Goal: Task Accomplishment & Management: Use online tool/utility

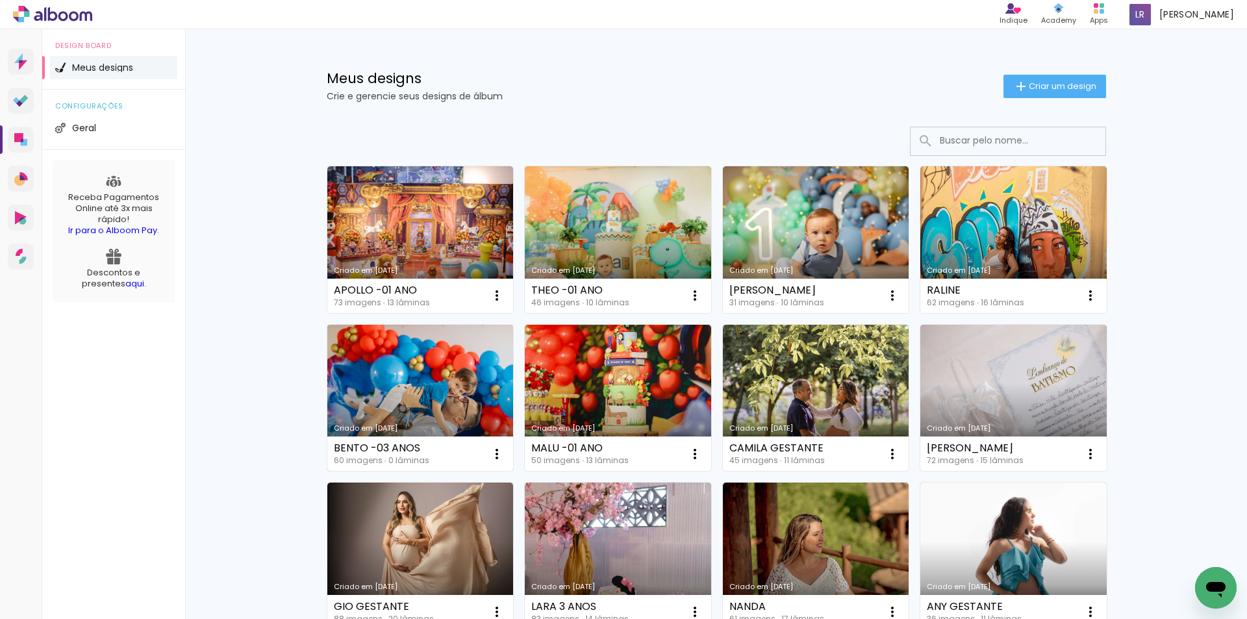
click at [462, 368] on link "Criado em [DATE]" at bounding box center [420, 398] width 186 height 147
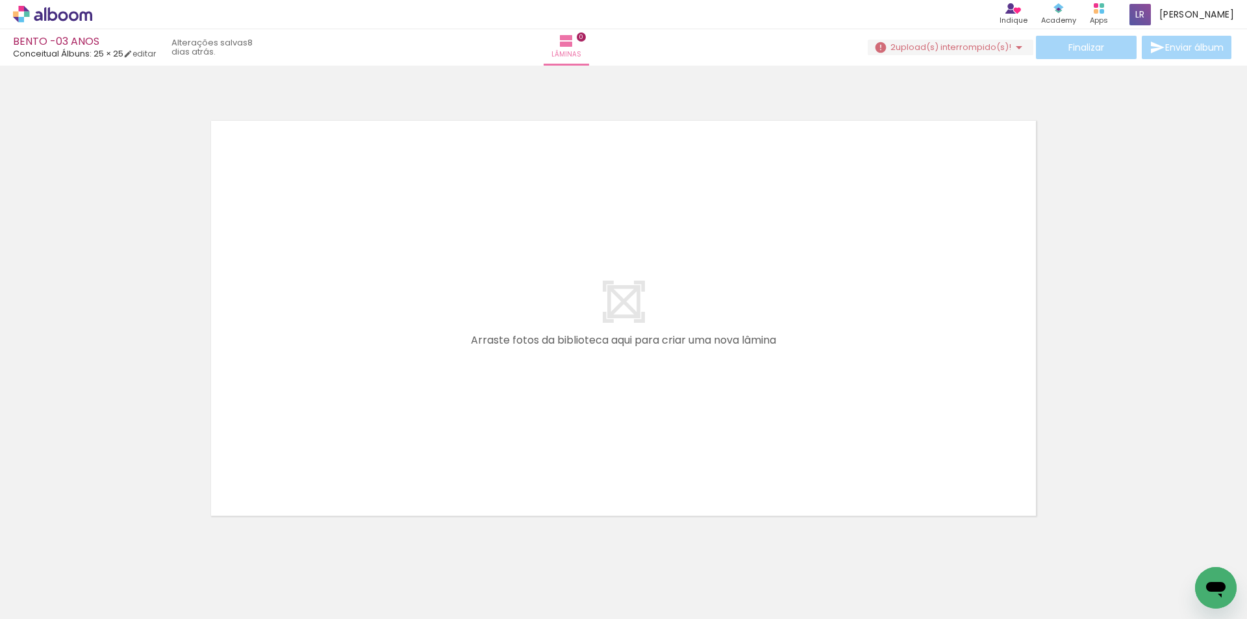
scroll to position [0, 112]
drag, startPoint x: 392, startPoint y: 578, endPoint x: 446, endPoint y: 542, distance: 65.0
click at [398, 352] on quentale-workspace at bounding box center [623, 309] width 1247 height 619
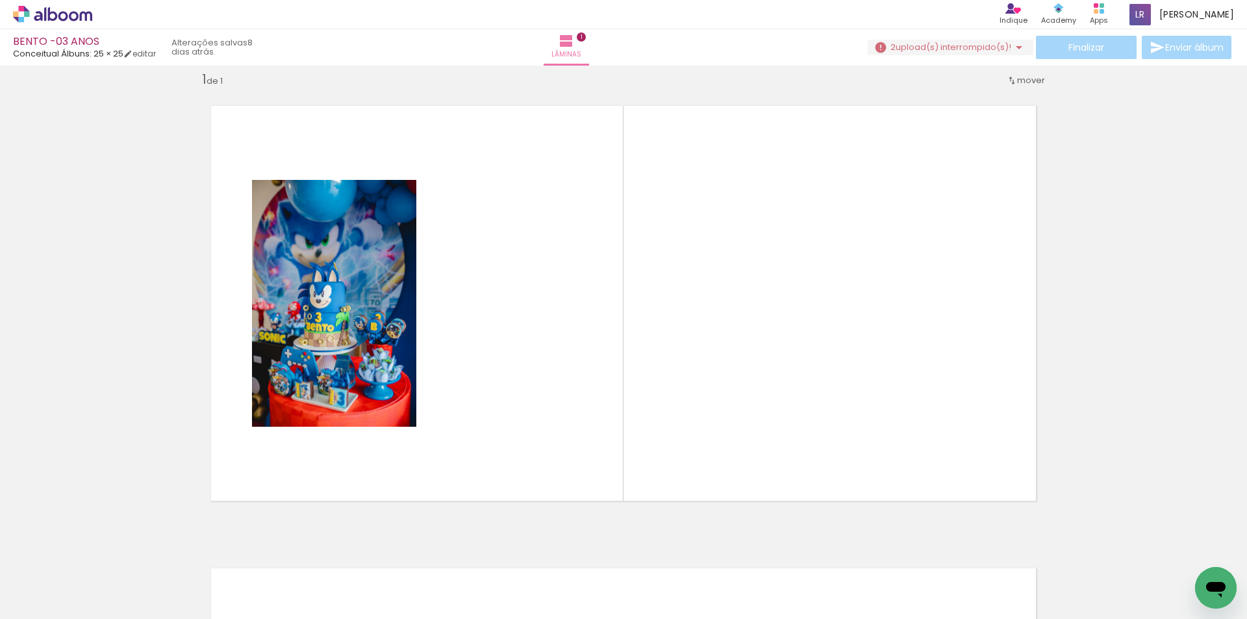
scroll to position [17, 0]
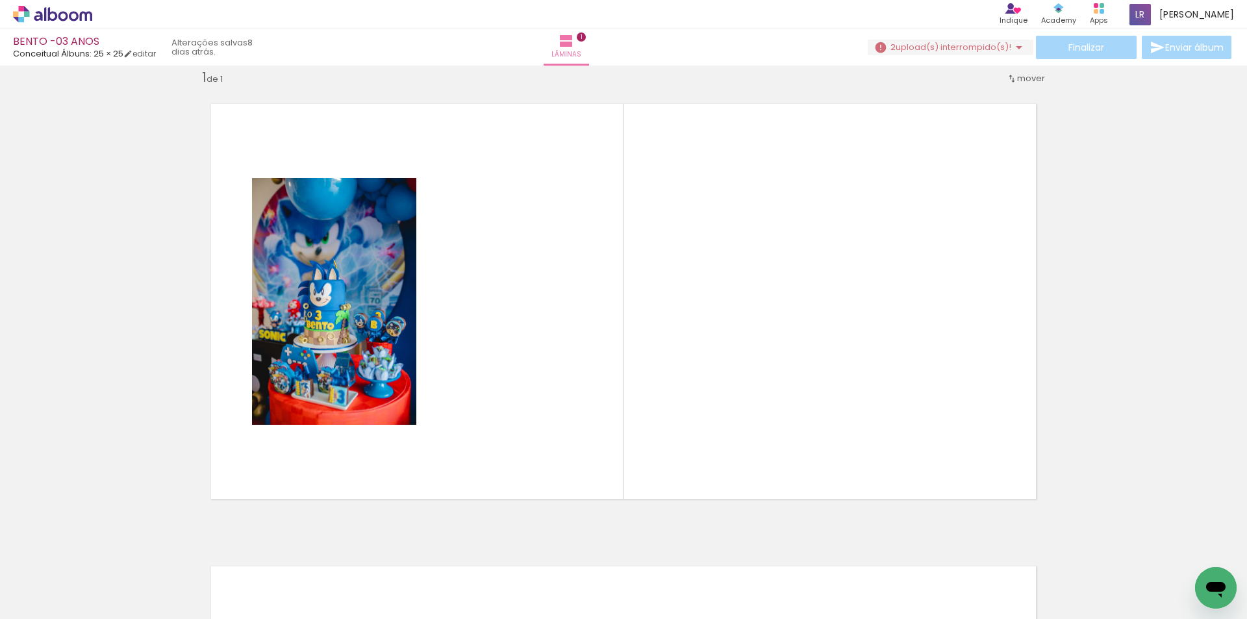
drag, startPoint x: 492, startPoint y: 439, endPoint x: 544, endPoint y: 553, distance: 125.3
click at [508, 325] on quentale-workspace at bounding box center [623, 309] width 1247 height 619
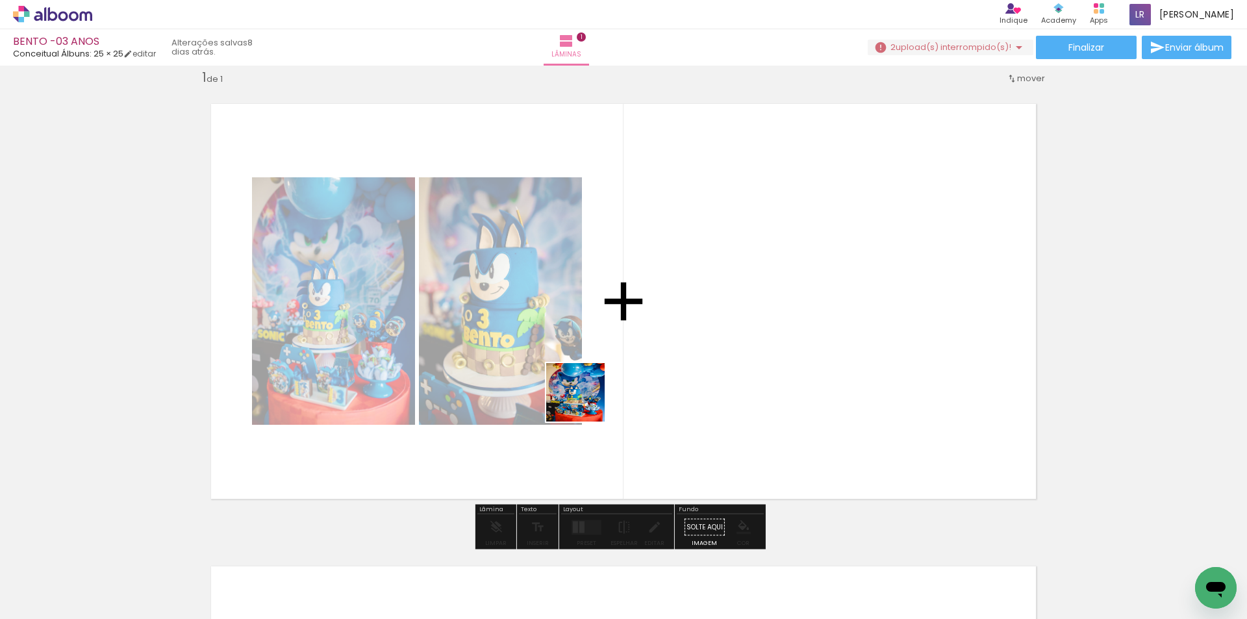
drag, startPoint x: 585, startPoint y: 402, endPoint x: 615, endPoint y: 566, distance: 167.0
click at [596, 370] on quentale-workspace at bounding box center [623, 309] width 1247 height 619
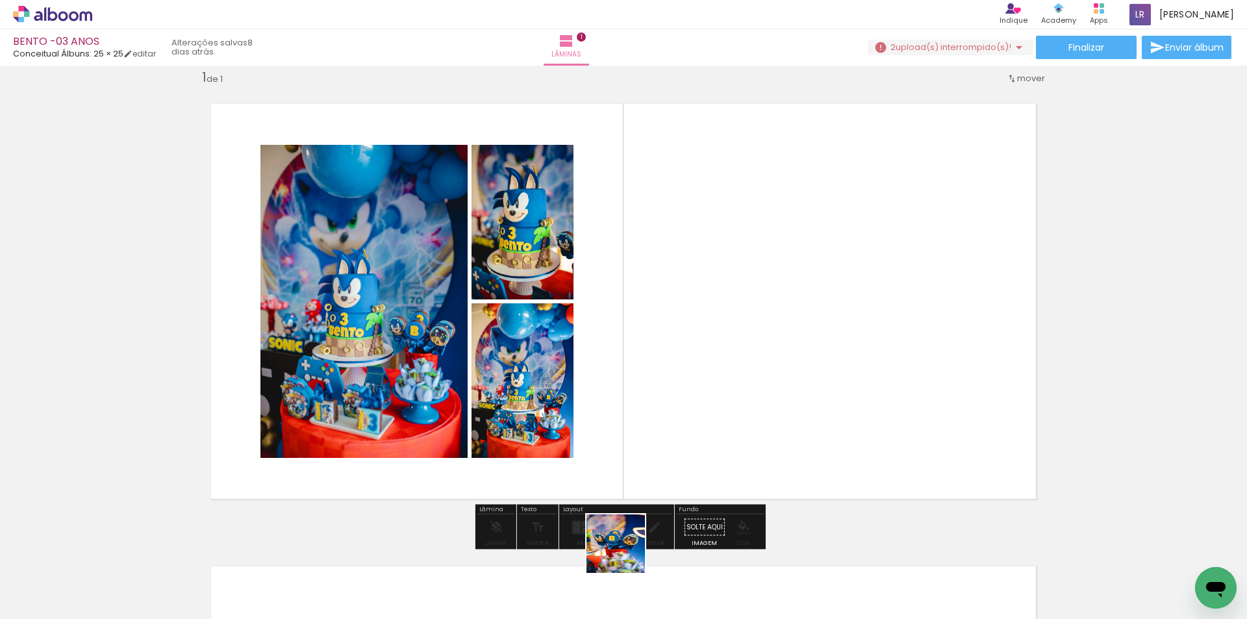
drag, startPoint x: 626, startPoint y: 553, endPoint x: 679, endPoint y: 558, distance: 53.5
click at [663, 332] on quentale-workspace at bounding box center [623, 309] width 1247 height 619
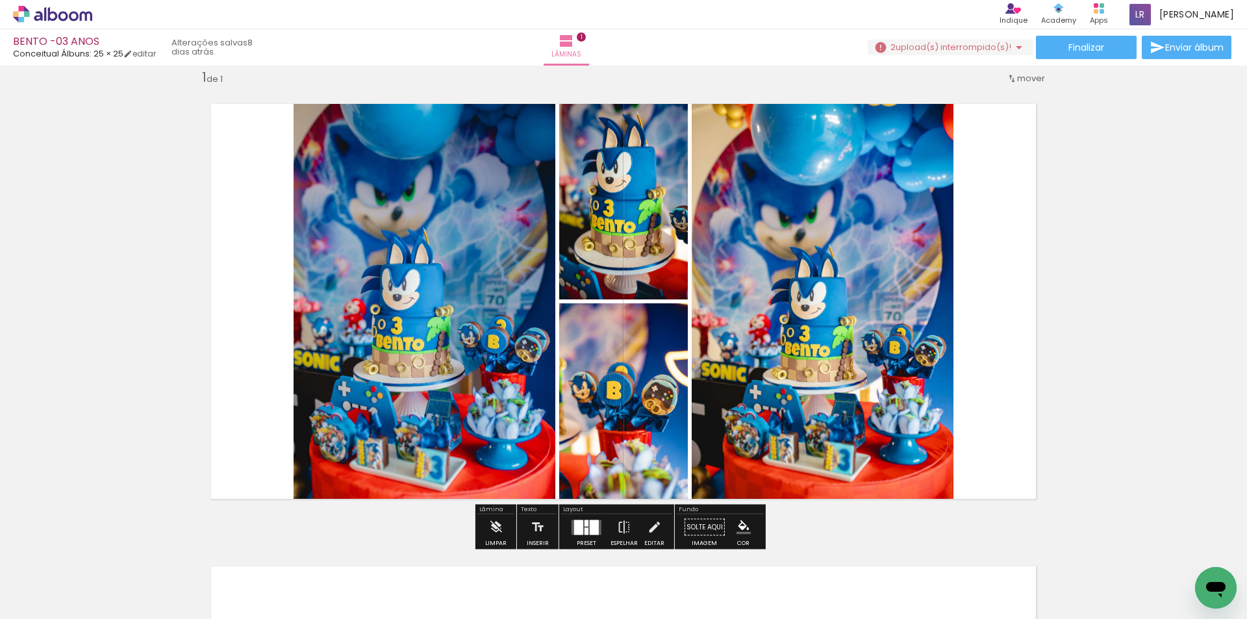
drag, startPoint x: 677, startPoint y: 576, endPoint x: 784, endPoint y: 256, distance: 337.5
click at [756, 289] on quentale-workspace at bounding box center [623, 309] width 1247 height 619
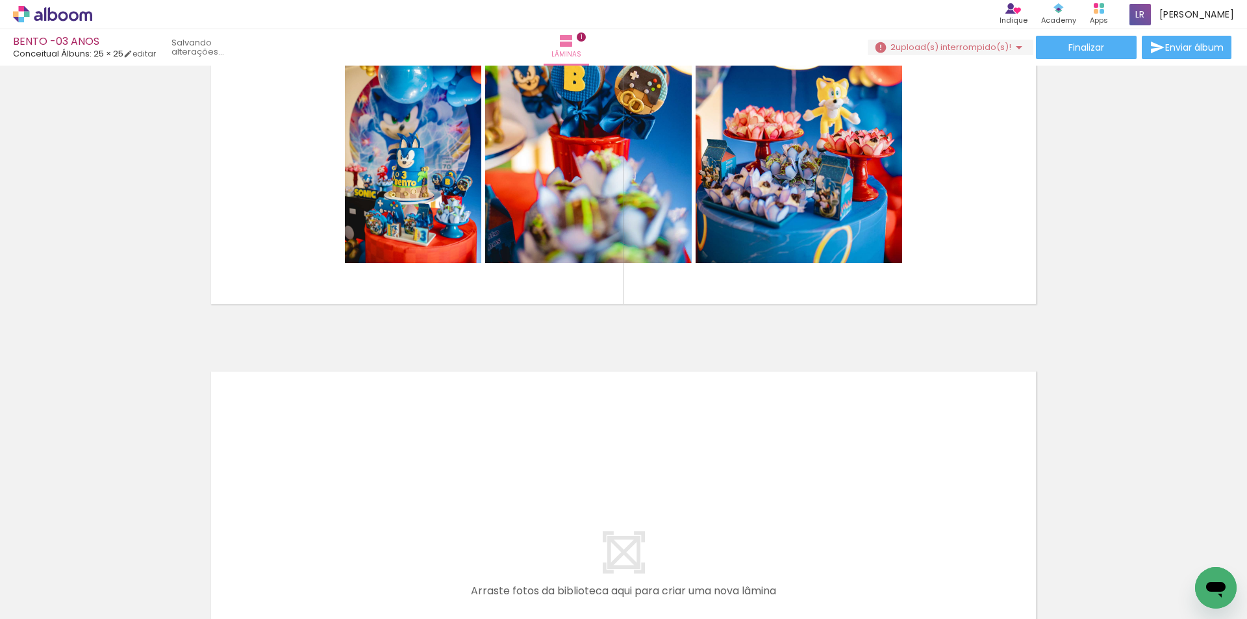
scroll to position [0, 0]
drag, startPoint x: 172, startPoint y: 551, endPoint x: 253, endPoint y: 559, distance: 81.6
click at [262, 490] on quentale-workspace at bounding box center [623, 309] width 1247 height 619
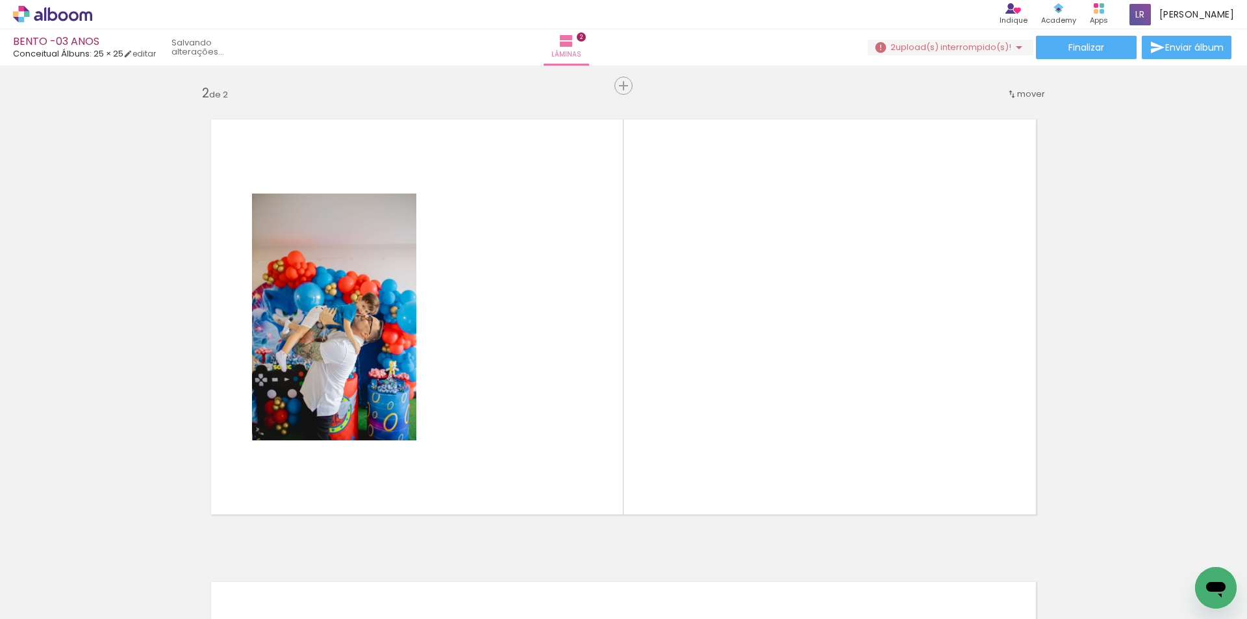
scroll to position [479, 0]
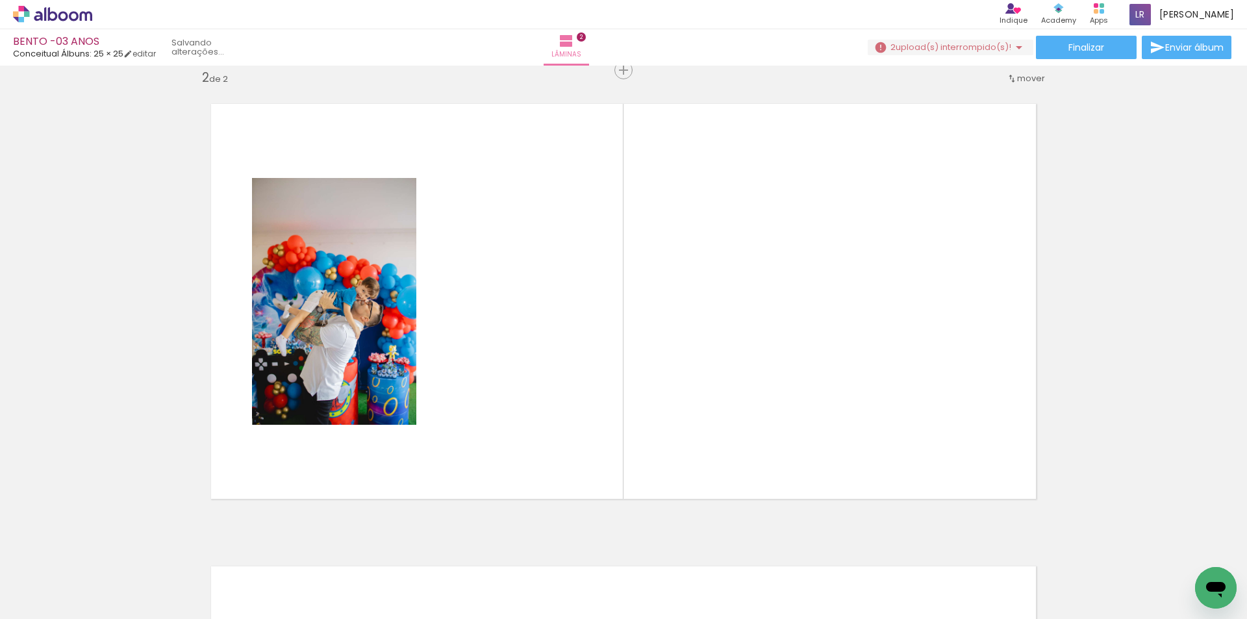
drag, startPoint x: 281, startPoint y: 581, endPoint x: 317, endPoint y: 565, distance: 39.2
click at [410, 360] on quentale-workspace at bounding box center [623, 309] width 1247 height 619
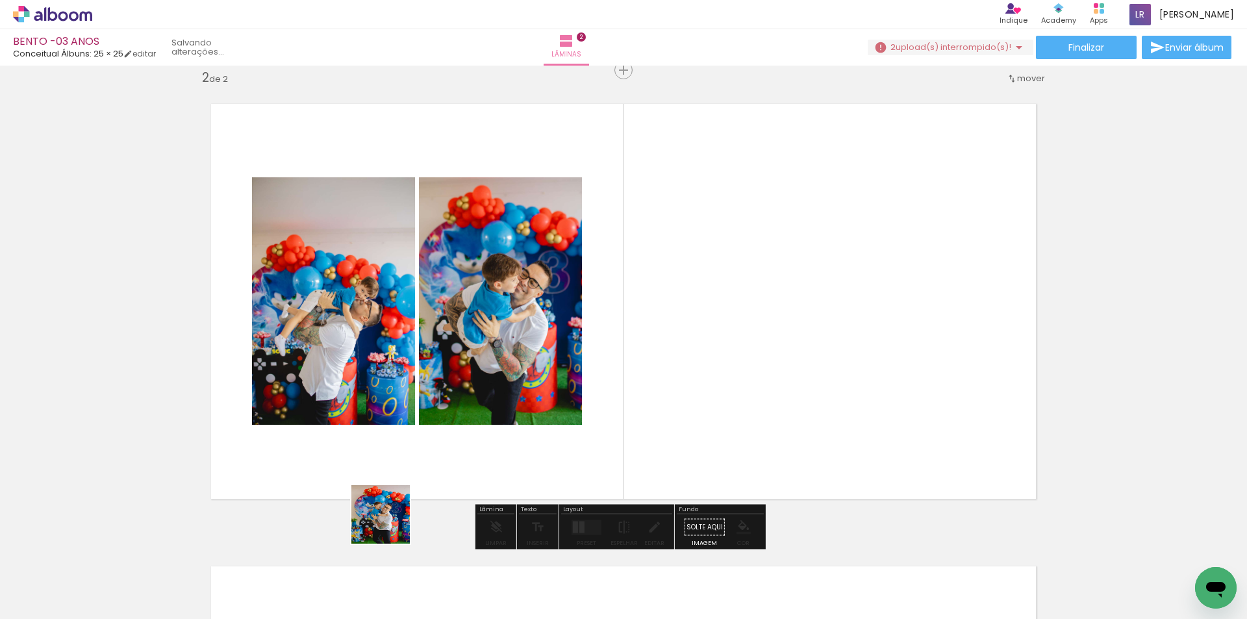
drag, startPoint x: 390, startPoint y: 524, endPoint x: 436, endPoint y: 561, distance: 59.1
click at [506, 421] on quentale-workspace at bounding box center [623, 309] width 1247 height 619
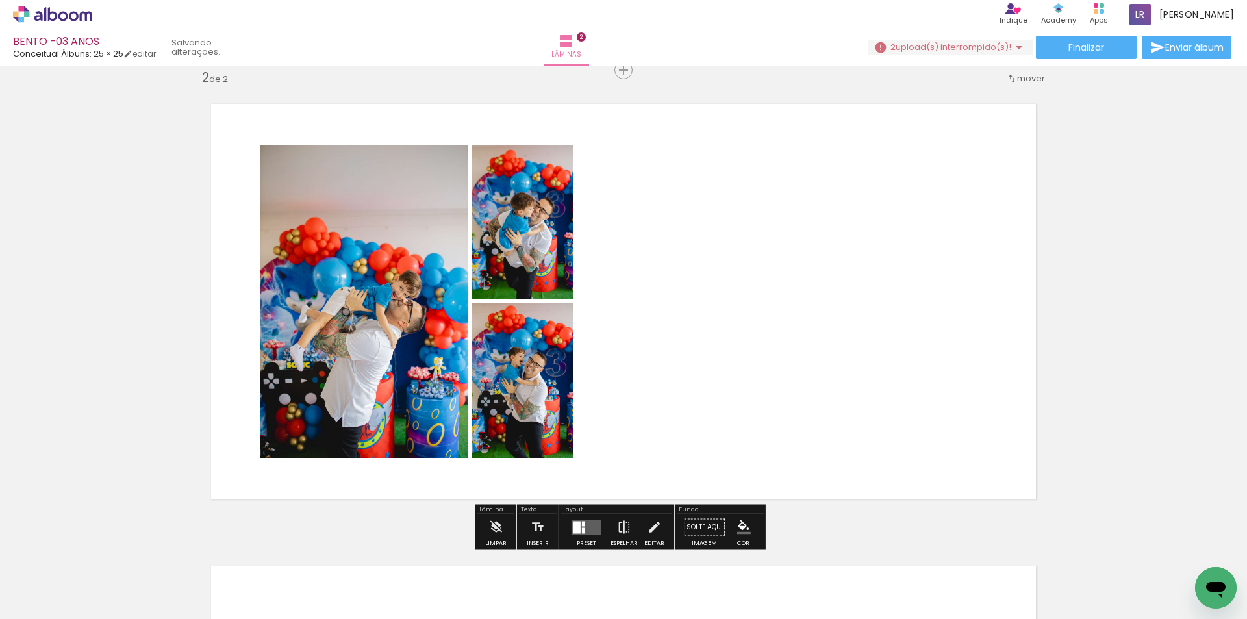
drag, startPoint x: 433, startPoint y: 582, endPoint x: 327, endPoint y: 562, distance: 108.4
click at [564, 426] on quentale-workspace at bounding box center [623, 309] width 1247 height 619
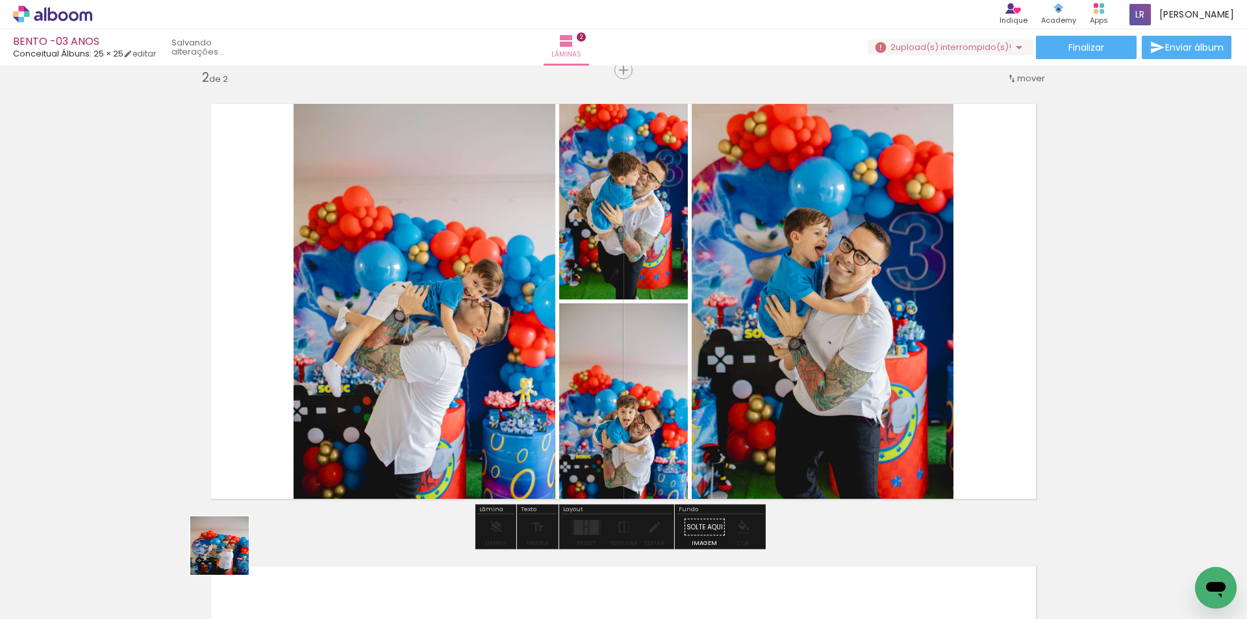
drag, startPoint x: 229, startPoint y: 555, endPoint x: 413, endPoint y: 395, distance: 244.0
click at [373, 417] on quentale-workspace at bounding box center [623, 309] width 1247 height 619
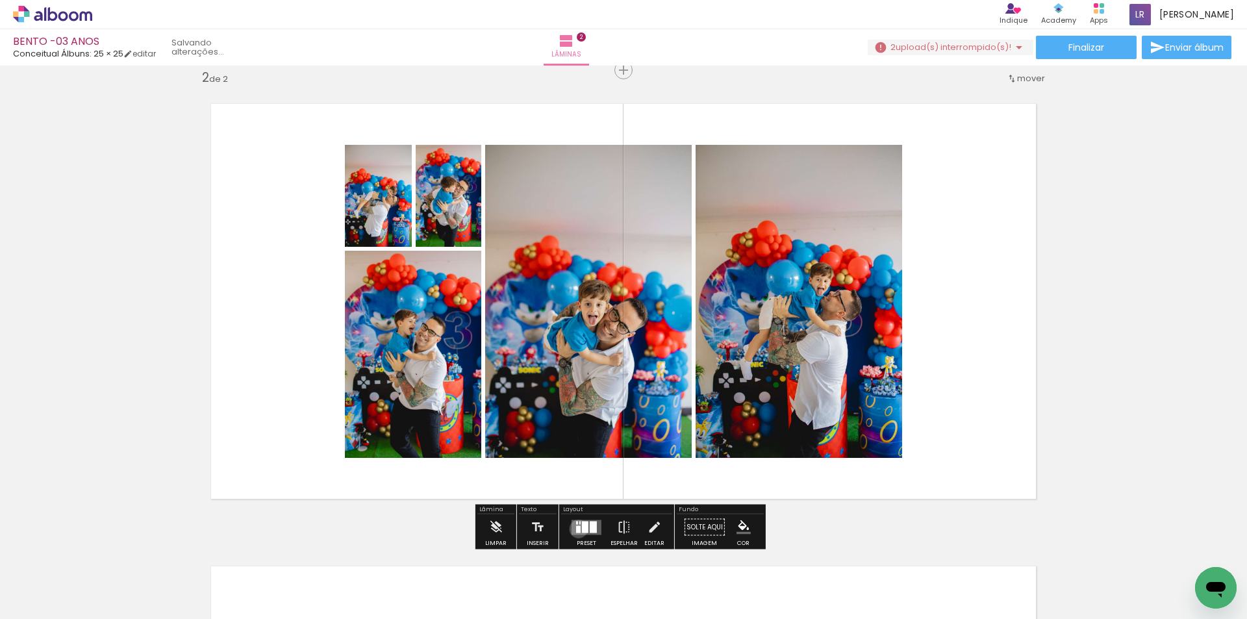
click at [576, 529] on div at bounding box center [578, 528] width 5 height 7
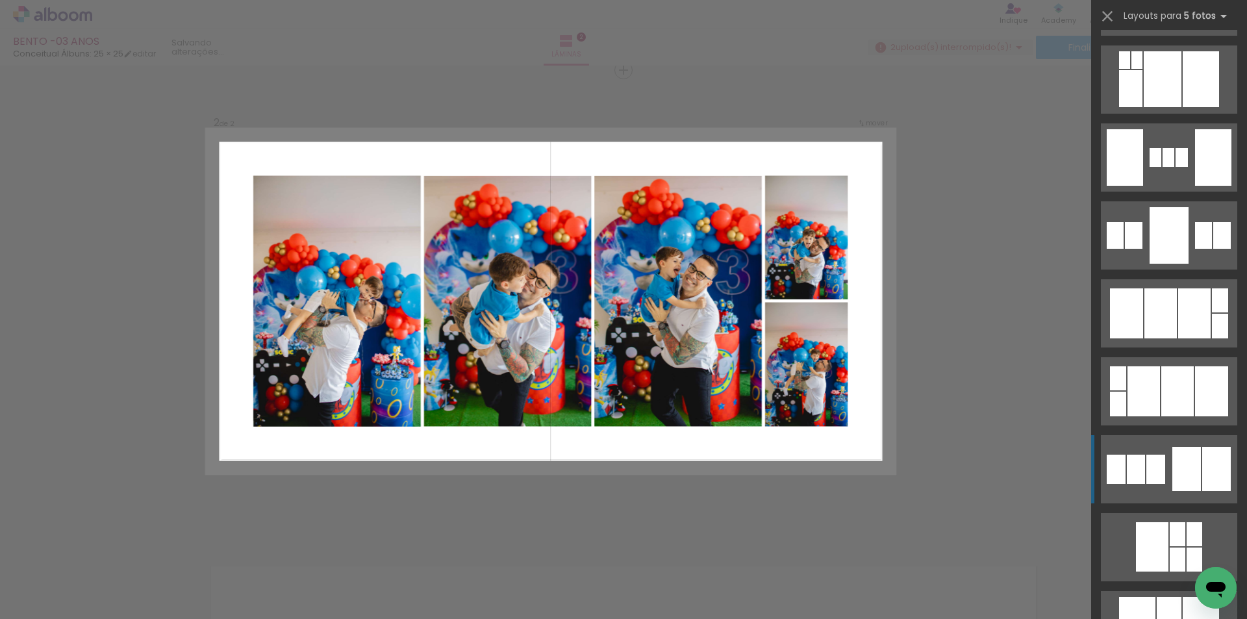
scroll to position [1364, 0]
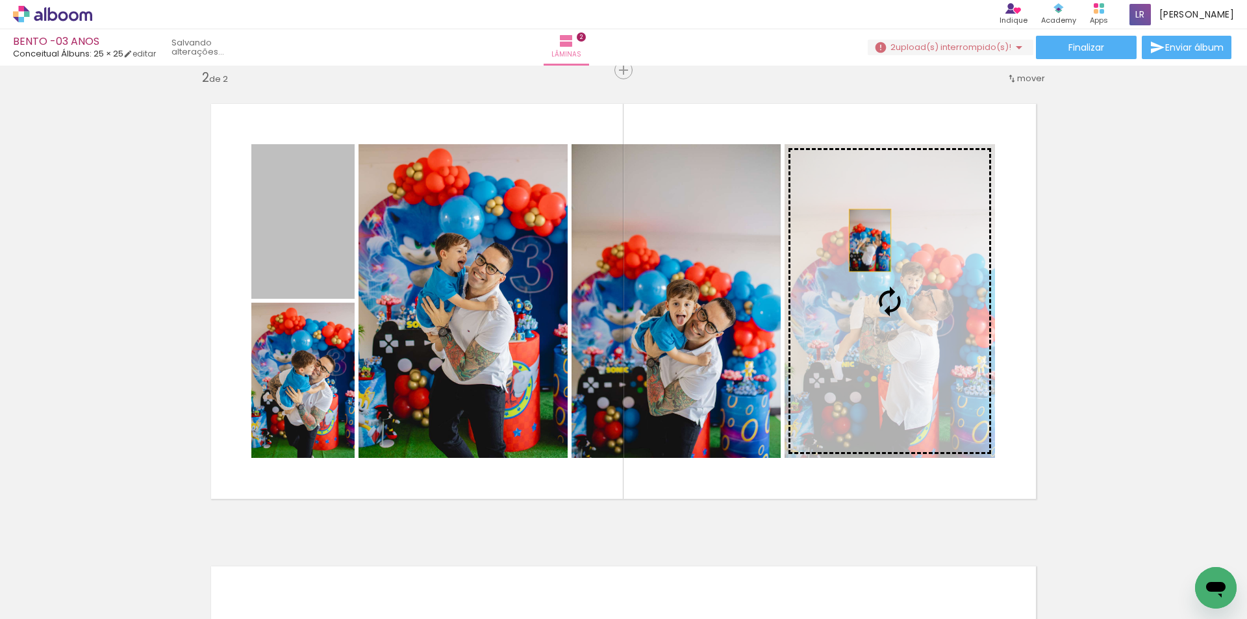
drag, startPoint x: 292, startPoint y: 238, endPoint x: 865, endPoint y: 240, distance: 573.6
click at [0, 0] on slot at bounding box center [0, 0] width 0 height 0
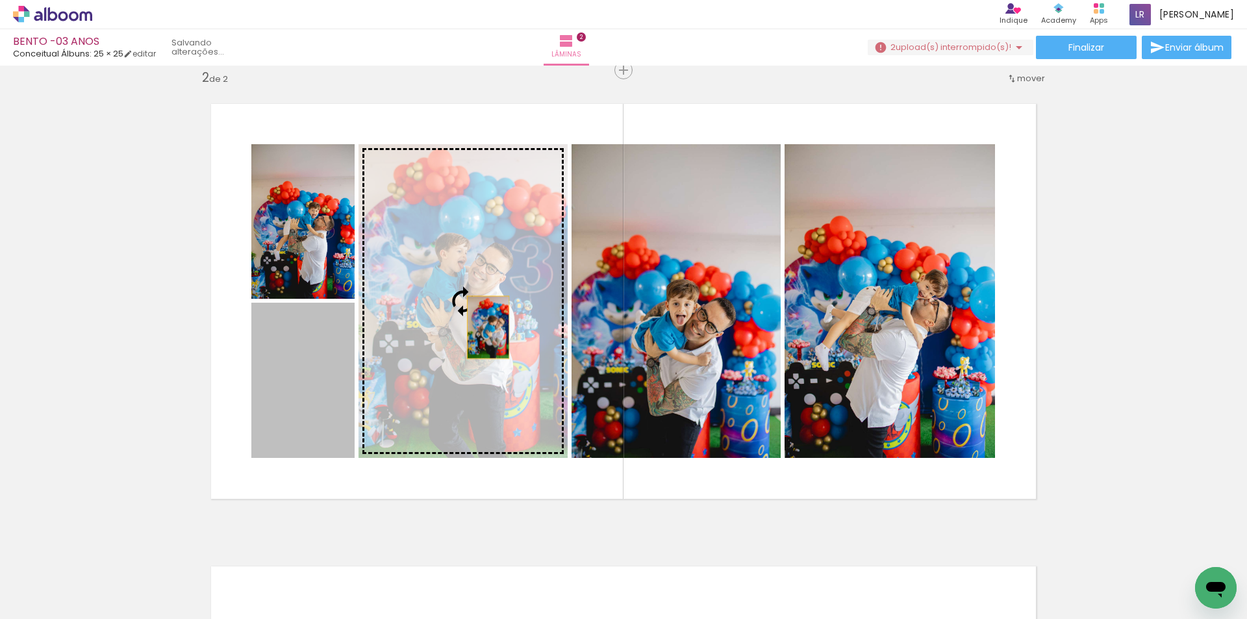
drag, startPoint x: 483, startPoint y: 327, endPoint x: 500, endPoint y: 321, distance: 18.1
click at [0, 0] on slot at bounding box center [0, 0] width 0 height 0
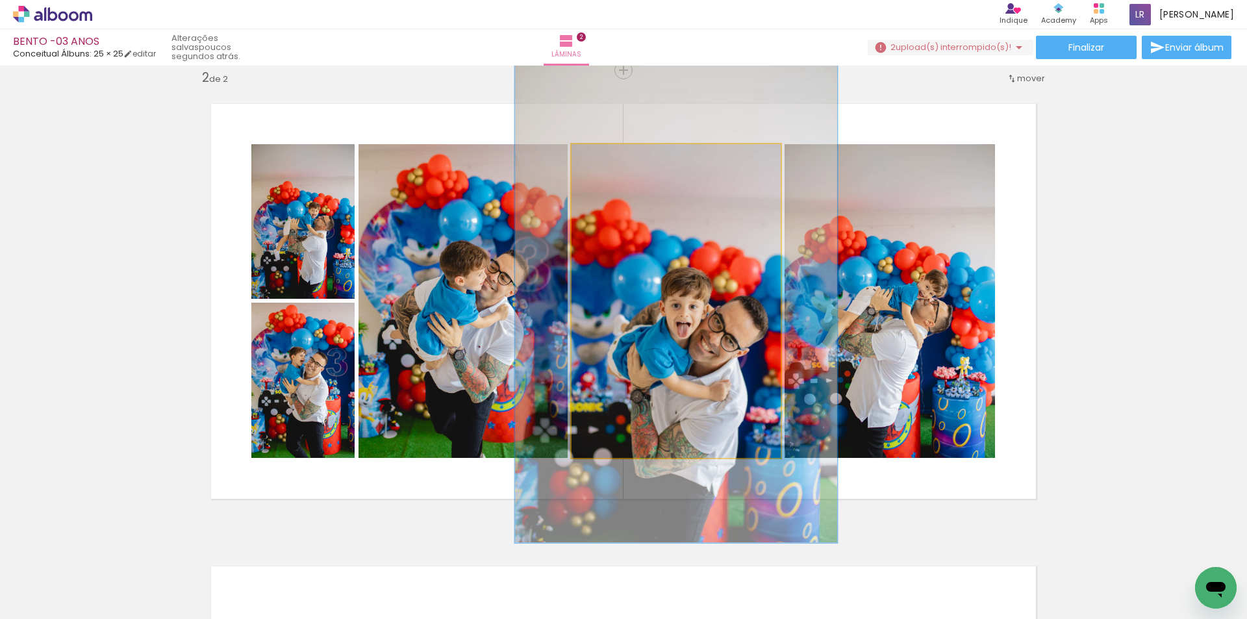
drag, startPoint x: 596, startPoint y: 162, endPoint x: 620, endPoint y: 160, distance: 24.1
type paper-slider "154"
click at [620, 160] on div at bounding box center [626, 157] width 21 height 21
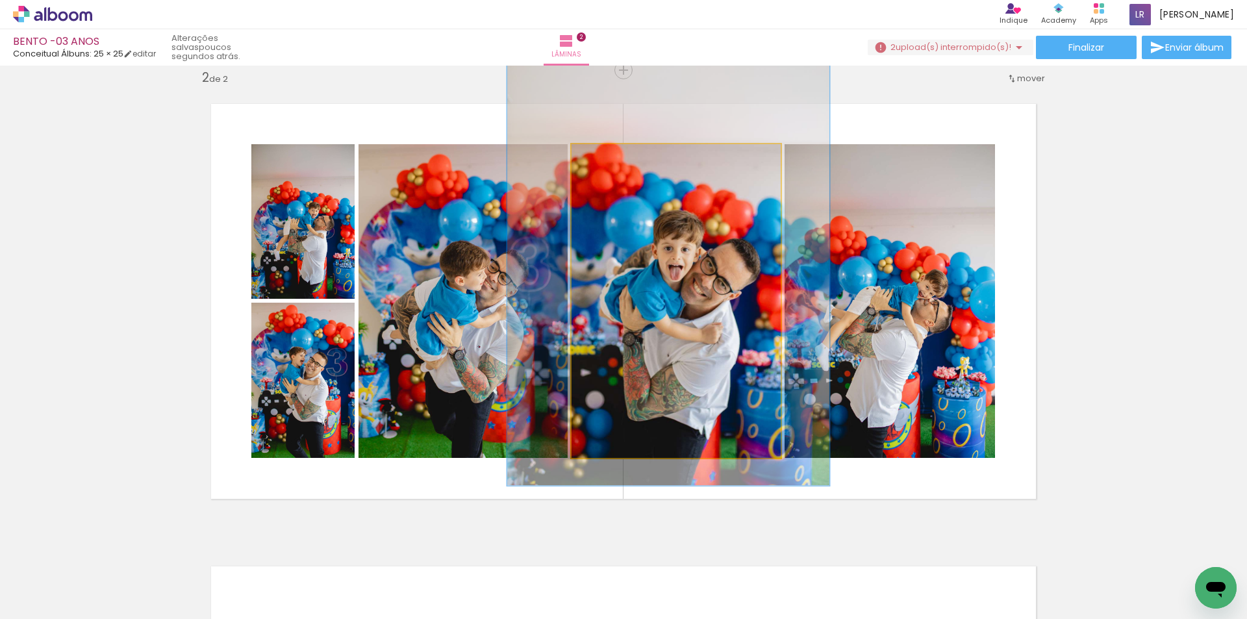
drag, startPoint x: 672, startPoint y: 268, endPoint x: 664, endPoint y: 211, distance: 57.7
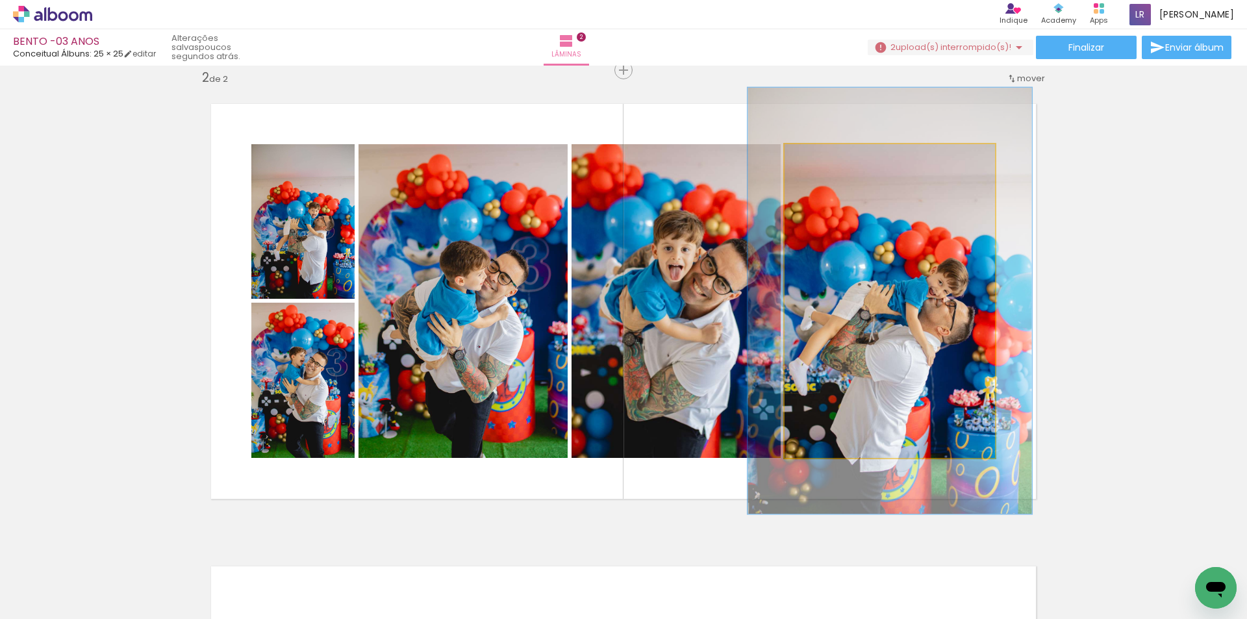
drag, startPoint x: 817, startPoint y: 160, endPoint x: 833, endPoint y: 161, distance: 15.6
type paper-slider "135"
click at [833, 161] on div at bounding box center [830, 157] width 21 height 21
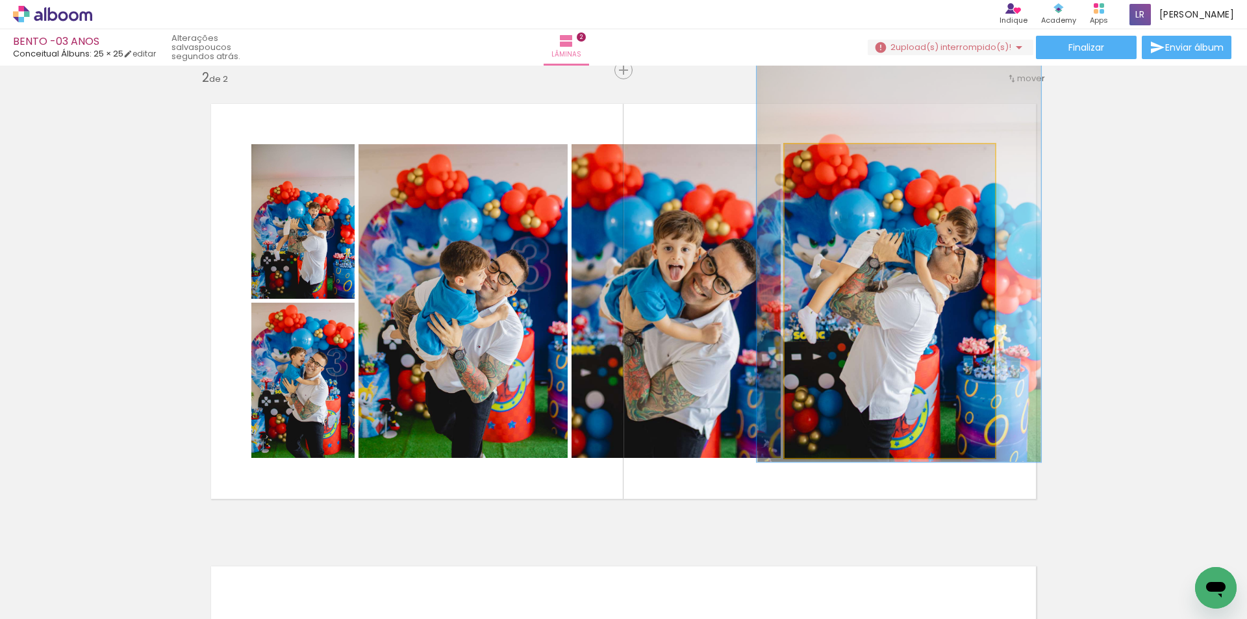
drag, startPoint x: 892, startPoint y: 247, endPoint x: 902, endPoint y: 195, distance: 52.8
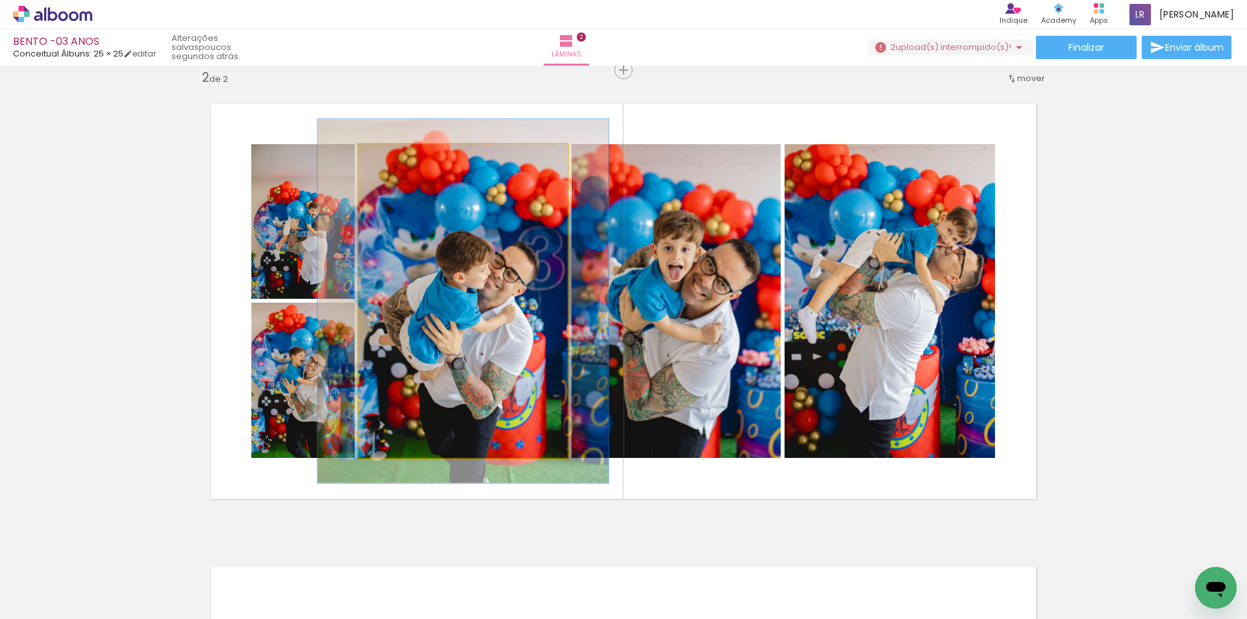
type paper-slider "119"
click at [396, 160] on div at bounding box center [396, 158] width 12 height 12
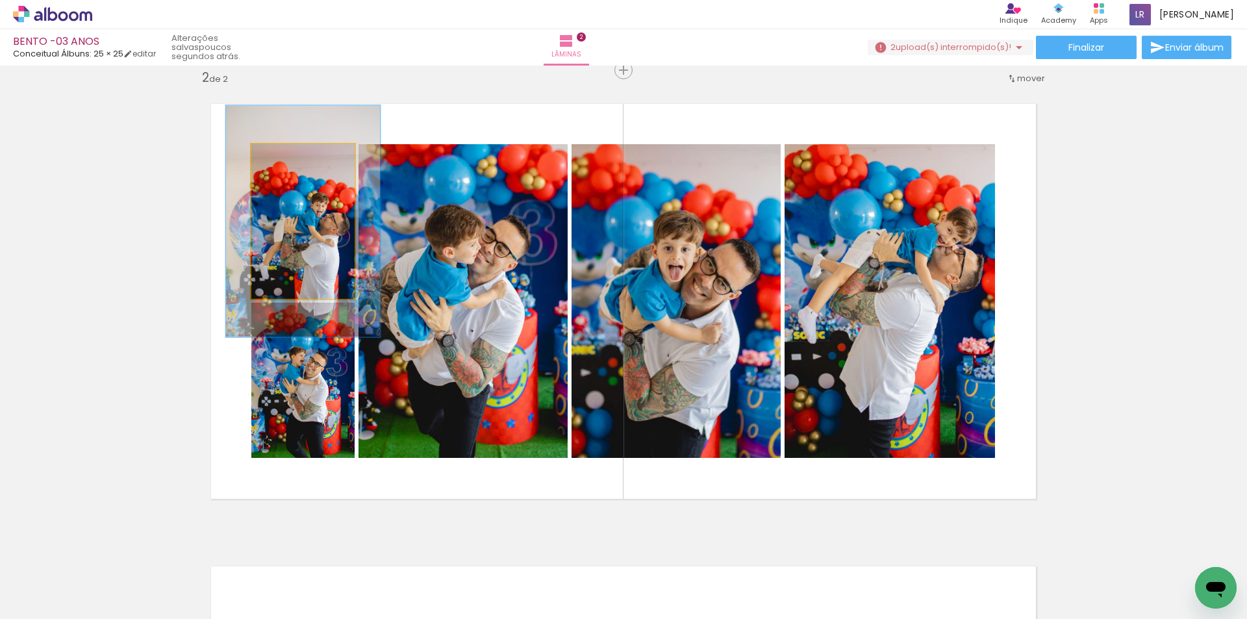
drag, startPoint x: 279, startPoint y: 160, endPoint x: 301, endPoint y: 158, distance: 22.2
type paper-slider "149"
click at [301, 158] on div at bounding box center [304, 158] width 12 height 12
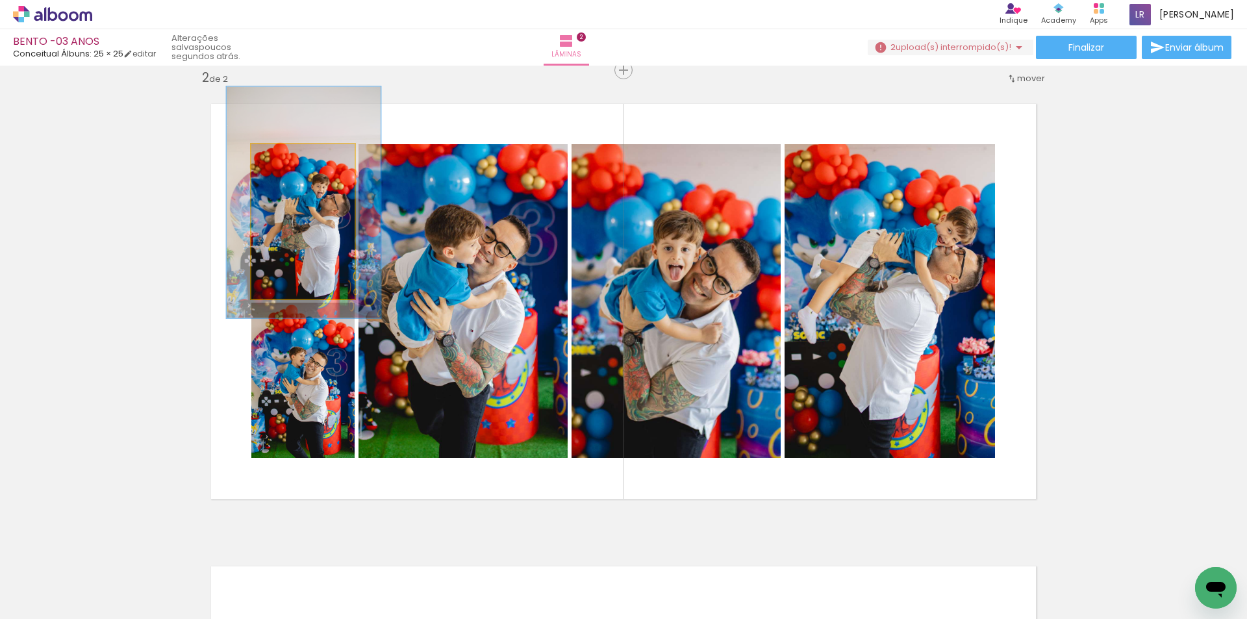
drag, startPoint x: 309, startPoint y: 221, endPoint x: 309, endPoint y: 203, distance: 18.8
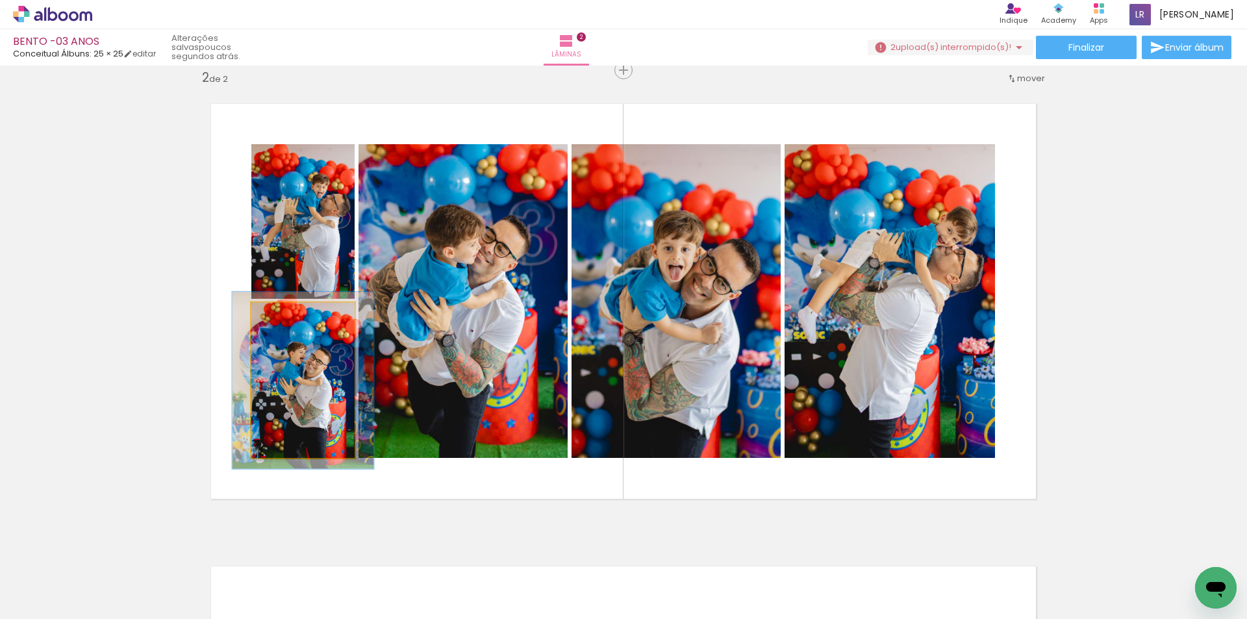
type paper-slider "117"
click at [286, 313] on div at bounding box center [289, 316] width 12 height 12
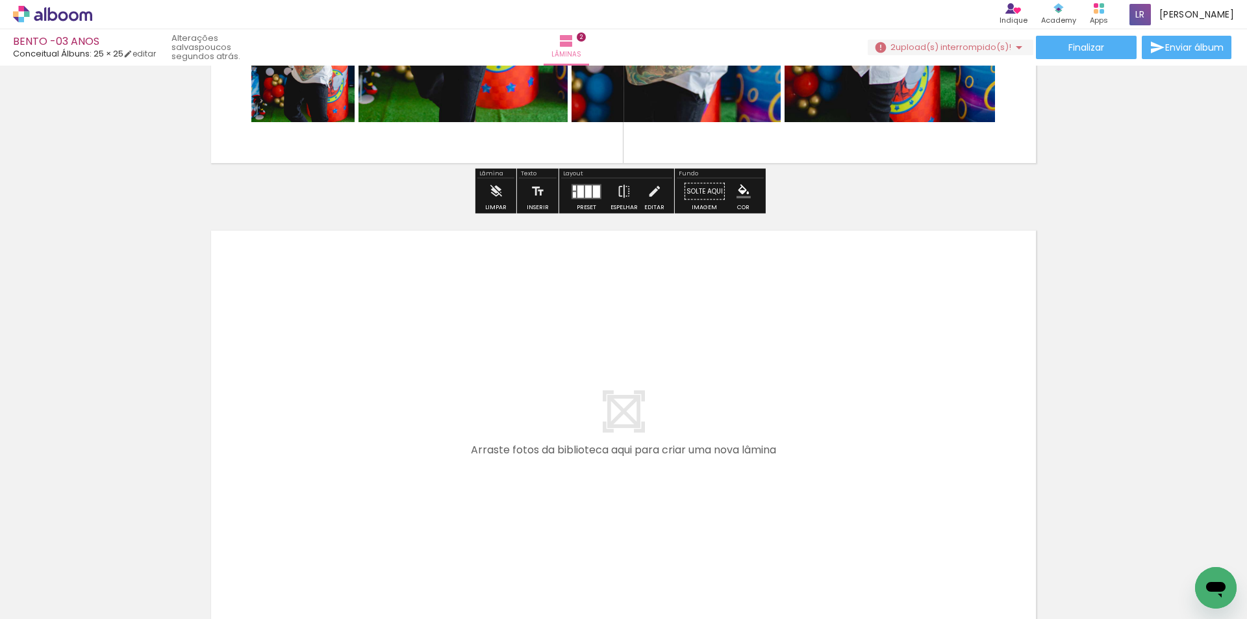
scroll to position [869, 0]
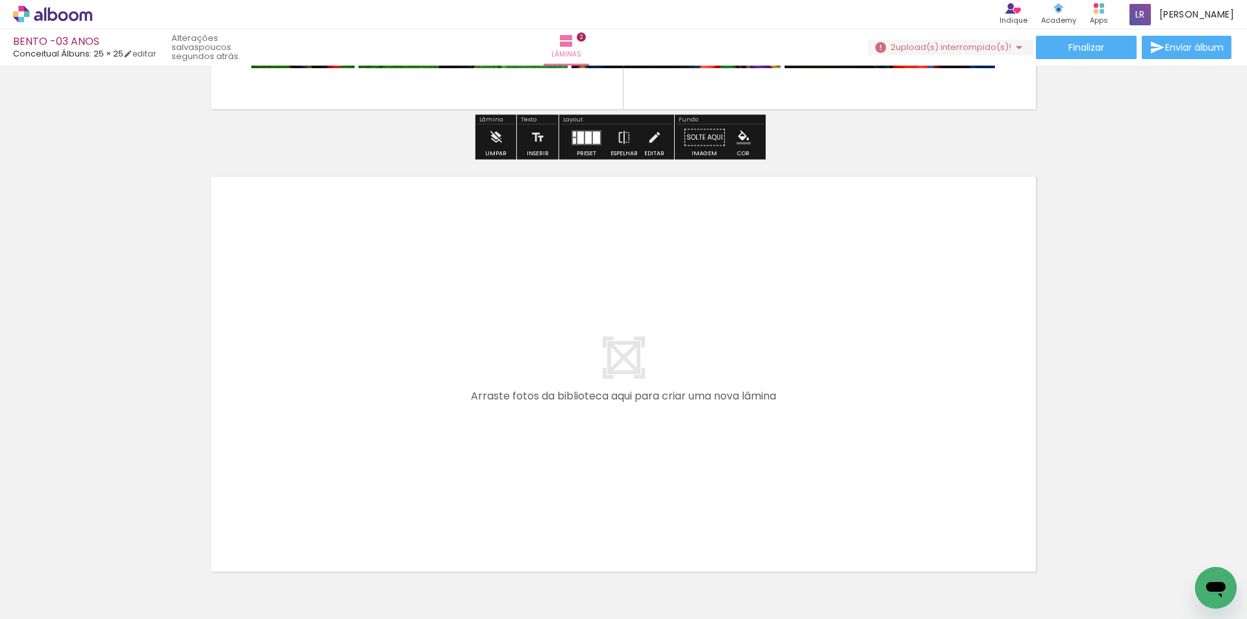
click at [1024, 335] on quentale-layouter at bounding box center [624, 374] width 860 height 430
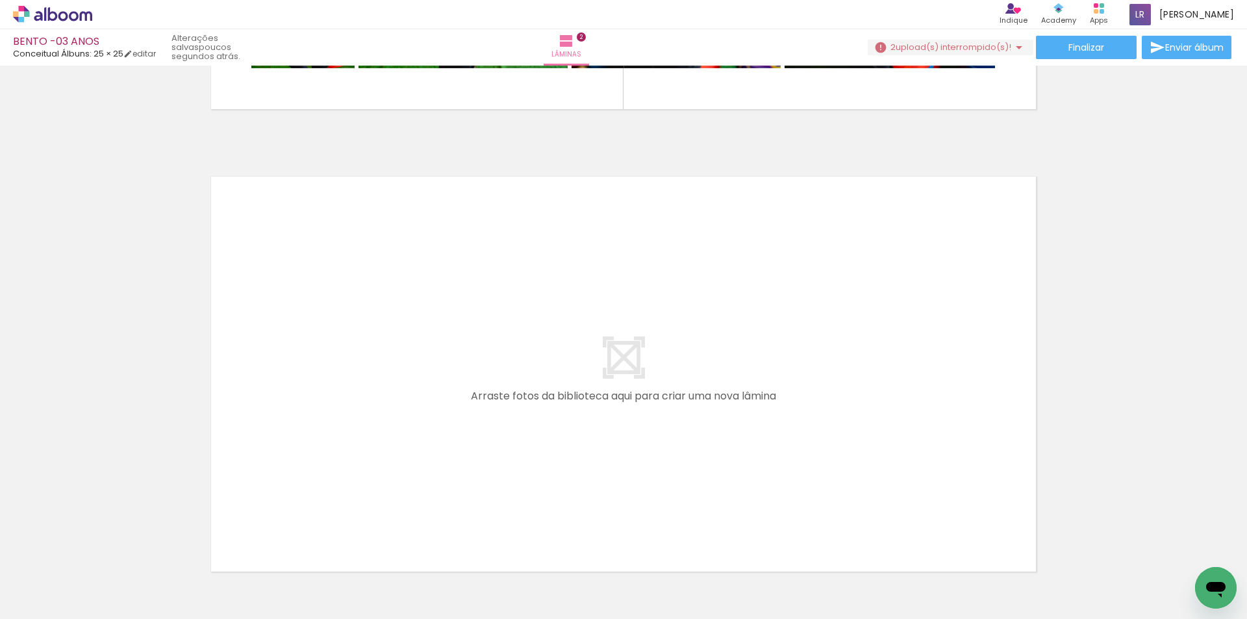
scroll to position [0, 1674]
drag, startPoint x: 553, startPoint y: 431, endPoint x: 553, endPoint y: 387, distance: 44.2
click at [553, 387] on quentale-workspace at bounding box center [623, 309] width 1247 height 619
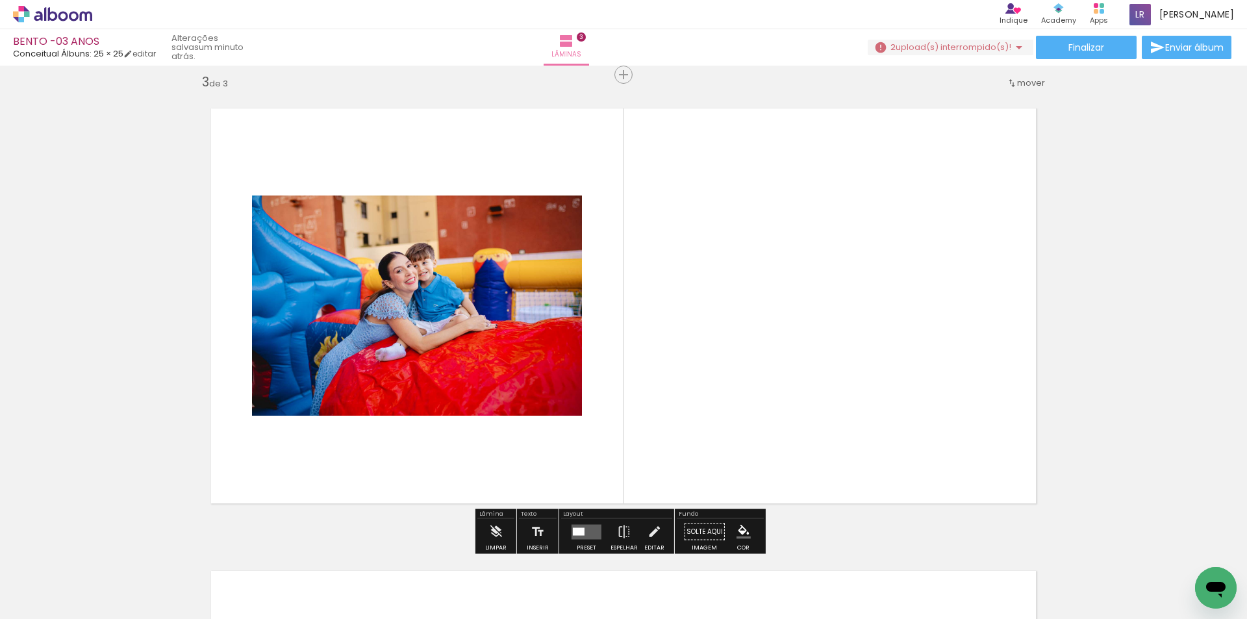
scroll to position [942, 0]
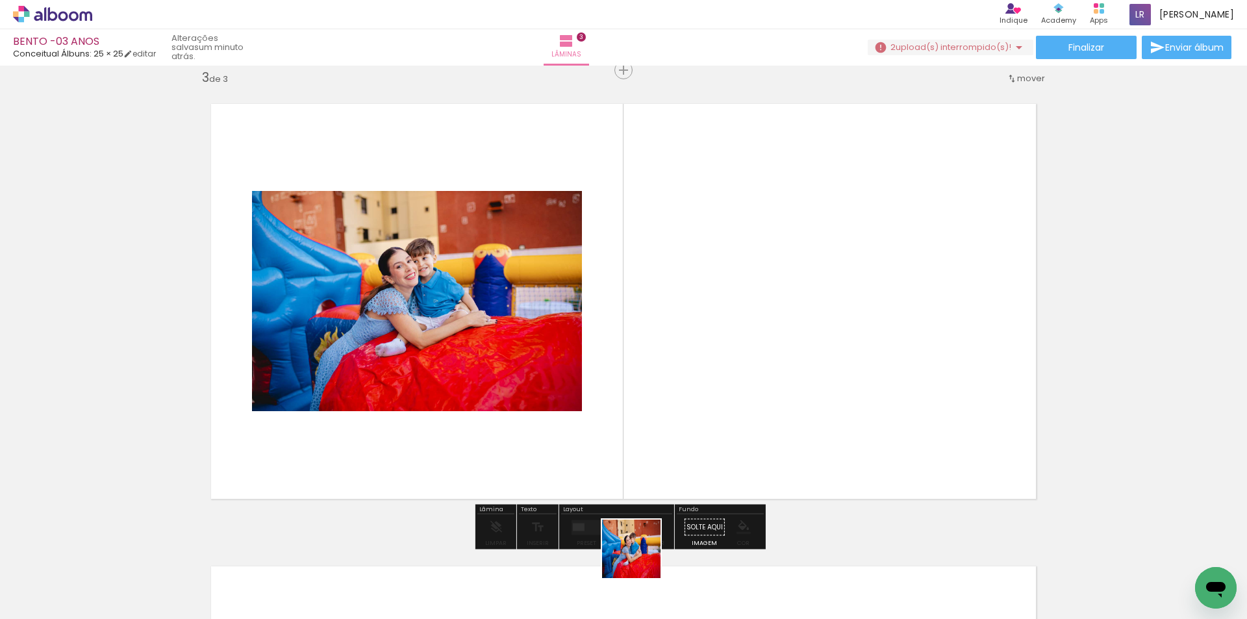
drag, startPoint x: 631, startPoint y: 580, endPoint x: 736, endPoint y: 345, distance: 257.3
click at [736, 345] on quentale-workspace at bounding box center [623, 309] width 1247 height 619
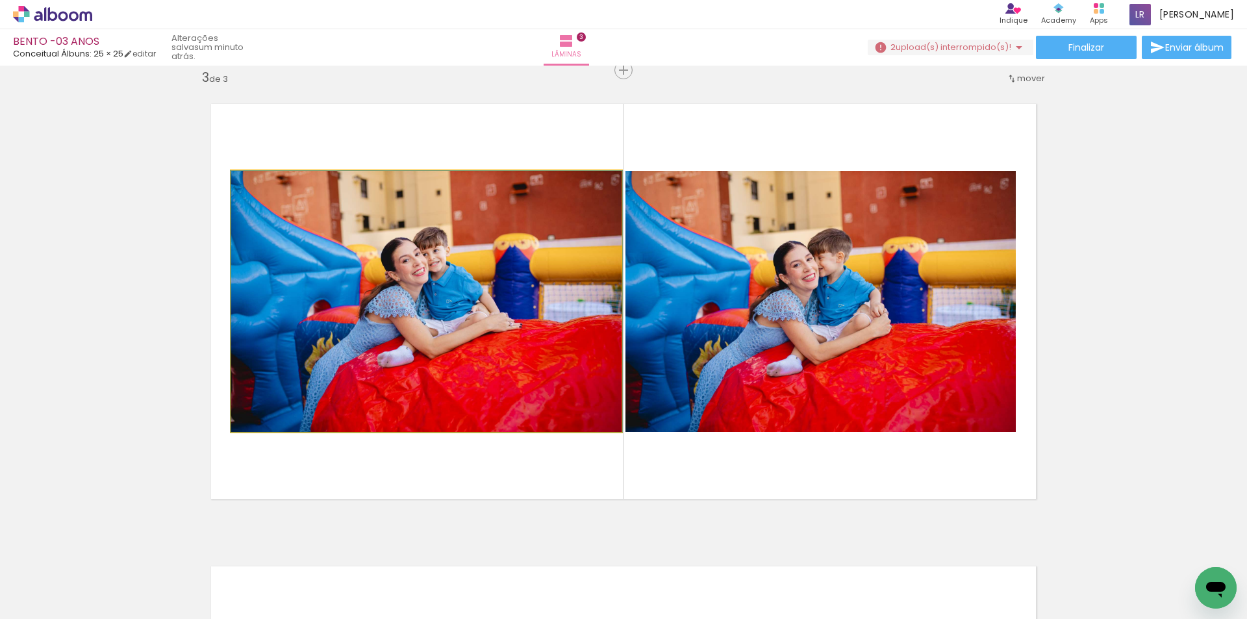
click at [443, 301] on quentale-photo at bounding box center [426, 301] width 390 height 261
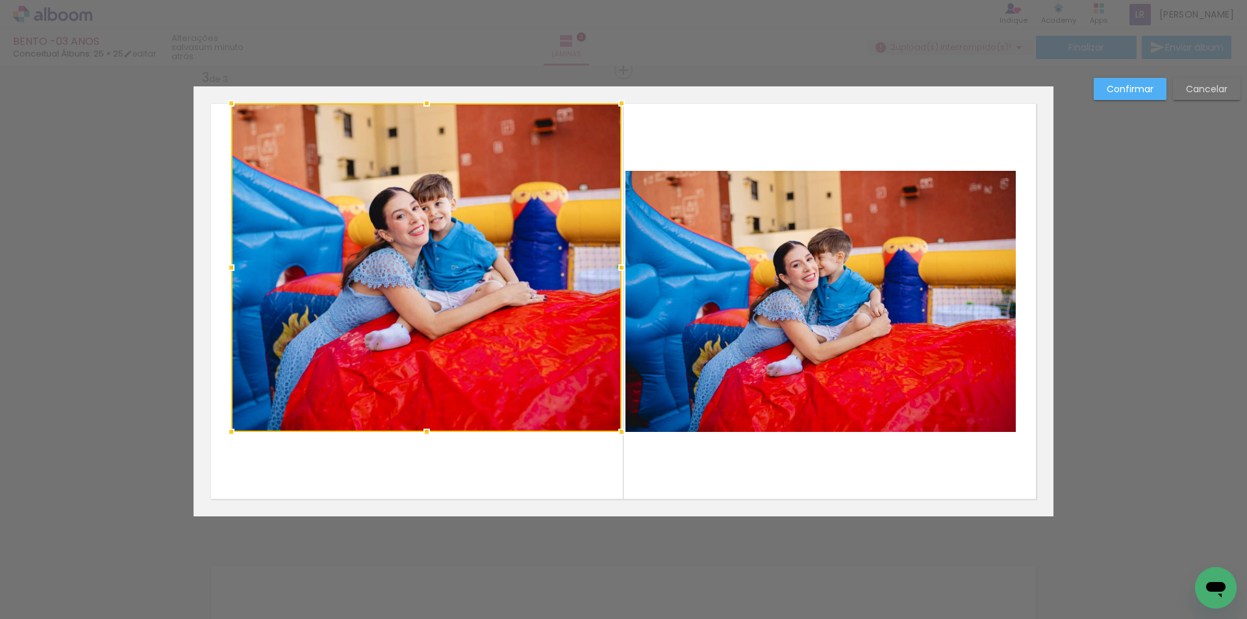
drag, startPoint x: 422, startPoint y: 173, endPoint x: 427, endPoint y: 106, distance: 67.8
click at [427, 106] on div at bounding box center [427, 103] width 26 height 26
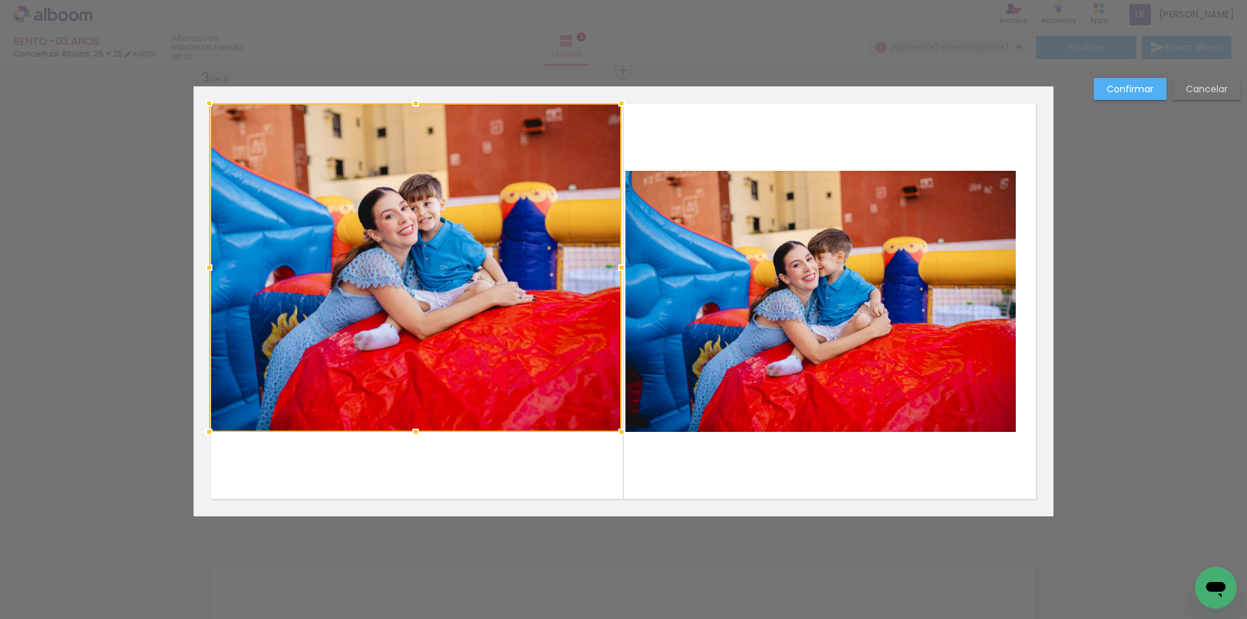
drag, startPoint x: 229, startPoint y: 264, endPoint x: 207, endPoint y: 265, distance: 22.1
click at [207, 265] on div at bounding box center [209, 268] width 26 height 26
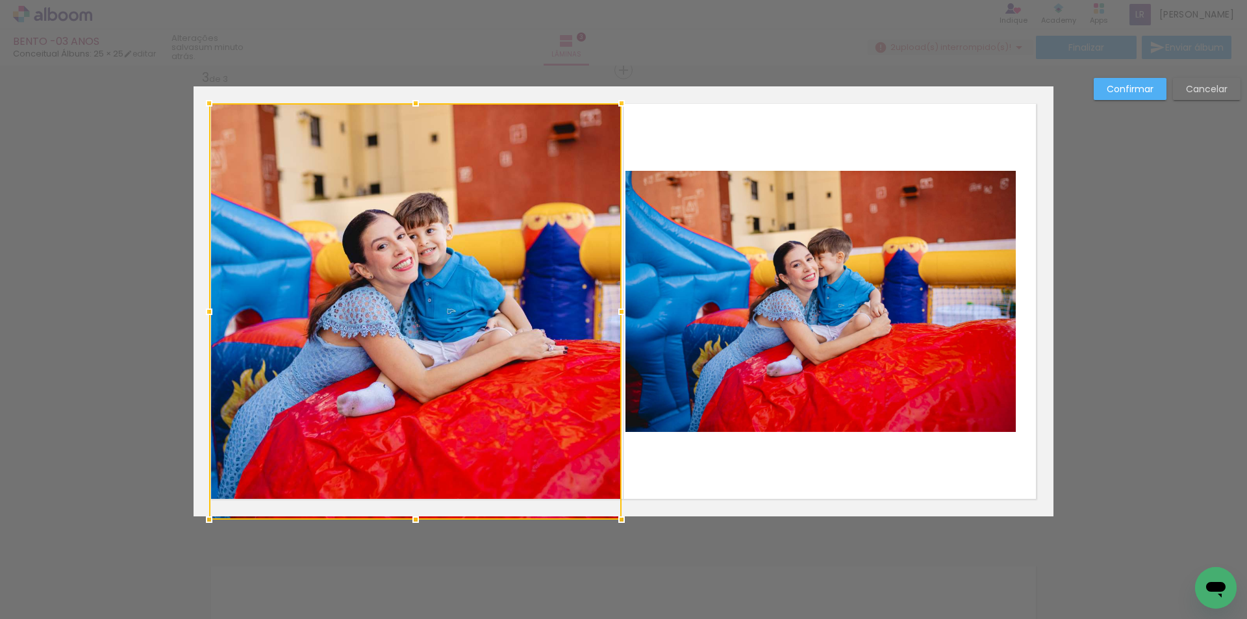
drag, startPoint x: 408, startPoint y: 429, endPoint x: 410, endPoint y: 499, distance: 70.2
click at [410, 499] on div at bounding box center [415, 311] width 412 height 416
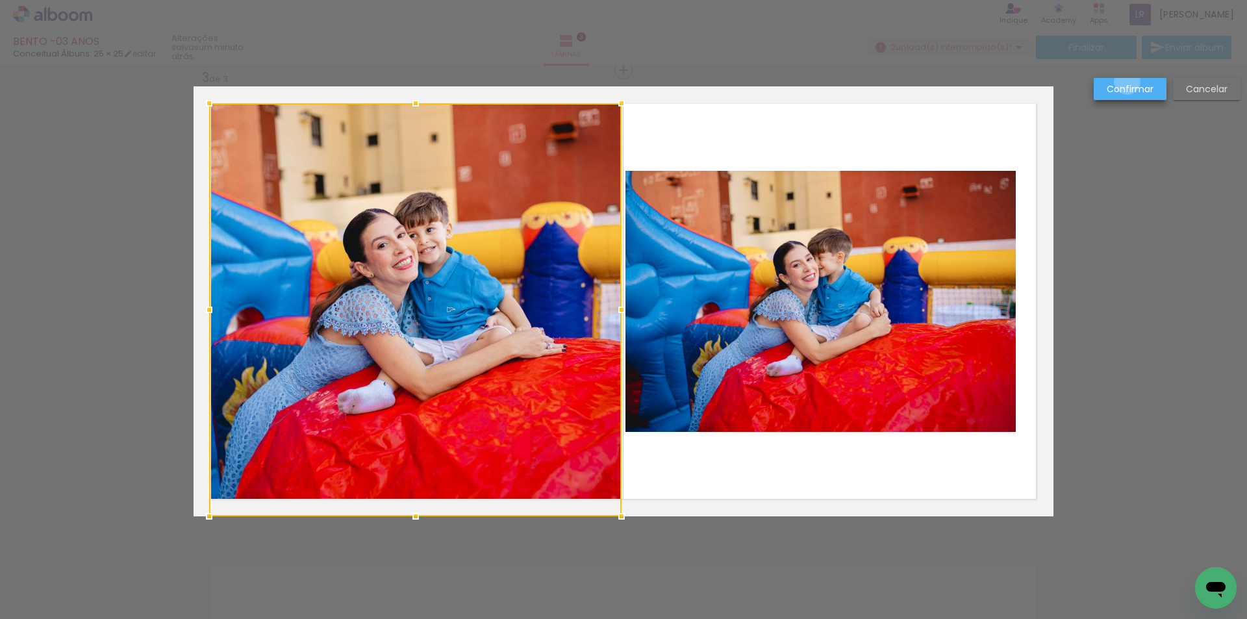
click at [1128, 82] on paper-button "Confirmar" at bounding box center [1130, 89] width 73 height 22
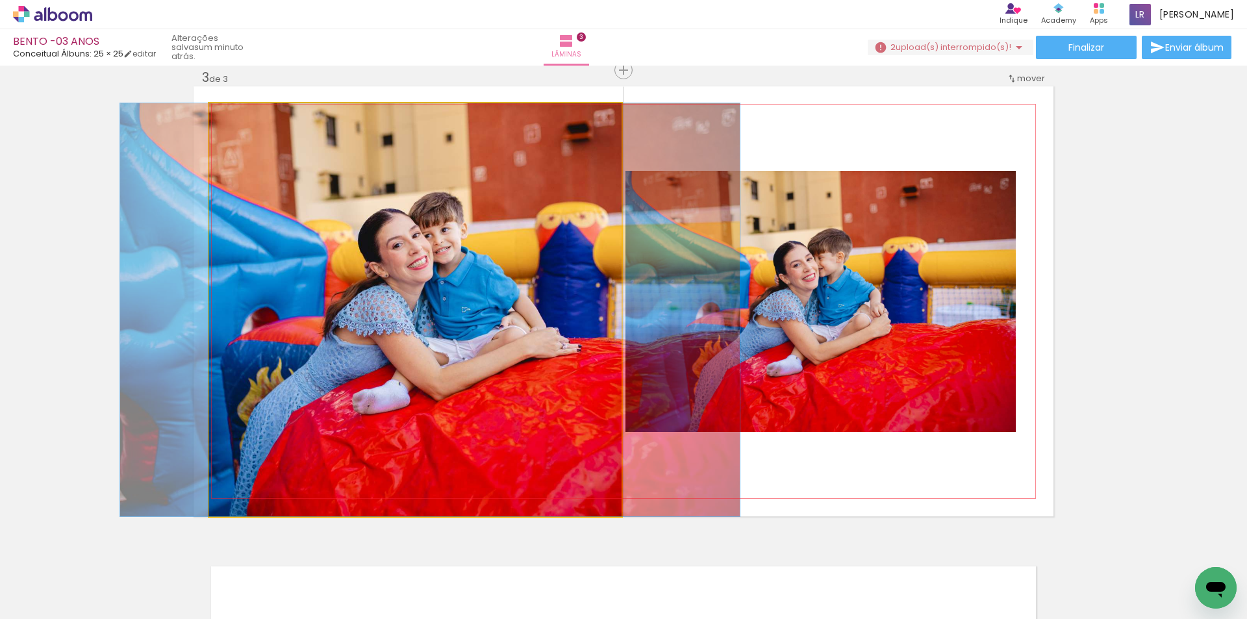
drag, startPoint x: 439, startPoint y: 305, endPoint x: 455, endPoint y: 306, distance: 16.3
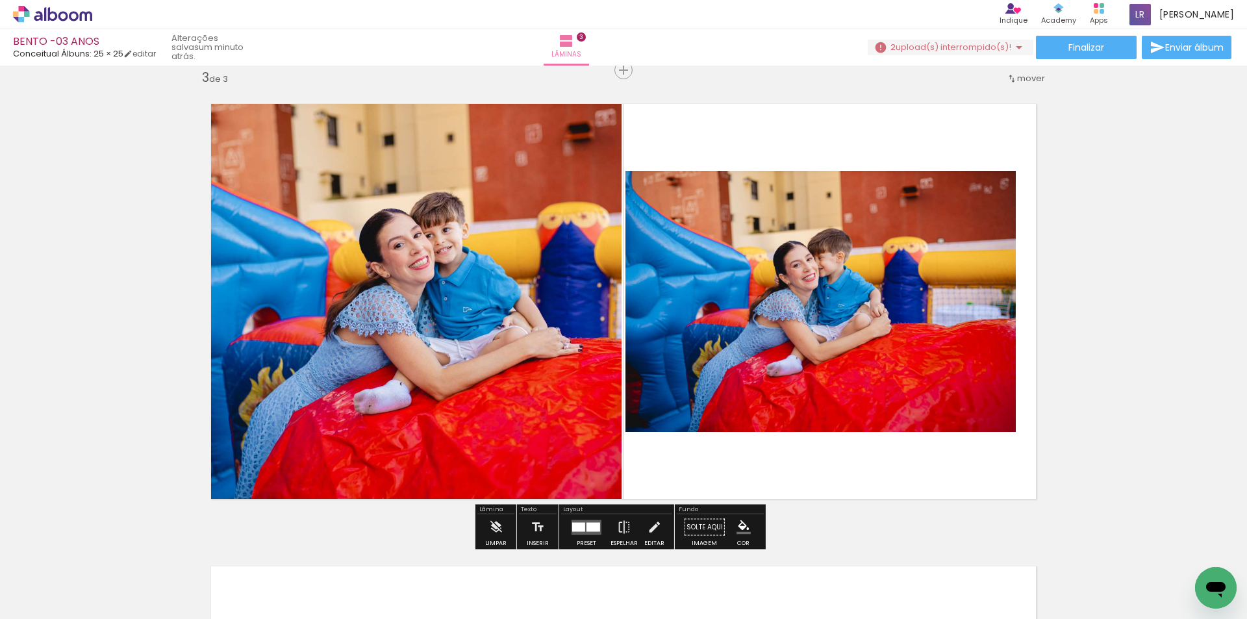
click at [831, 301] on quentale-photo at bounding box center [821, 301] width 390 height 261
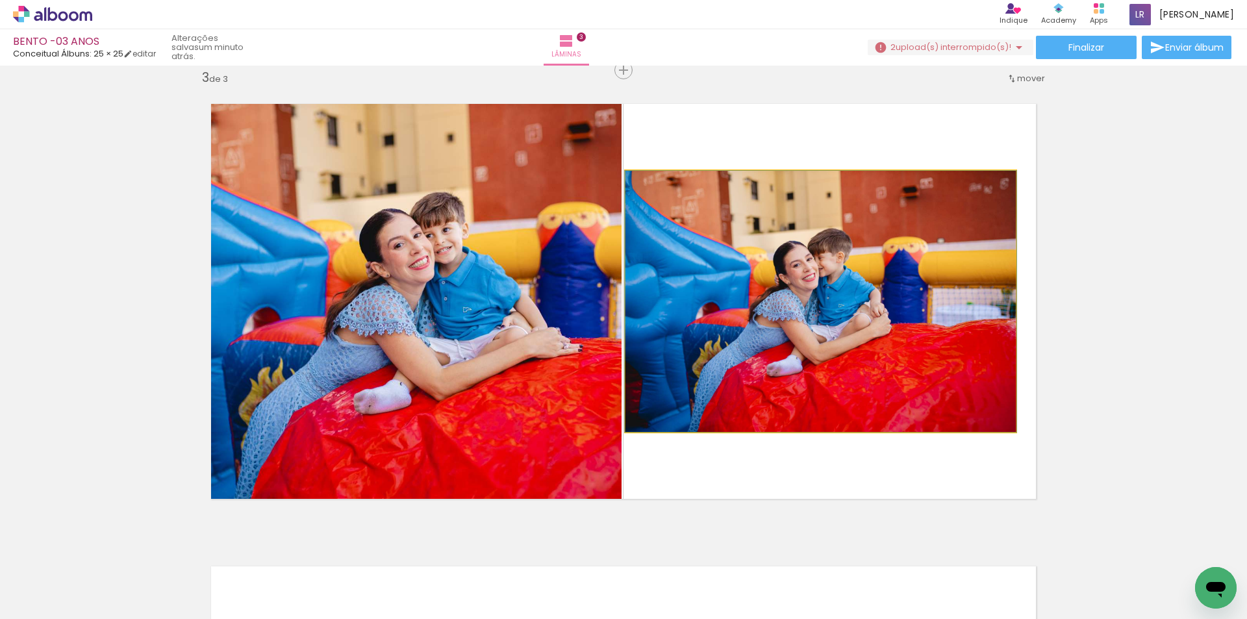
click at [831, 301] on quentale-photo at bounding box center [821, 301] width 390 height 261
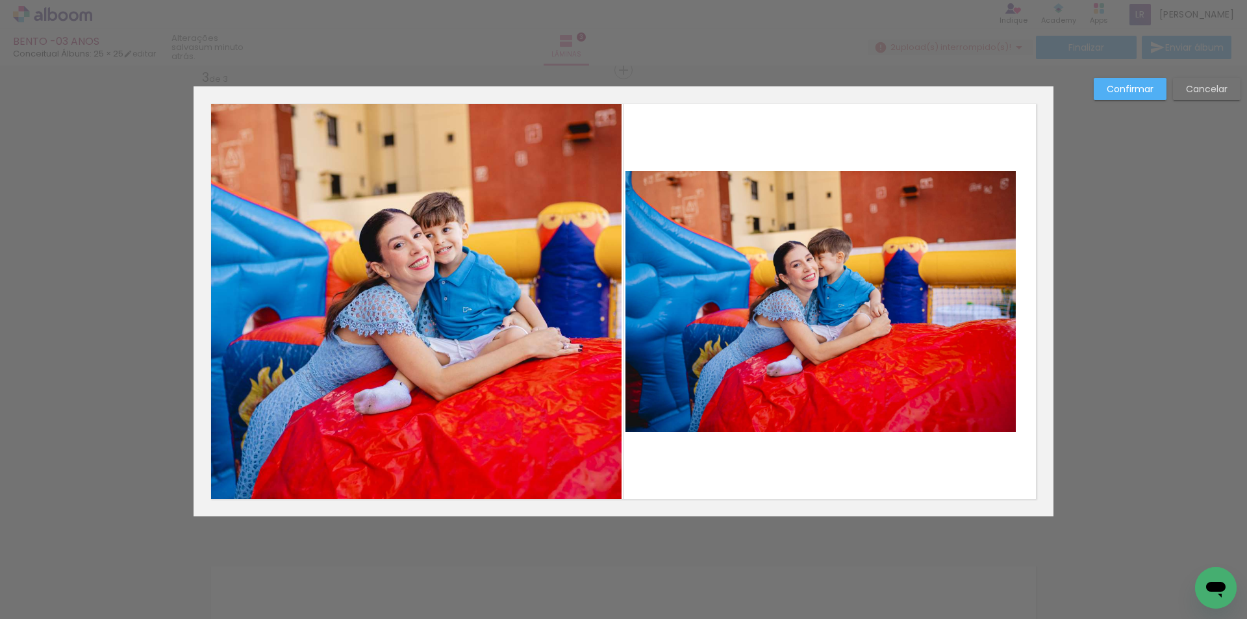
click at [957, 294] on quentale-photo at bounding box center [821, 301] width 390 height 261
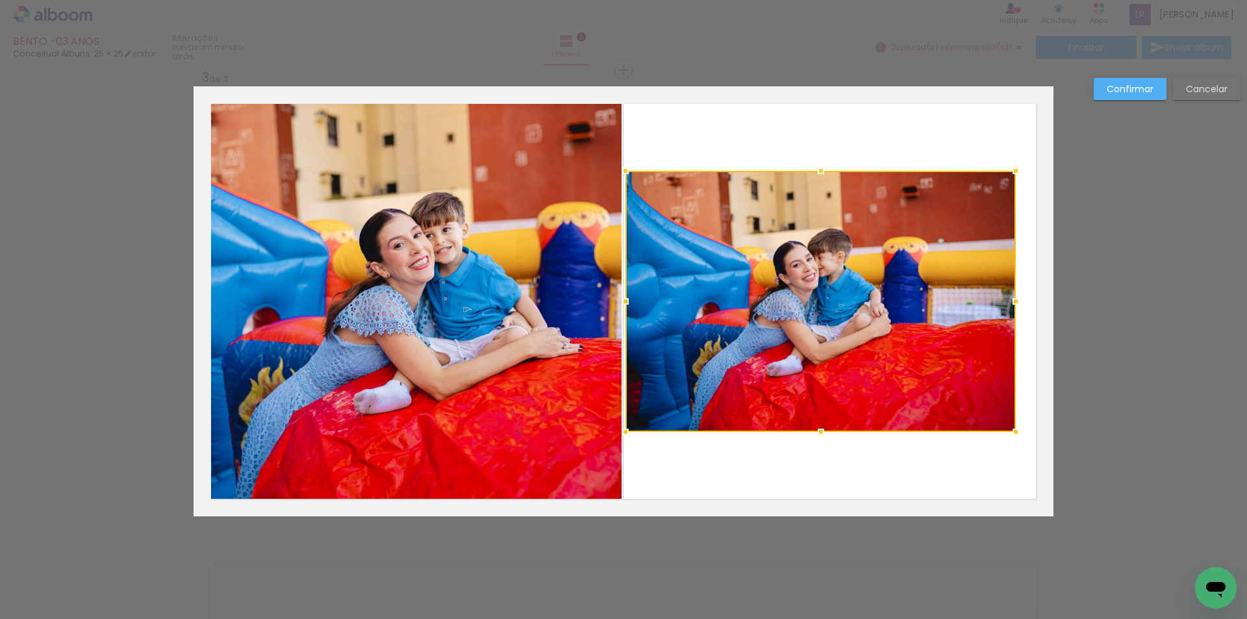
click at [957, 294] on div at bounding box center [821, 301] width 390 height 261
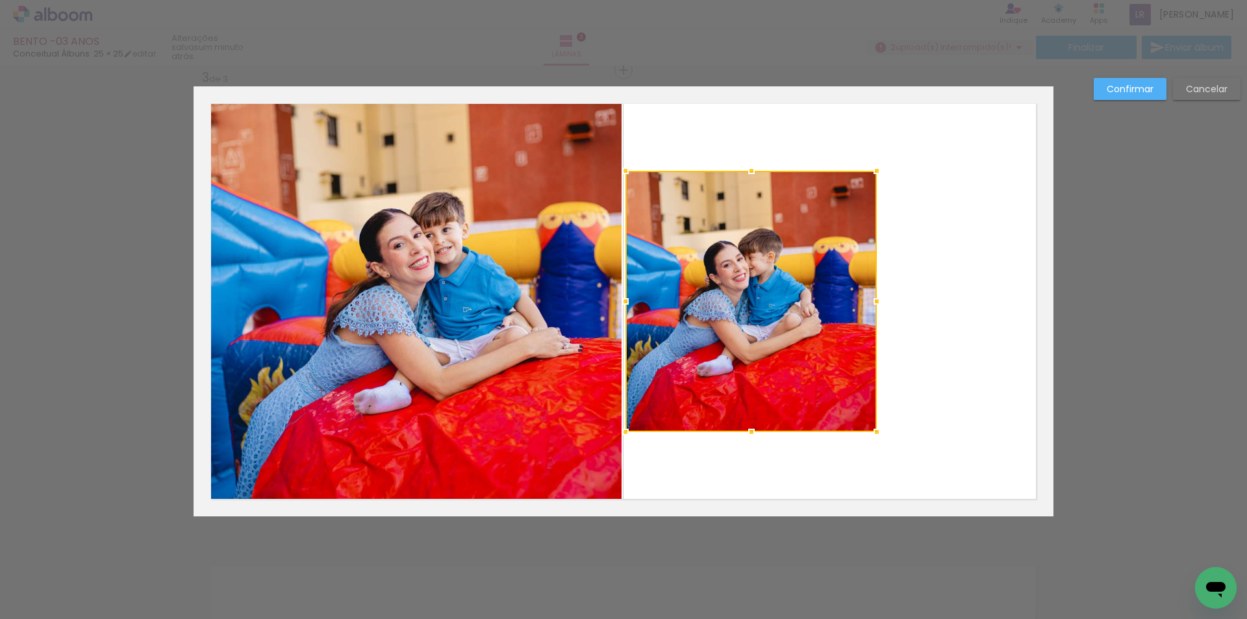
drag, startPoint x: 1005, startPoint y: 303, endPoint x: 866, endPoint y: 297, distance: 139.1
click at [866, 297] on div at bounding box center [877, 301] width 26 height 26
drag, startPoint x: 1128, startPoint y: 93, endPoint x: 1084, endPoint y: 108, distance: 46.0
click at [0, 0] on slot "Confirmar" at bounding box center [0, 0] width 0 height 0
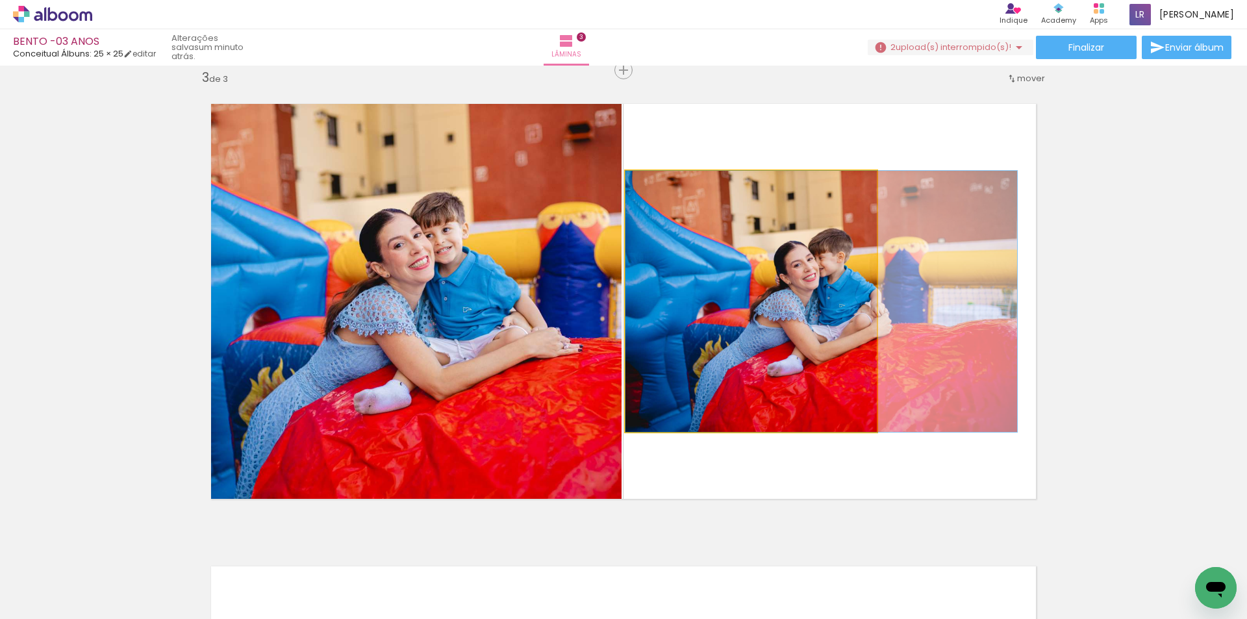
drag, startPoint x: 782, startPoint y: 303, endPoint x: 862, endPoint y: 313, distance: 80.5
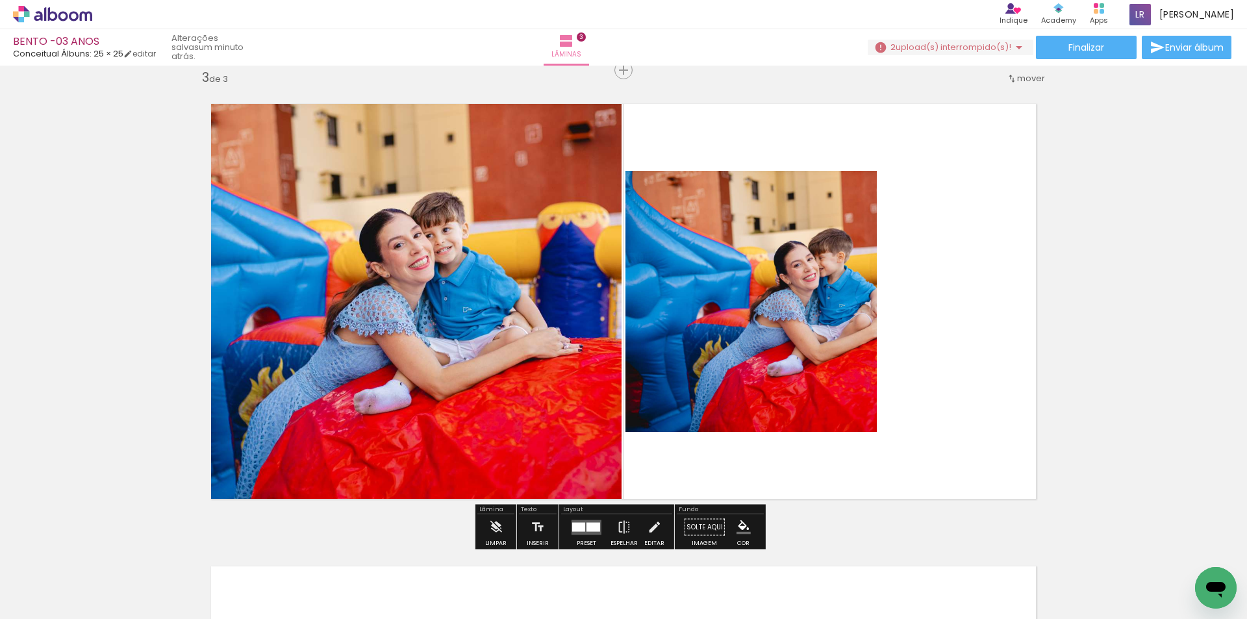
click at [1104, 165] on div "Inserir lâmina 1 de 3 Inserir lâmina 2 de 3 Inserir lâmina 3 de 3" at bounding box center [623, 53] width 1247 height 1851
click at [789, 282] on quentale-photo at bounding box center [751, 301] width 251 height 261
click at [781, 285] on quentale-photo at bounding box center [751, 301] width 251 height 261
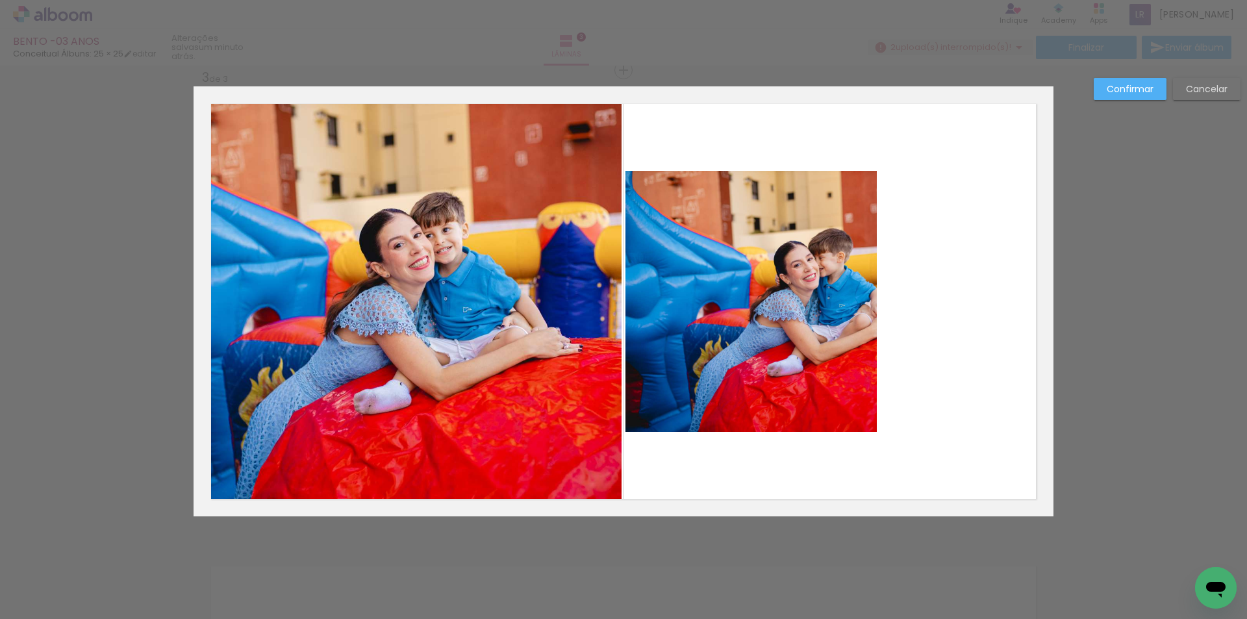
click at [781, 285] on quentale-photo at bounding box center [751, 301] width 251 height 261
click at [781, 285] on div at bounding box center [751, 301] width 251 height 261
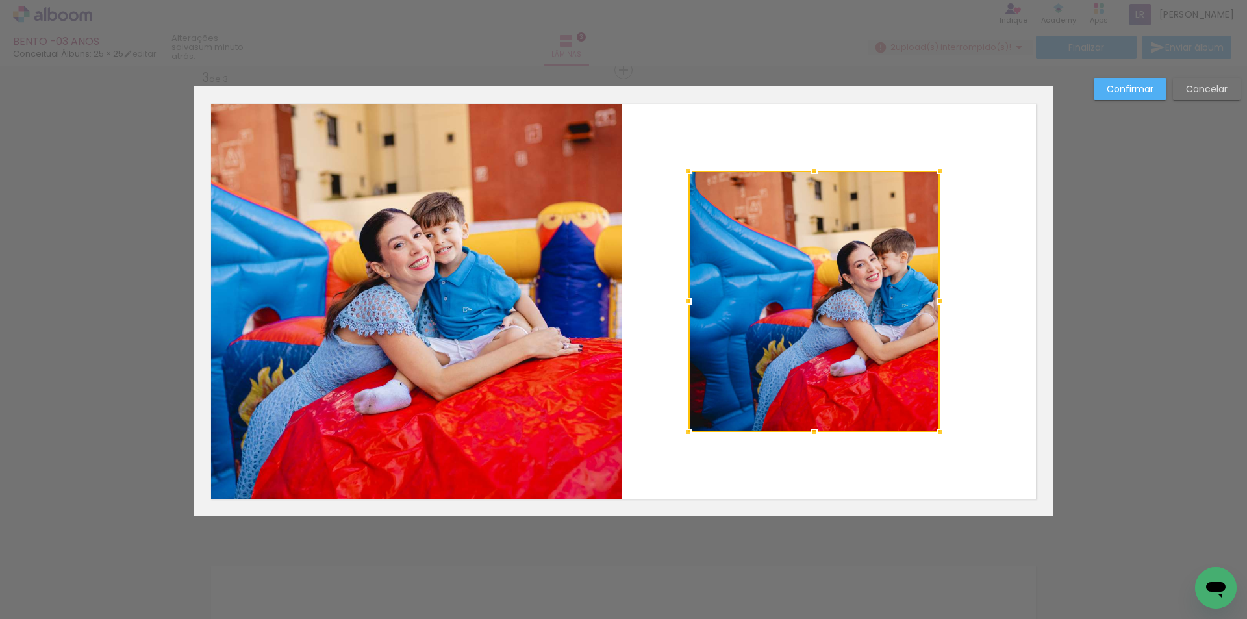
drag, startPoint x: 759, startPoint y: 295, endPoint x: 822, endPoint y: 296, distance: 63.0
click at [822, 296] on div at bounding box center [814, 301] width 251 height 261
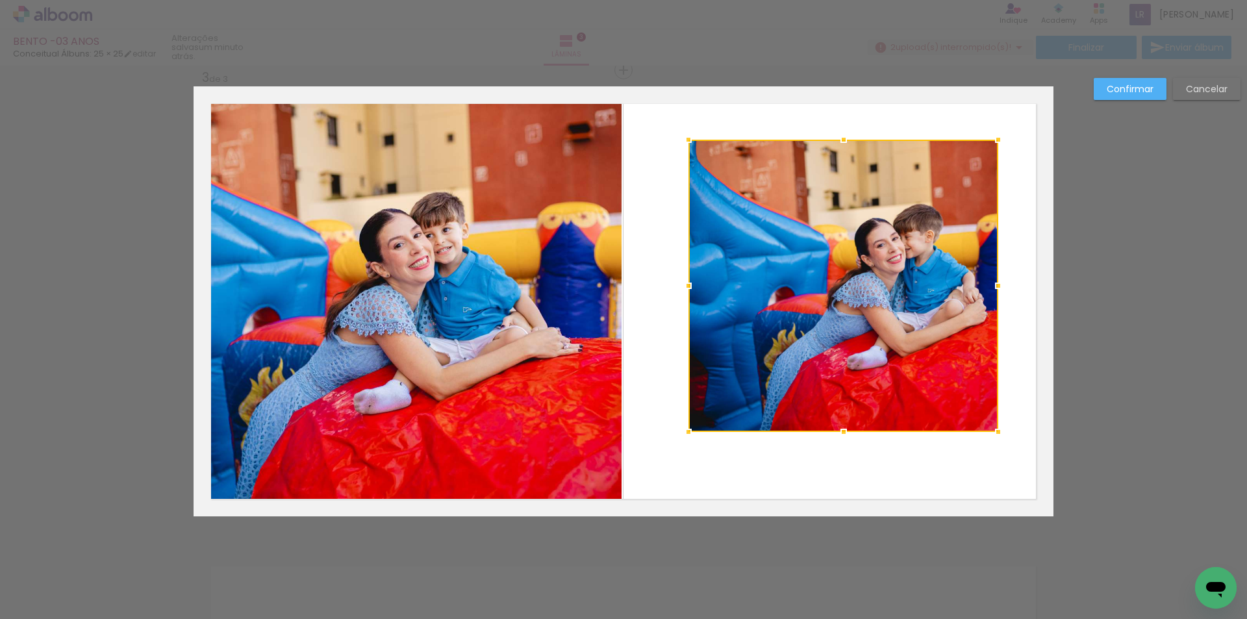
drag, startPoint x: 935, startPoint y: 173, endPoint x: 958, endPoint y: 158, distance: 27.7
click at [995, 141] on div at bounding box center [998, 140] width 26 height 26
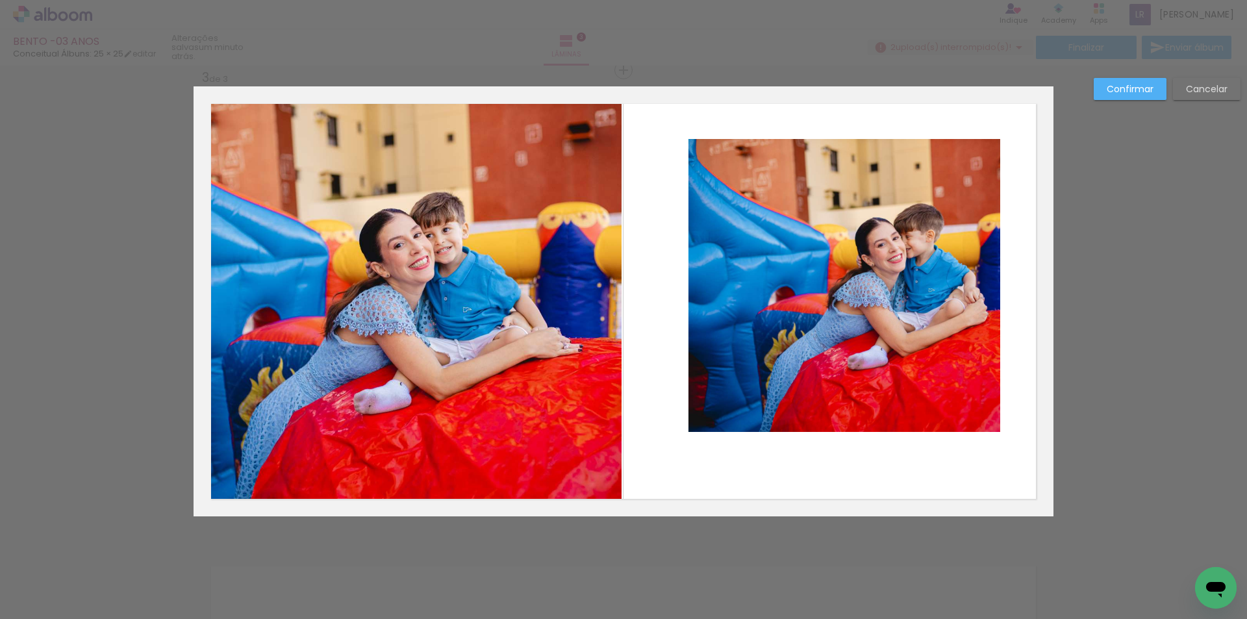
click at [732, 381] on quentale-photo at bounding box center [845, 285] width 312 height 293
click at [735, 381] on div at bounding box center [845, 285] width 312 height 293
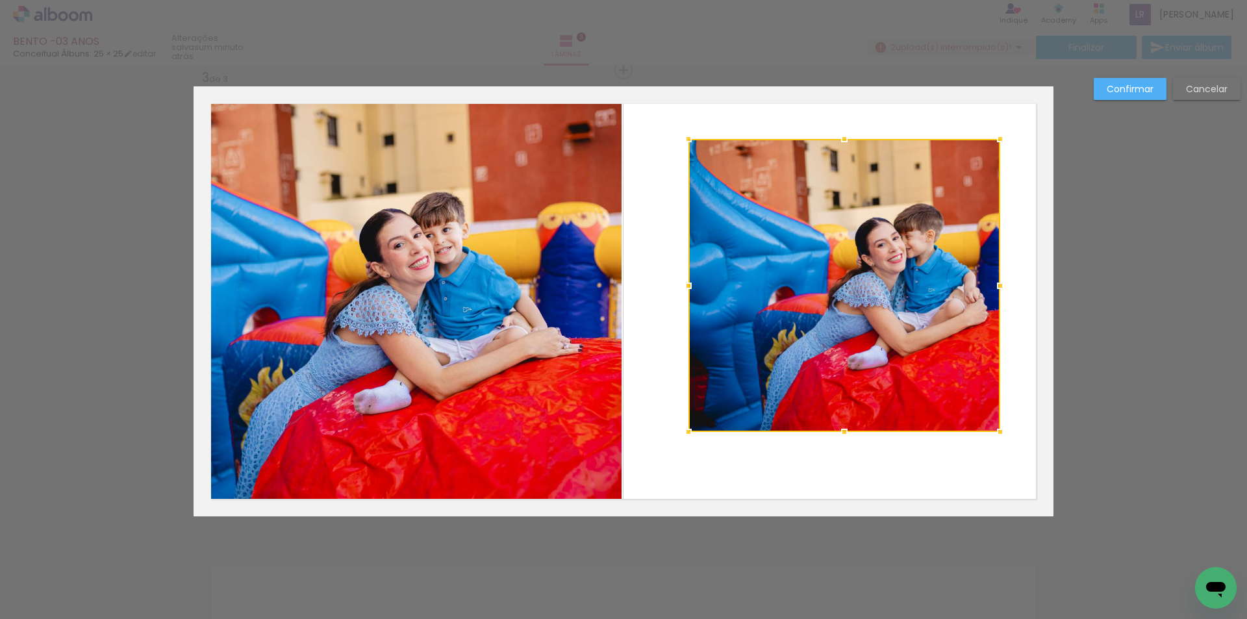
click at [735, 381] on div at bounding box center [845, 285] width 312 height 293
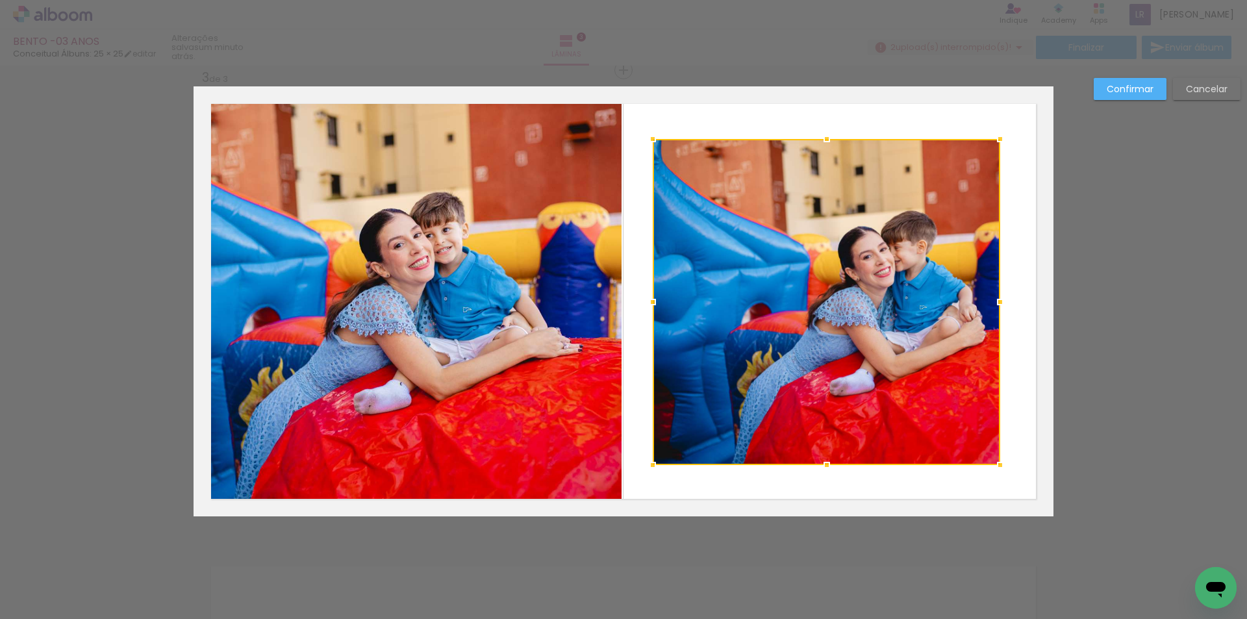
drag, startPoint x: 681, startPoint y: 427, endPoint x: 645, endPoint y: 461, distance: 49.2
click at [645, 461] on div at bounding box center [653, 465] width 26 height 26
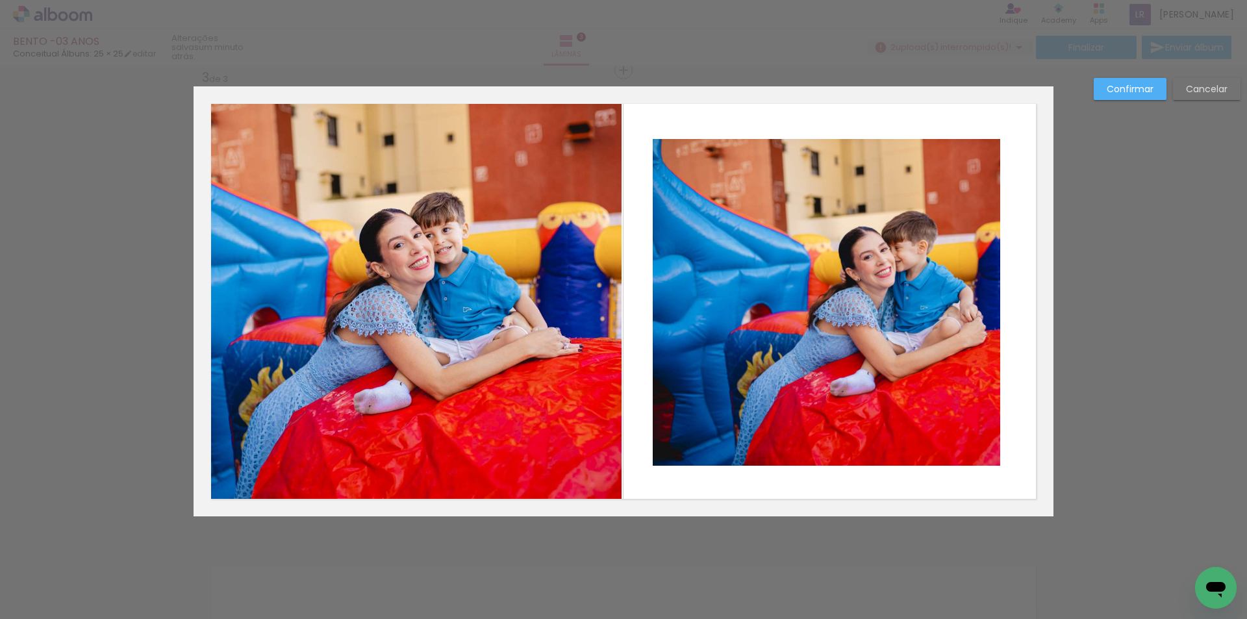
click at [0, 0] on slot "Confirmar" at bounding box center [0, 0] width 0 height 0
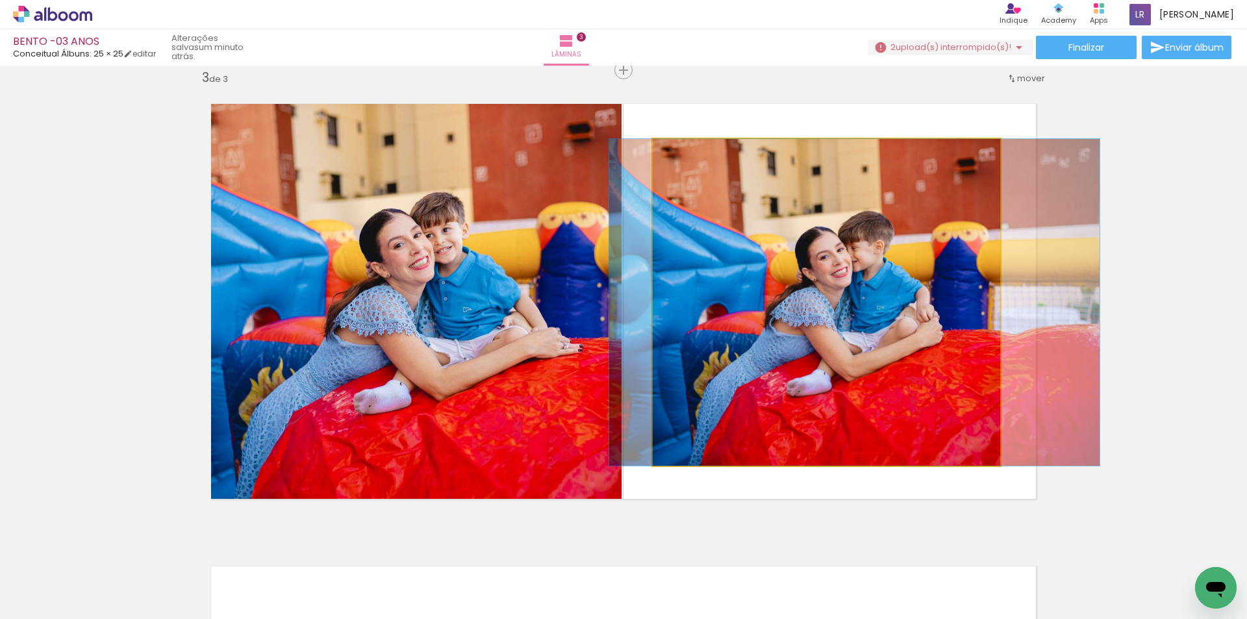
drag, startPoint x: 894, startPoint y: 296, endPoint x: 851, endPoint y: 297, distance: 43.5
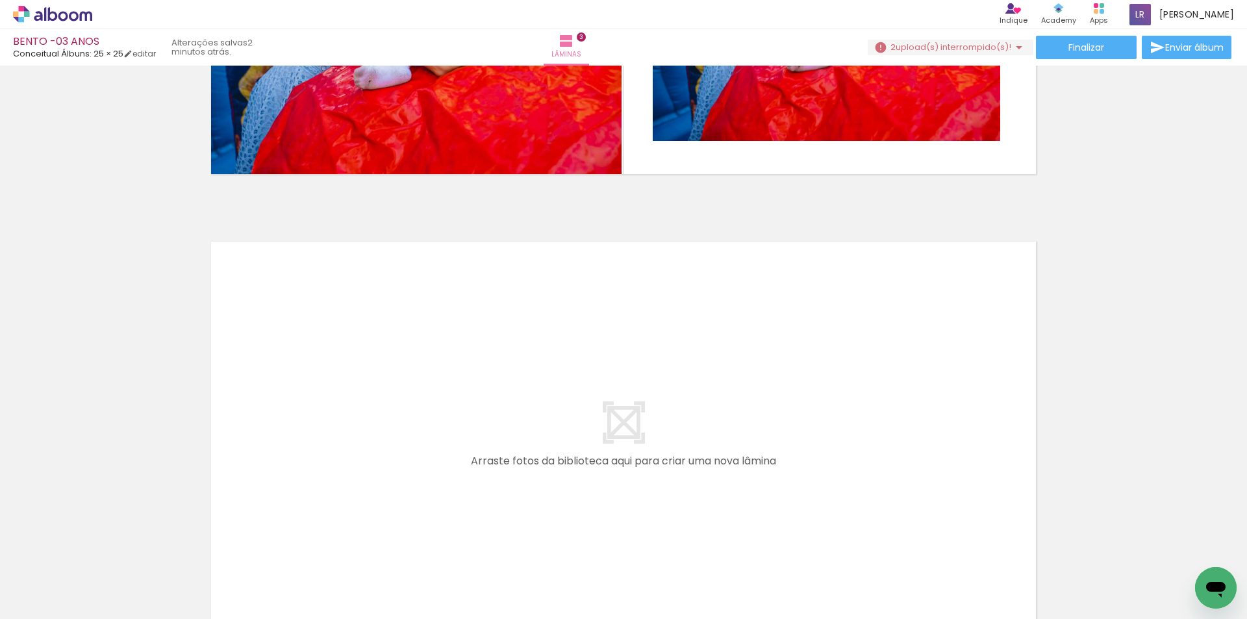
scroll to position [0, 548]
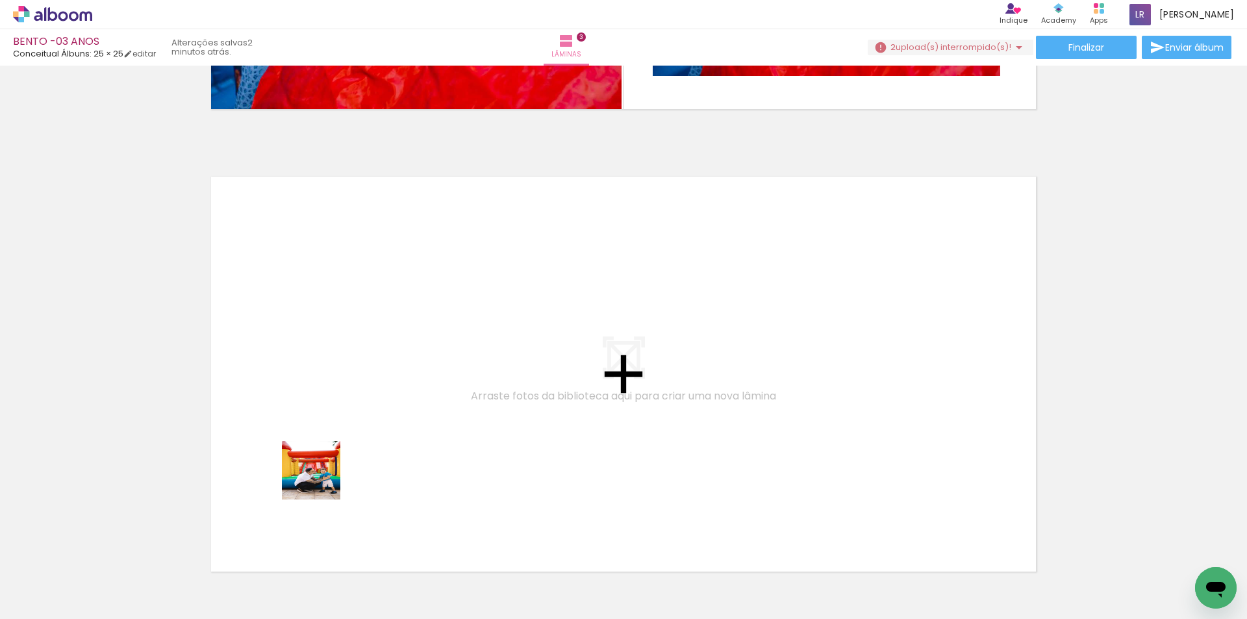
drag, startPoint x: 321, startPoint y: 480, endPoint x: 324, endPoint y: 345, distance: 135.1
click at [324, 345] on quentale-workspace at bounding box center [623, 309] width 1247 height 619
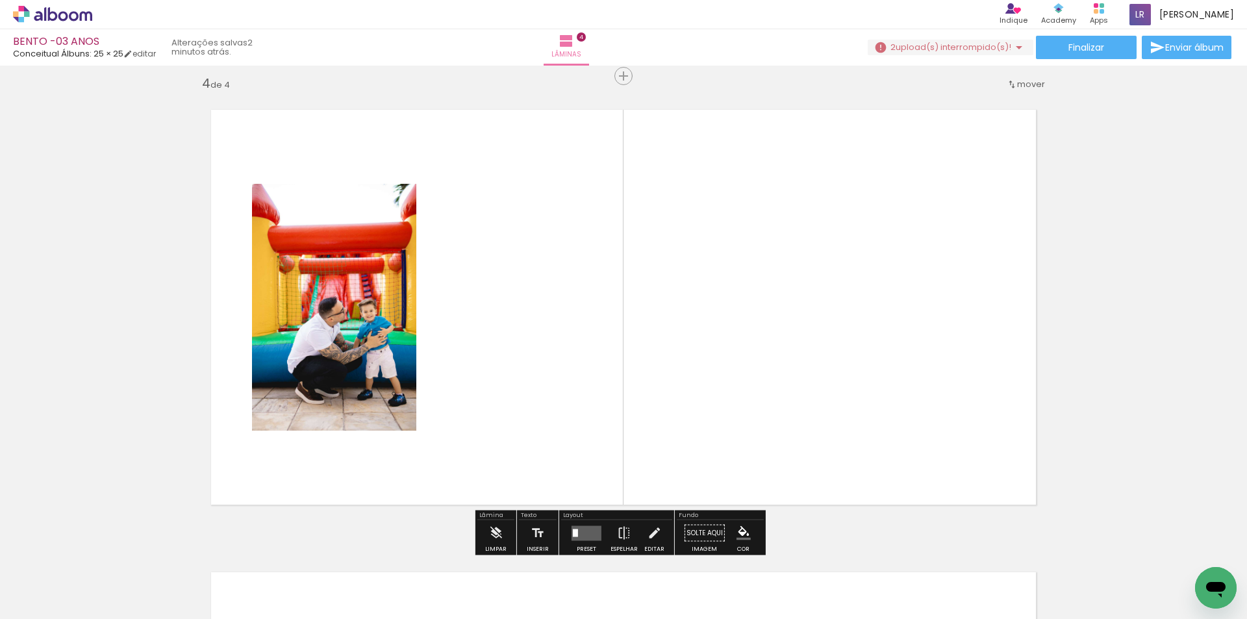
scroll to position [1404, 0]
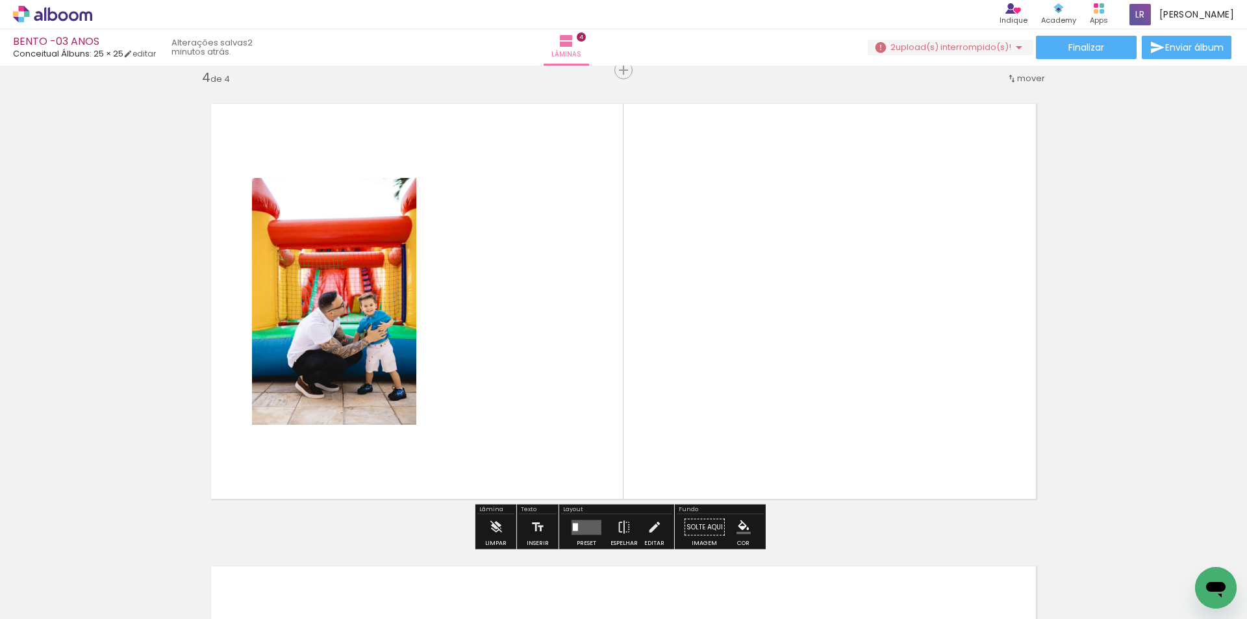
drag, startPoint x: 383, startPoint y: 420, endPoint x: 451, endPoint y: 566, distance: 161.3
click at [387, 414] on quentale-workspace at bounding box center [623, 309] width 1247 height 619
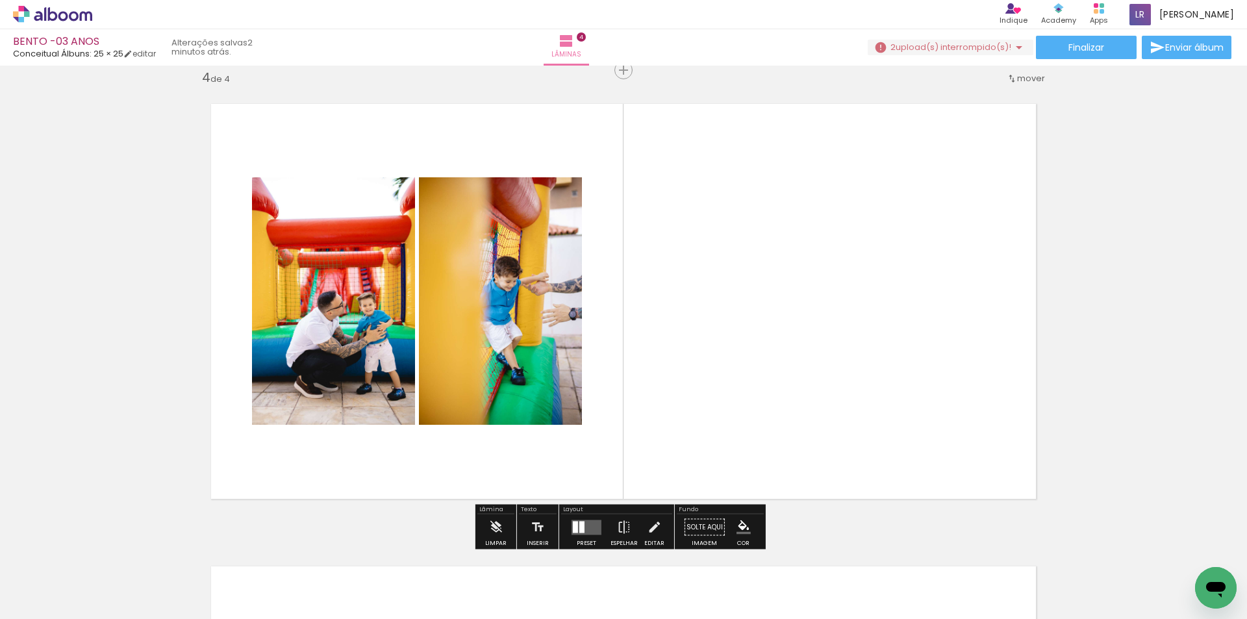
drag, startPoint x: 481, startPoint y: 500, endPoint x: 531, endPoint y: 564, distance: 81.5
click at [519, 348] on quentale-workspace at bounding box center [623, 309] width 1247 height 619
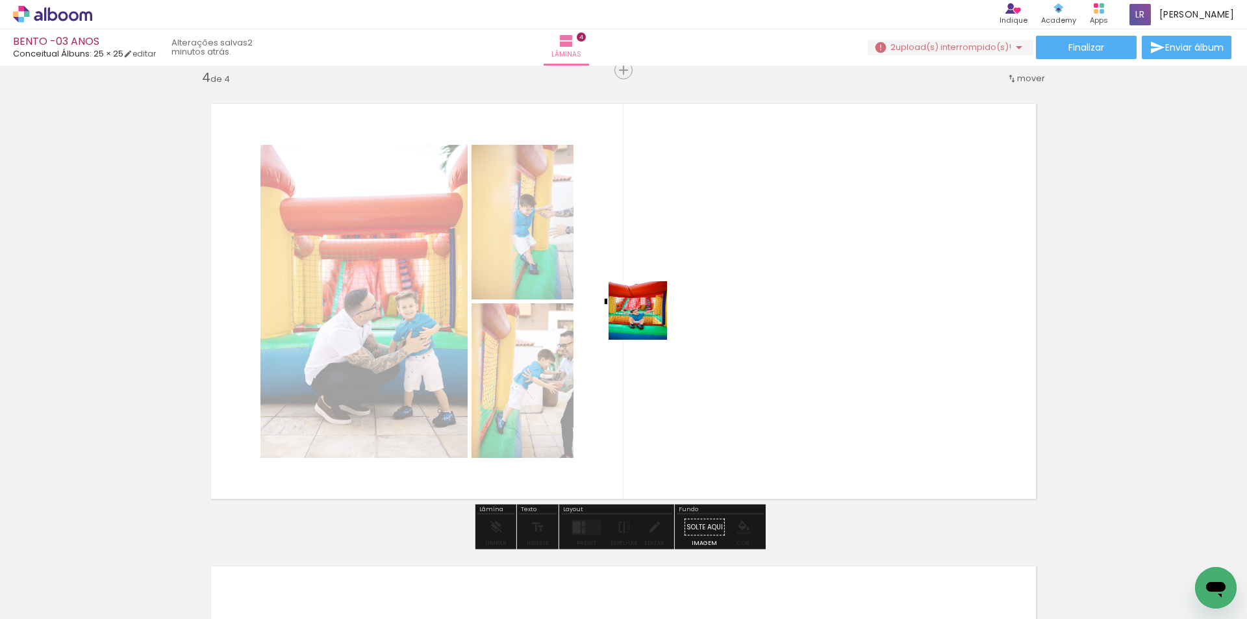
drag, startPoint x: 547, startPoint y: 549, endPoint x: 648, endPoint y: 568, distance: 103.1
click at [681, 289] on quentale-workspace at bounding box center [623, 309] width 1247 height 619
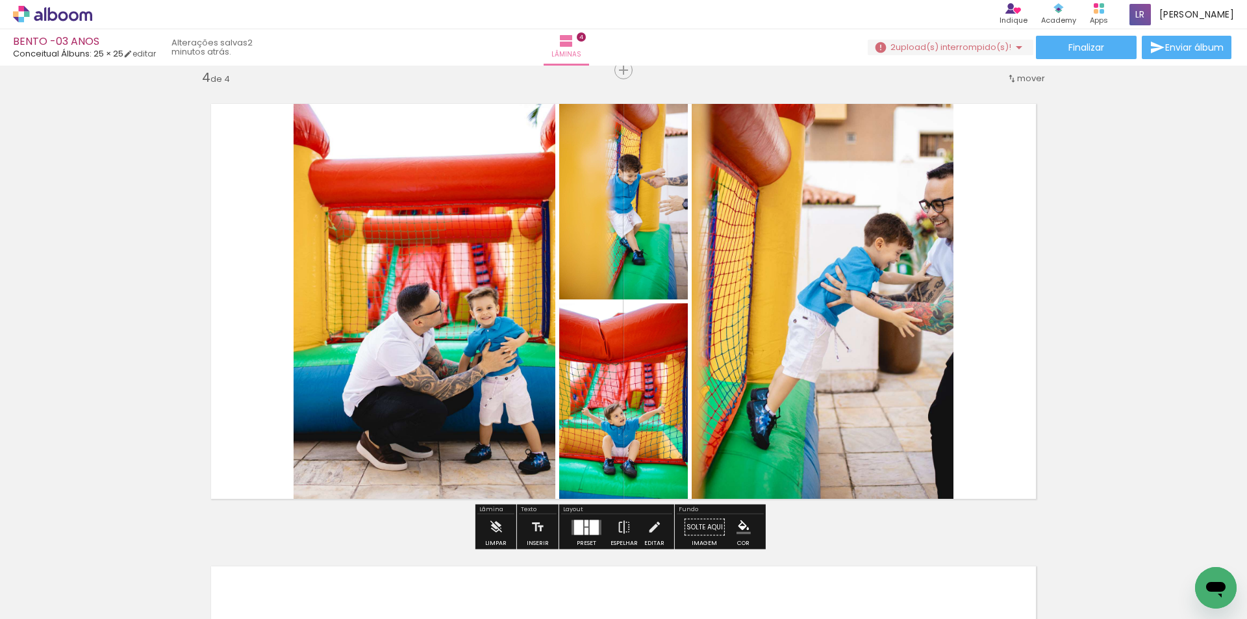
drag, startPoint x: 615, startPoint y: 577, endPoint x: 835, endPoint y: 239, distance: 403.7
click at [835, 239] on quentale-workspace at bounding box center [623, 309] width 1247 height 619
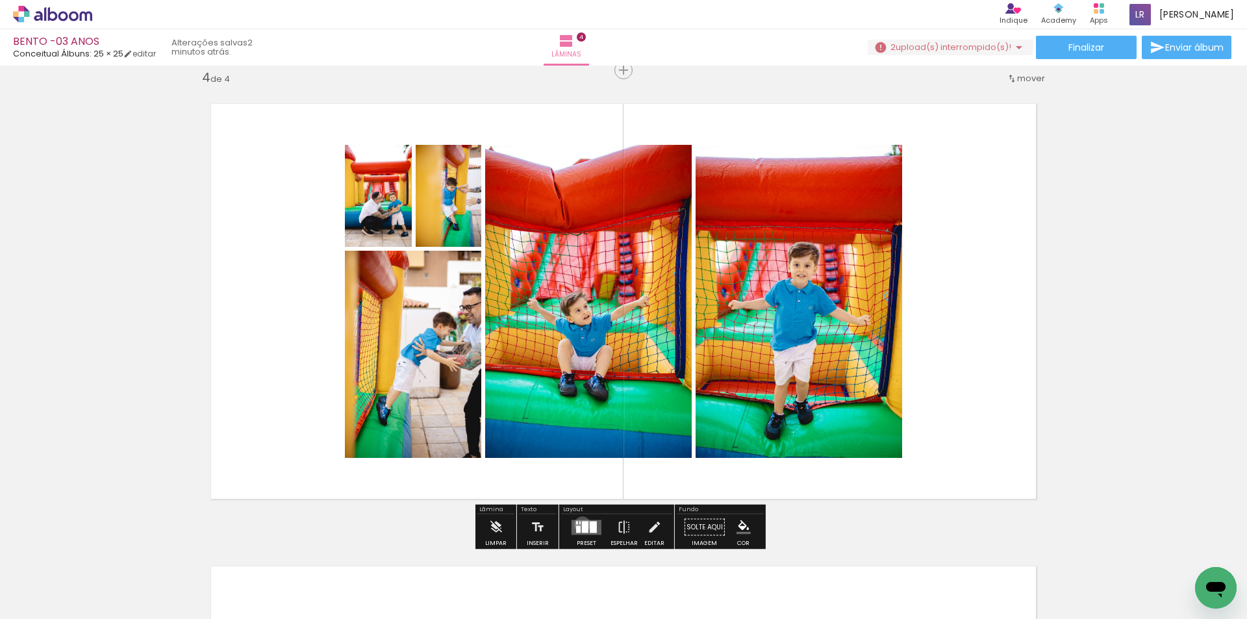
drag, startPoint x: 579, startPoint y: 524, endPoint x: 686, endPoint y: 483, distance: 114.1
click at [582, 524] on div at bounding box center [585, 527] width 6 height 12
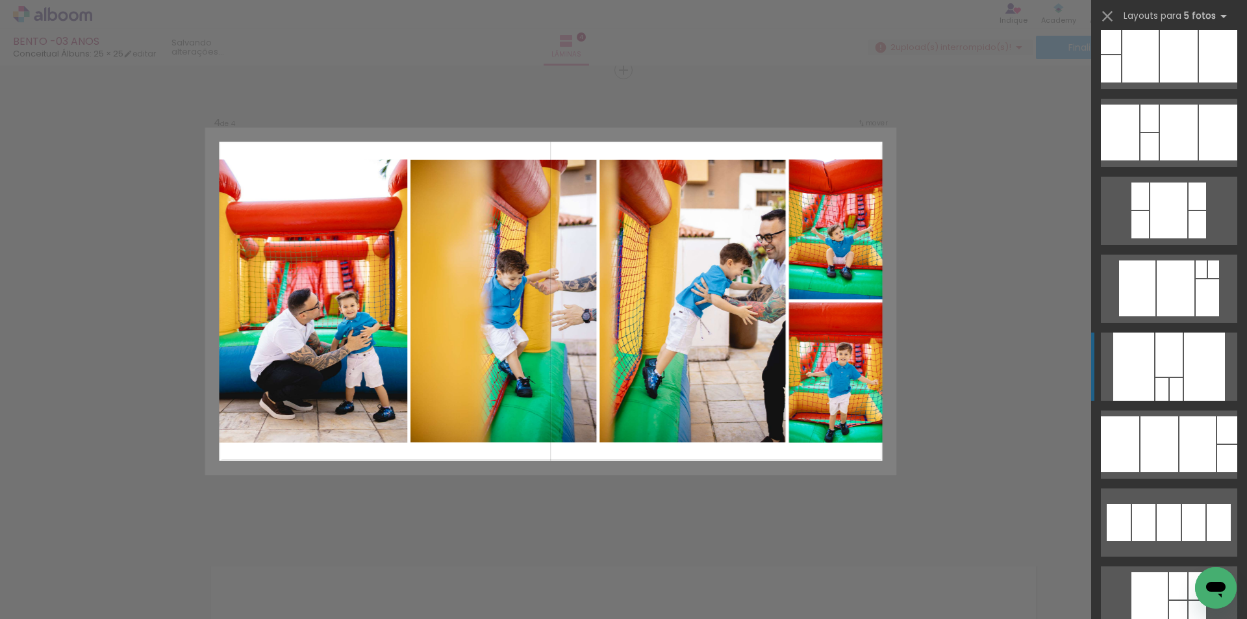
scroll to position [260, 0]
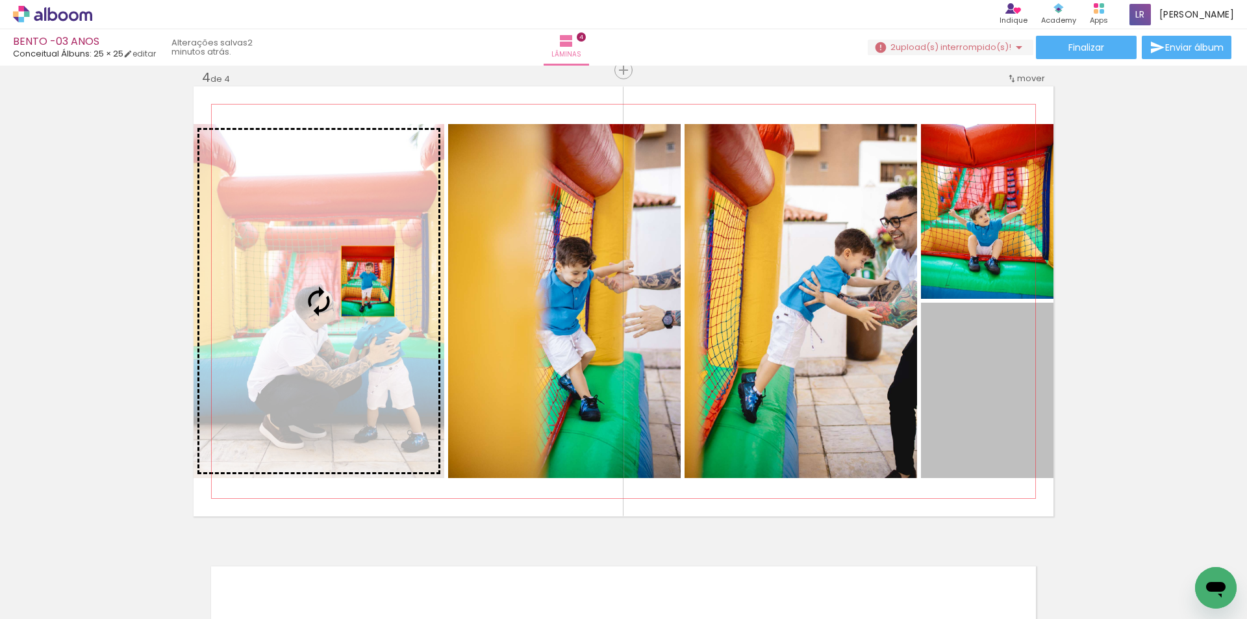
drag, startPoint x: 989, startPoint y: 406, endPoint x: 336, endPoint y: 280, distance: 664.2
click at [0, 0] on slot at bounding box center [0, 0] width 0 height 0
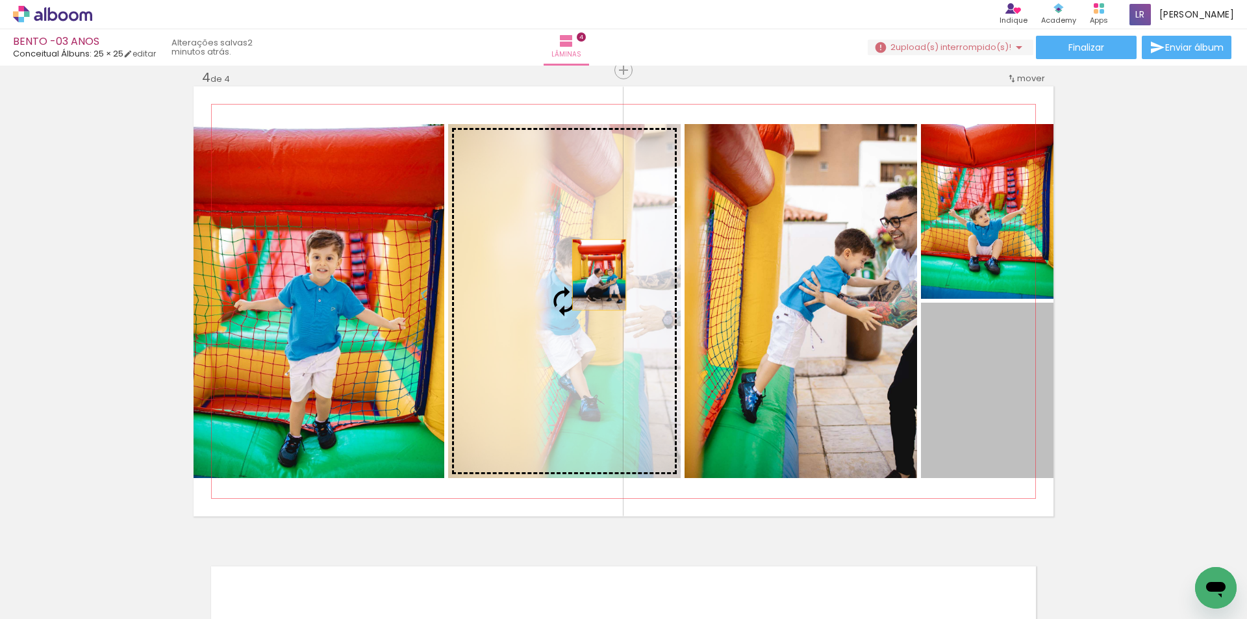
drag, startPoint x: 967, startPoint y: 387, endPoint x: 624, endPoint y: 274, distance: 361.7
click at [0, 0] on slot at bounding box center [0, 0] width 0 height 0
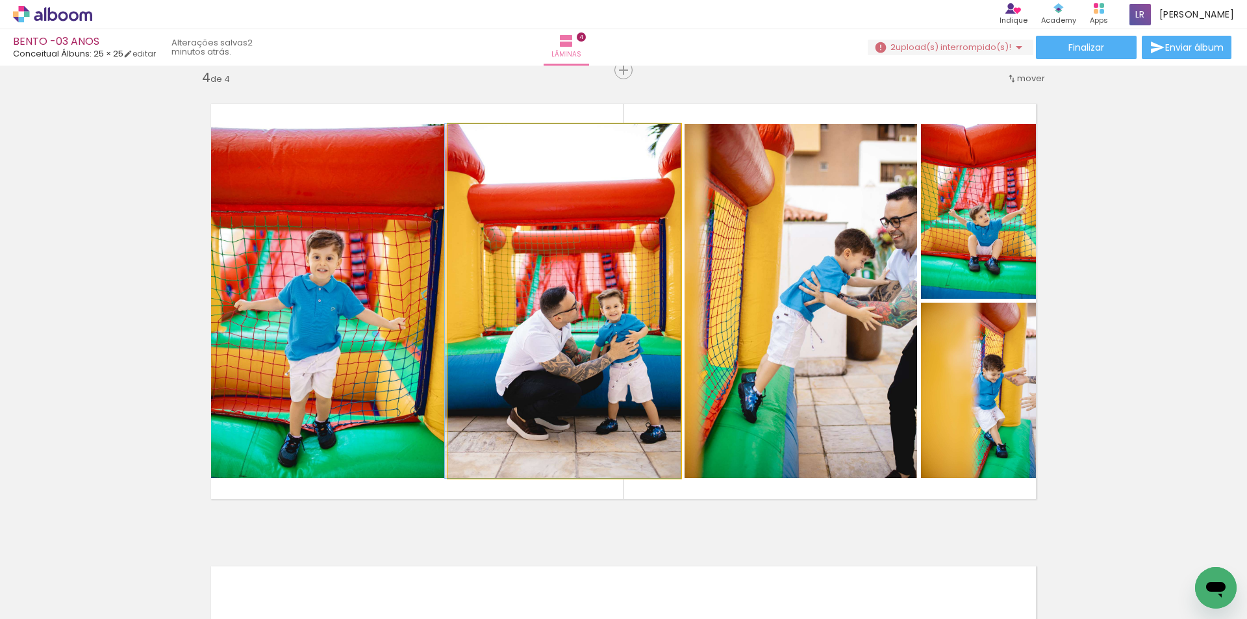
drag, startPoint x: 606, startPoint y: 298, endPoint x: 579, endPoint y: 312, distance: 30.2
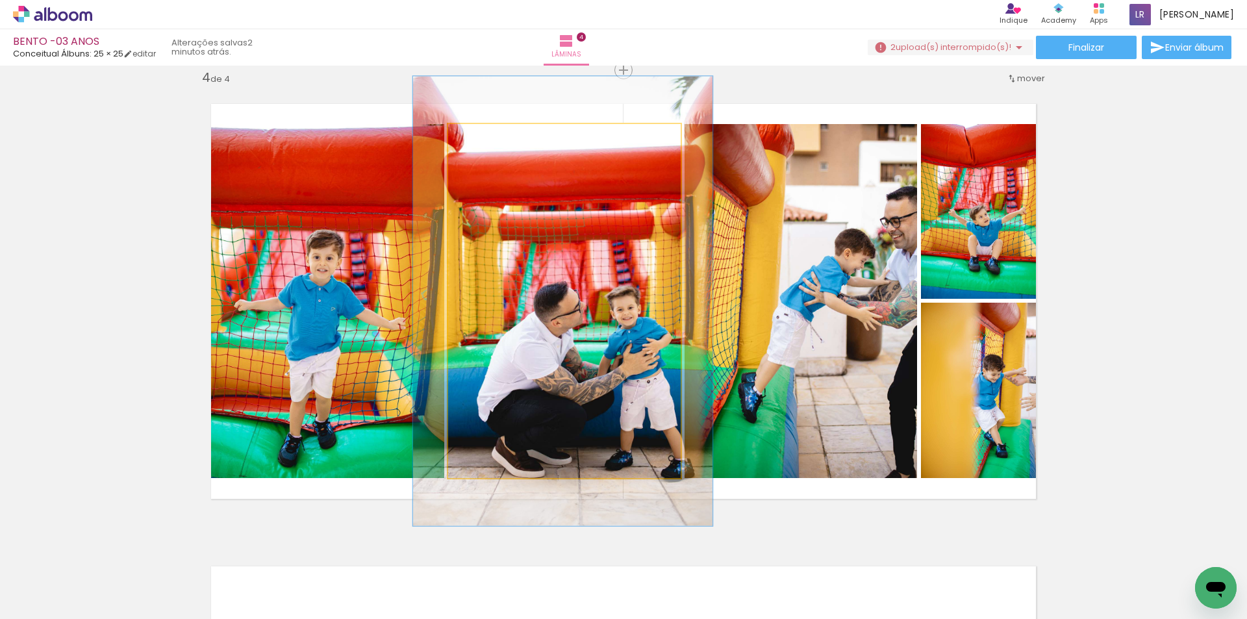
drag, startPoint x: 478, startPoint y: 142, endPoint x: 490, endPoint y: 142, distance: 12.4
type paper-slider "127"
click at [490, 142] on div at bounding box center [491, 137] width 21 height 21
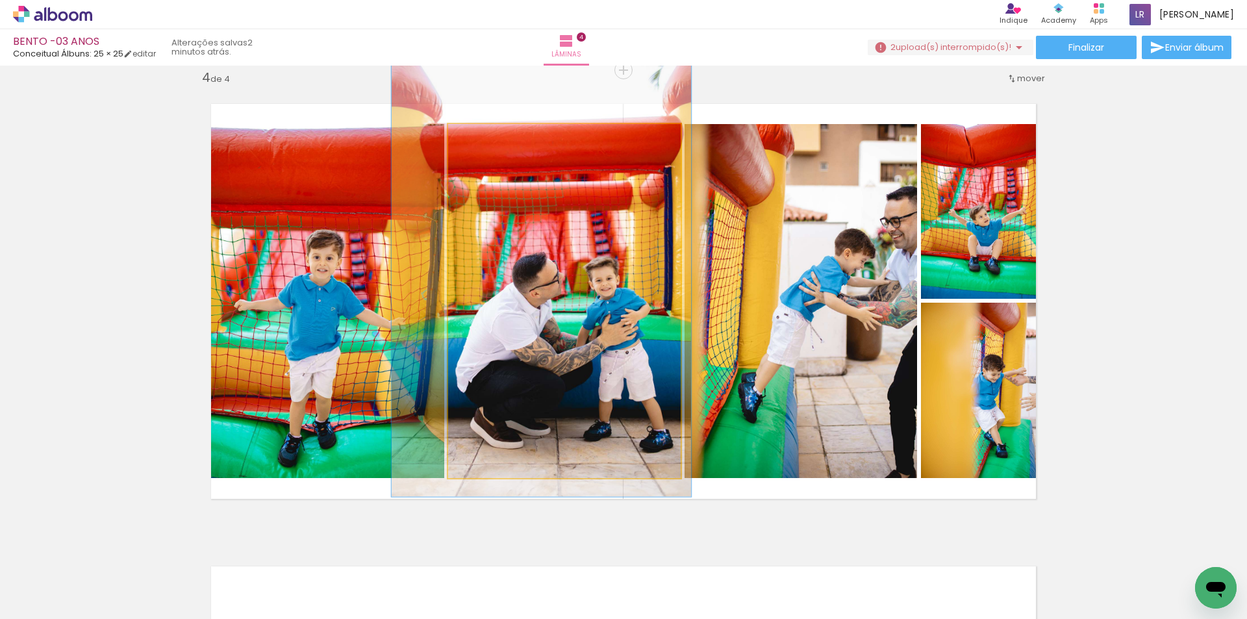
drag, startPoint x: 570, startPoint y: 219, endPoint x: 550, endPoint y: 190, distance: 35.3
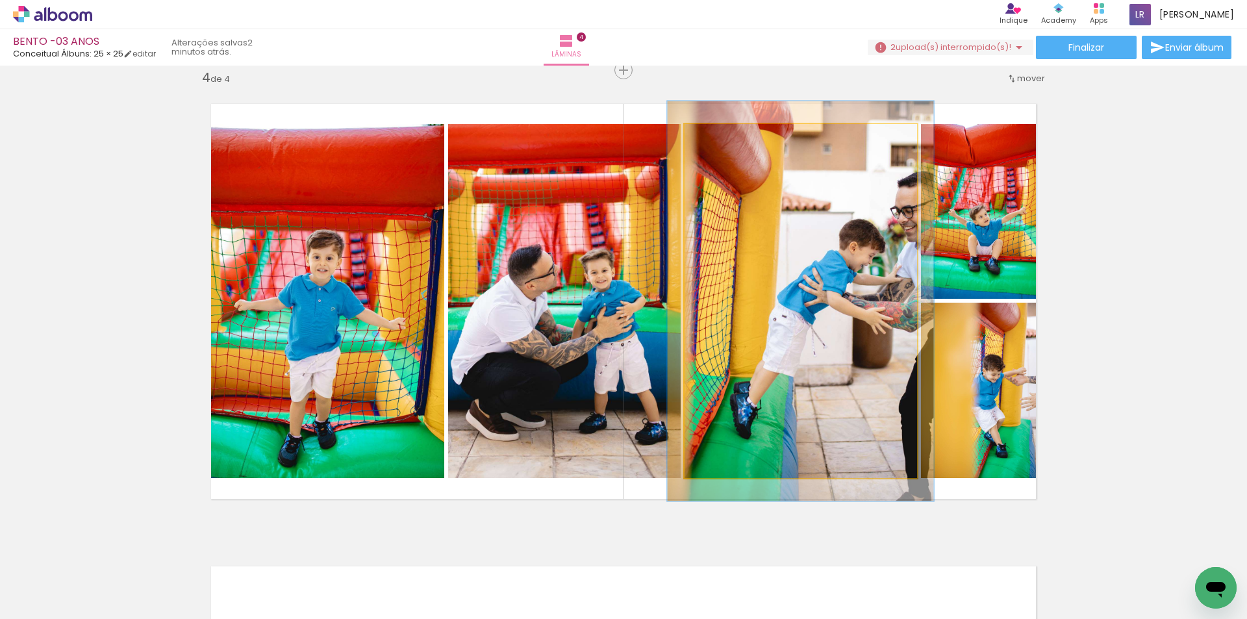
type paper-slider "113"
click at [724, 142] on div at bounding box center [721, 137] width 21 height 21
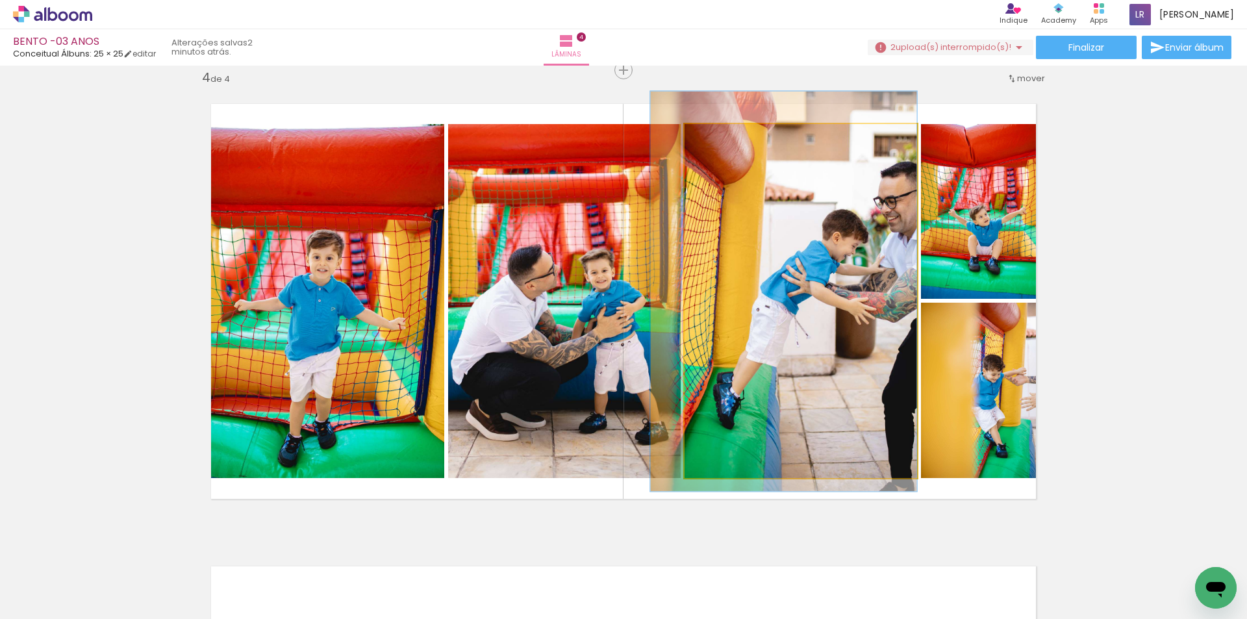
drag, startPoint x: 817, startPoint y: 214, endPoint x: 783, endPoint y: 204, distance: 35.2
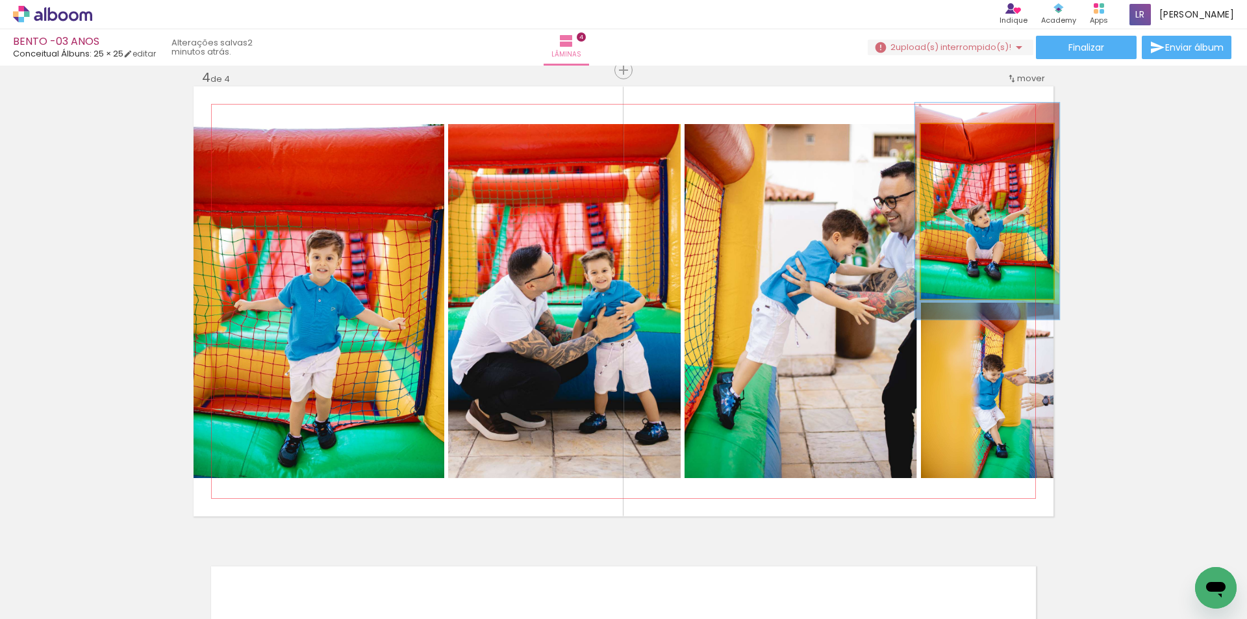
type paper-slider "109"
click at [951, 141] on div at bounding box center [955, 137] width 21 height 21
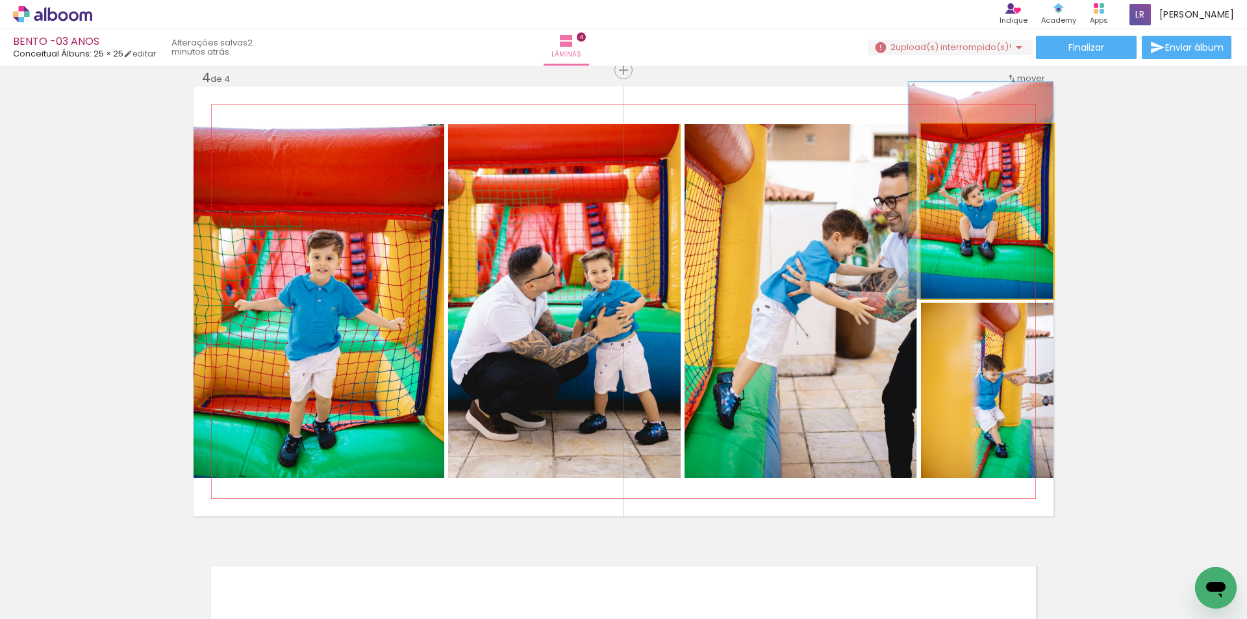
drag, startPoint x: 987, startPoint y: 188, endPoint x: 967, endPoint y: 168, distance: 28.9
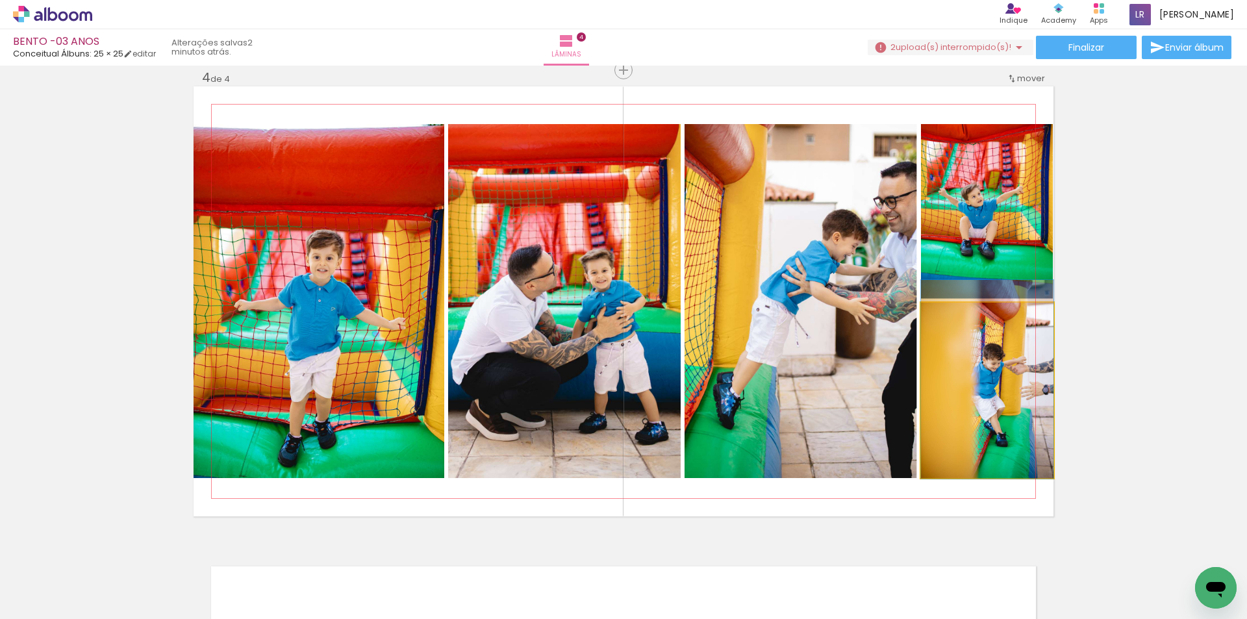
drag, startPoint x: 1009, startPoint y: 358, endPoint x: 1003, endPoint y: 344, distance: 14.8
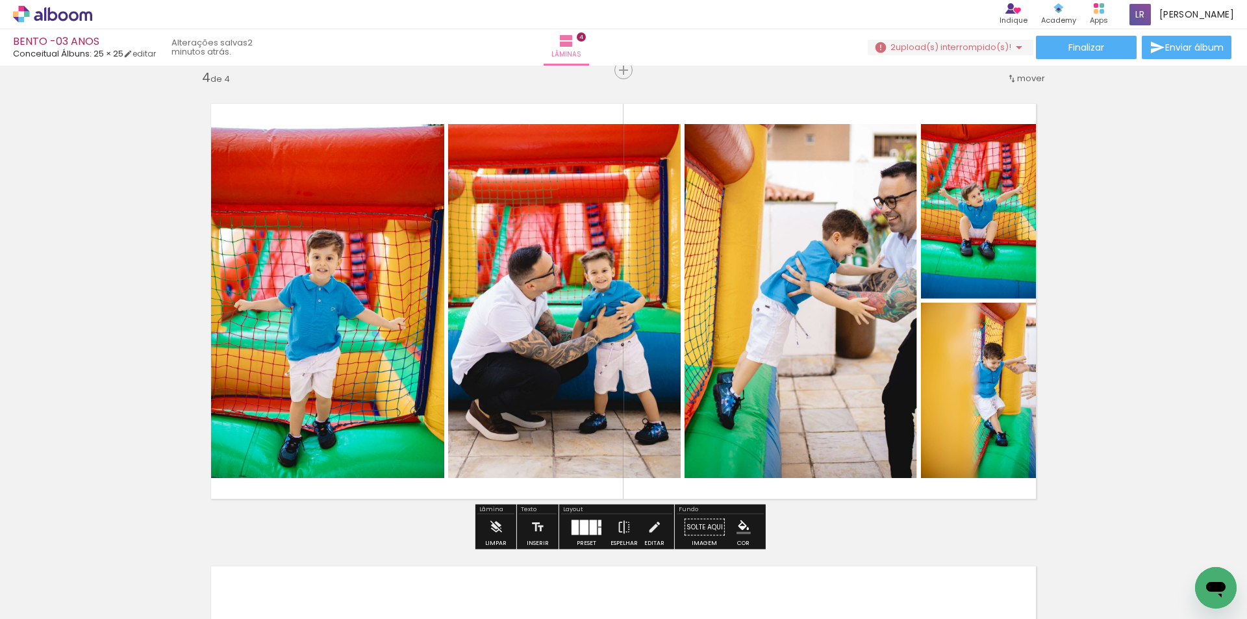
drag, startPoint x: 580, startPoint y: 522, endPoint x: 705, endPoint y: 493, distance: 128.1
click at [580, 522] on div at bounding box center [584, 527] width 8 height 15
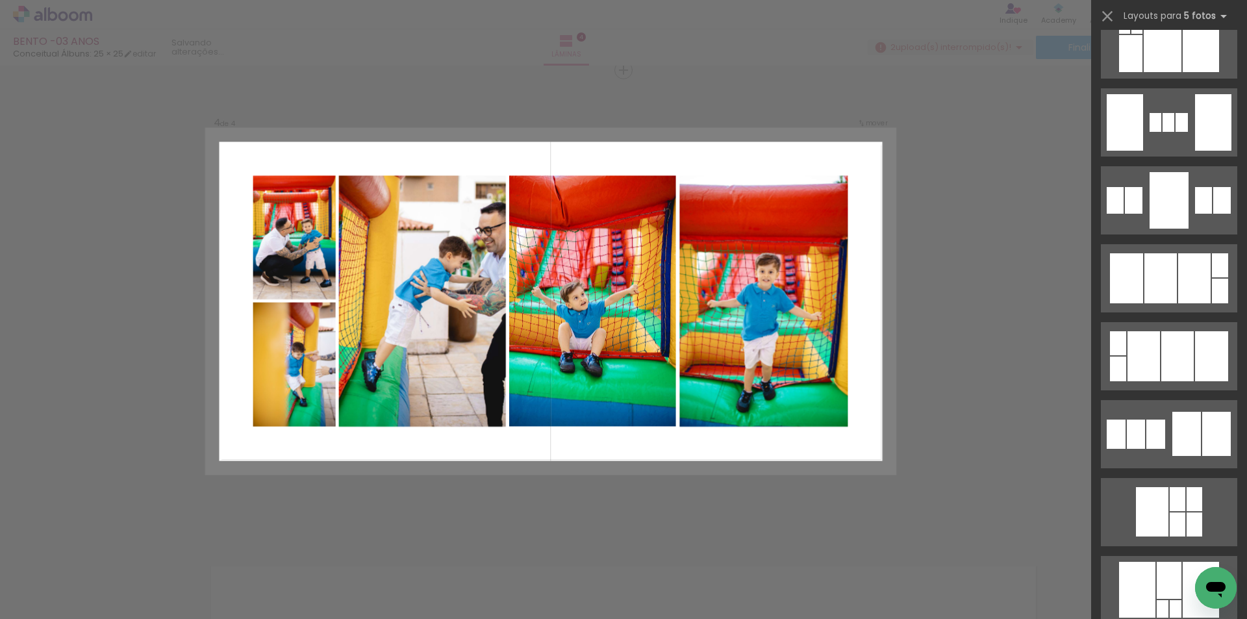
scroll to position [1390, 0]
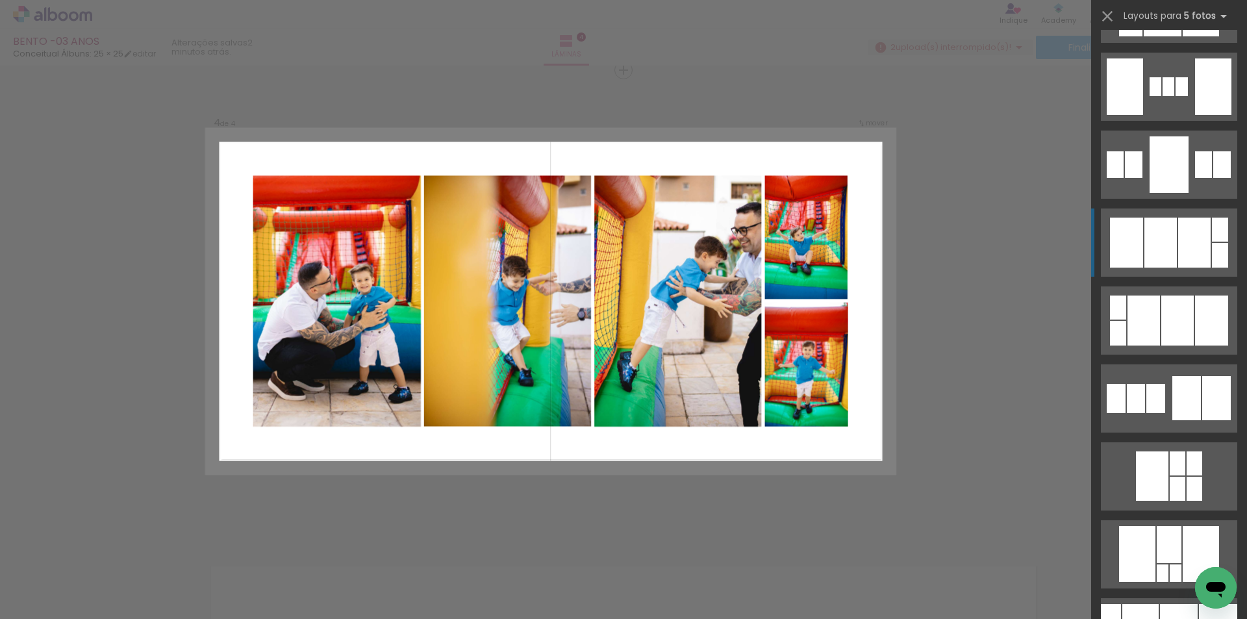
click at [1164, 253] on div at bounding box center [1161, 243] width 32 height 50
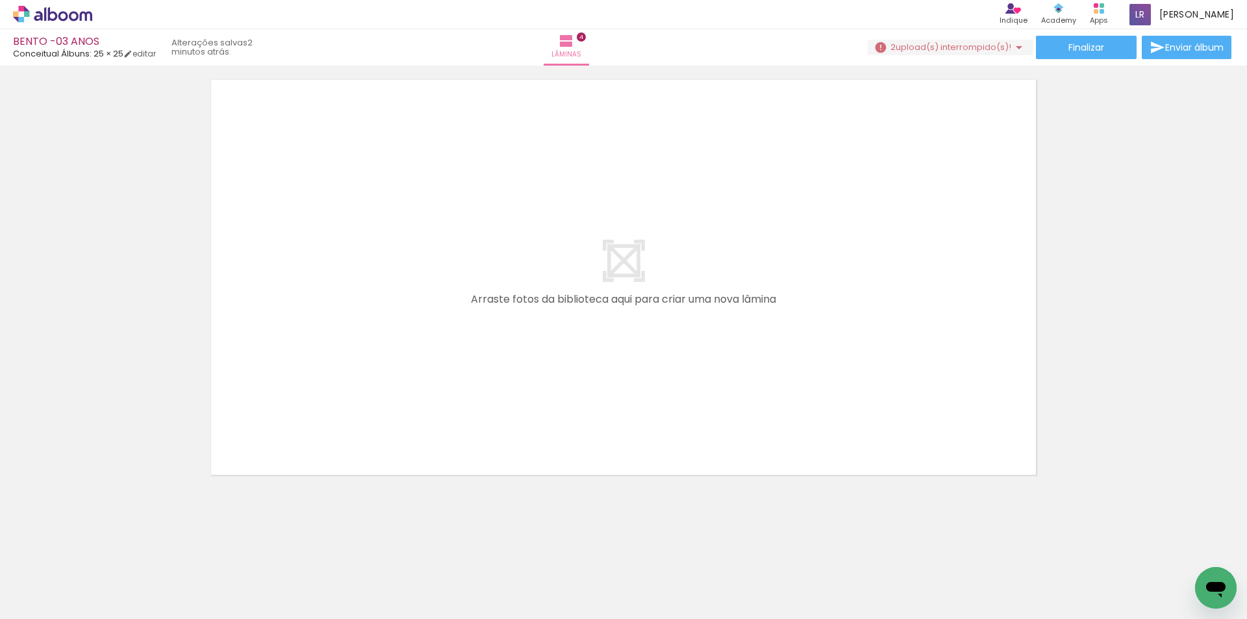
scroll to position [0, 996]
drag, startPoint x: 529, startPoint y: 578, endPoint x: 390, endPoint y: 568, distance: 139.4
click at [438, 383] on quentale-workspace at bounding box center [623, 309] width 1247 height 619
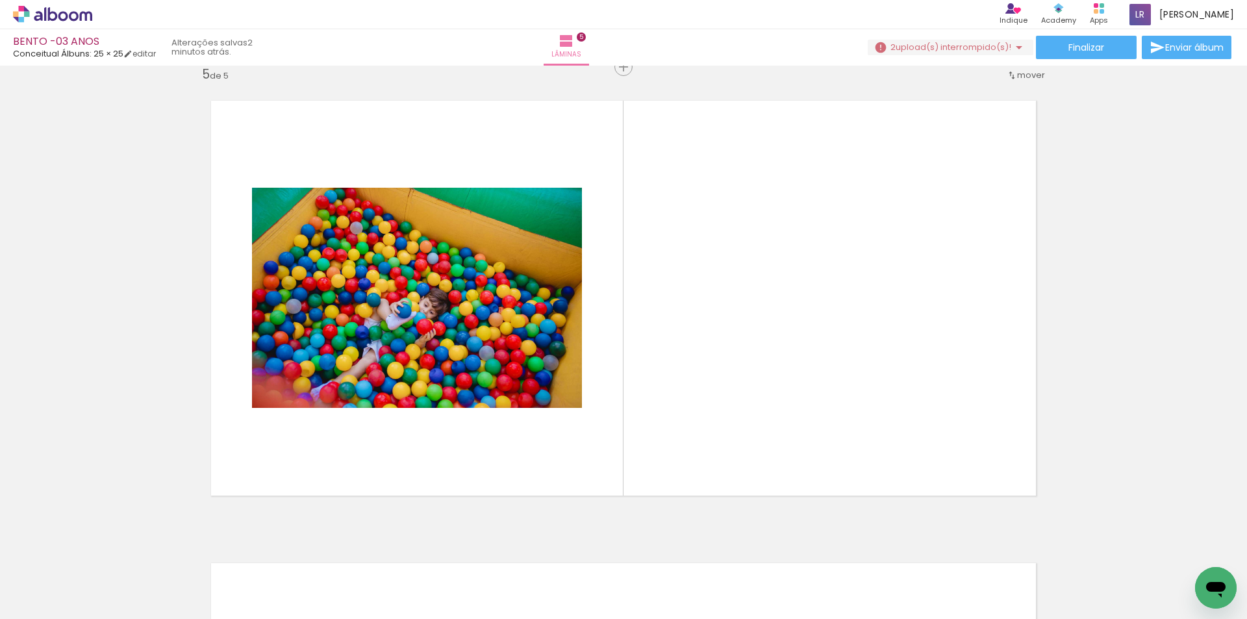
scroll to position [1867, 0]
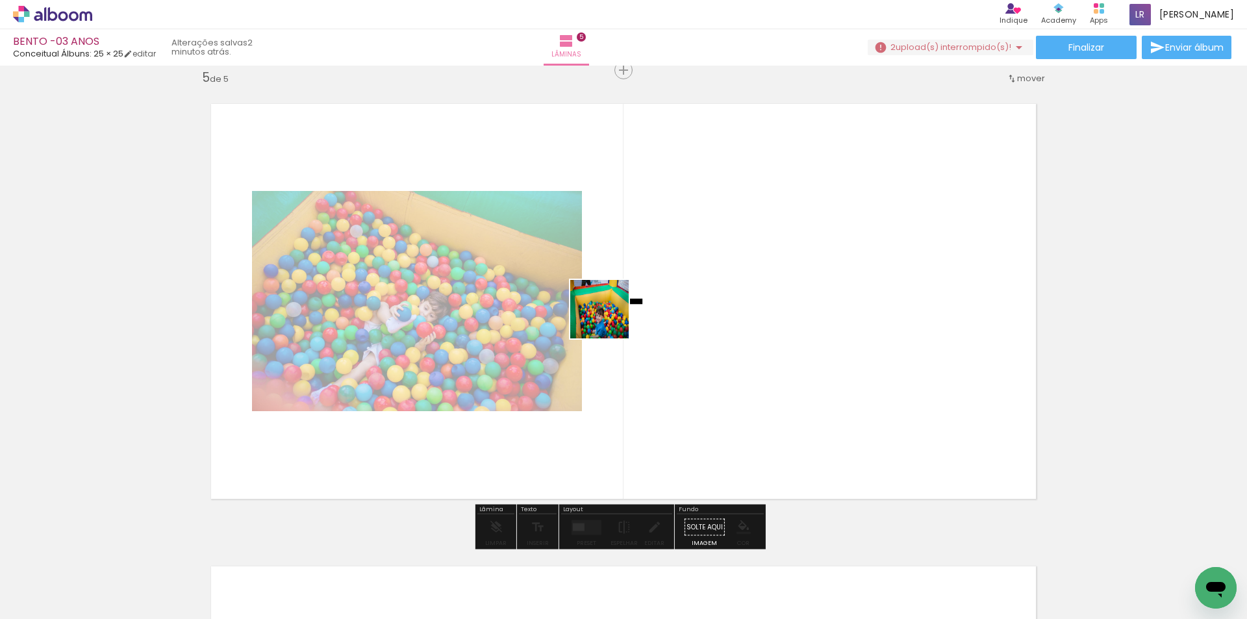
drag, startPoint x: 397, startPoint y: 571, endPoint x: 609, endPoint y: 319, distance: 329.6
click at [609, 319] on quentale-workspace at bounding box center [623, 309] width 1247 height 619
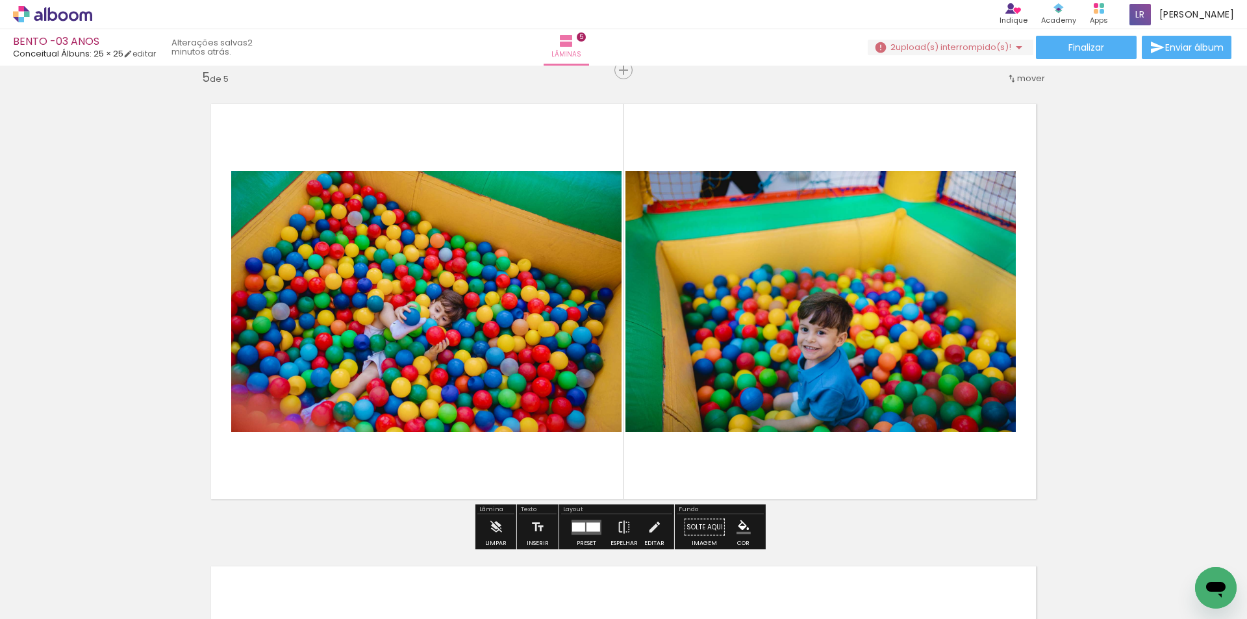
drag, startPoint x: 592, startPoint y: 578, endPoint x: 472, endPoint y: 560, distance: 122.2
click at [636, 348] on quentale-workspace at bounding box center [623, 309] width 1247 height 619
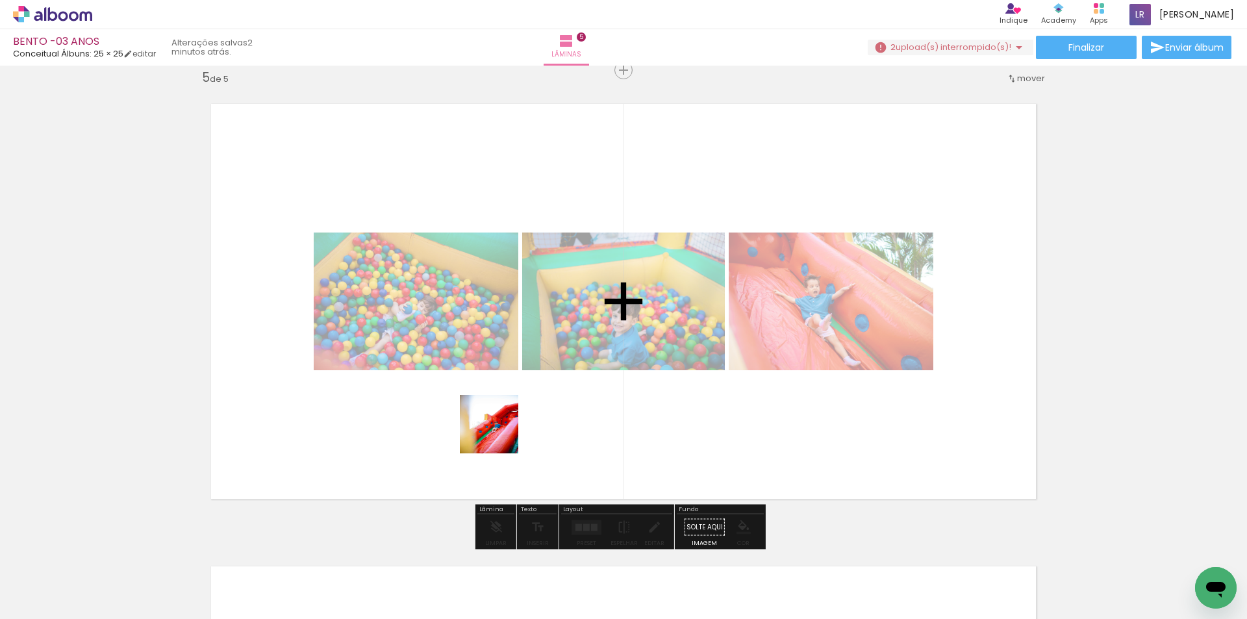
drag, startPoint x: 452, startPoint y: 574, endPoint x: 570, endPoint y: 318, distance: 282.2
click at [569, 319] on quentale-workspace at bounding box center [623, 309] width 1247 height 619
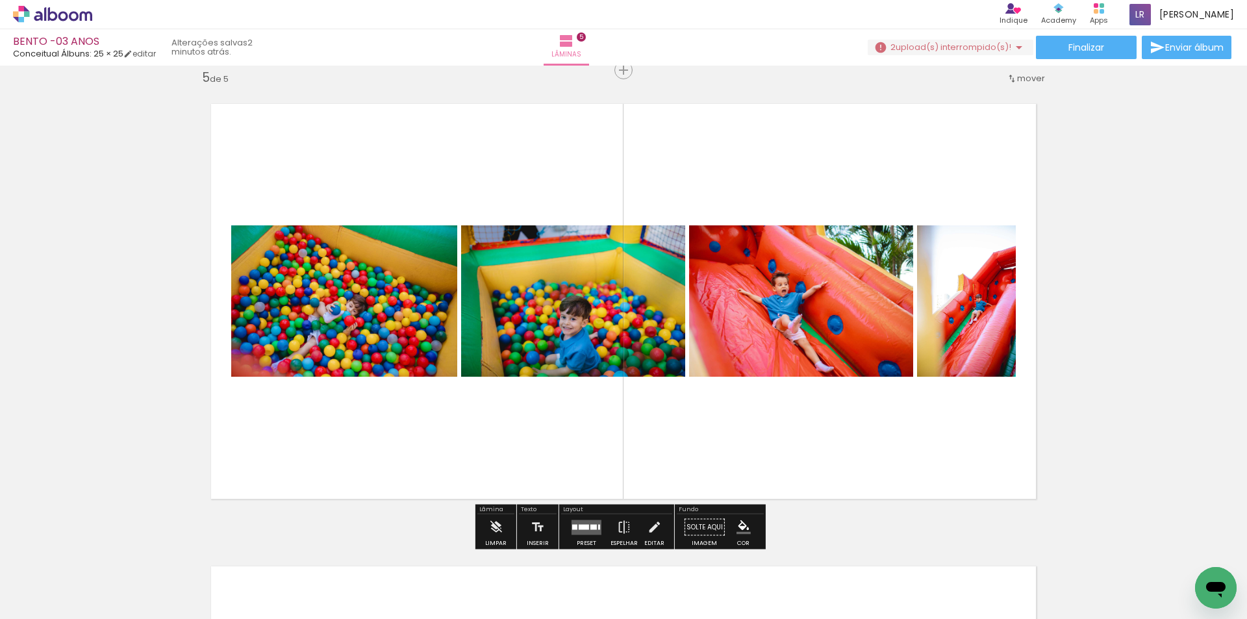
drag, startPoint x: 1180, startPoint y: 577, endPoint x: 872, endPoint y: 316, distance: 403.2
click at [775, 301] on quentale-workspace at bounding box center [623, 309] width 1247 height 619
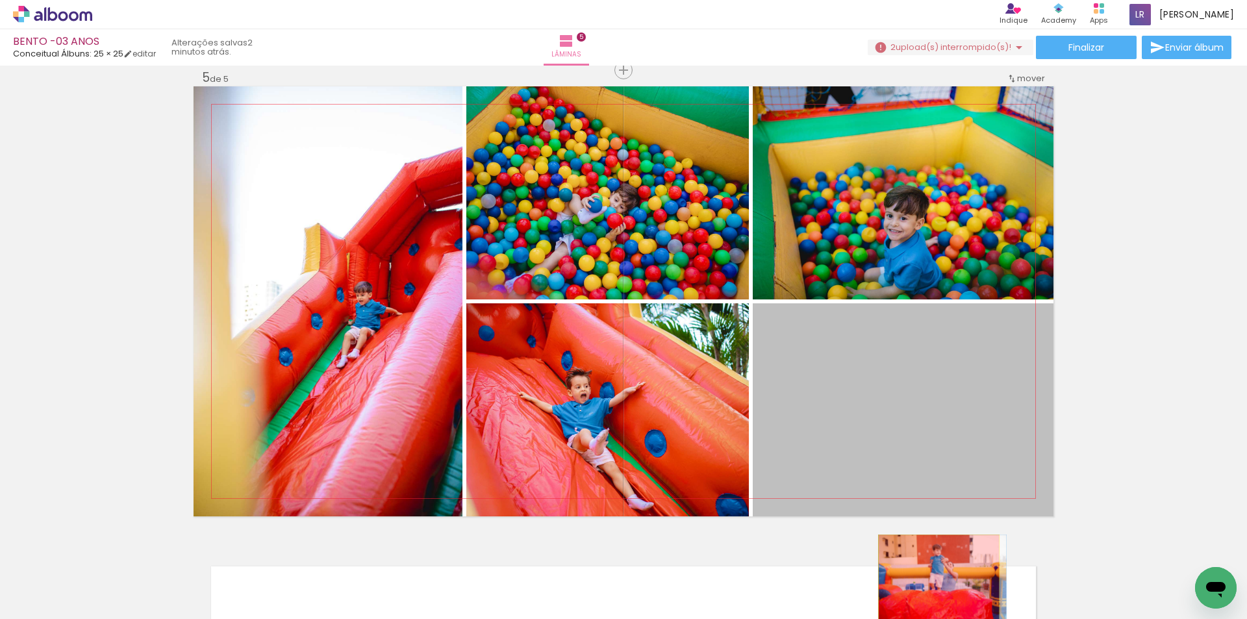
drag, startPoint x: 937, startPoint y: 410, endPoint x: 934, endPoint y: 577, distance: 167.6
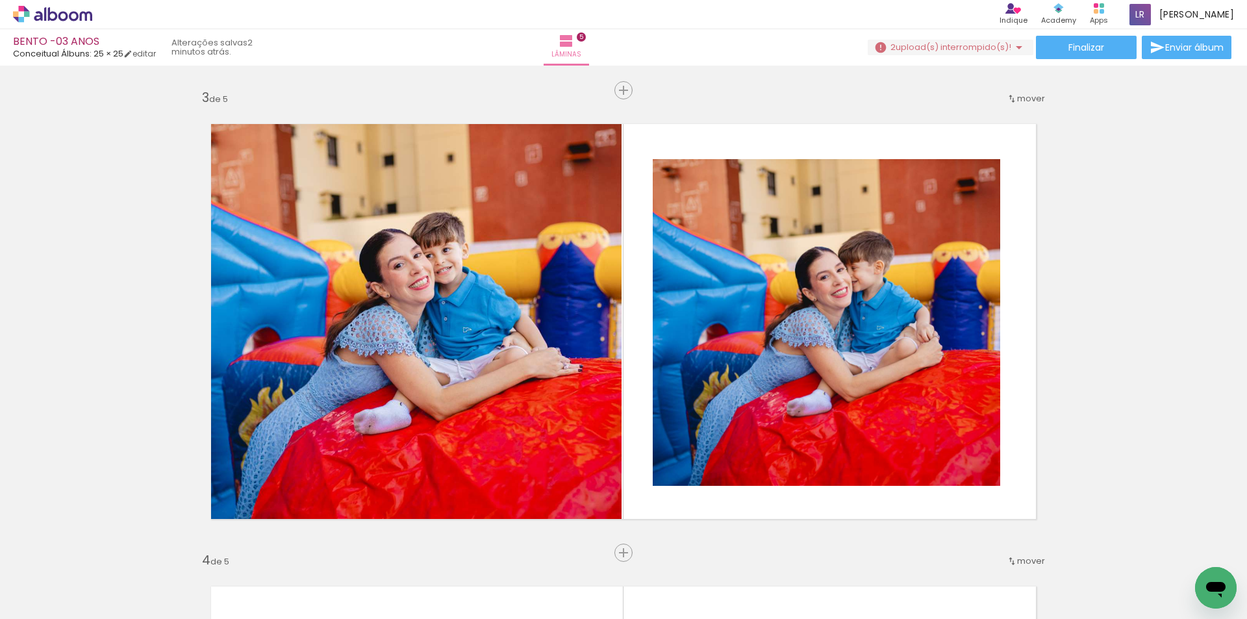
scroll to position [892, 0]
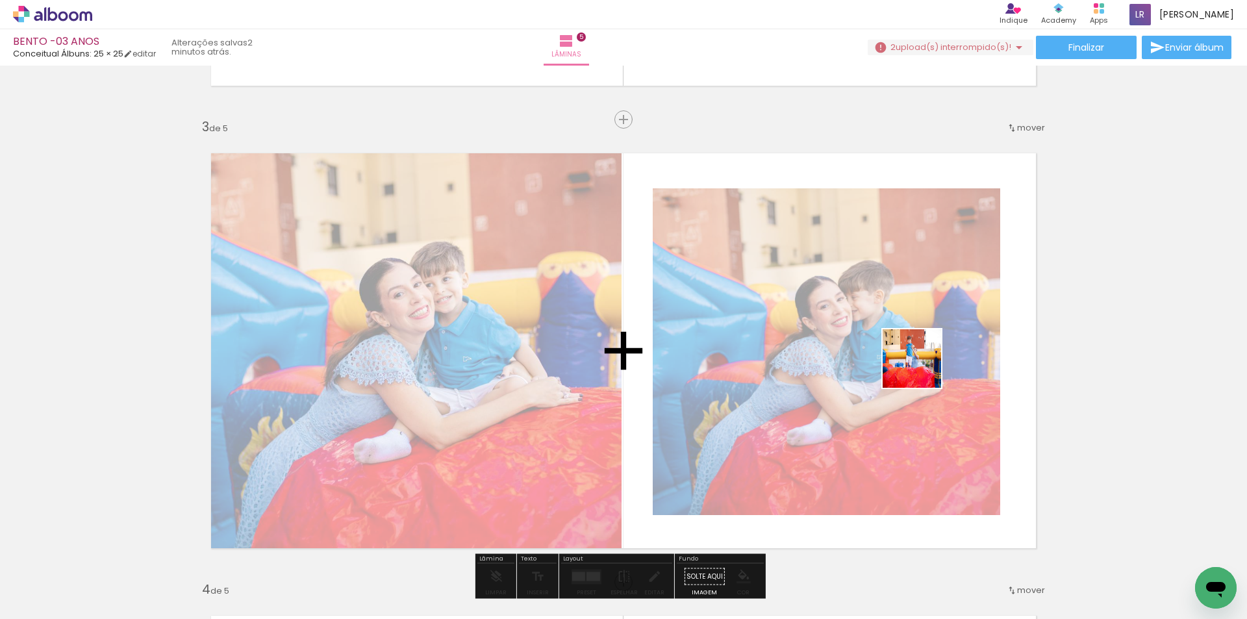
drag, startPoint x: 1167, startPoint y: 584, endPoint x: 919, endPoint y: 368, distance: 328.7
click at [919, 368] on quentale-workspace at bounding box center [623, 309] width 1247 height 619
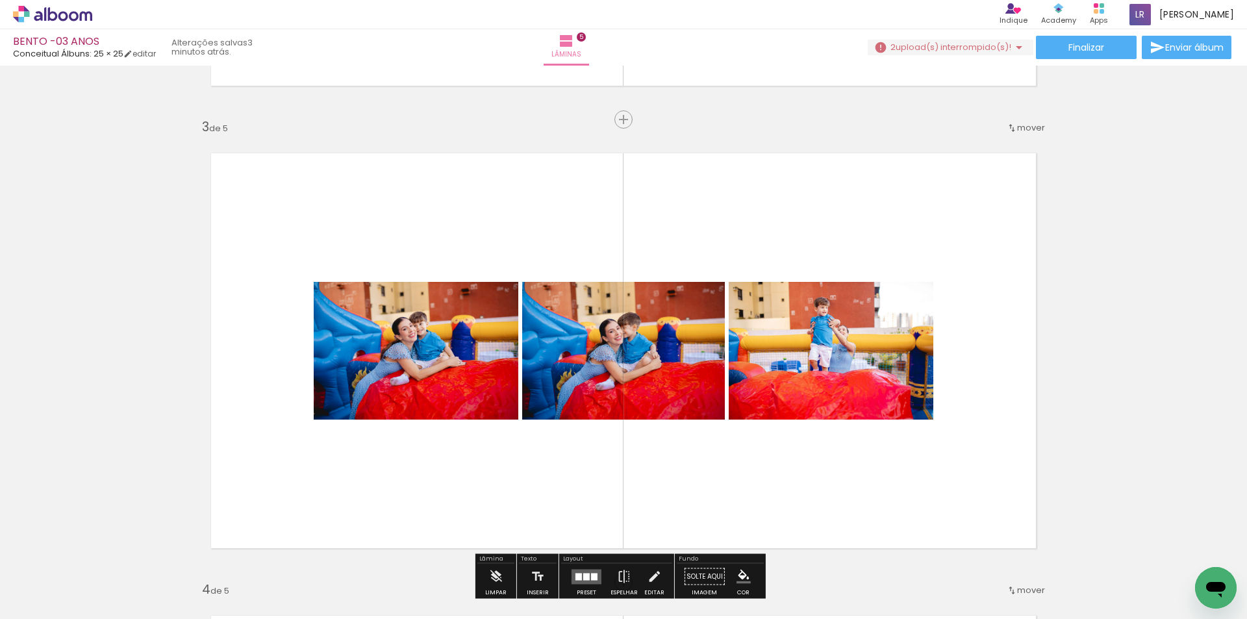
click at [1129, 351] on div "Inserir lâmina 1 de 5 Inserir lâmina 2 de 5 Inserir lâmina 3 de 5 Inserir lâmin…" at bounding box center [623, 566] width 1247 height 2776
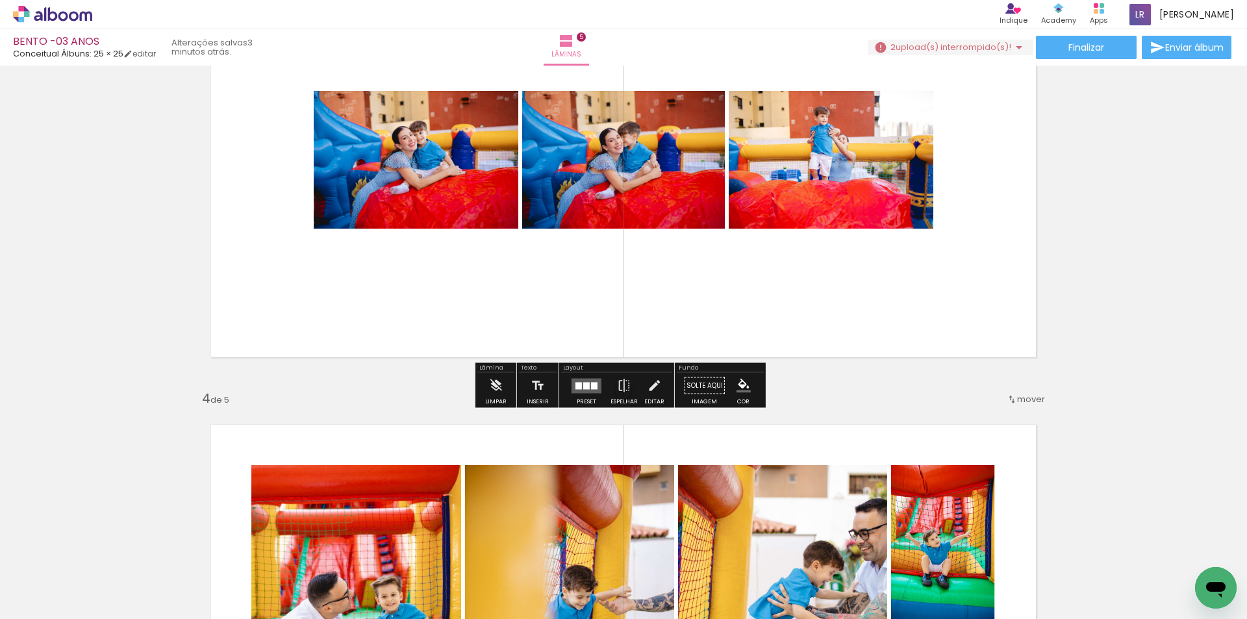
scroll to position [1087, 0]
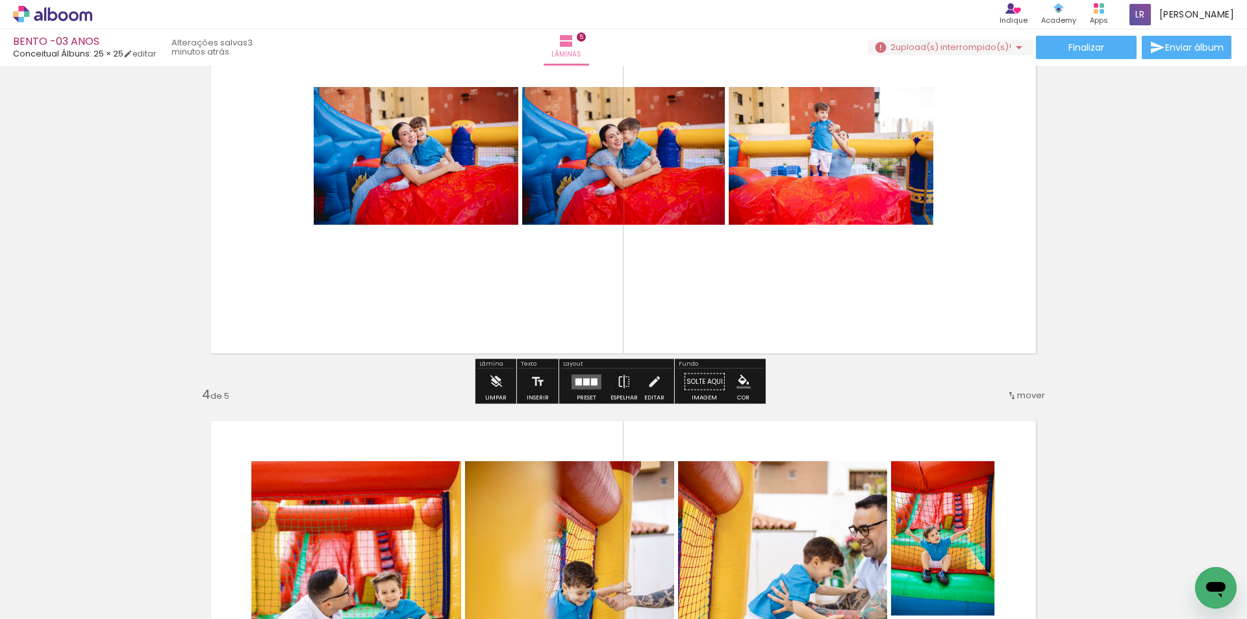
click at [596, 379] on quentale-layouter at bounding box center [587, 381] width 30 height 15
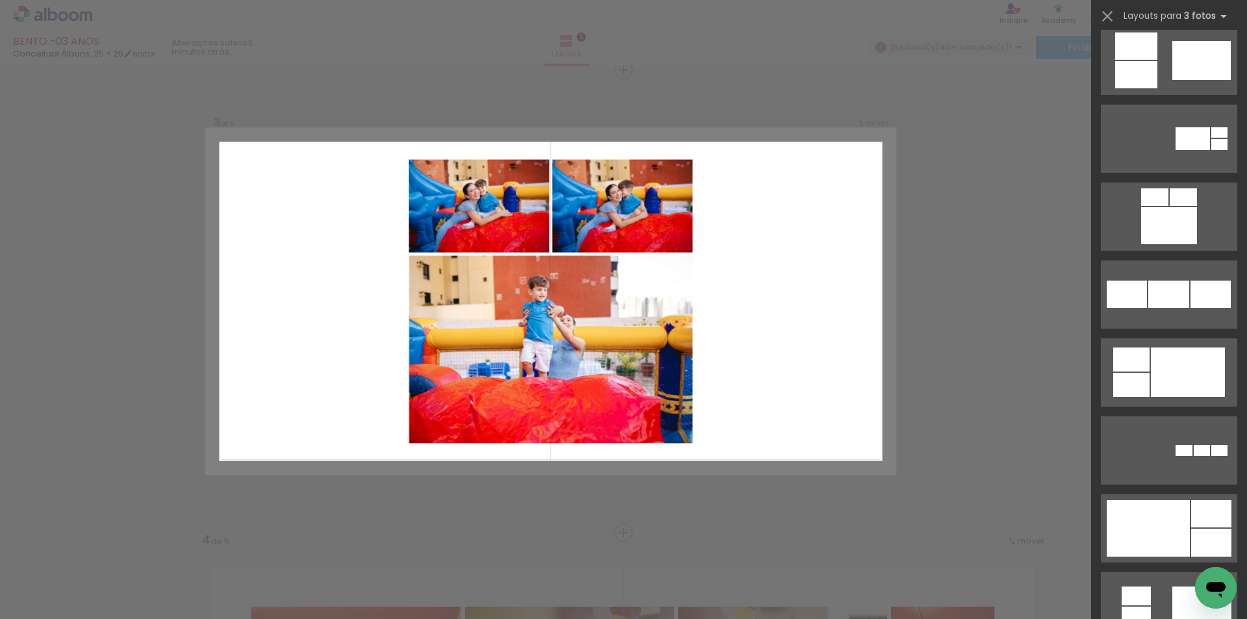
scroll to position [1299, 0]
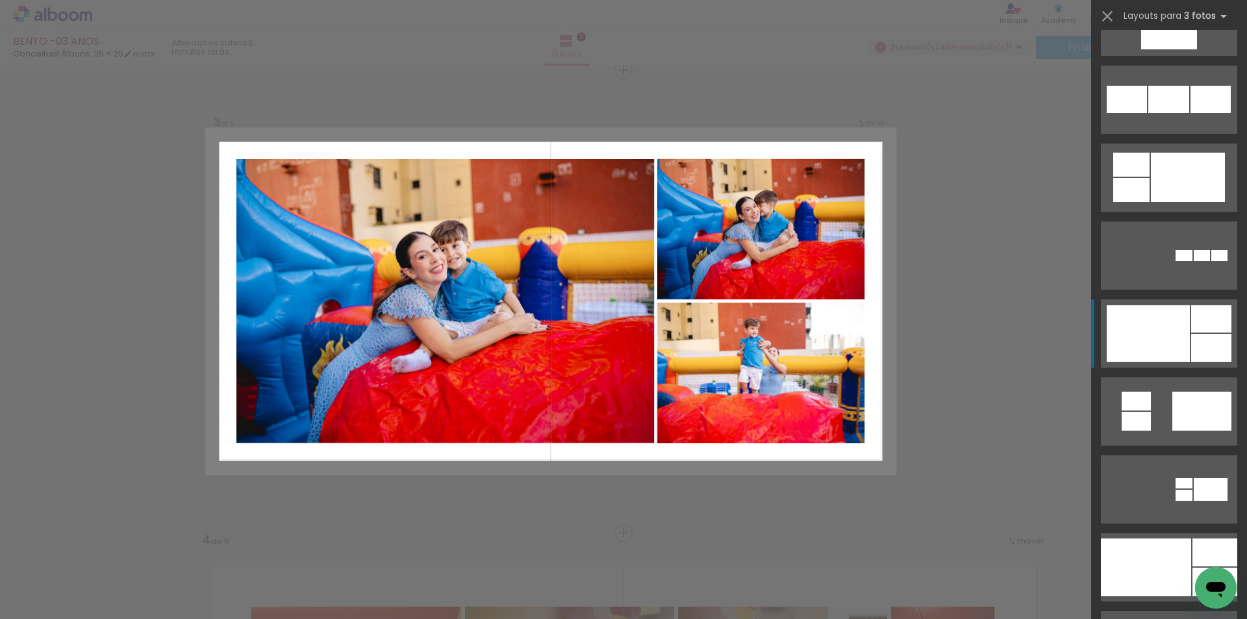
click at [1155, 325] on div at bounding box center [1148, 333] width 83 height 57
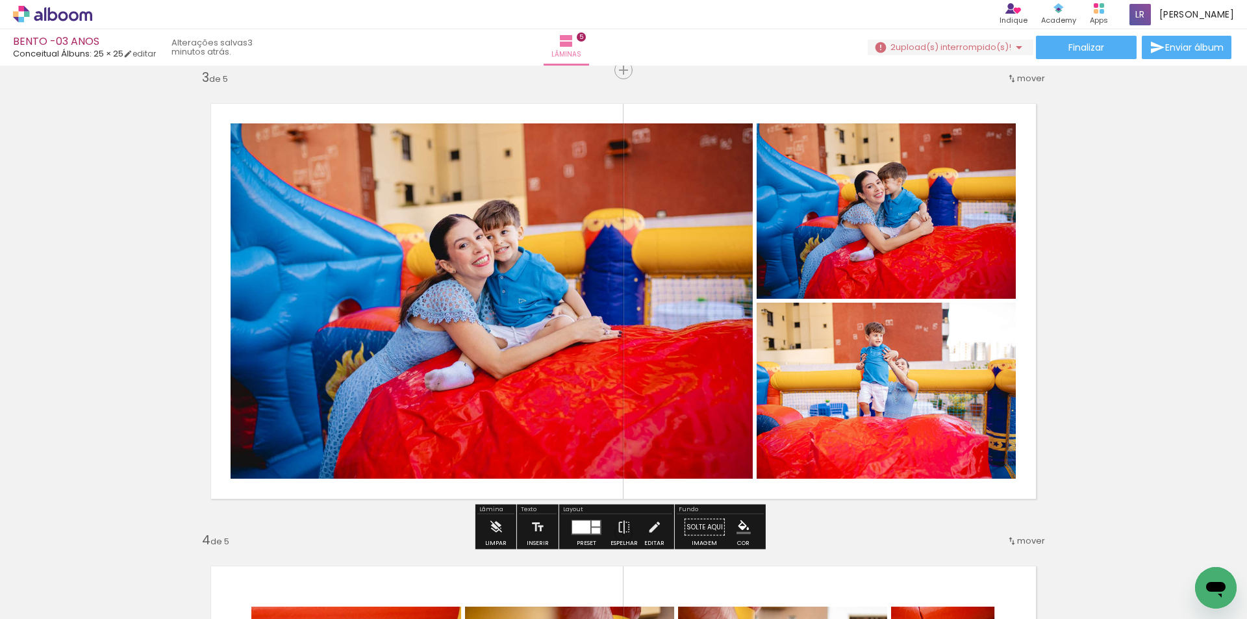
click at [462, 184] on quentale-photo at bounding box center [492, 300] width 522 height 355
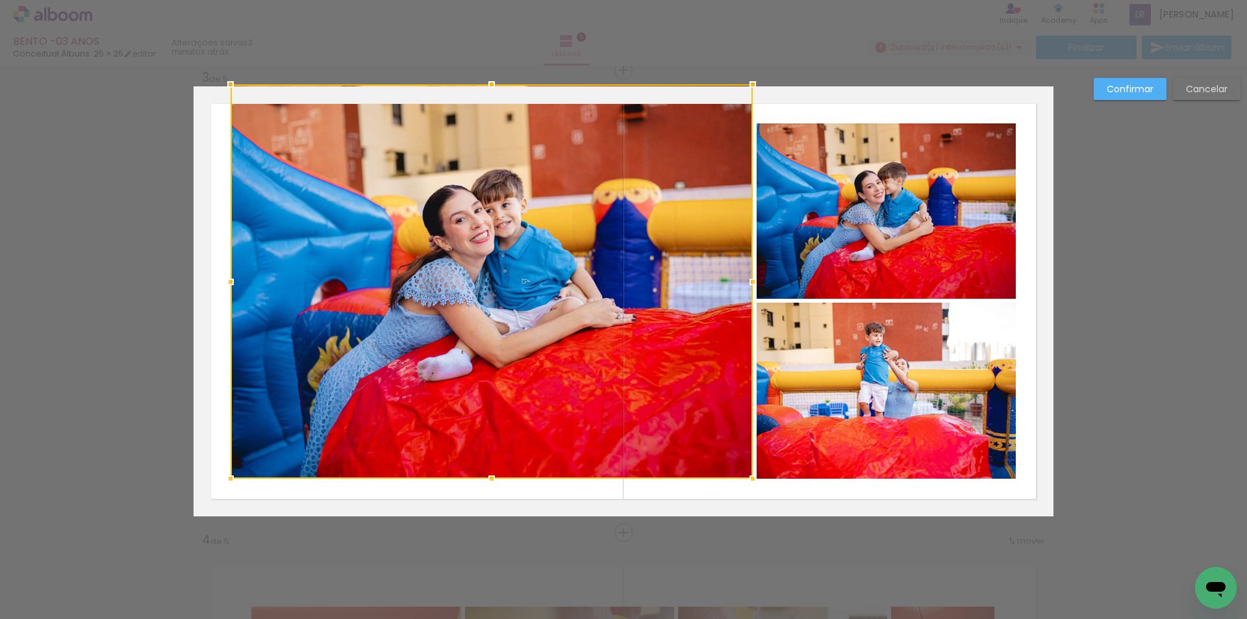
drag, startPoint x: 485, startPoint y: 125, endPoint x: 491, endPoint y: 101, distance: 24.1
click at [491, 101] on div at bounding box center [492, 281] width 522 height 394
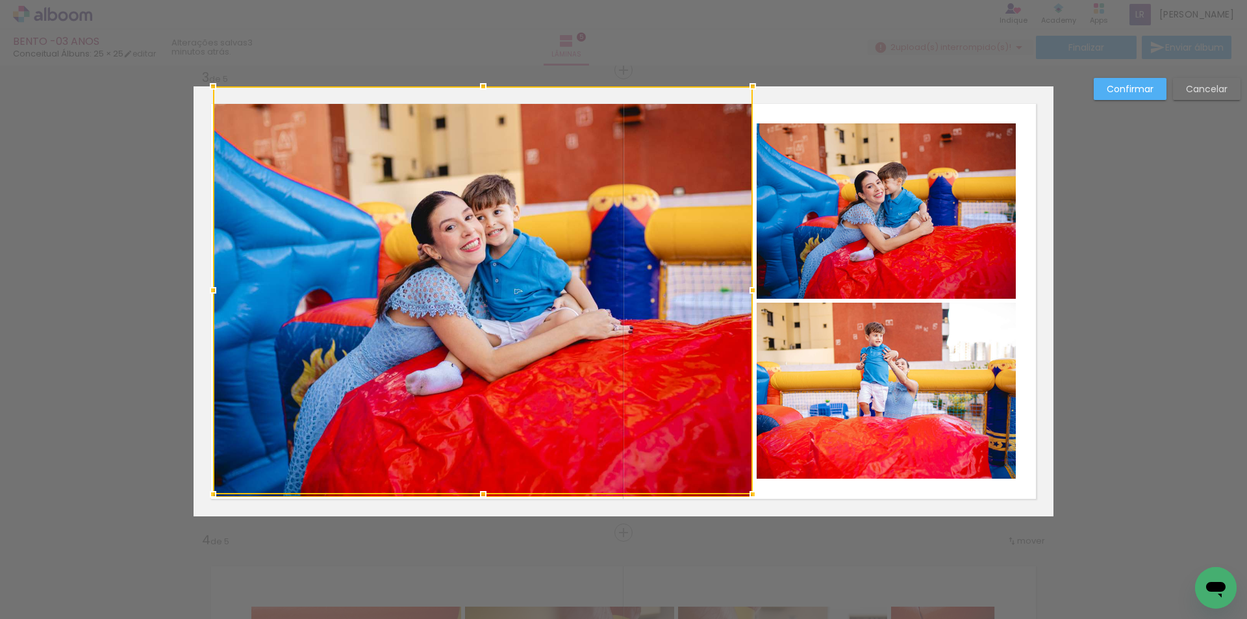
drag, startPoint x: 224, startPoint y: 275, endPoint x: 201, endPoint y: 279, distance: 23.8
click at [201, 279] on div at bounding box center [213, 290] width 26 height 26
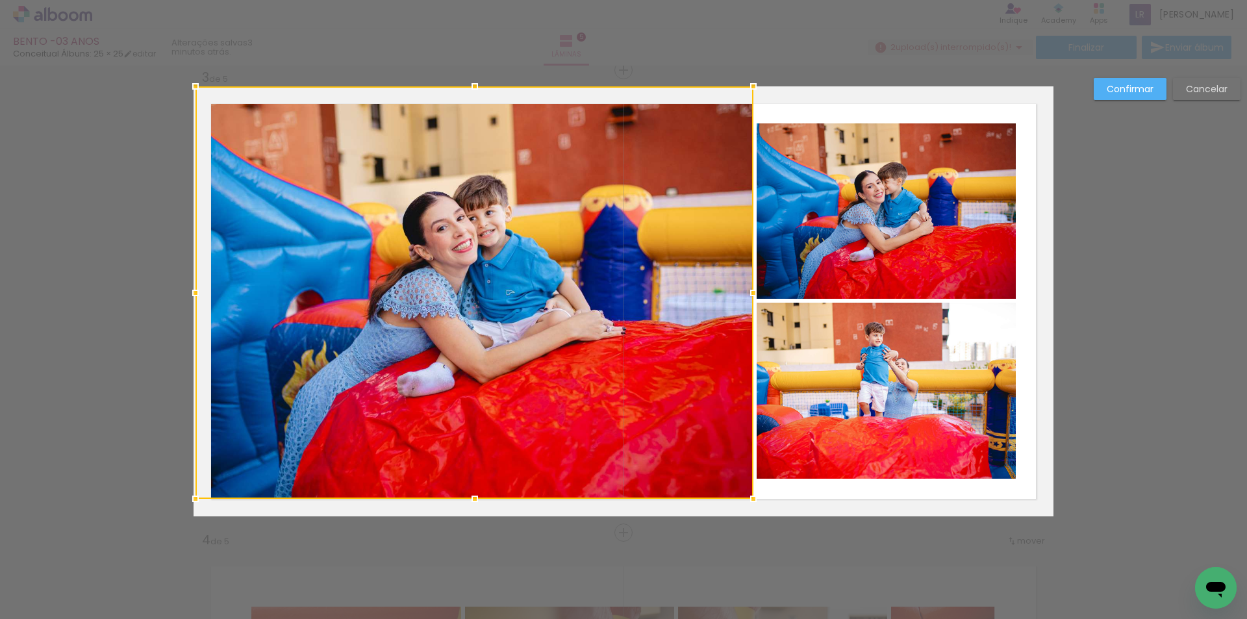
click at [1099, 227] on div "Confirmar Cancelar" at bounding box center [623, 527] width 1247 height 2806
click at [0, 0] on slot "Confirmar" at bounding box center [0, 0] width 0 height 0
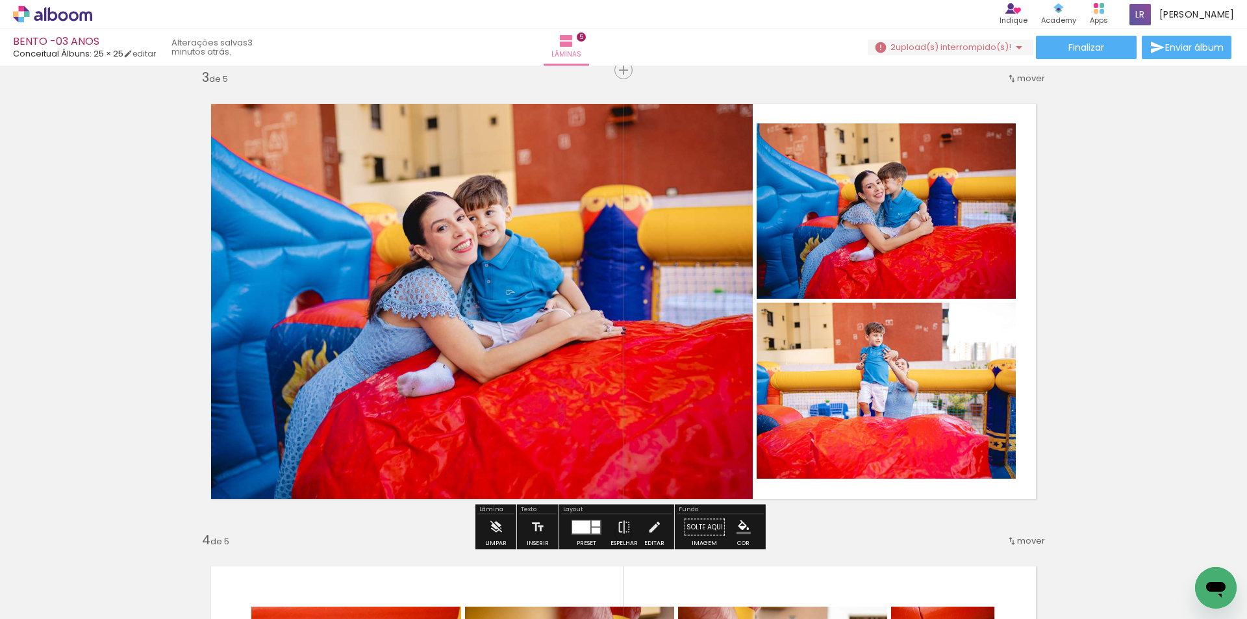
click at [727, 271] on quentale-photo at bounding box center [475, 292] width 558 height 412
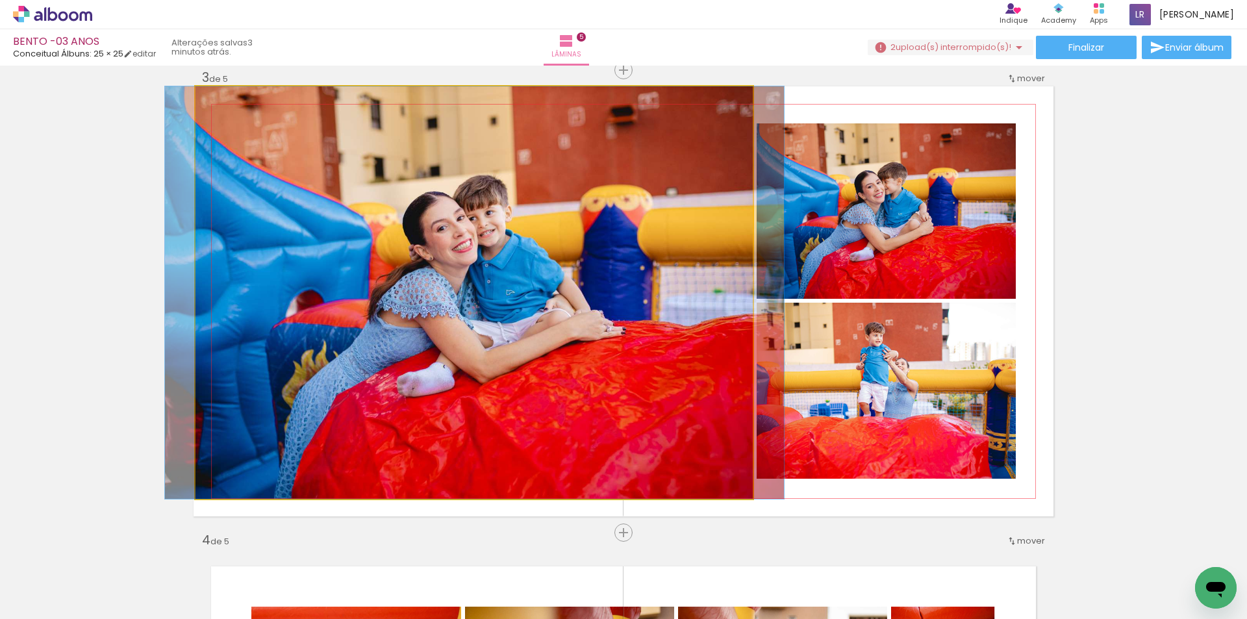
click at [727, 271] on quentale-photo at bounding box center [475, 292] width 558 height 412
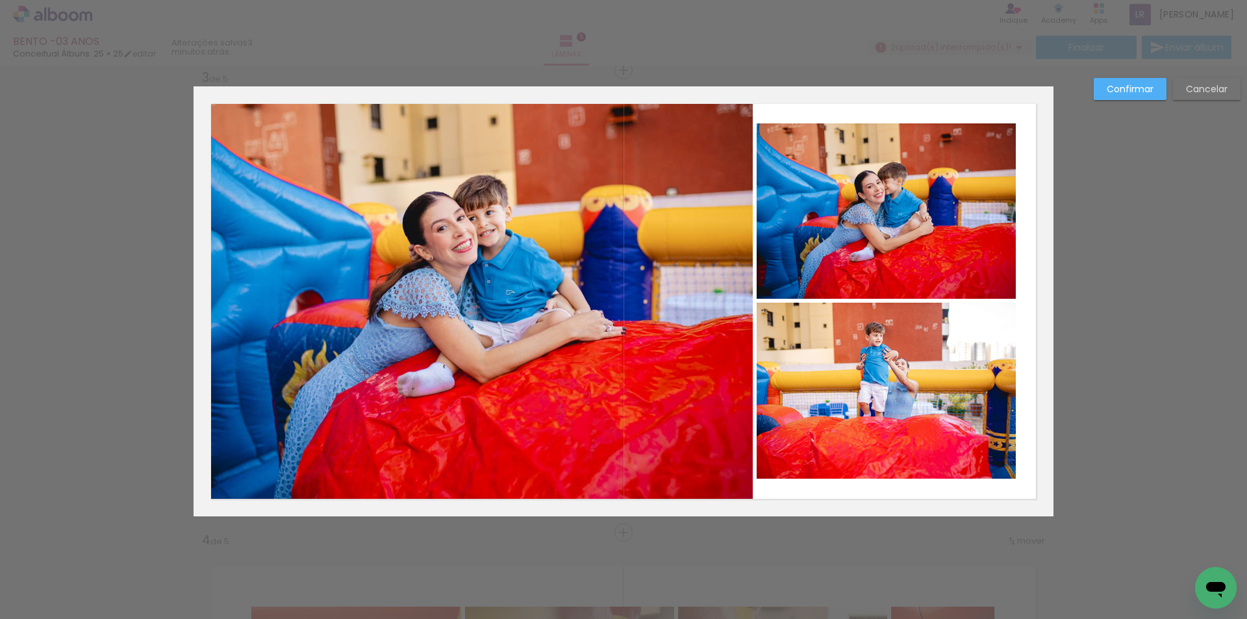
click at [716, 282] on quentale-photo at bounding box center [475, 292] width 558 height 412
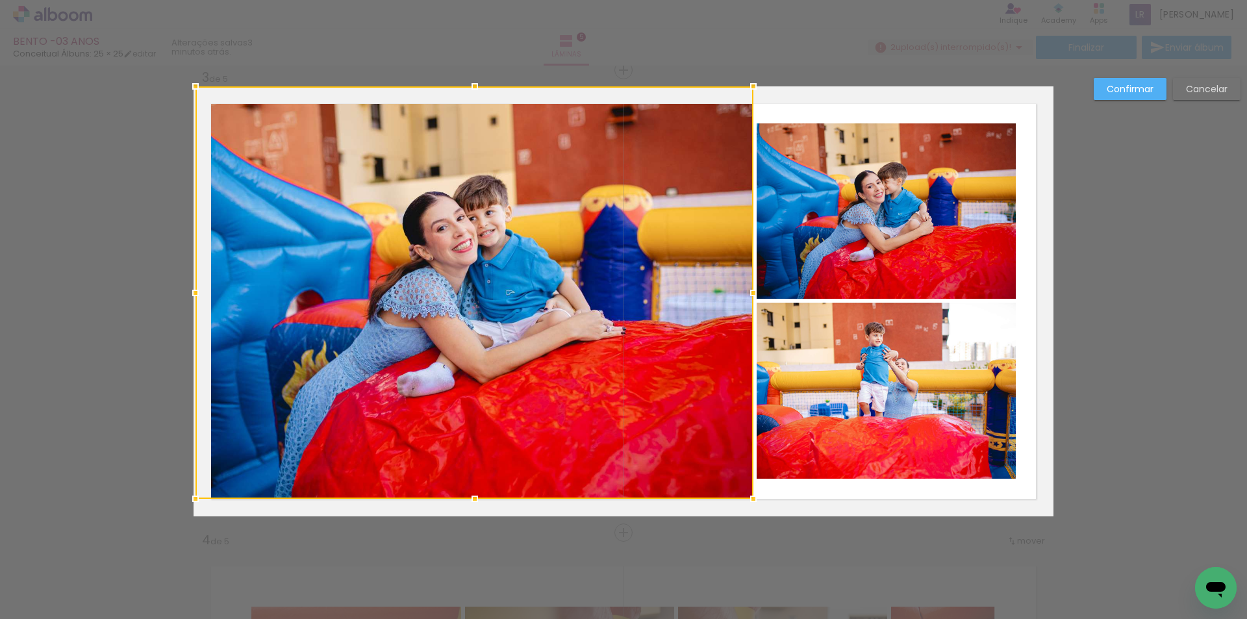
click at [716, 282] on div at bounding box center [475, 292] width 558 height 412
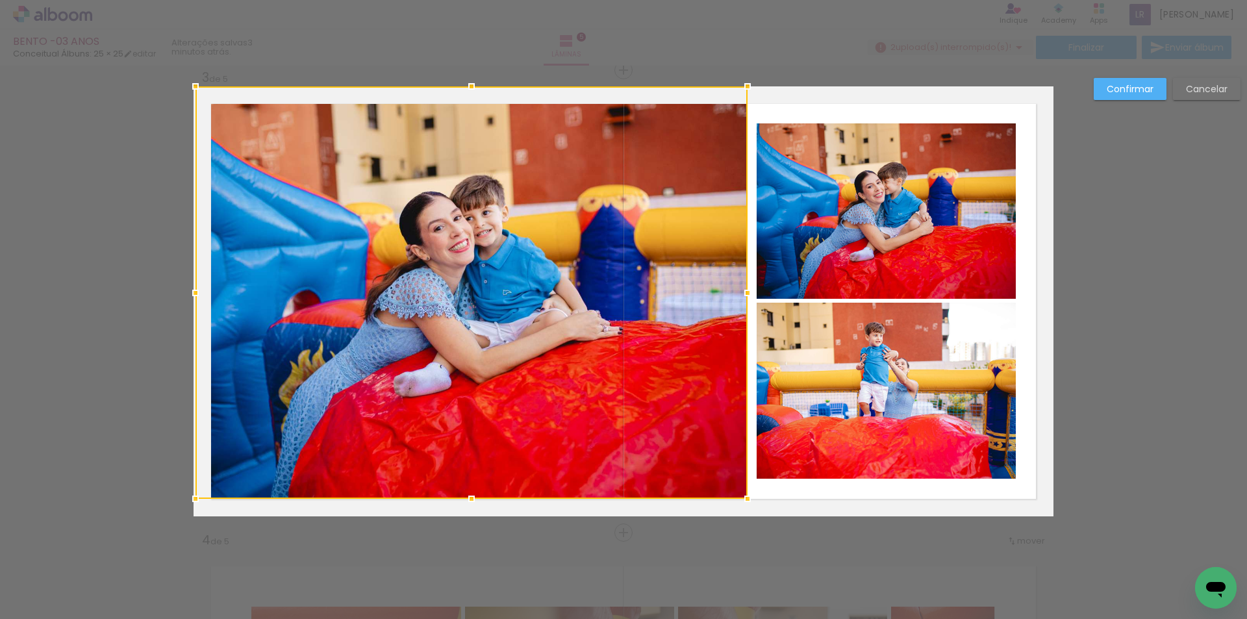
drag, startPoint x: 748, startPoint y: 295, endPoint x: 730, endPoint y: 295, distance: 17.5
click at [735, 295] on div at bounding box center [748, 293] width 26 height 26
click at [1115, 295] on div "Confirmar Cancelar" at bounding box center [623, 527] width 1247 height 2806
click at [1123, 83] on paper-button "Confirmar" at bounding box center [1130, 89] width 73 height 22
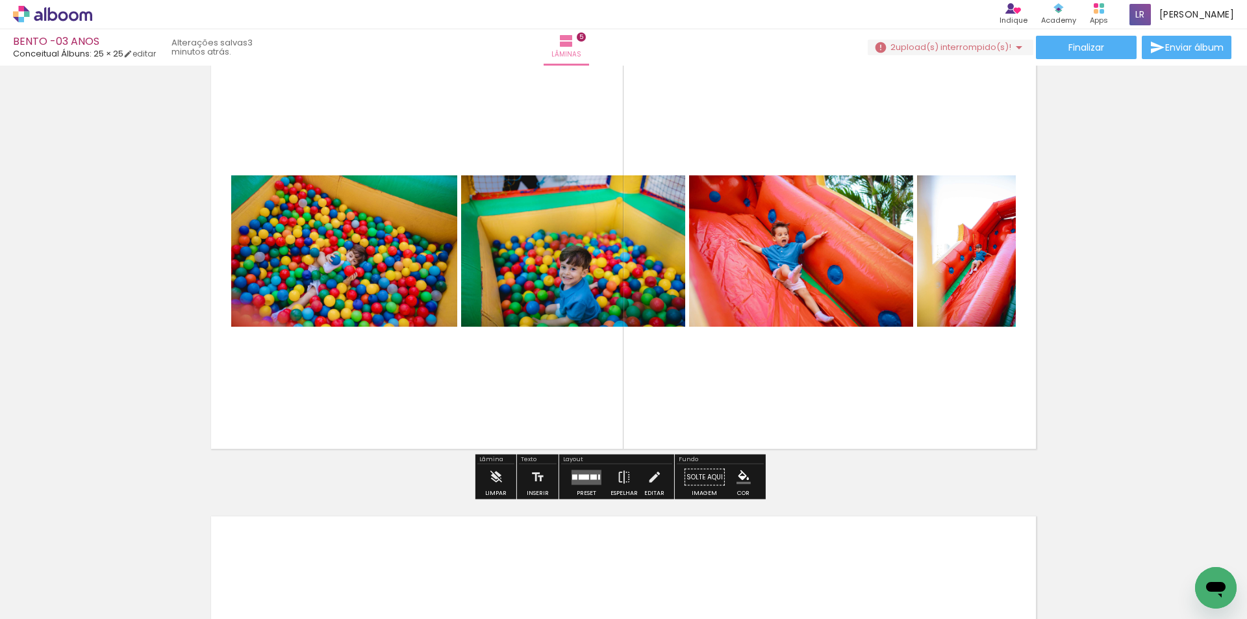
scroll to position [1916, 0]
click at [581, 470] on div at bounding box center [586, 478] width 35 height 26
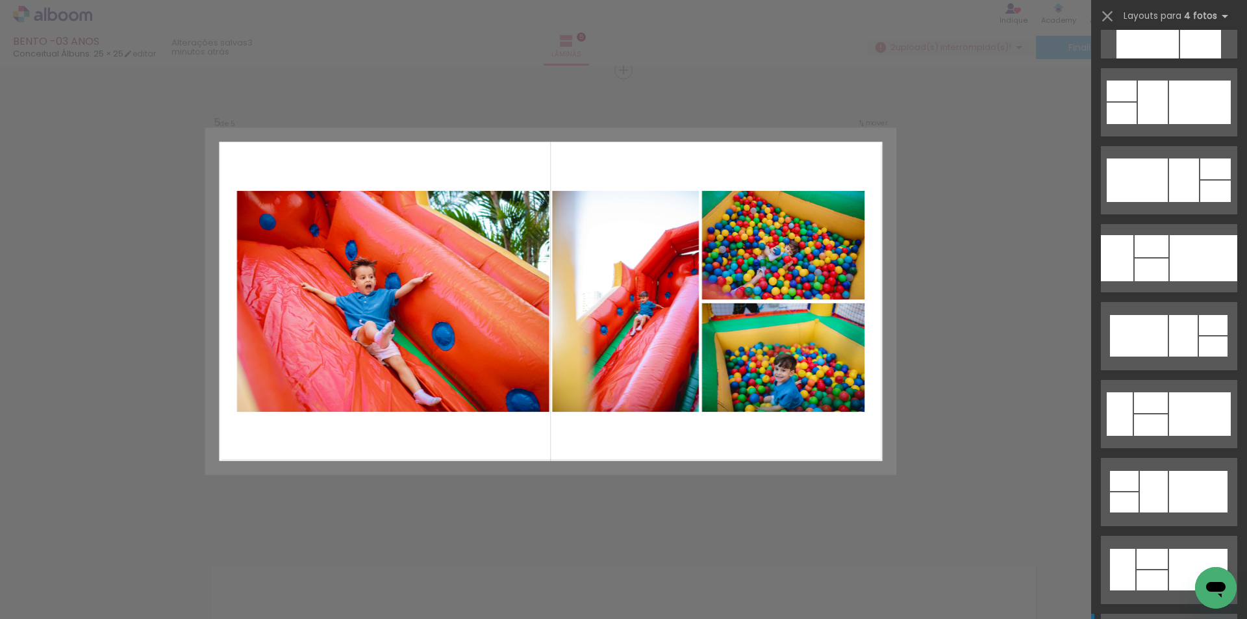
scroll to position [3183, 0]
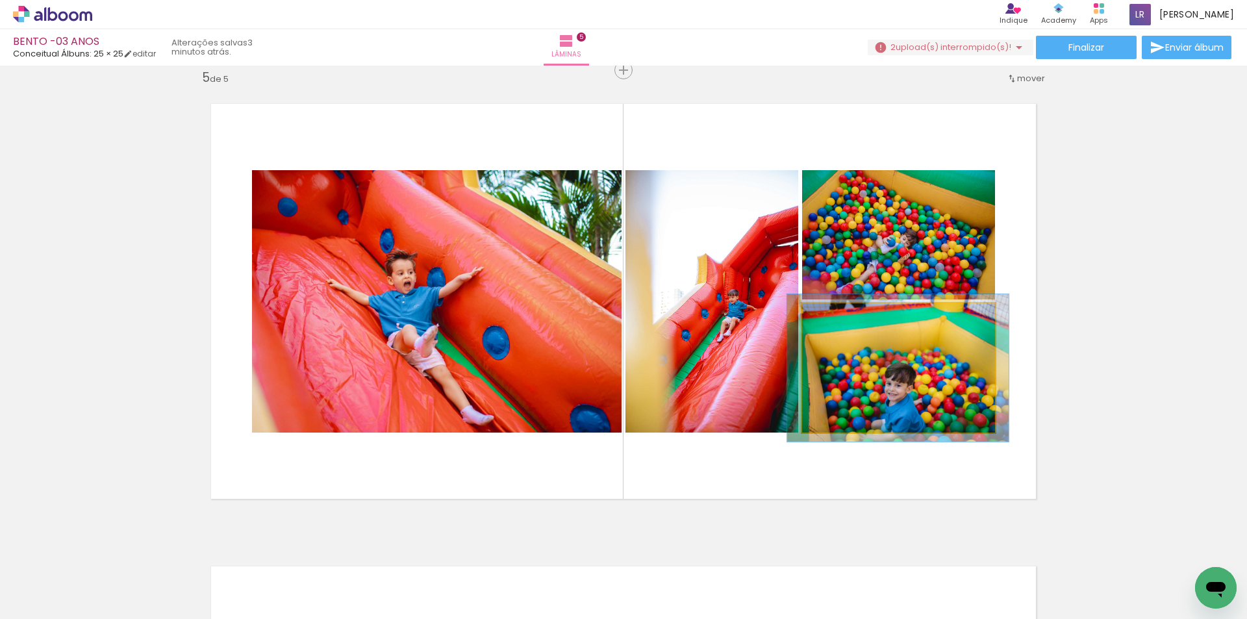
drag, startPoint x: 835, startPoint y: 320, endPoint x: 841, endPoint y: 322, distance: 6.6
type paper-slider "114"
click at [841, 322] on div at bounding box center [839, 317] width 21 height 21
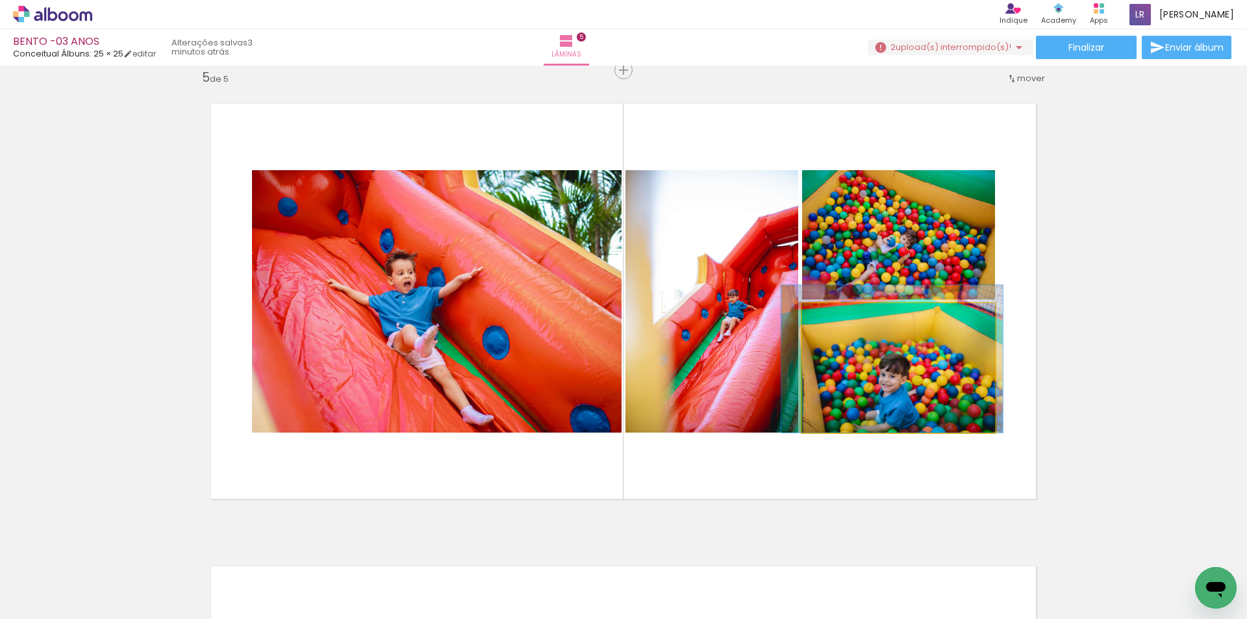
drag, startPoint x: 903, startPoint y: 372, endPoint x: 896, endPoint y: 345, distance: 27.6
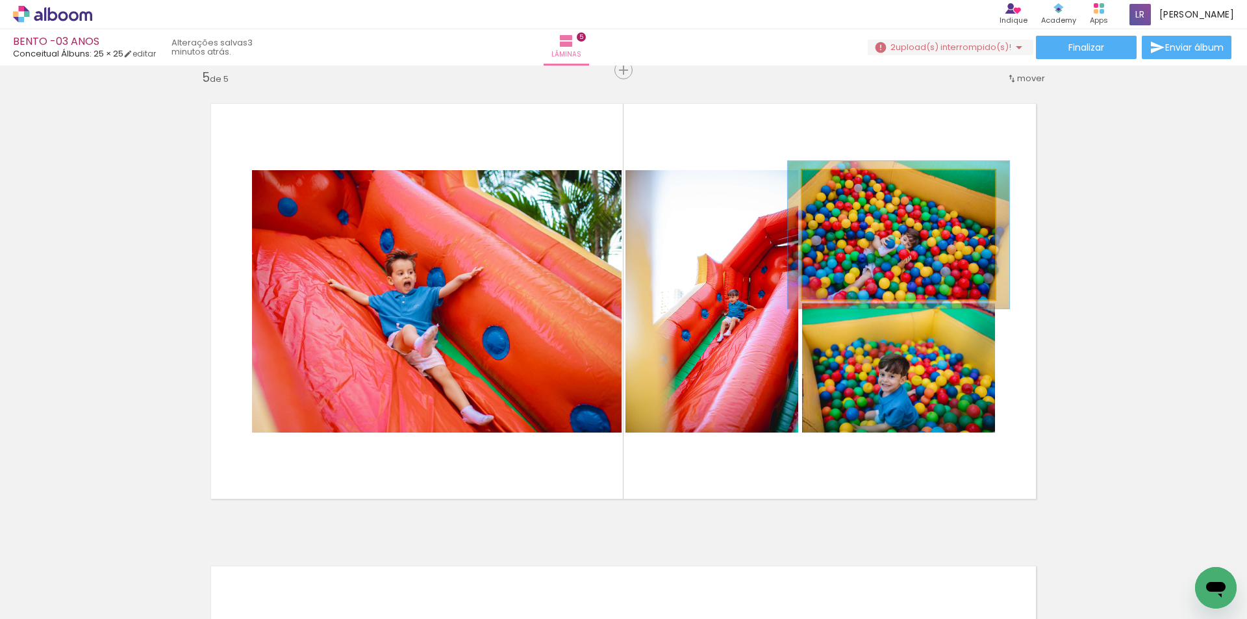
type paper-slider "114"
click at [839, 190] on div at bounding box center [839, 183] width 21 height 21
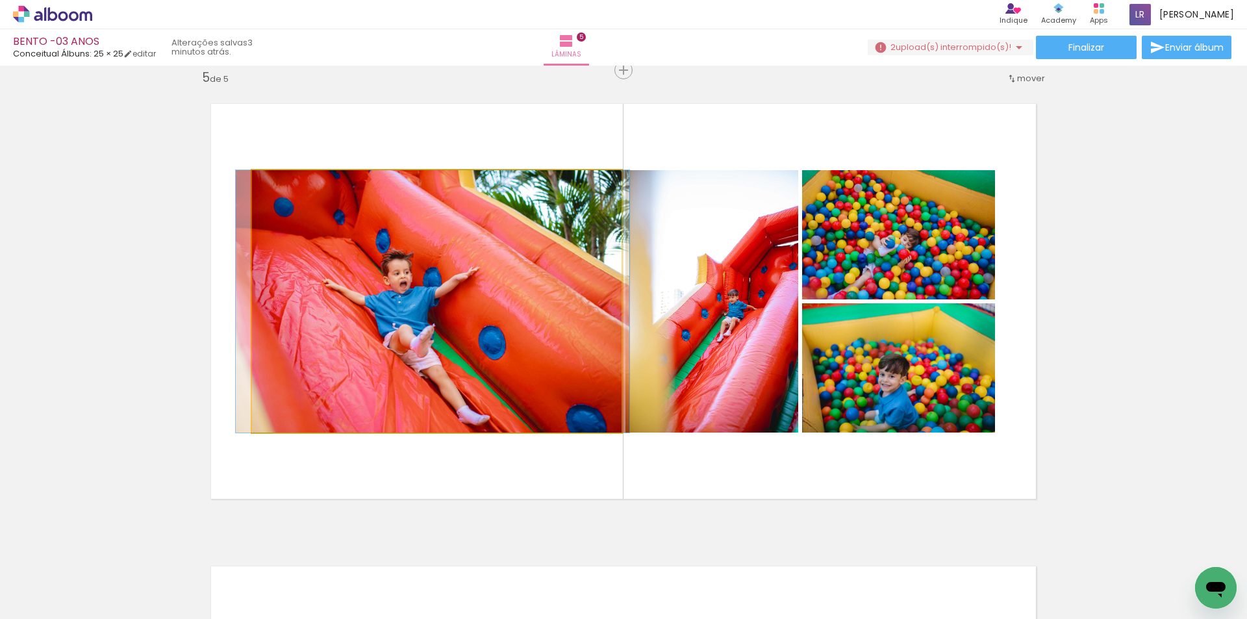
click at [452, 216] on quentale-photo at bounding box center [437, 301] width 370 height 262
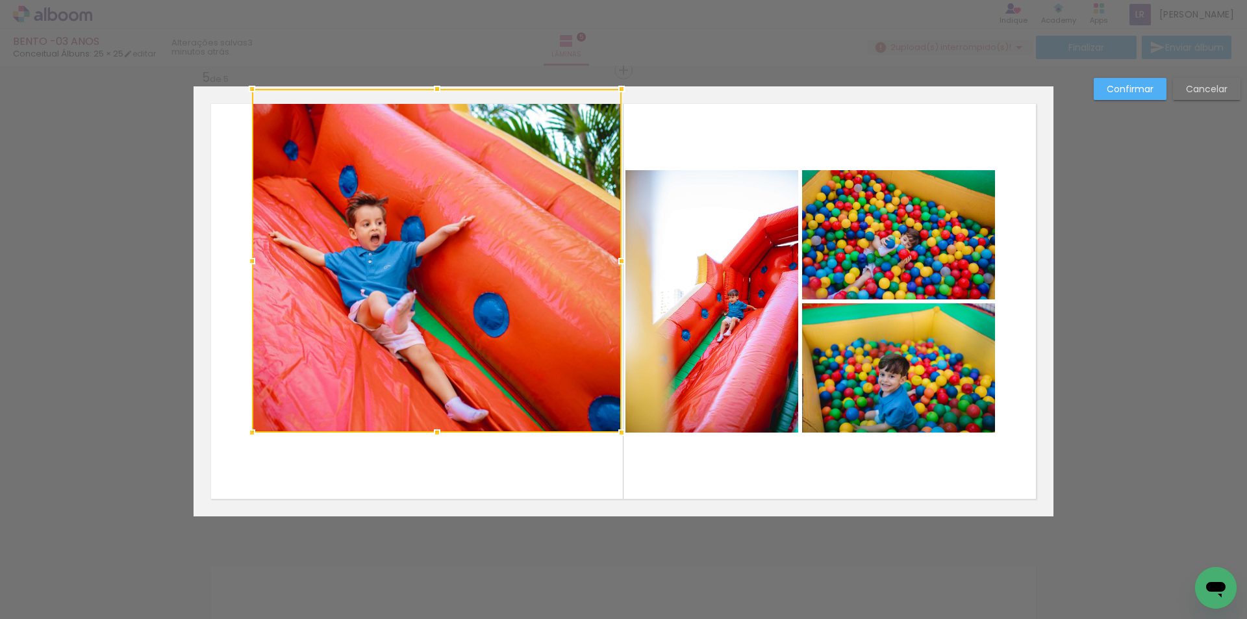
drag, startPoint x: 427, startPoint y: 168, endPoint x: 442, endPoint y: 99, distance: 70.3
click at [442, 99] on div at bounding box center [437, 89] width 26 height 26
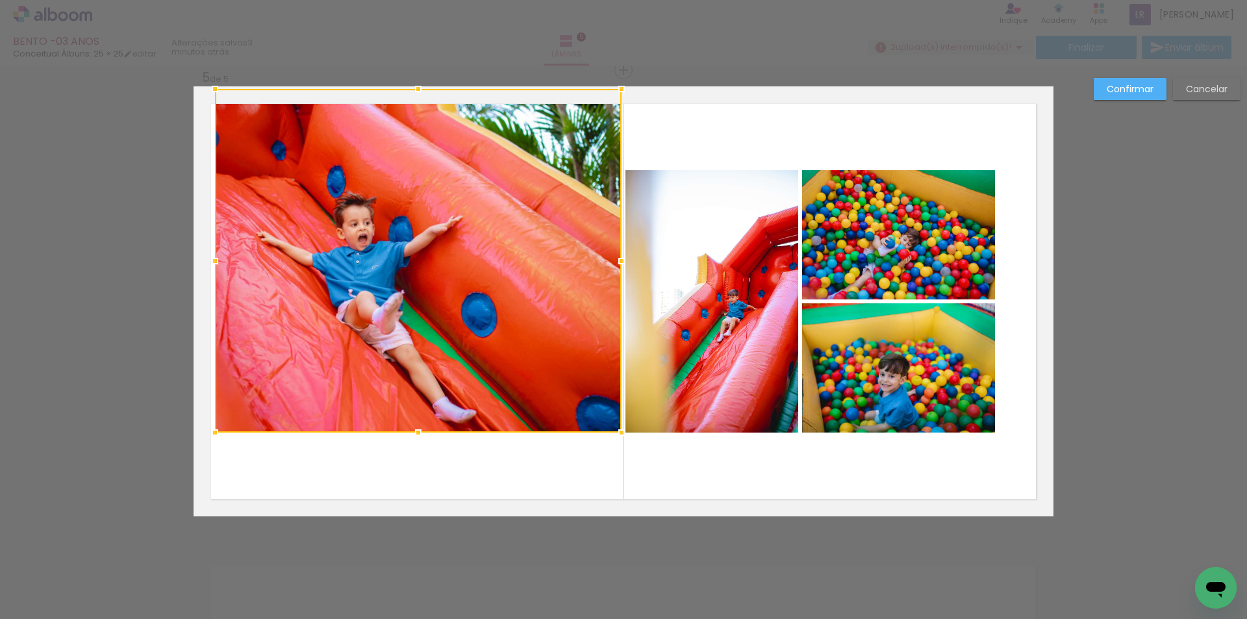
drag, startPoint x: 248, startPoint y: 260, endPoint x: 204, endPoint y: 262, distance: 44.2
click at [209, 266] on div at bounding box center [215, 261] width 26 height 26
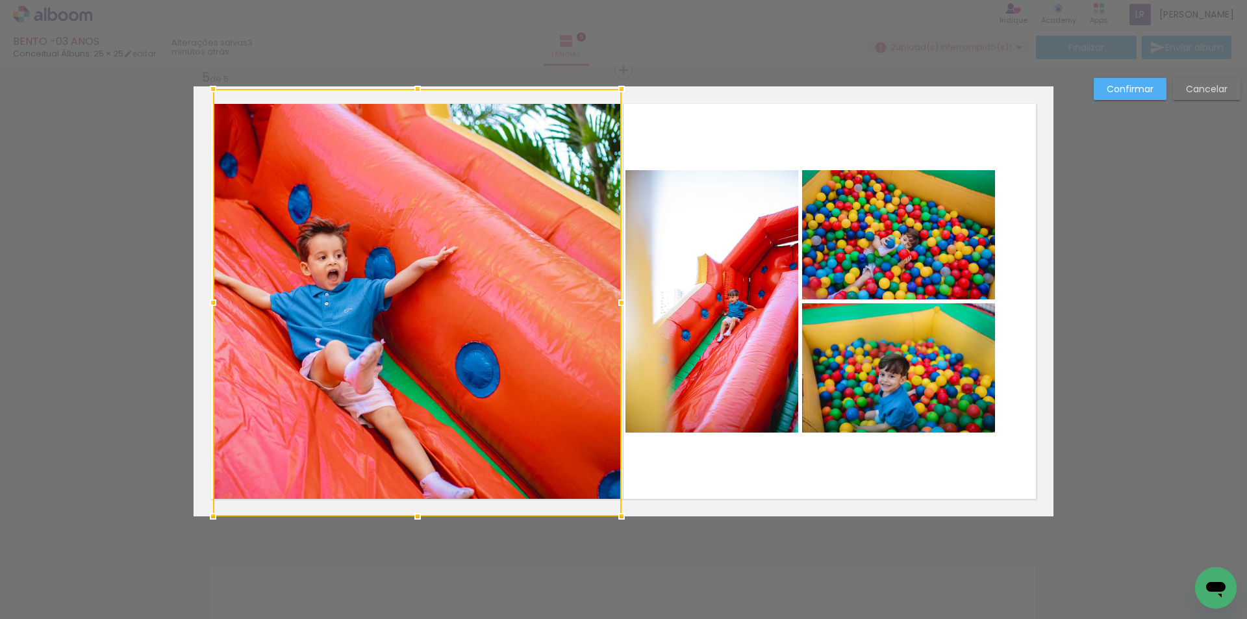
drag, startPoint x: 405, startPoint y: 433, endPoint x: 410, endPoint y: 505, distance: 72.3
click at [410, 505] on div at bounding box center [418, 516] width 26 height 26
click at [0, 0] on slot "Confirmar" at bounding box center [0, 0] width 0 height 0
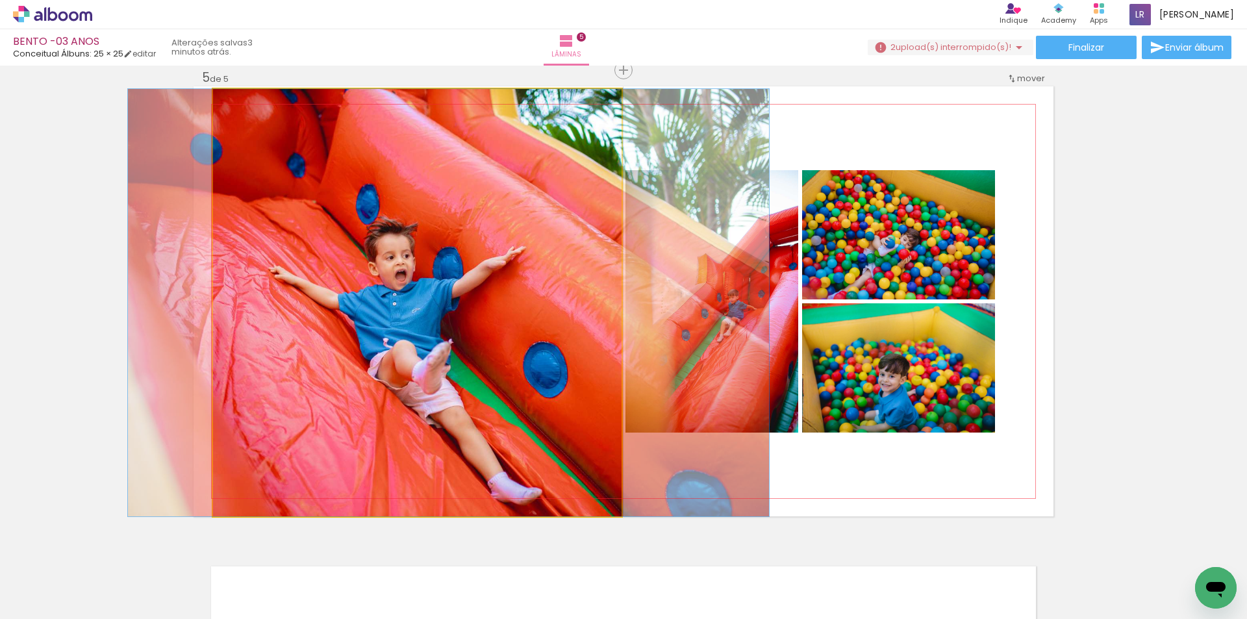
drag, startPoint x: 353, startPoint y: 324, endPoint x: 421, endPoint y: 286, distance: 77.9
click at [416, 332] on quentale-photo at bounding box center [417, 302] width 409 height 427
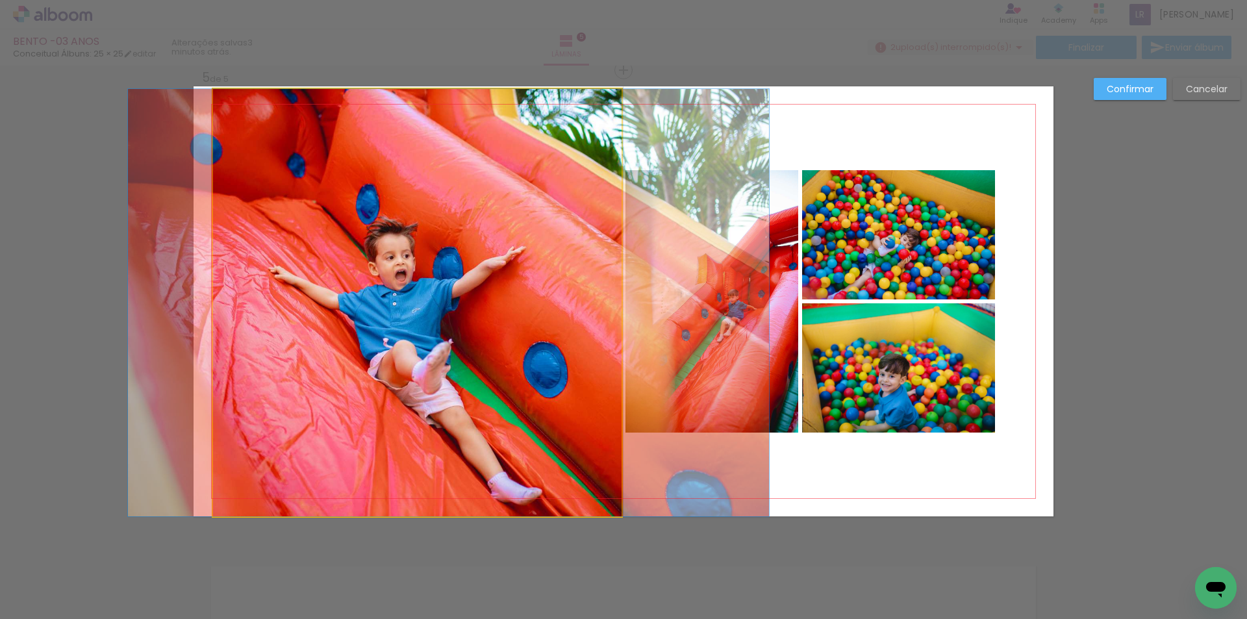
click at [416, 332] on quentale-photo at bounding box center [417, 302] width 409 height 427
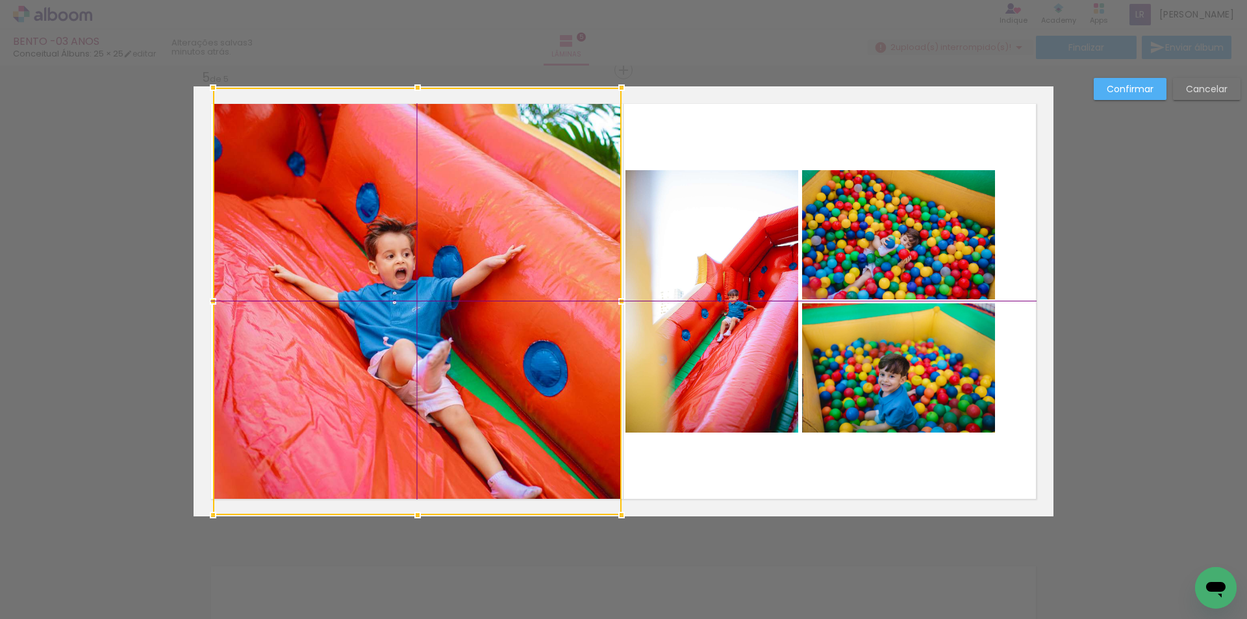
drag, startPoint x: 417, startPoint y: 330, endPoint x: 428, endPoint y: 303, distance: 28.8
click at [428, 303] on div at bounding box center [417, 301] width 409 height 427
click at [0, 0] on slot "Confirmar" at bounding box center [0, 0] width 0 height 0
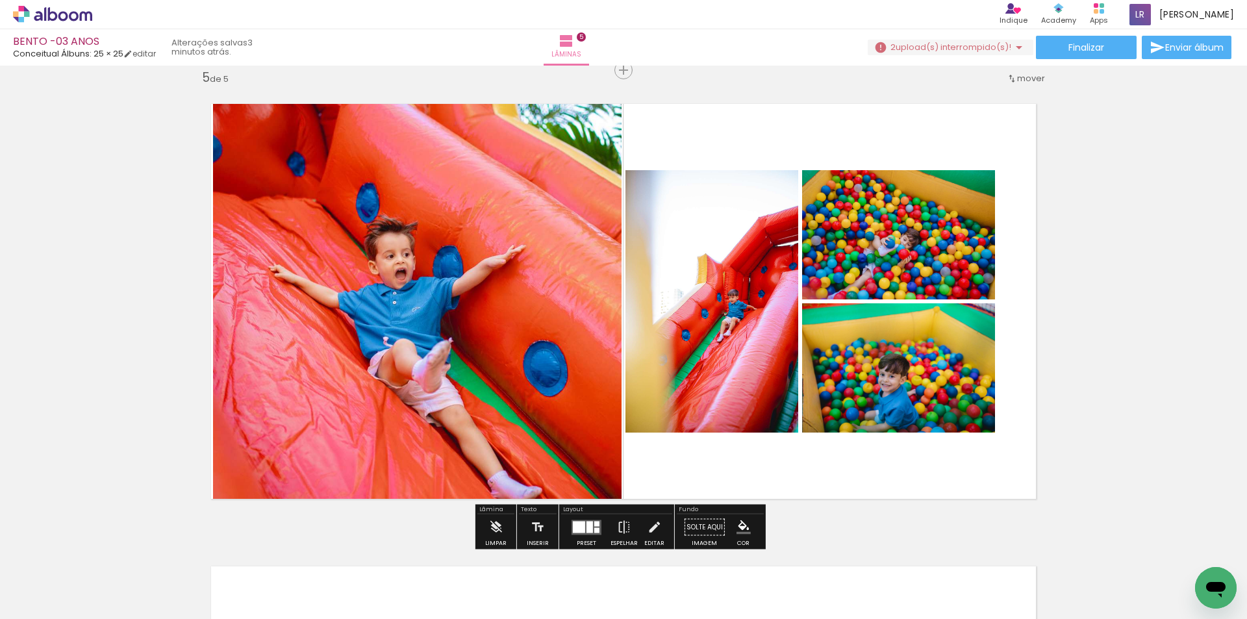
click at [436, 294] on quentale-photo at bounding box center [417, 301] width 409 height 427
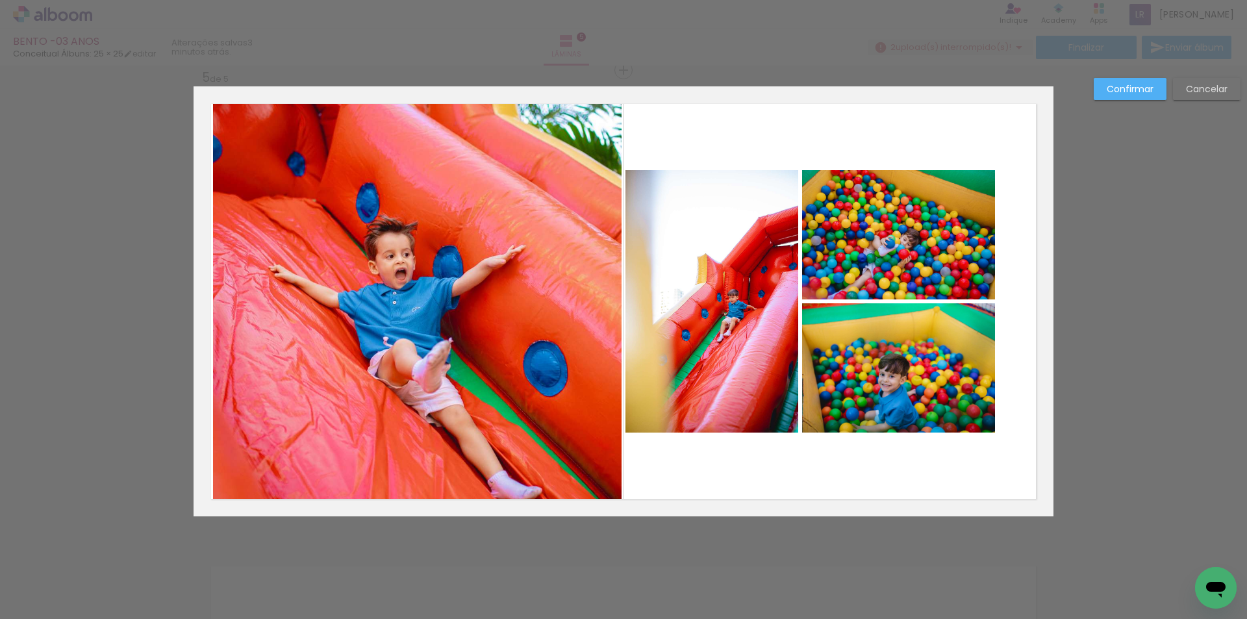
click at [0, 0] on slot "Confirmar" at bounding box center [0, 0] width 0 height 0
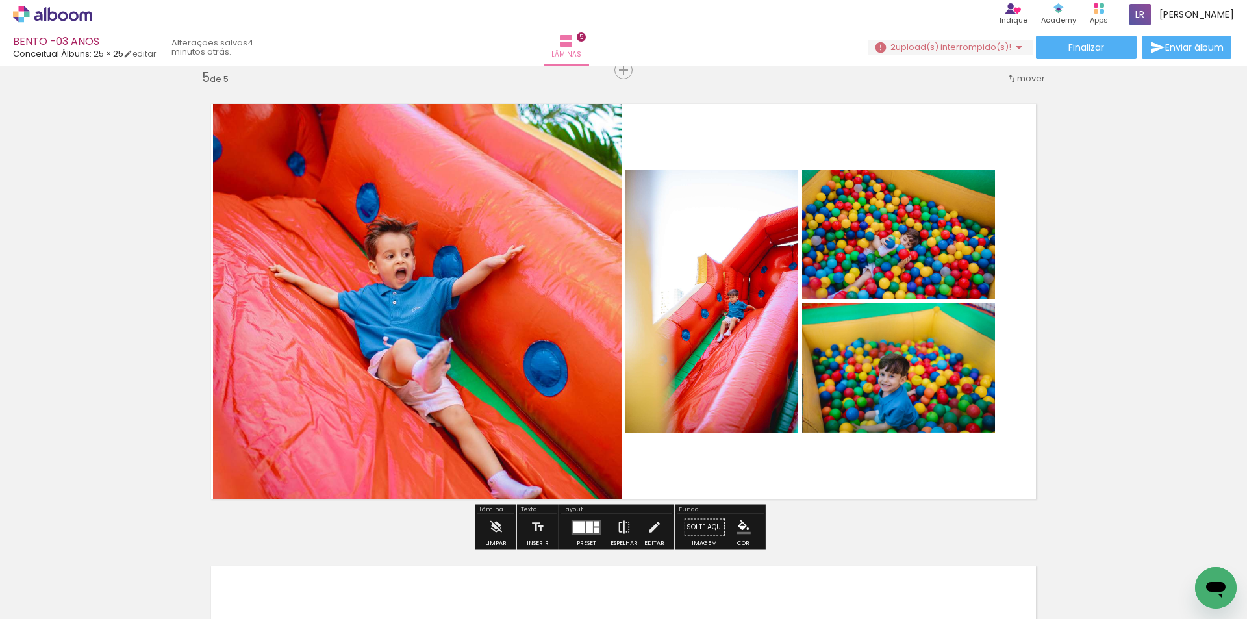
click at [574, 464] on quentale-photo at bounding box center [417, 301] width 409 height 427
click at [566, 434] on quentale-photo at bounding box center [417, 301] width 409 height 427
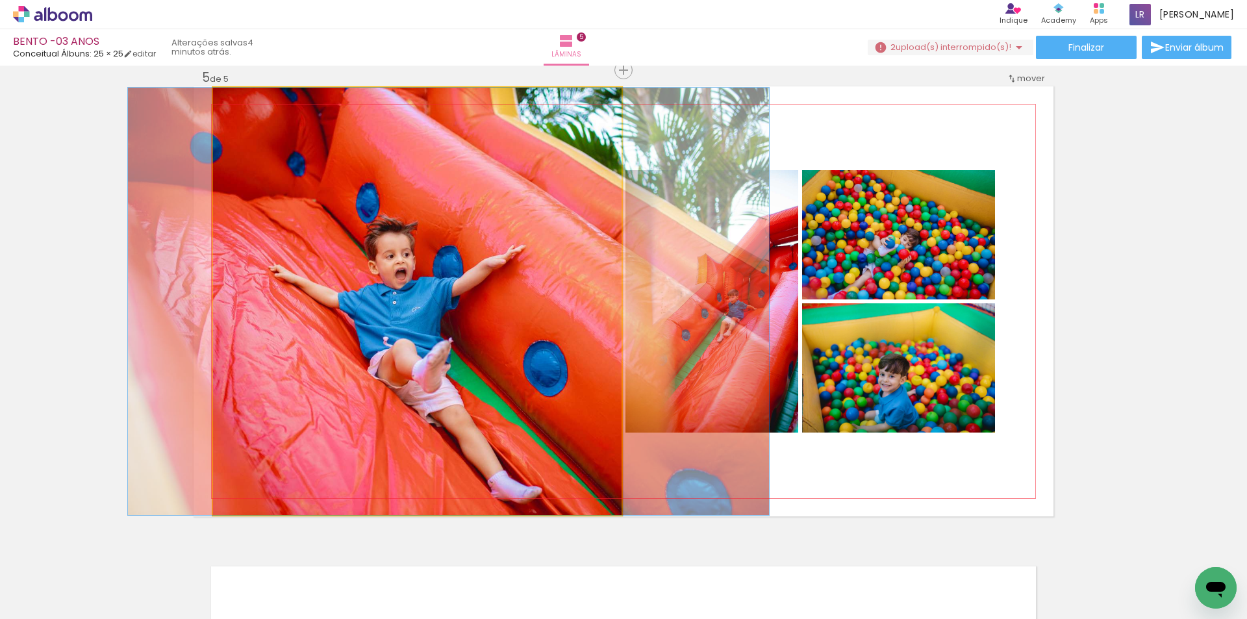
click at [566, 434] on quentale-photo at bounding box center [417, 301] width 409 height 427
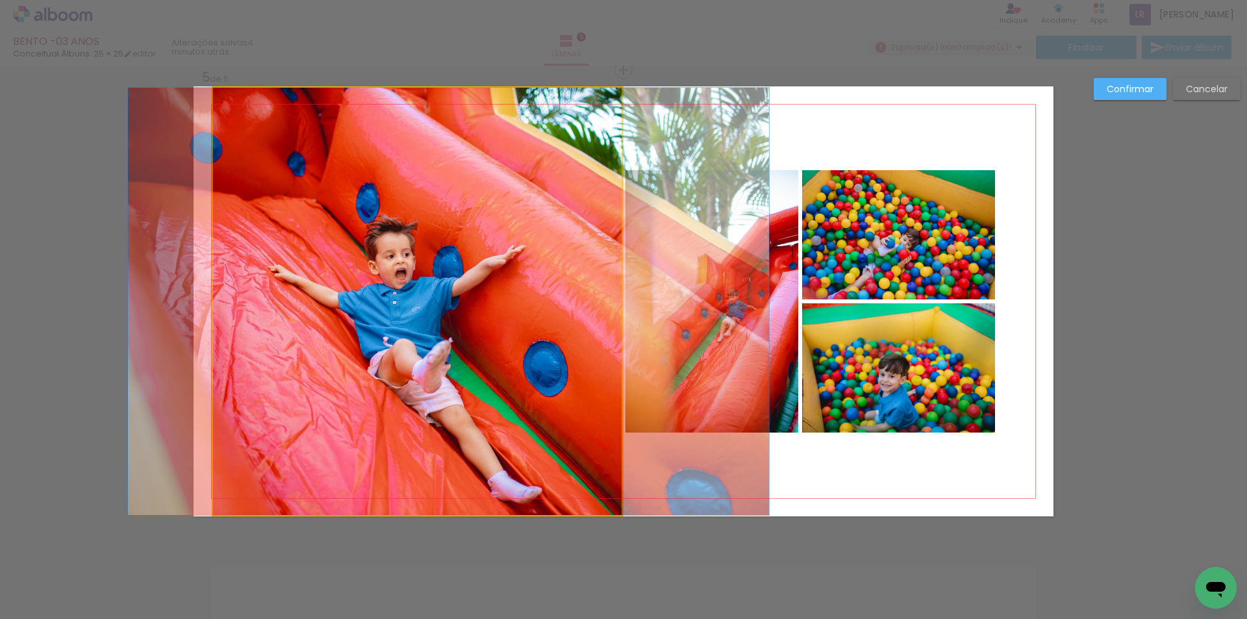
click at [514, 419] on quentale-photo at bounding box center [417, 301] width 409 height 427
click at [514, 419] on div at bounding box center [417, 301] width 409 height 427
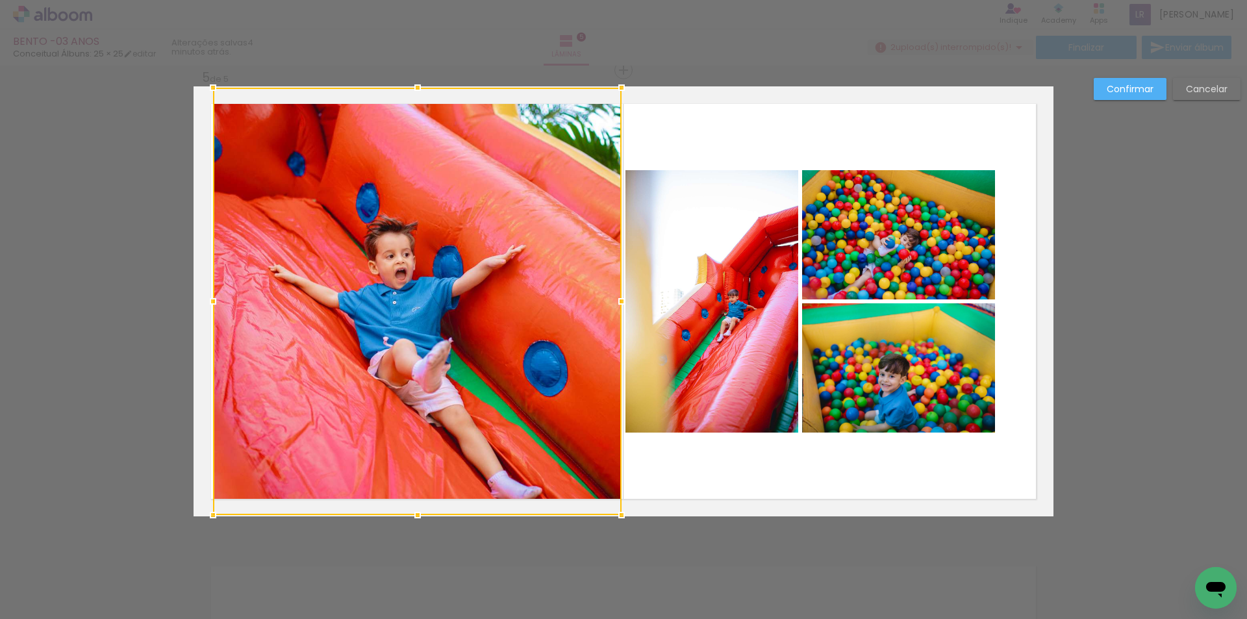
click at [514, 419] on div at bounding box center [417, 301] width 409 height 427
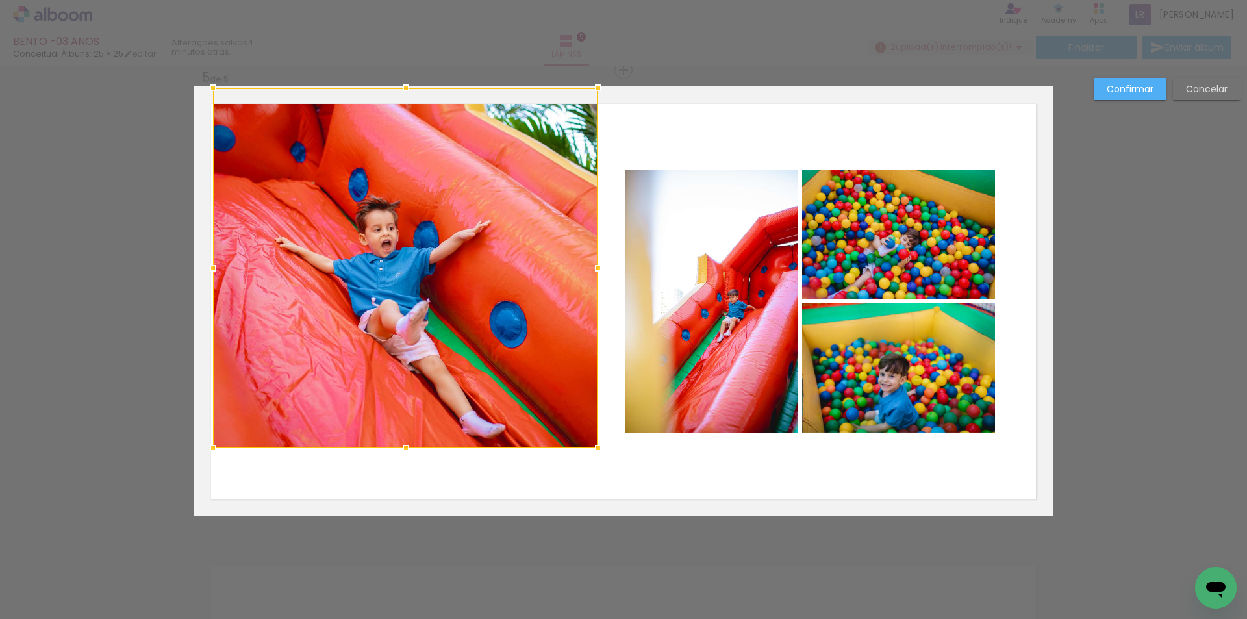
drag, startPoint x: 616, startPoint y: 520, endPoint x: 582, endPoint y: 479, distance: 54.0
click at [582, 479] on album-spread "5 de 5" at bounding box center [624, 301] width 860 height 430
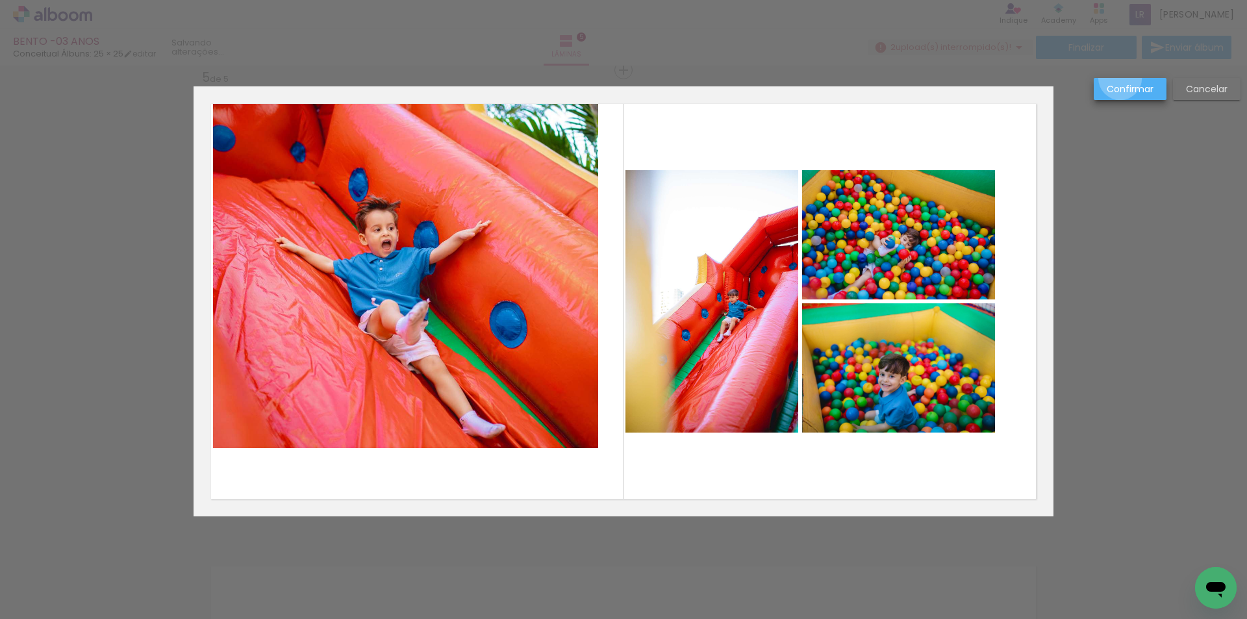
click at [1120, 79] on paper-button "Confirmar" at bounding box center [1130, 89] width 73 height 22
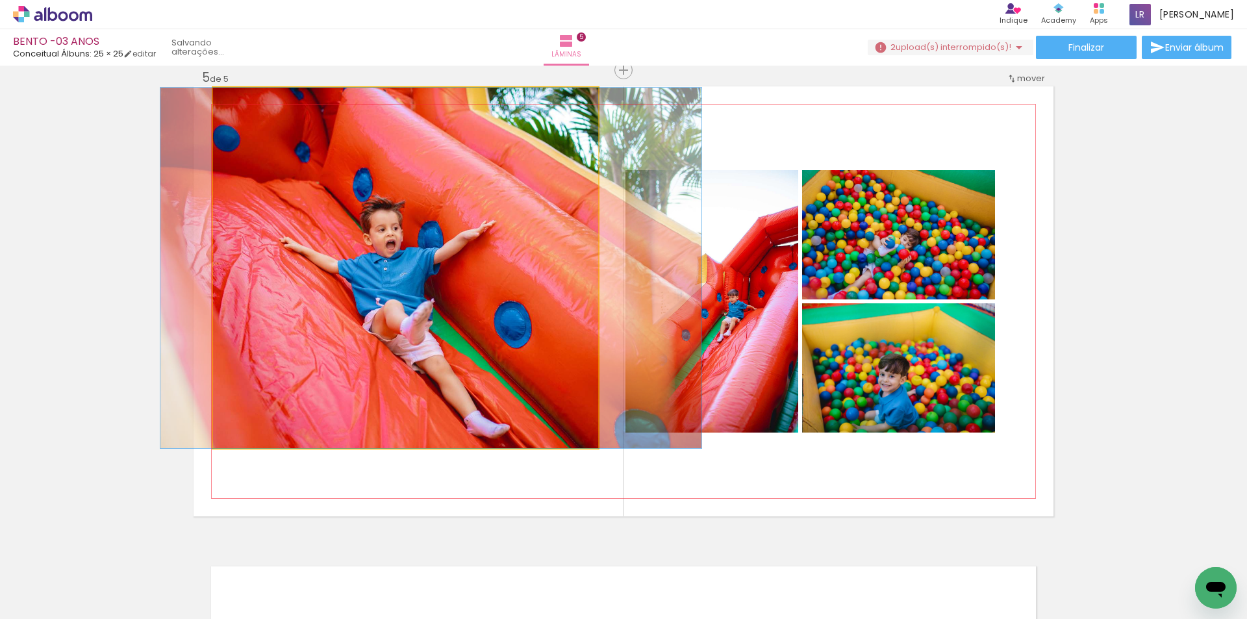
drag, startPoint x: 470, startPoint y: 194, endPoint x: 485, endPoint y: 227, distance: 36.7
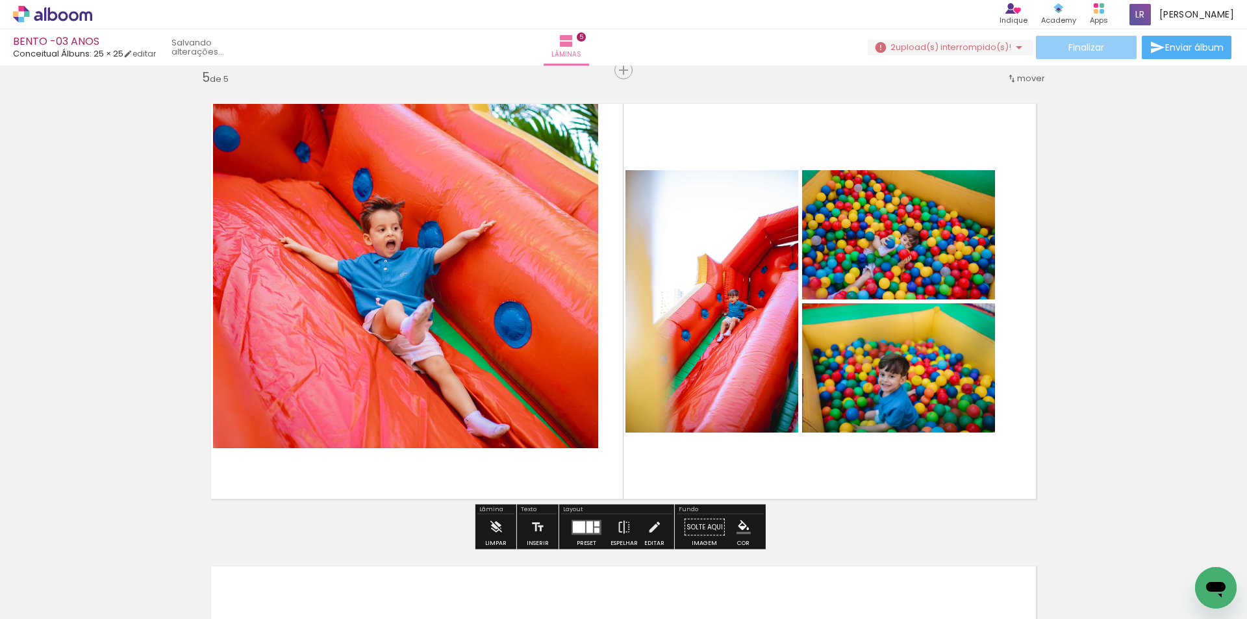
click at [1100, 45] on span "Finalizar" at bounding box center [1087, 47] width 36 height 9
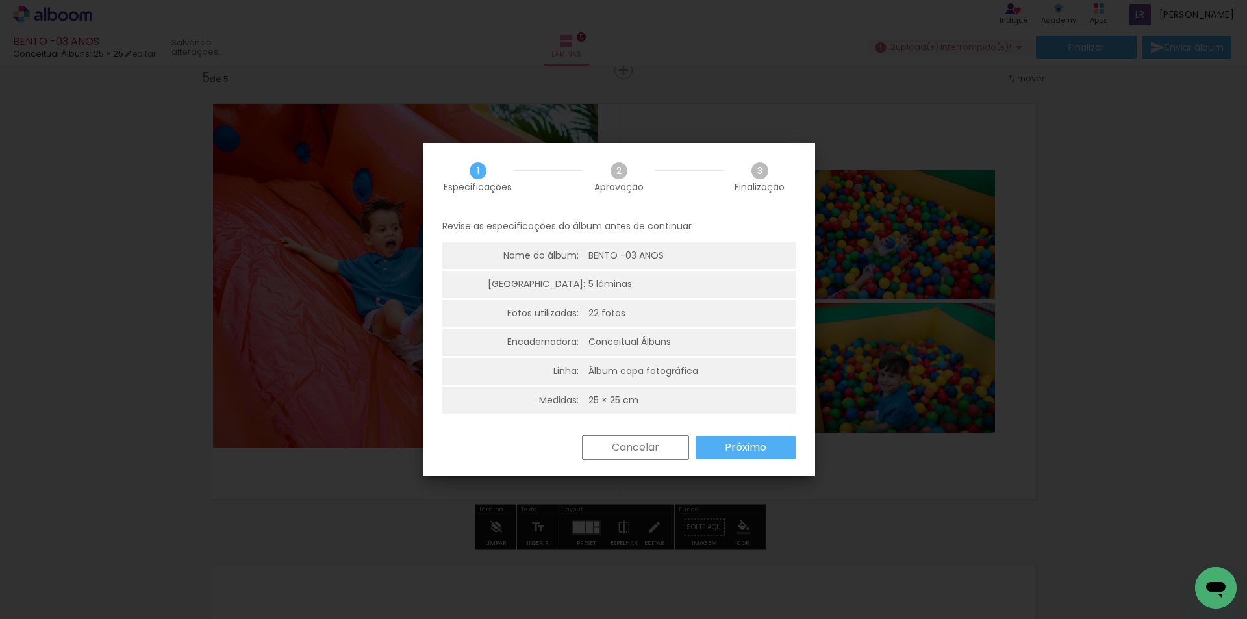
click at [0, 0] on slot "Cancelar" at bounding box center [0, 0] width 0 height 0
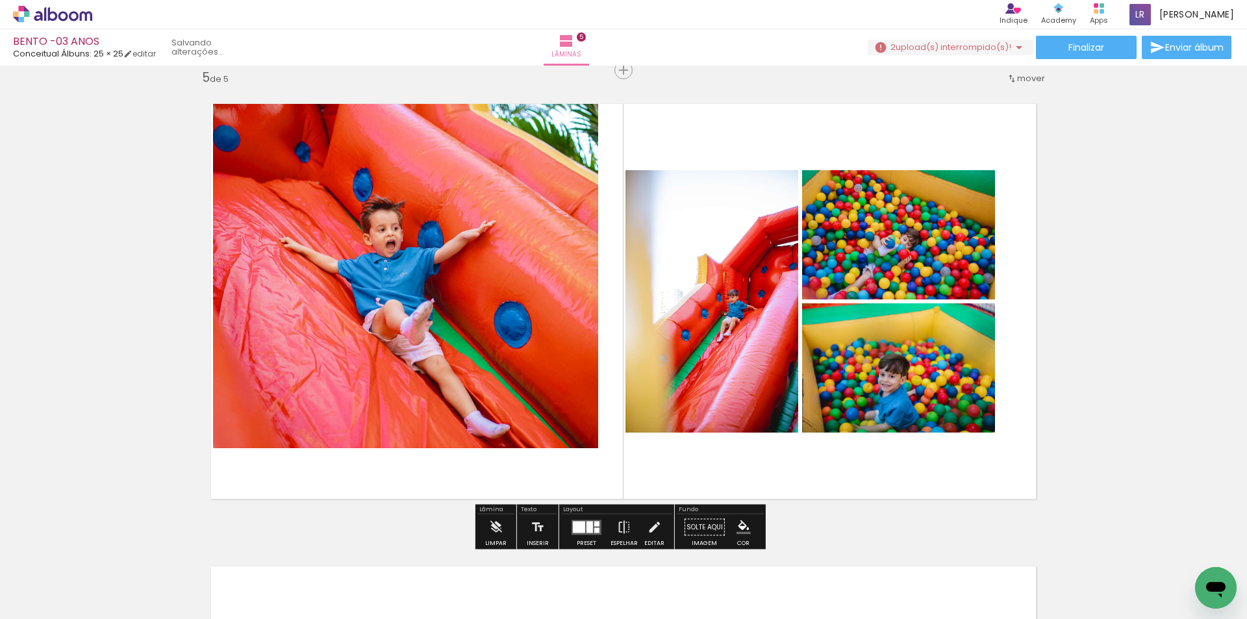
click at [514, 270] on quentale-photo at bounding box center [405, 268] width 385 height 360
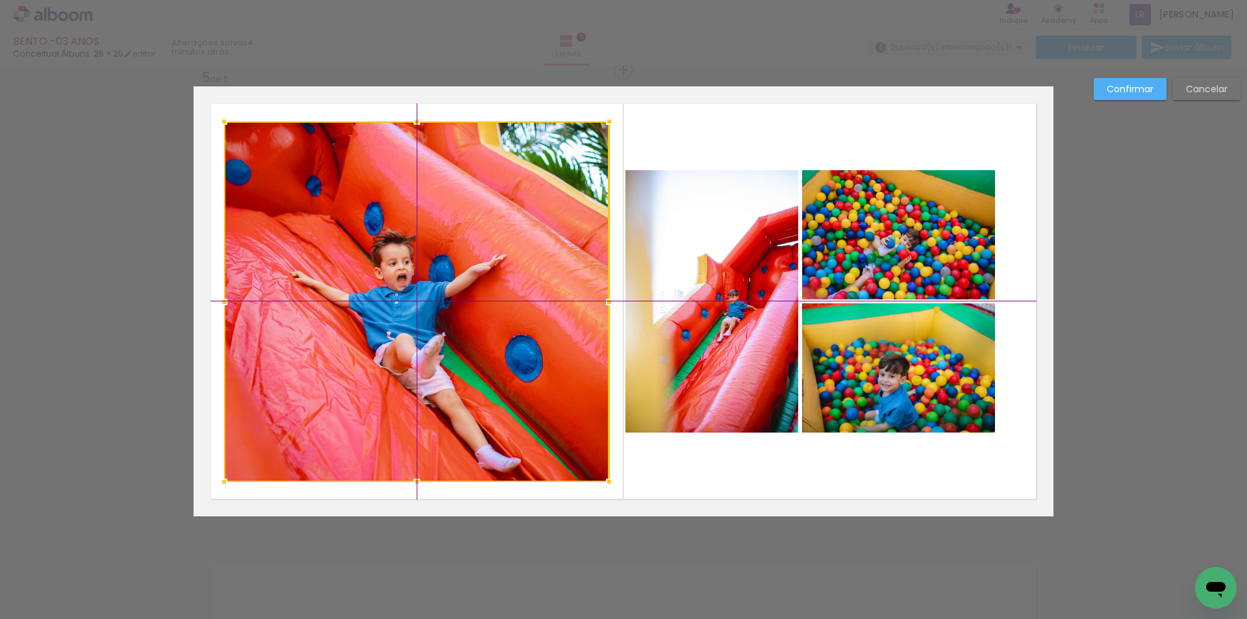
drag, startPoint x: 452, startPoint y: 235, endPoint x: 468, endPoint y: 266, distance: 34.3
click at [468, 266] on div at bounding box center [416, 301] width 385 height 360
drag, startPoint x: 465, startPoint y: 307, endPoint x: 491, endPoint y: 297, distance: 28.0
click at [464, 307] on div at bounding box center [416, 301] width 385 height 360
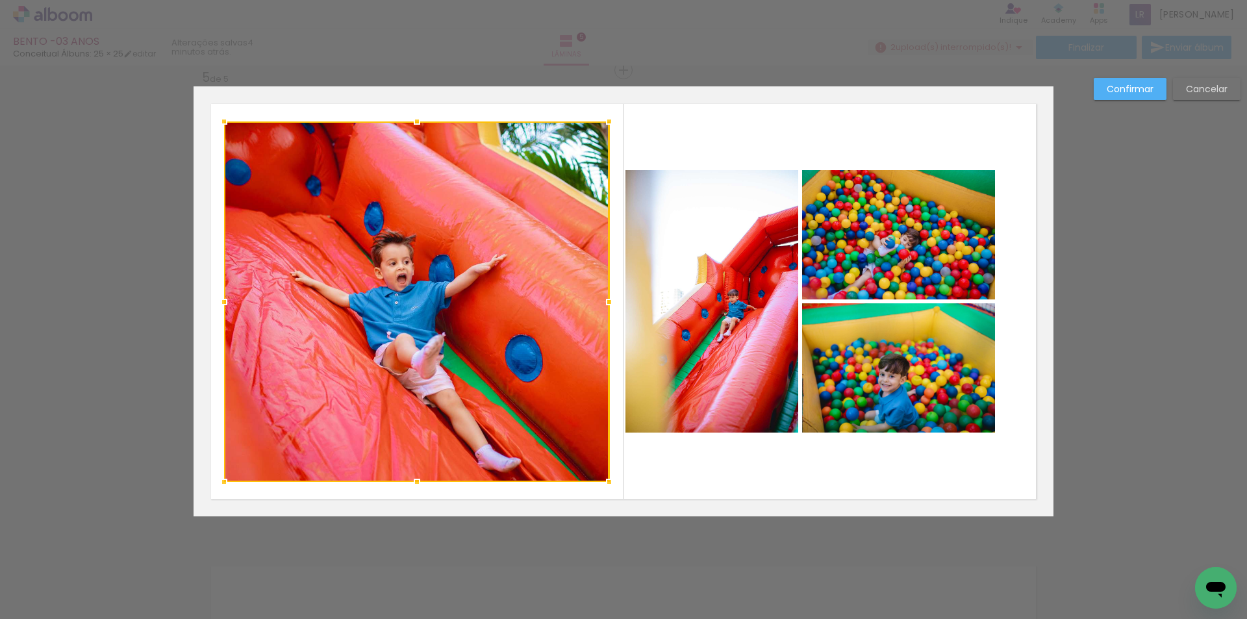
click at [1142, 81] on paper-button "Confirmar" at bounding box center [1130, 89] width 73 height 22
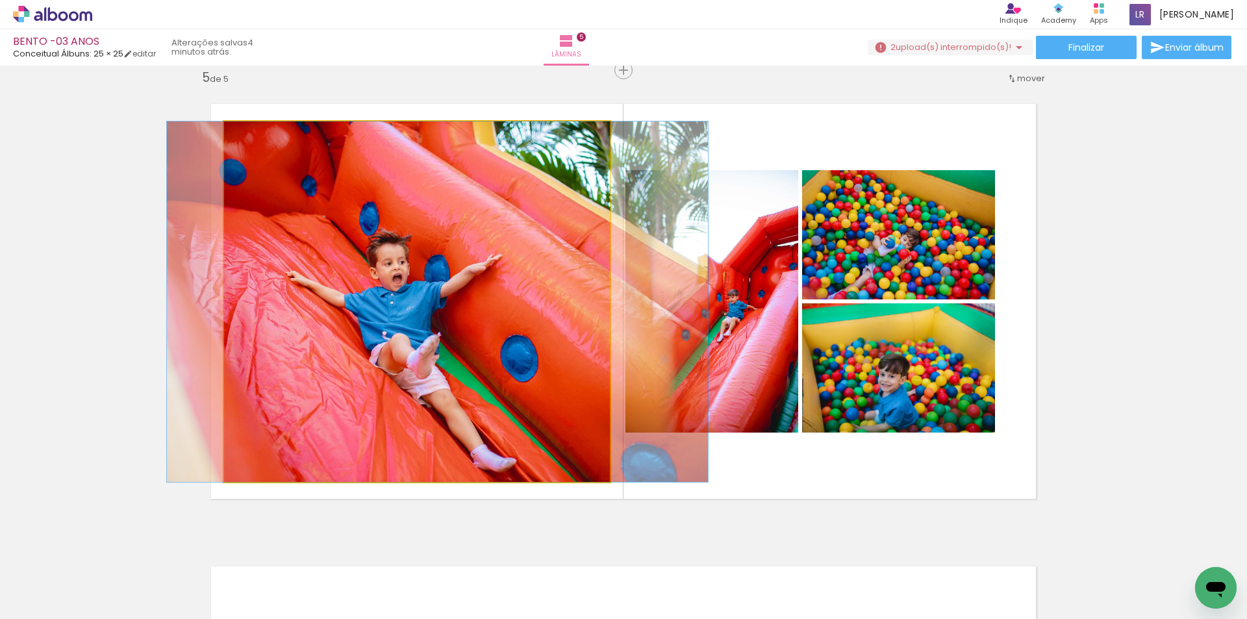
drag, startPoint x: 488, startPoint y: 275, endPoint x: 484, endPoint y: 264, distance: 11.9
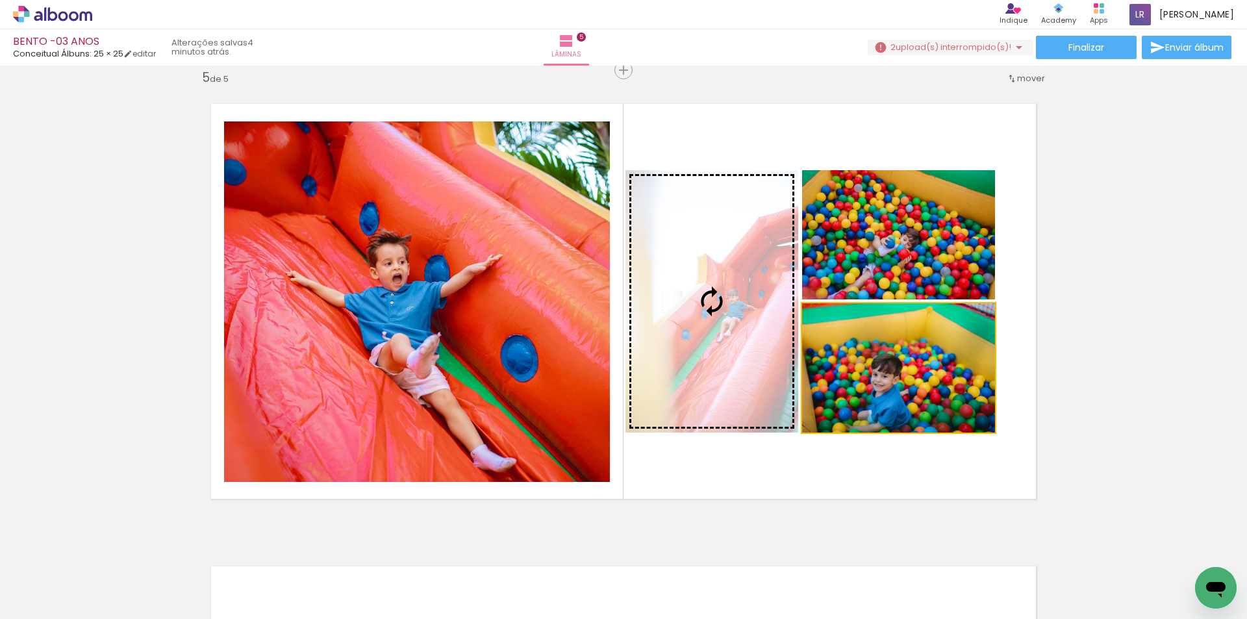
drag, startPoint x: 943, startPoint y: 381, endPoint x: 547, endPoint y: 283, distance: 408.3
click at [0, 0] on slot at bounding box center [0, 0] width 0 height 0
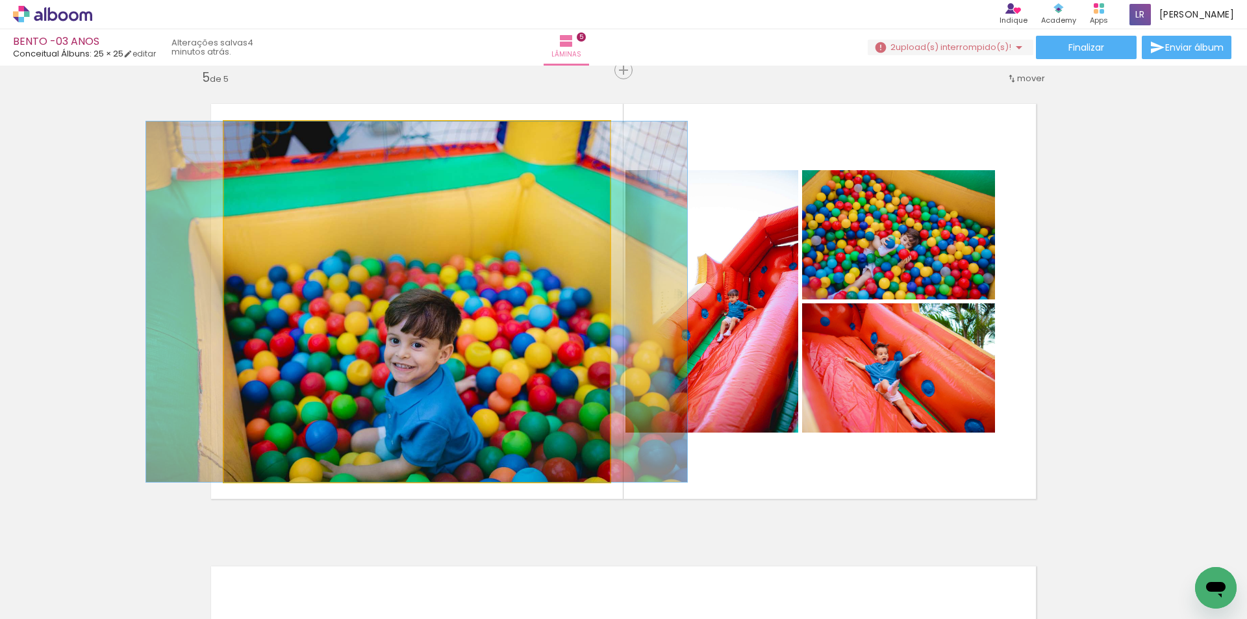
click at [434, 366] on quentale-photo at bounding box center [416, 301] width 385 height 360
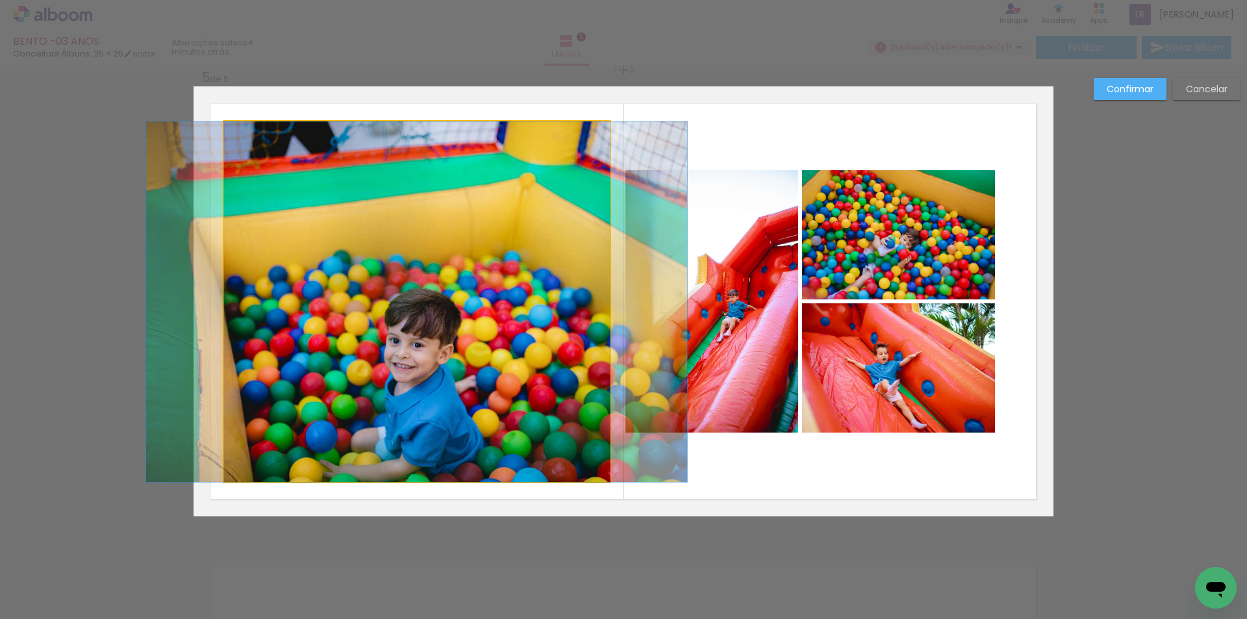
click at [431, 353] on quentale-photo at bounding box center [416, 301] width 385 height 360
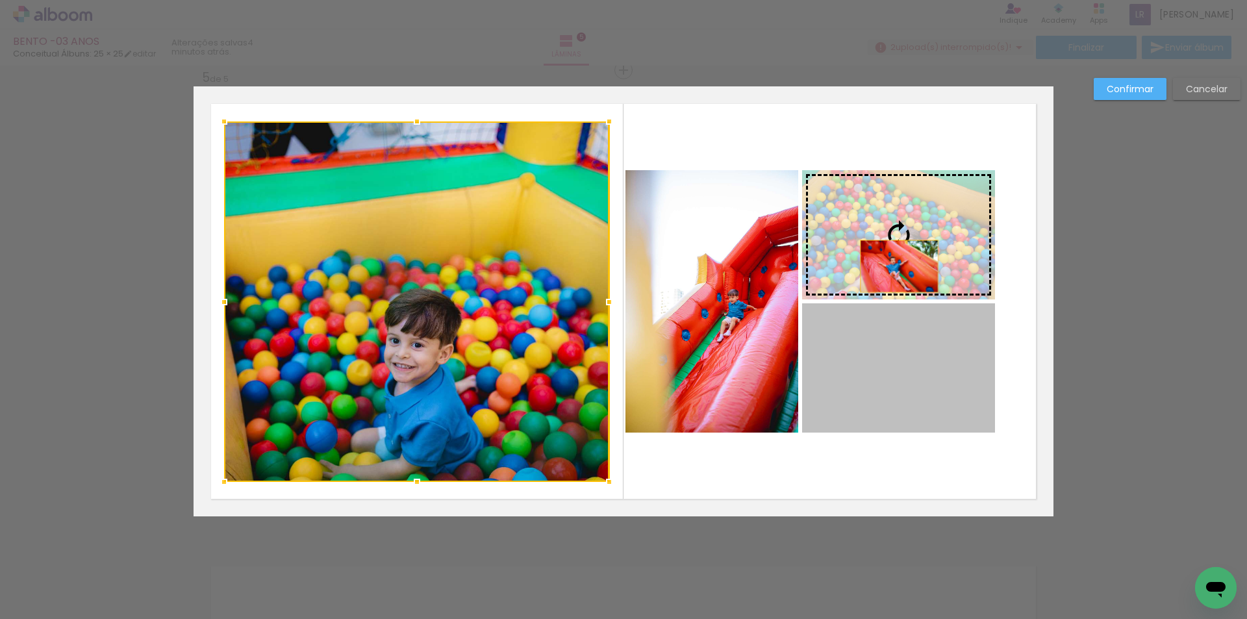
drag, startPoint x: 885, startPoint y: 375, endPoint x: 901, endPoint y: 244, distance: 132.1
click at [0, 0] on slot at bounding box center [0, 0] width 0 height 0
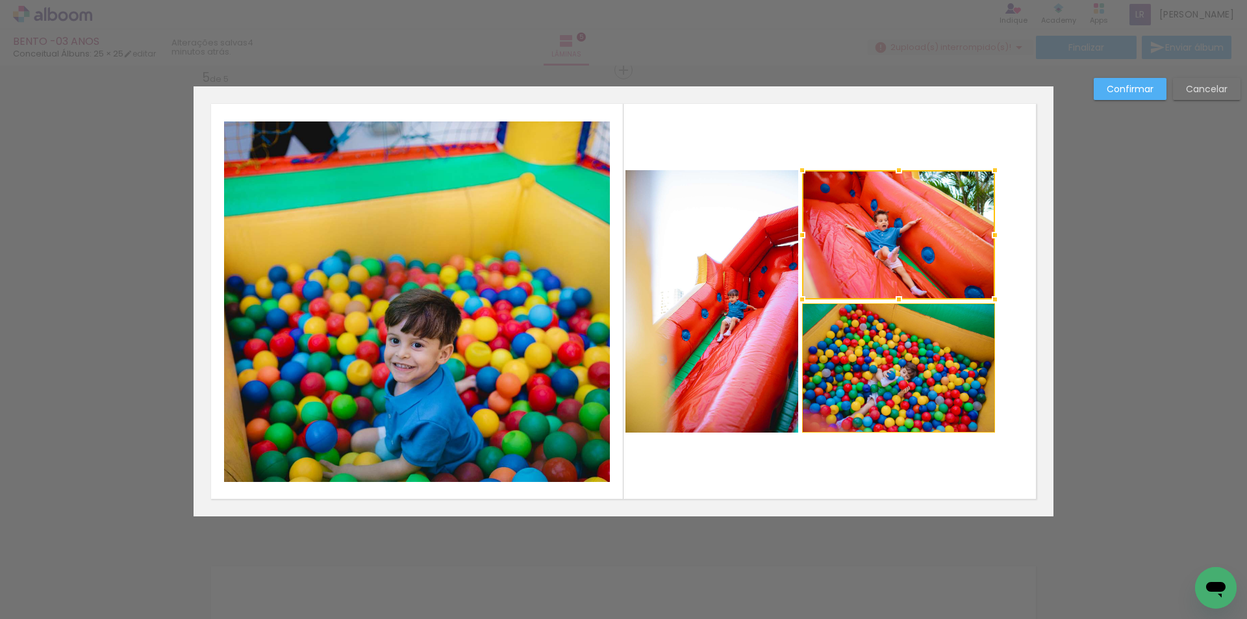
click at [1138, 97] on paper-button "Confirmar" at bounding box center [1130, 89] width 73 height 22
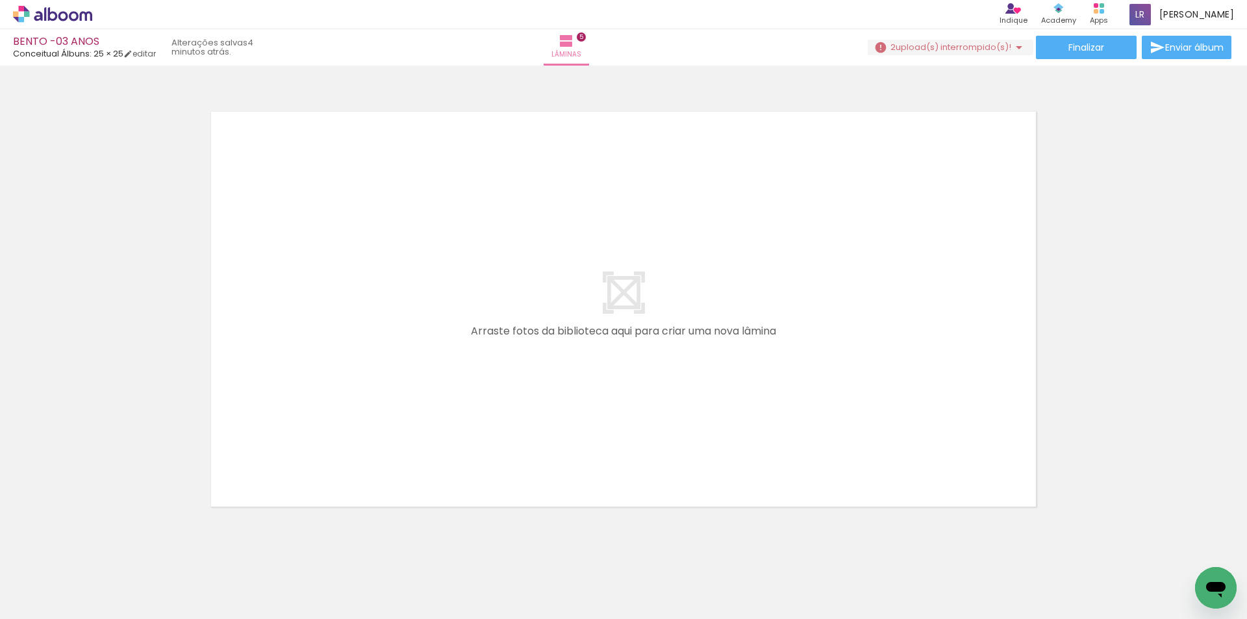
scroll to position [0, 1126]
drag, startPoint x: 621, startPoint y: 577, endPoint x: 484, endPoint y: 498, distance: 158.6
click at [609, 390] on quentale-workspace at bounding box center [623, 309] width 1247 height 619
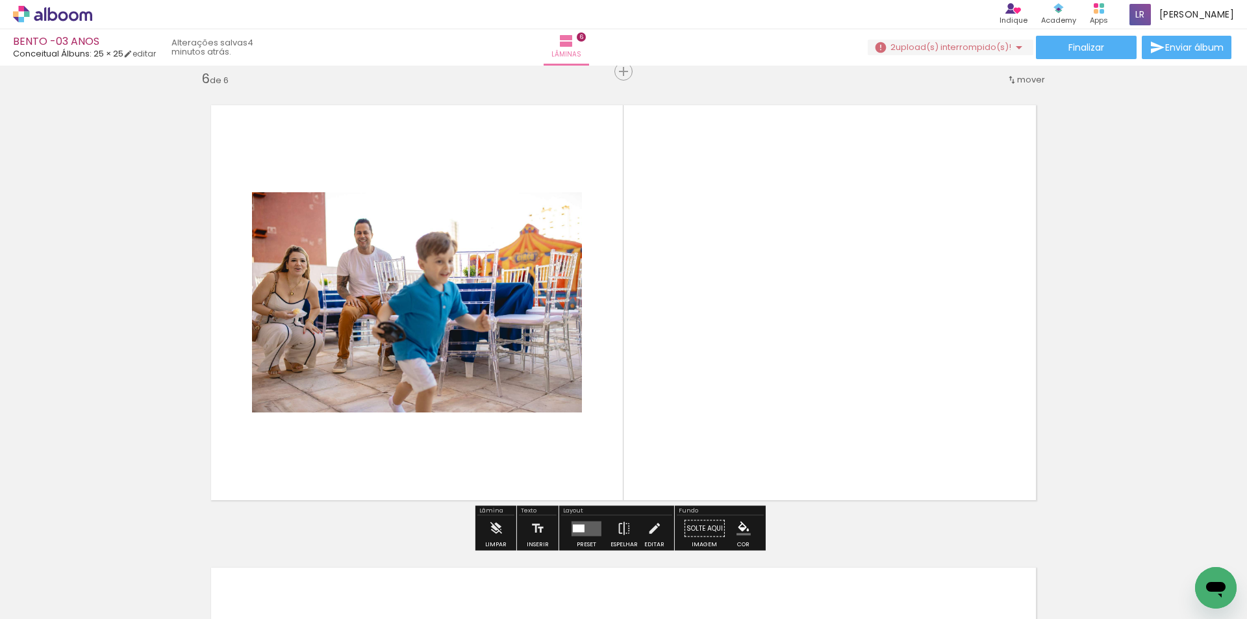
scroll to position [2329, 0]
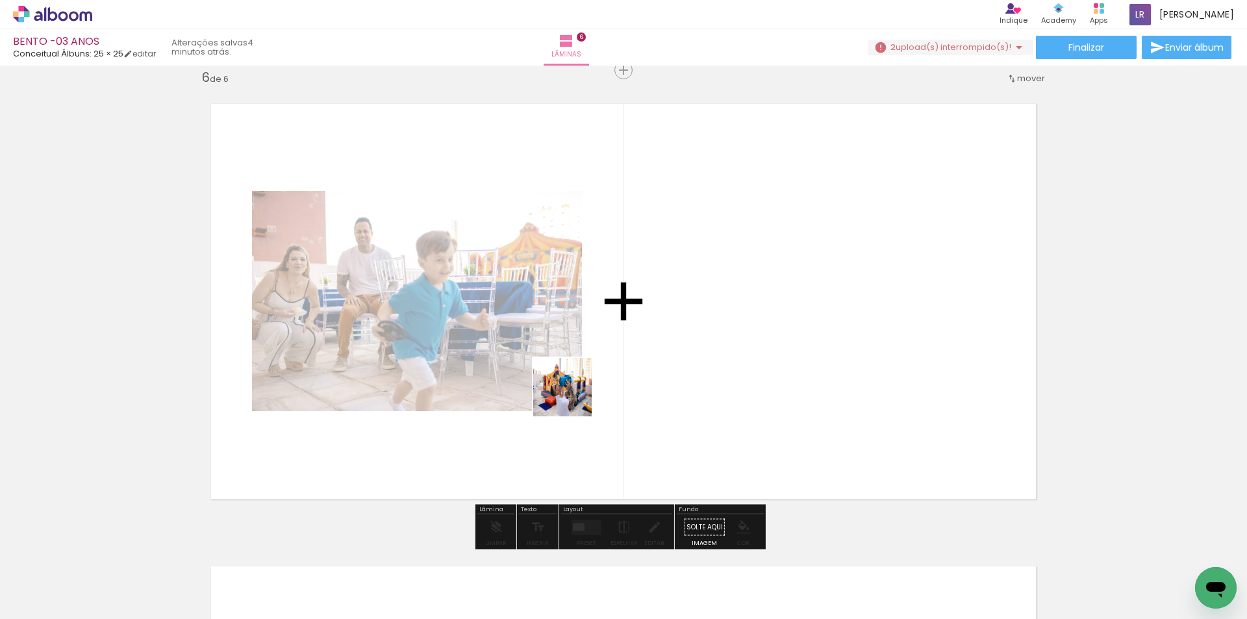
drag, startPoint x: 111, startPoint y: 574, endPoint x: 670, endPoint y: 372, distance: 594.6
click at [670, 372] on quentale-workspace at bounding box center [623, 309] width 1247 height 619
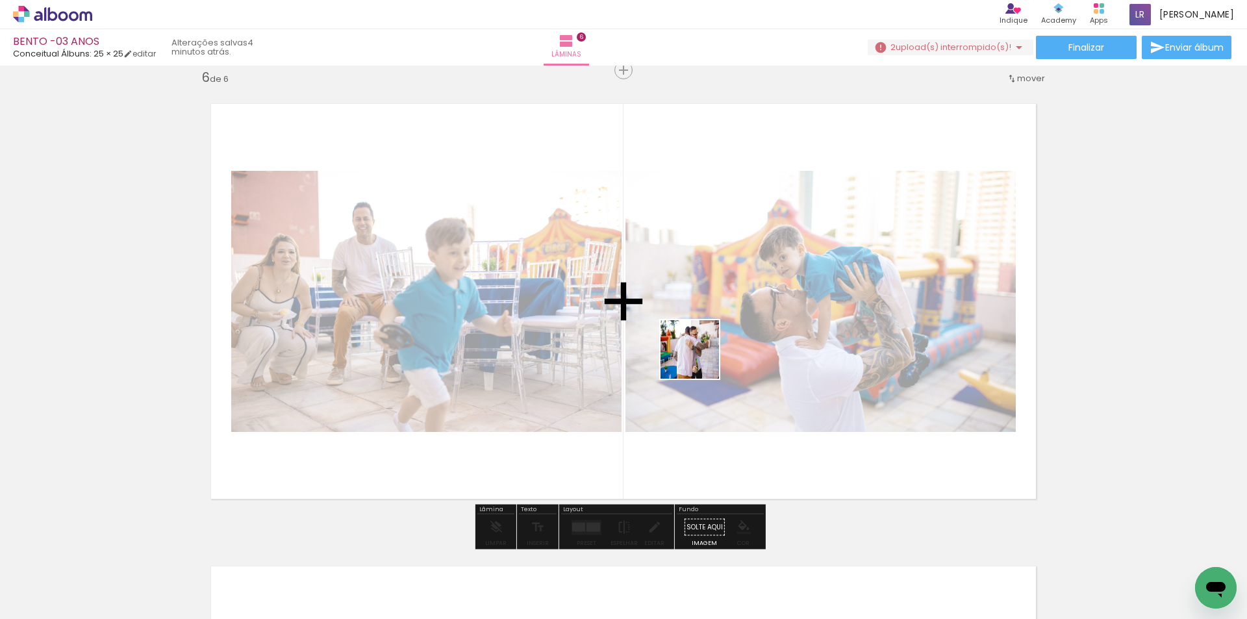
drag, startPoint x: 587, startPoint y: 512, endPoint x: 693, endPoint y: 363, distance: 183.1
click at [698, 360] on quentale-workspace at bounding box center [623, 309] width 1247 height 619
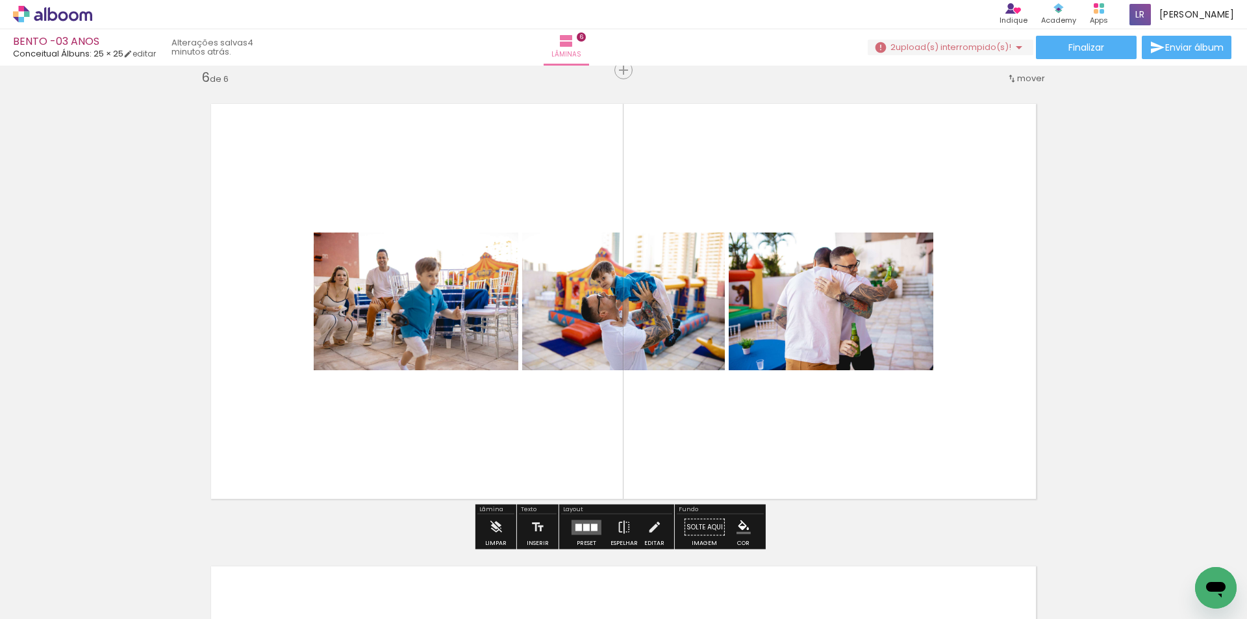
scroll to position [0, 1276]
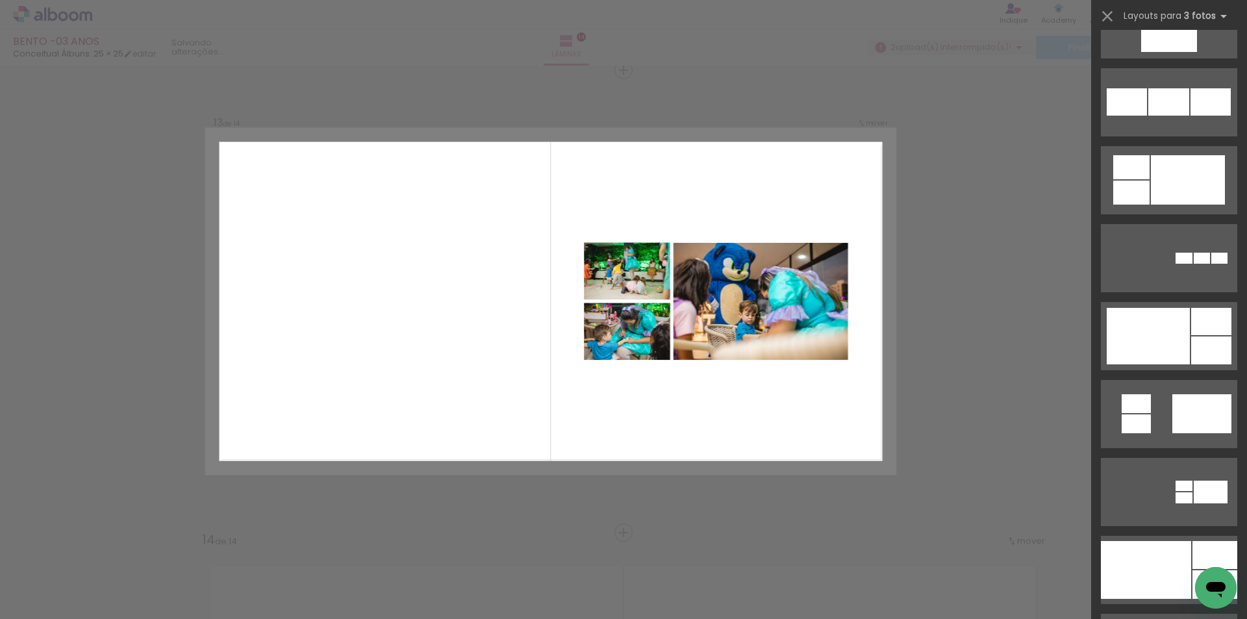
scroll to position [1299, 0]
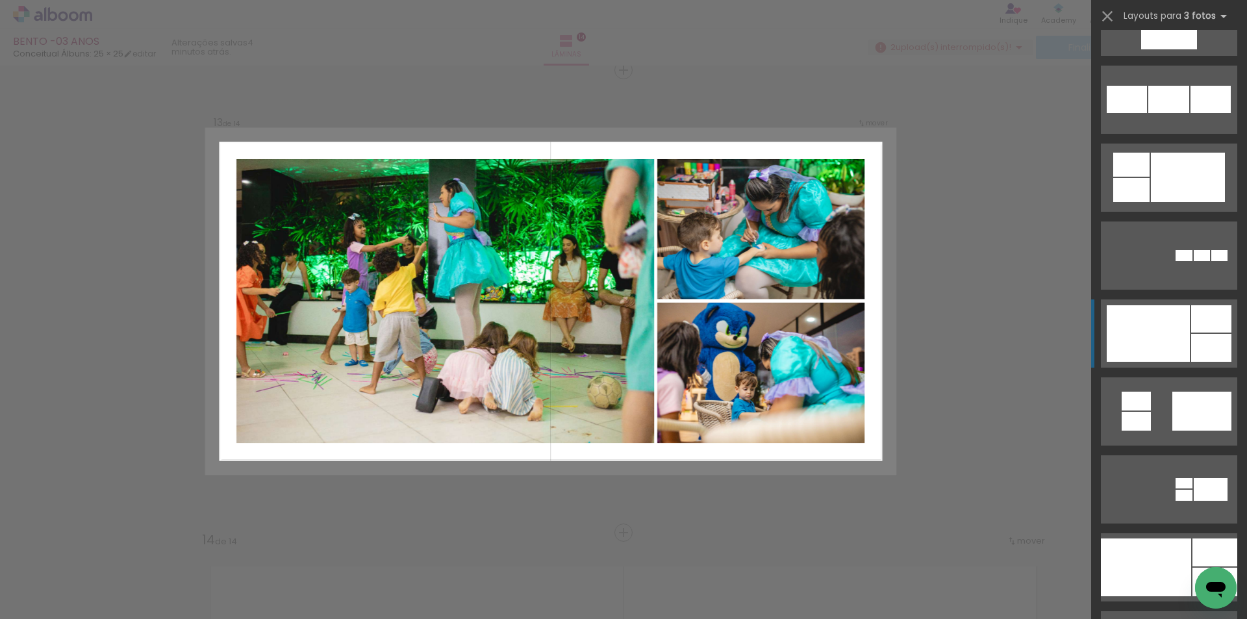
click at [1149, 342] on div at bounding box center [1148, 333] width 83 height 57
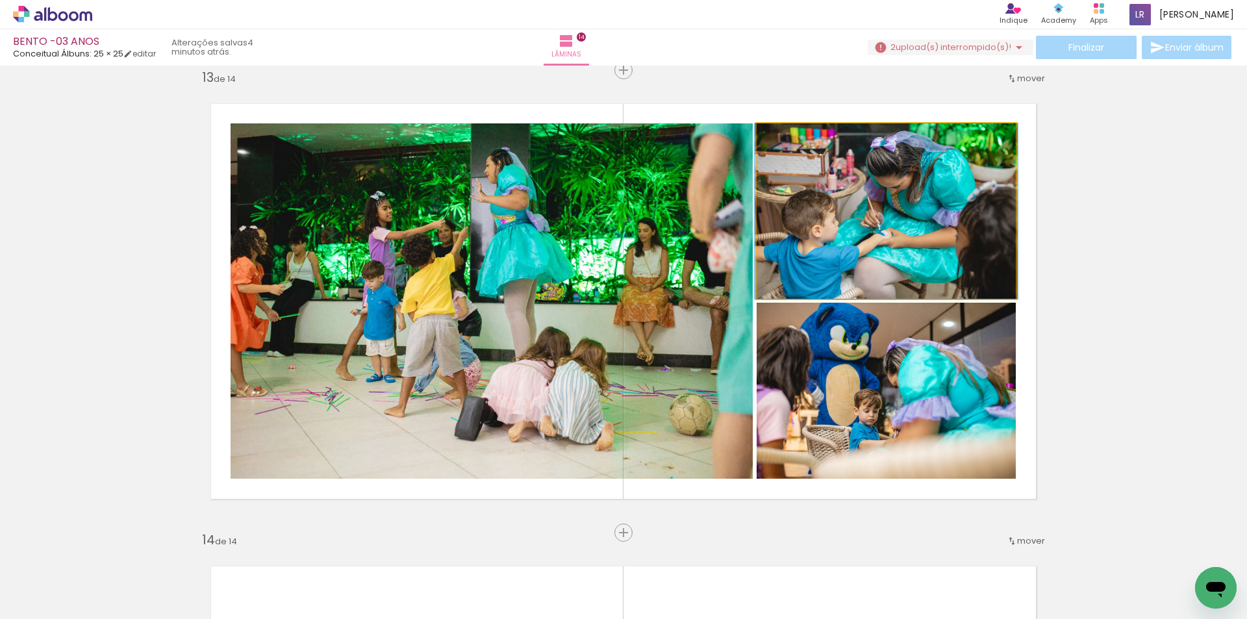
click at [911, 234] on quentale-photo at bounding box center [886, 210] width 259 height 175
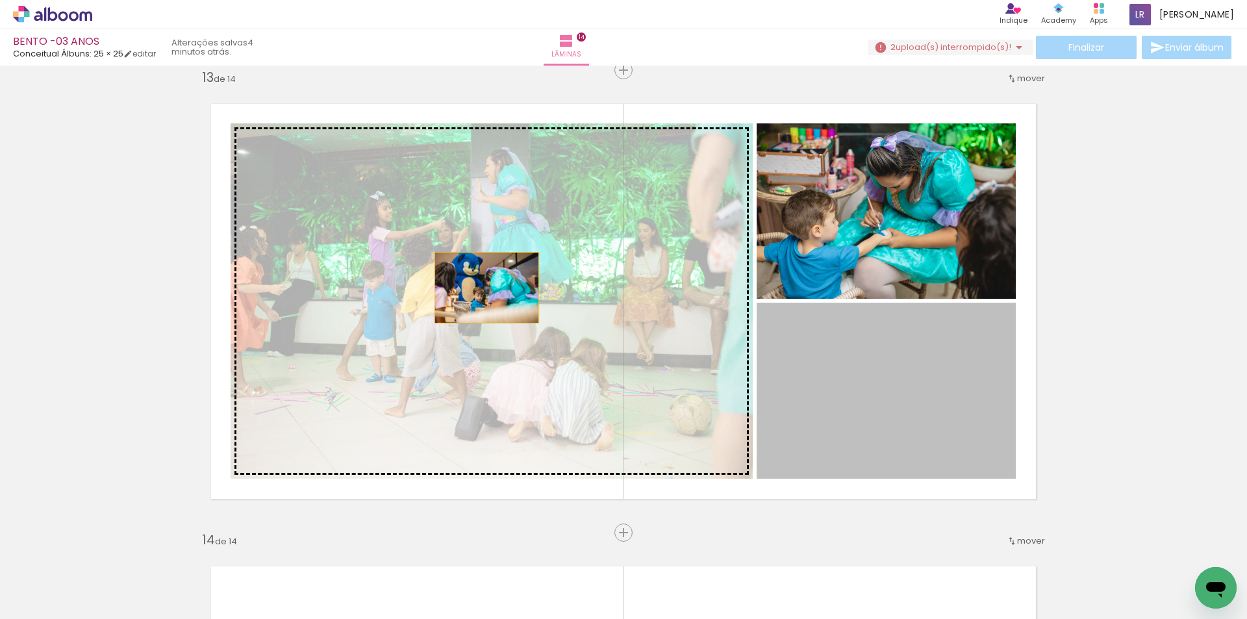
drag, startPoint x: 905, startPoint y: 384, endPoint x: 484, endPoint y: 289, distance: 431.5
click at [0, 0] on slot at bounding box center [0, 0] width 0 height 0
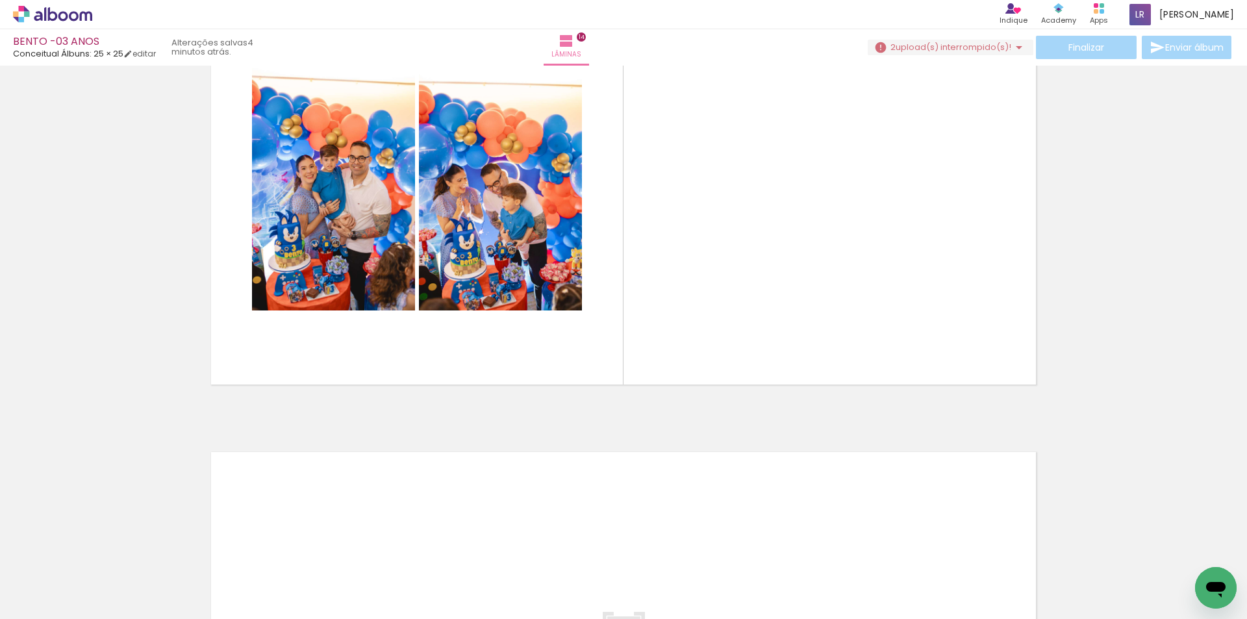
scroll to position [6151, 0]
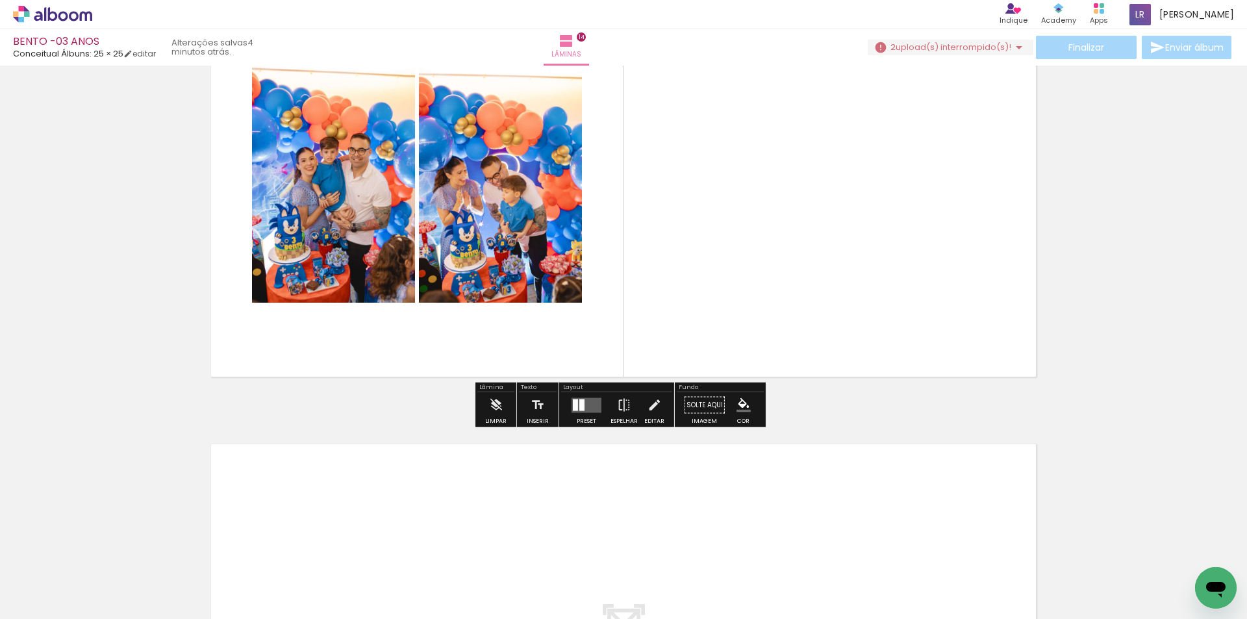
click at [579, 405] on div at bounding box center [581, 405] width 5 height 12
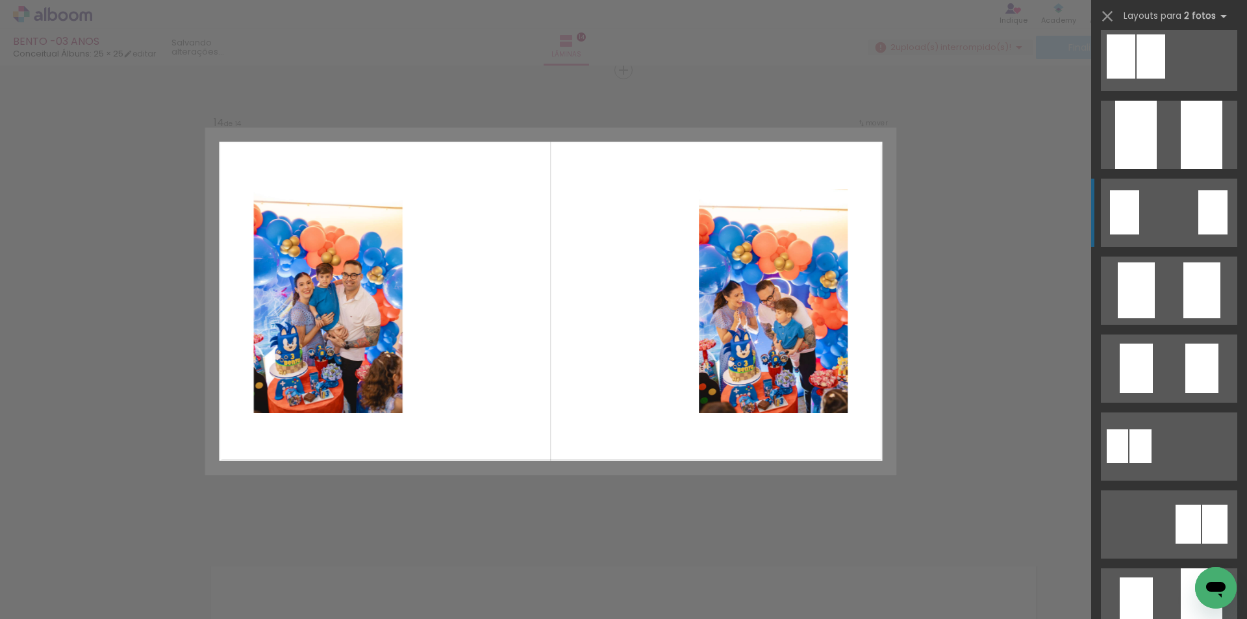
scroll to position [130, 0]
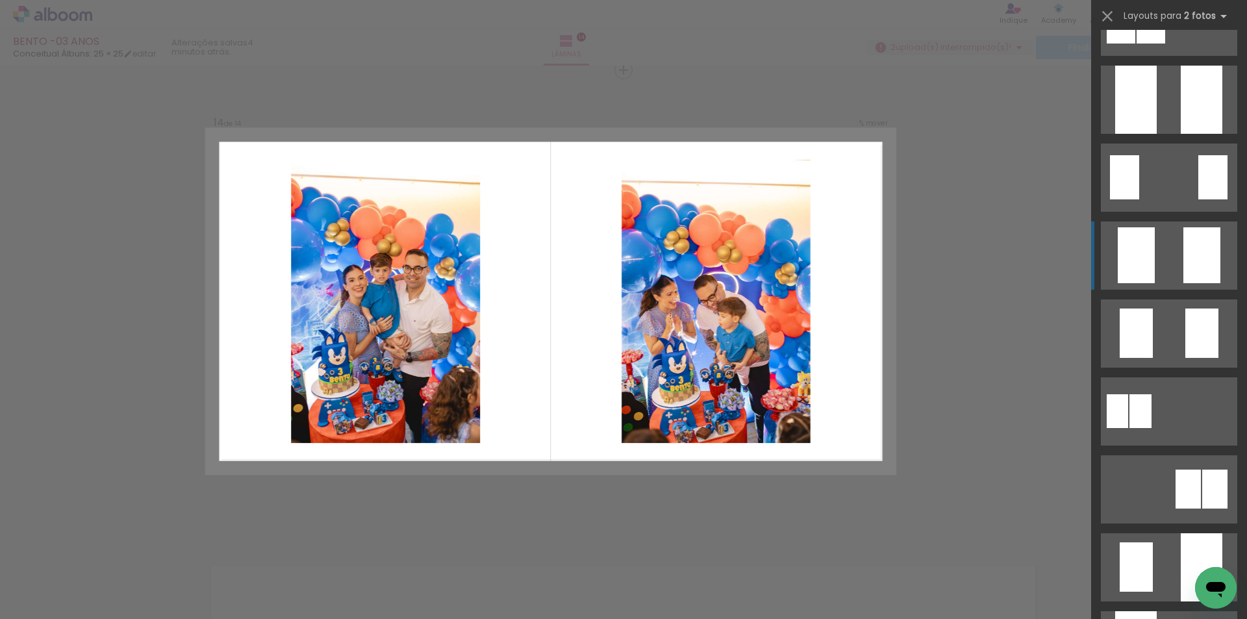
click at [1165, 56] on quentale-layouter at bounding box center [1169, 22] width 136 height 68
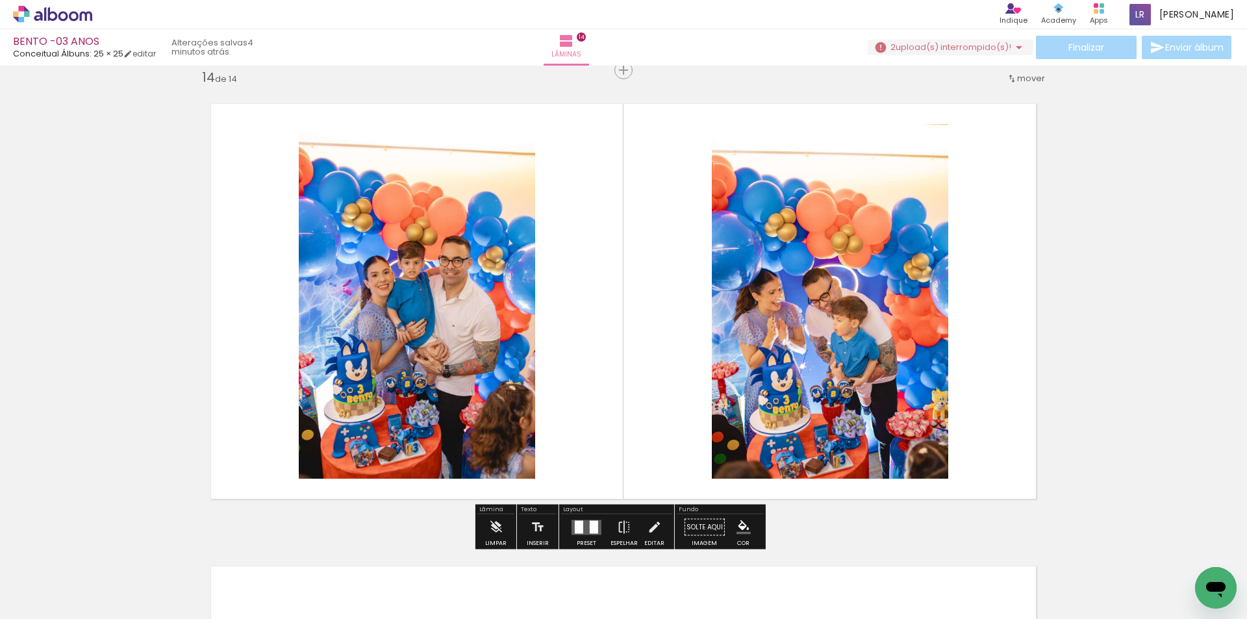
click at [833, 327] on quentale-photo at bounding box center [830, 301] width 236 height 355
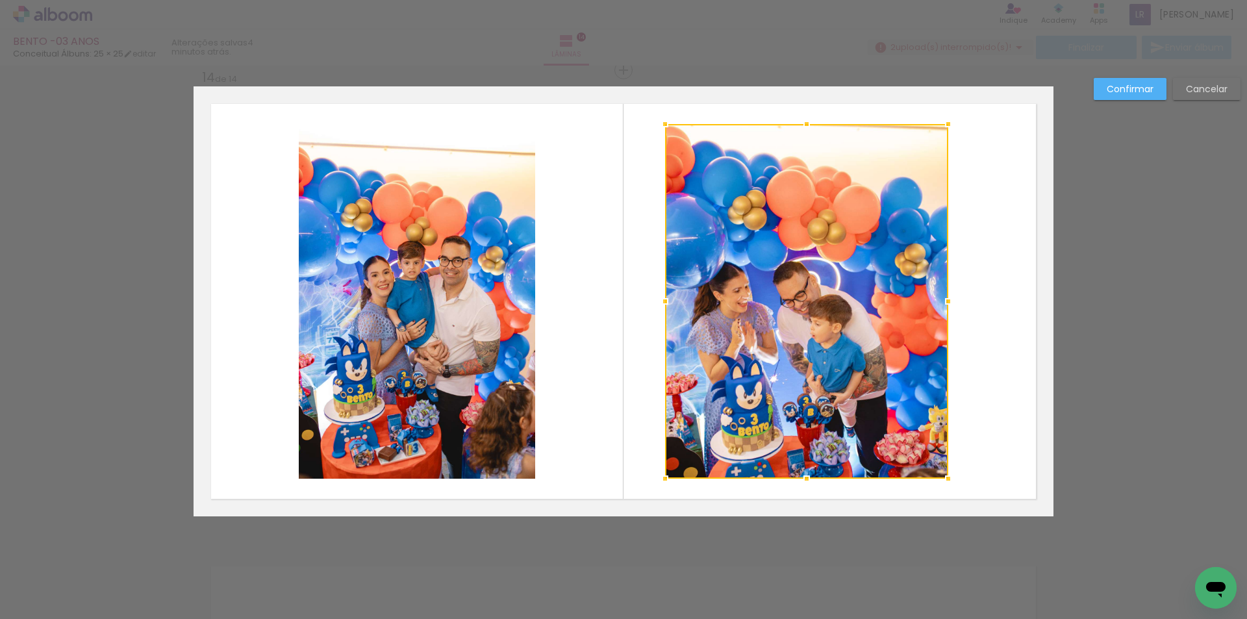
drag, startPoint x: 707, startPoint y: 300, endPoint x: 657, endPoint y: 300, distance: 50.0
click at [656, 300] on div at bounding box center [665, 301] width 26 height 26
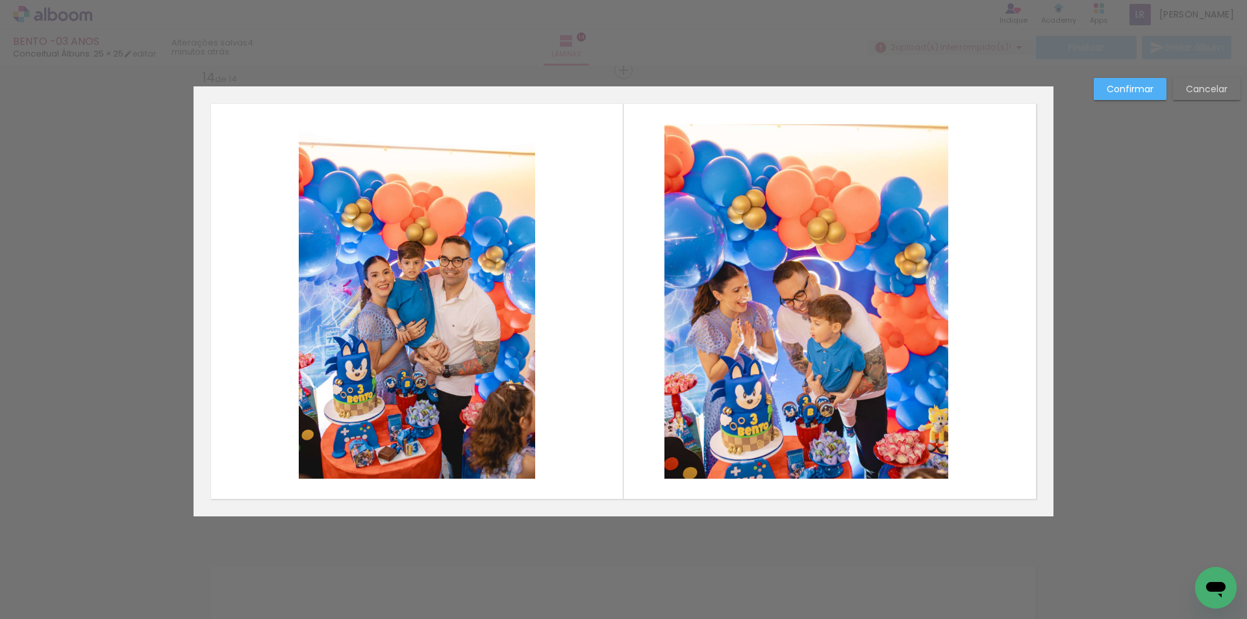
drag, startPoint x: 947, startPoint y: 300, endPoint x: 930, endPoint y: 293, distance: 18.9
click at [947, 299] on quentale-layouter at bounding box center [624, 301] width 860 height 430
click at [924, 294] on quentale-photo at bounding box center [806, 301] width 284 height 355
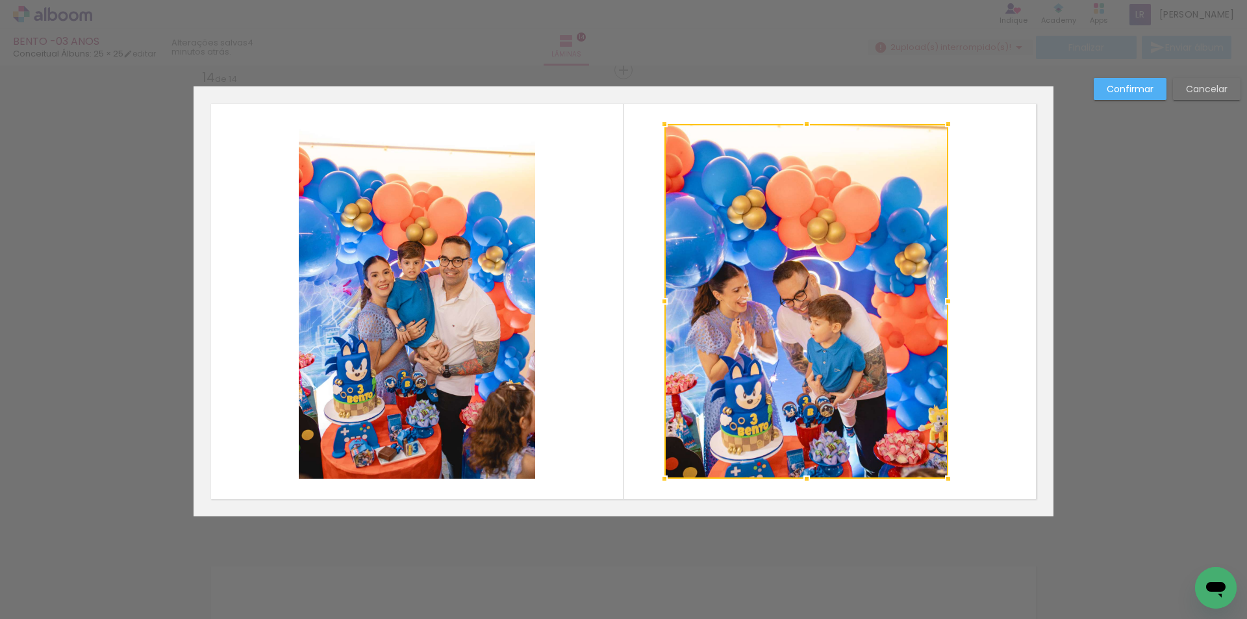
click at [924, 294] on div at bounding box center [806, 301] width 284 height 355
click at [987, 301] on quentale-layouter at bounding box center [624, 301] width 860 height 430
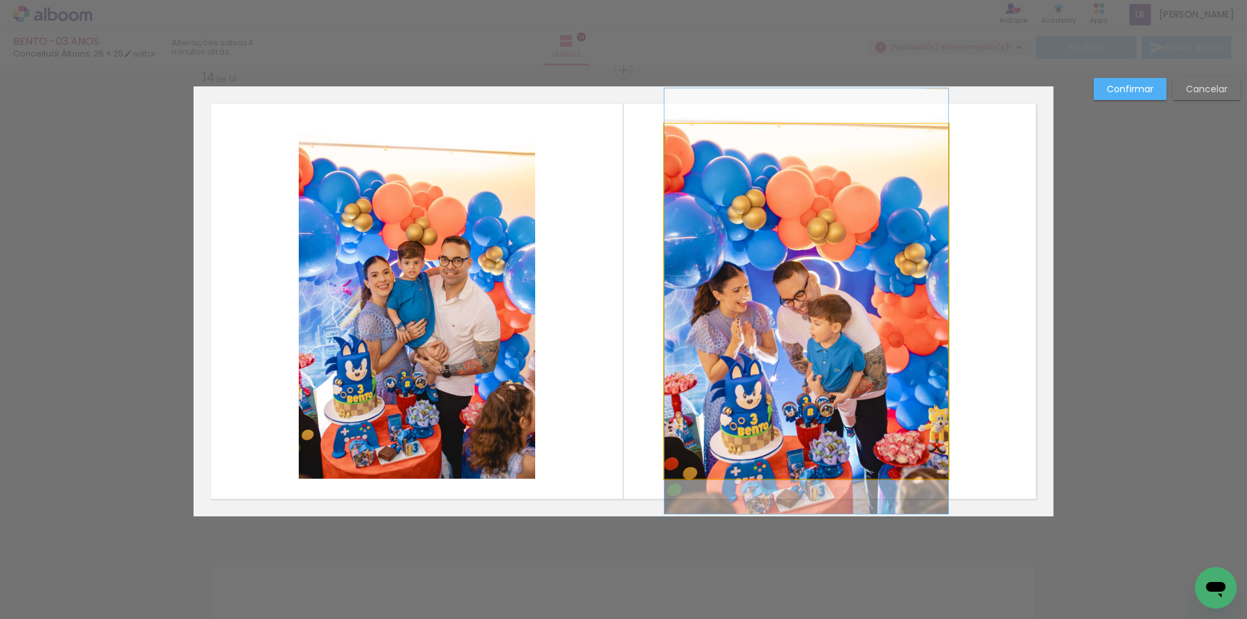
click at [857, 294] on quentale-photo at bounding box center [806, 301] width 284 height 355
click at [857, 294] on div at bounding box center [806, 301] width 284 height 355
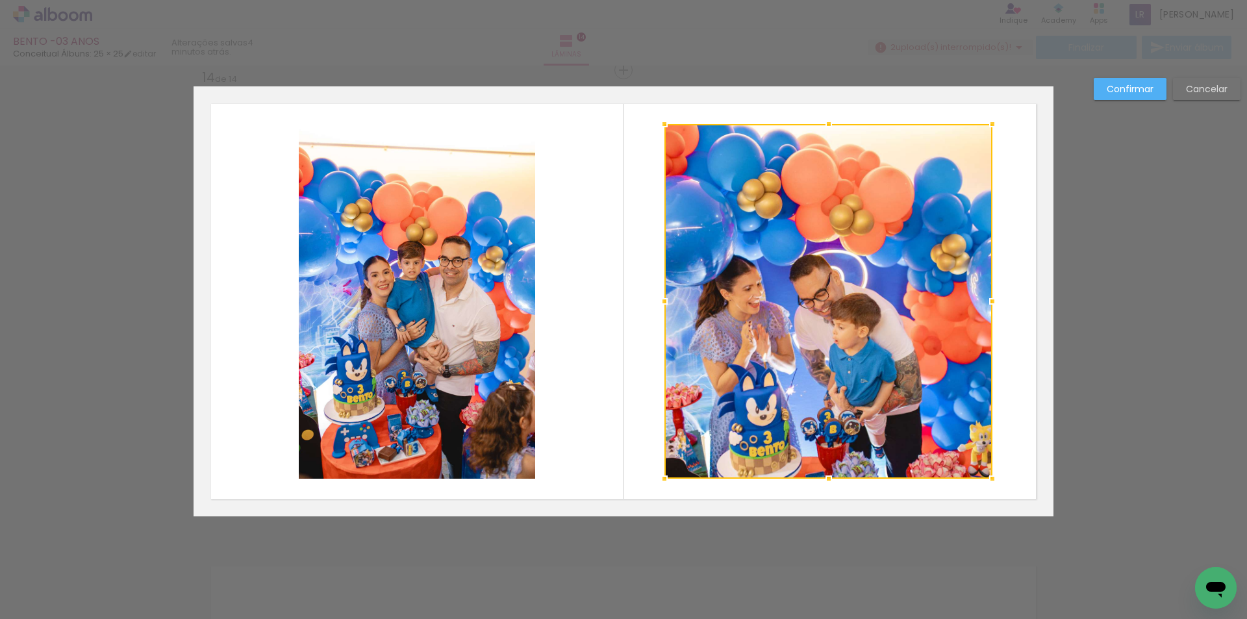
drag, startPoint x: 942, startPoint y: 304, endPoint x: 986, endPoint y: 309, distance: 44.5
click at [986, 309] on div at bounding box center [993, 301] width 26 height 26
click at [0, 0] on slot "Confirmar" at bounding box center [0, 0] width 0 height 0
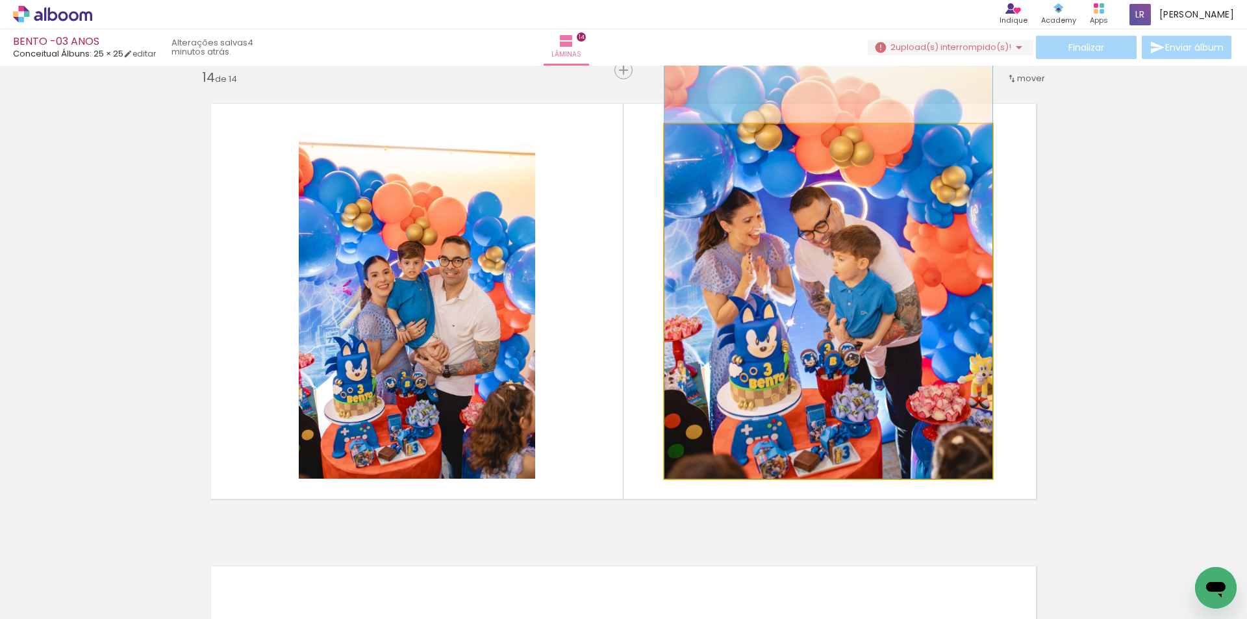
drag, startPoint x: 864, startPoint y: 352, endPoint x: 898, endPoint y: 275, distance: 83.8
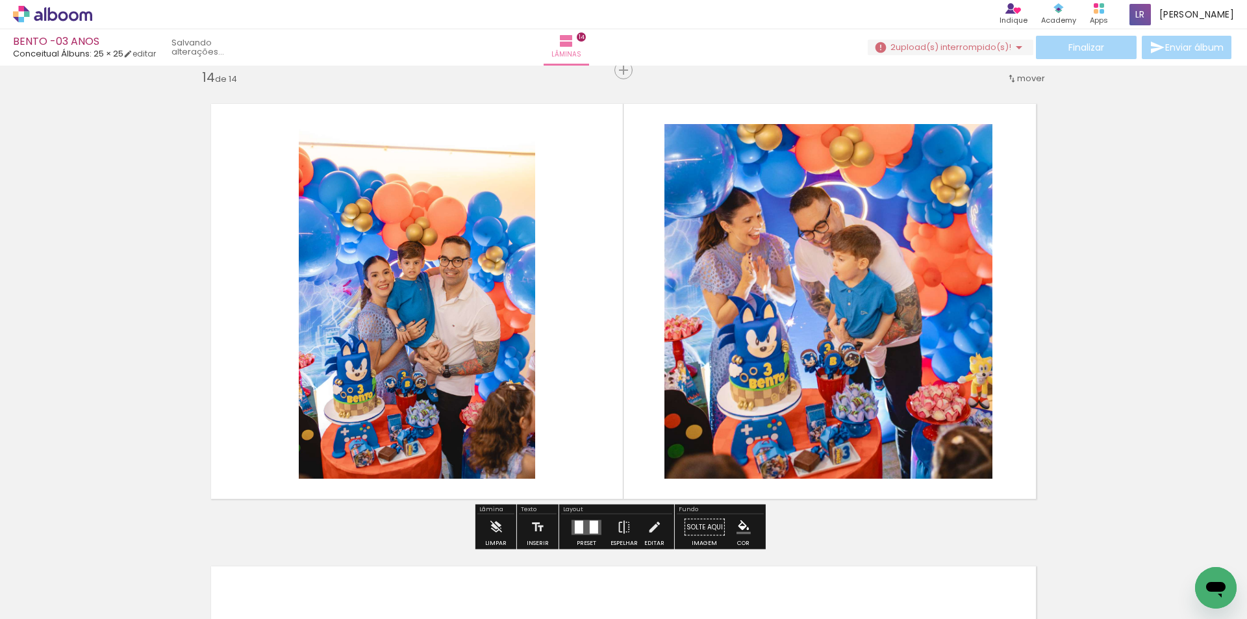
click at [412, 309] on quentale-photo at bounding box center [417, 301] width 236 height 355
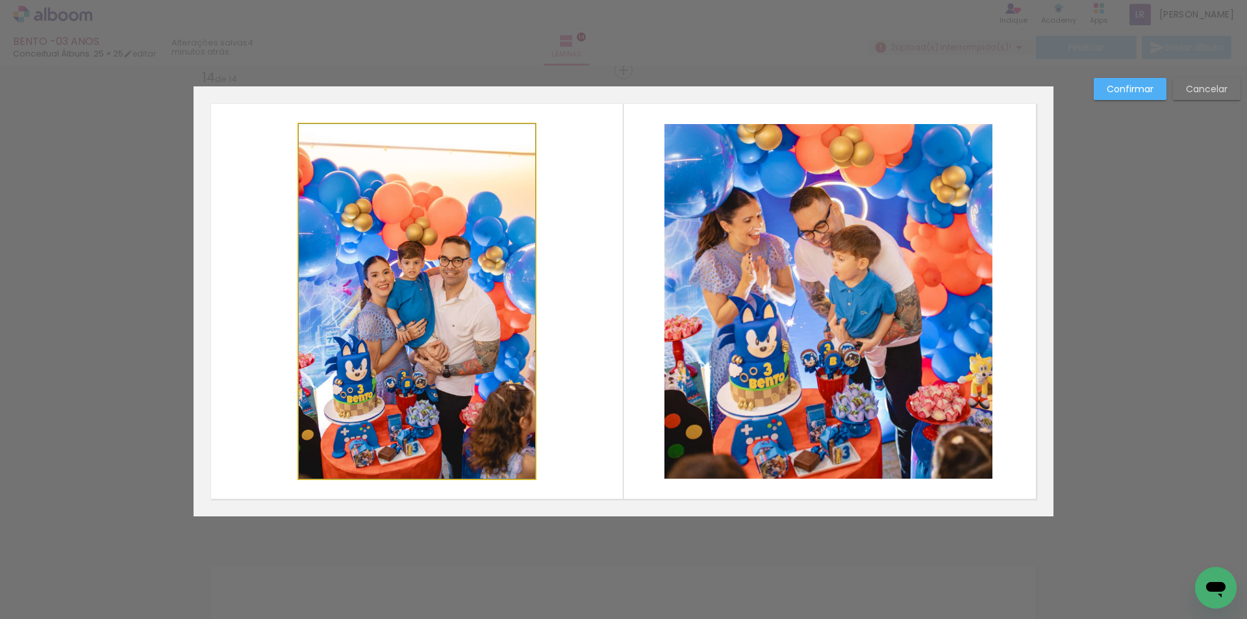
click at [412, 309] on quentale-photo at bounding box center [417, 301] width 236 height 355
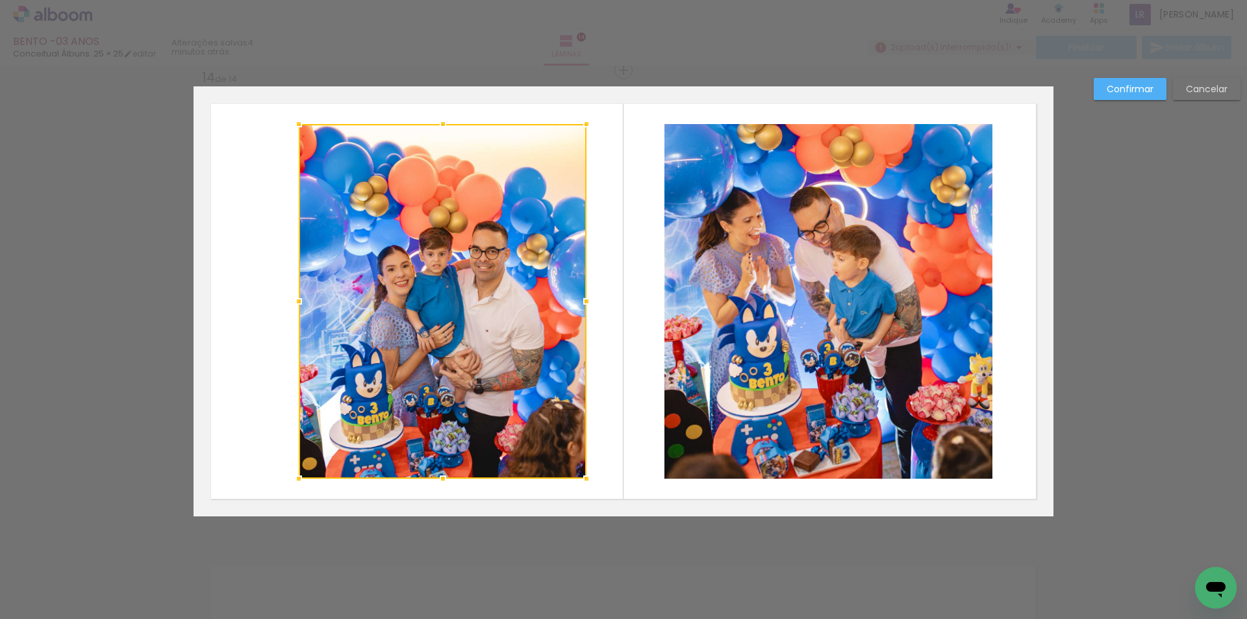
drag, startPoint x: 528, startPoint y: 302, endPoint x: 579, endPoint y: 307, distance: 51.5
click at [579, 307] on div at bounding box center [587, 301] width 26 height 26
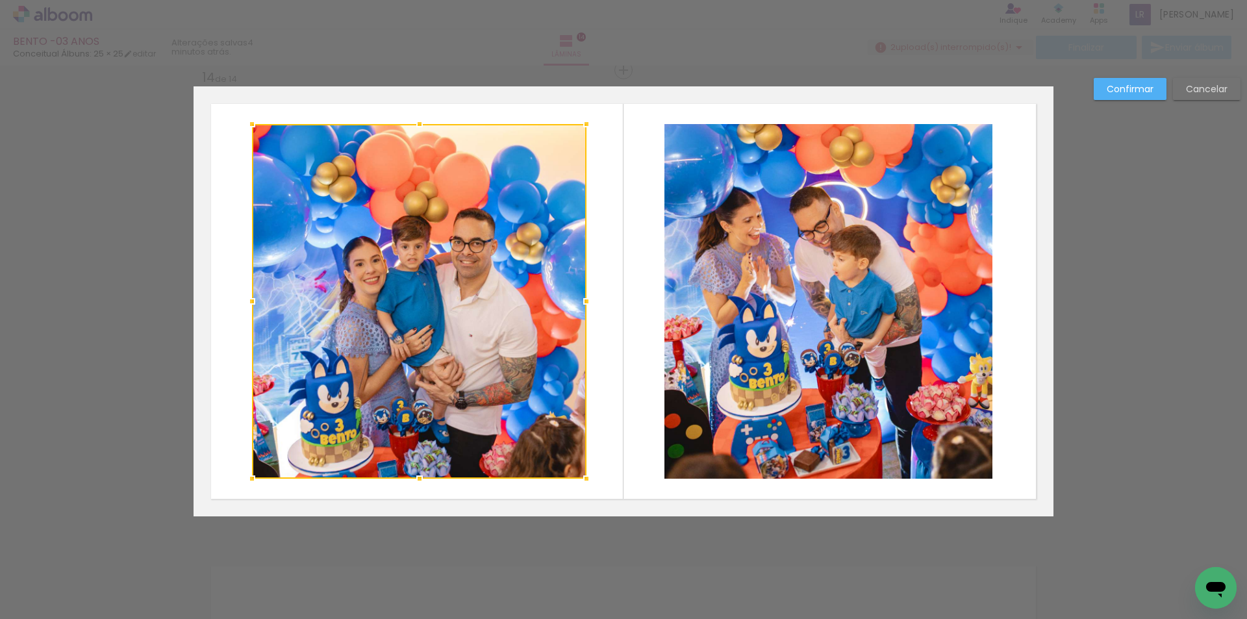
drag, startPoint x: 293, startPoint y: 299, endPoint x: 246, endPoint y: 297, distance: 46.8
click at [246, 297] on div at bounding box center [252, 301] width 26 height 26
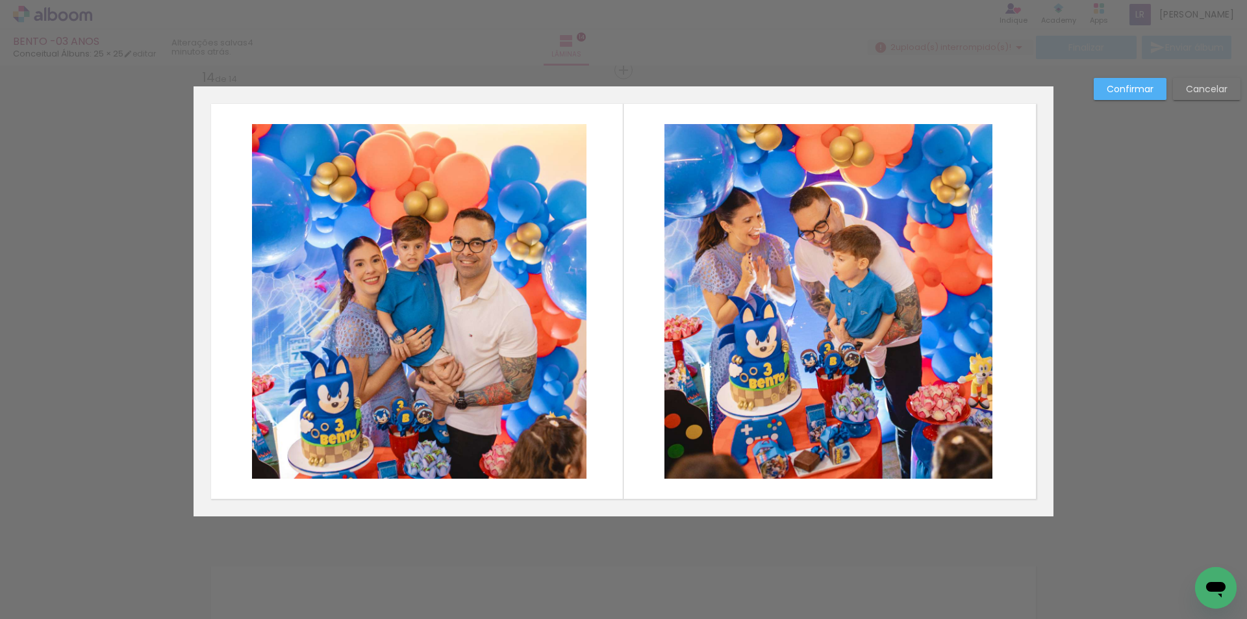
click at [1127, 81] on paper-button "Confirmar" at bounding box center [1130, 89] width 73 height 22
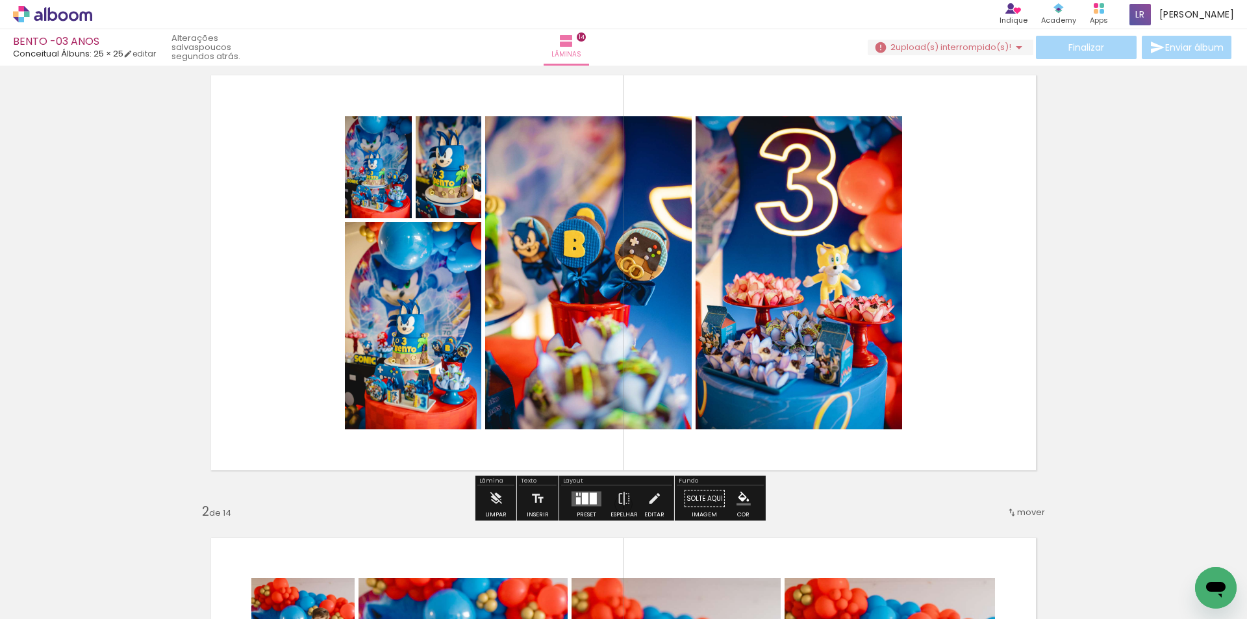
scroll to position [65, 0]
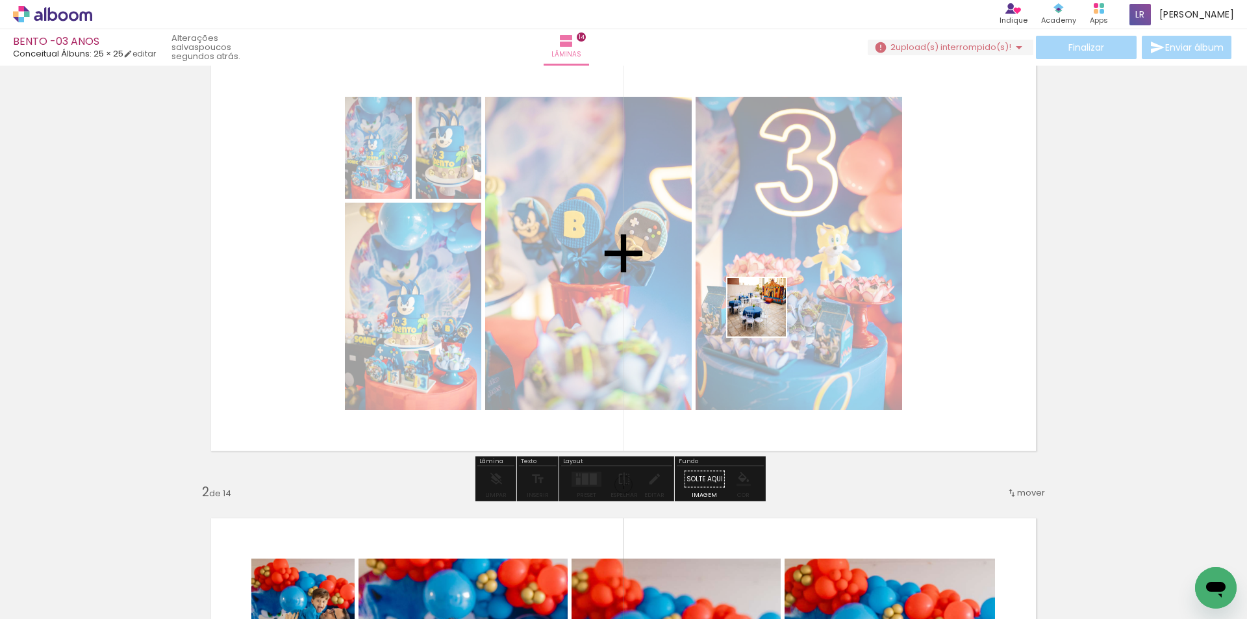
drag, startPoint x: 624, startPoint y: 391, endPoint x: 759, endPoint y: 323, distance: 151.9
click at [759, 323] on quentale-workspace at bounding box center [623, 309] width 1247 height 619
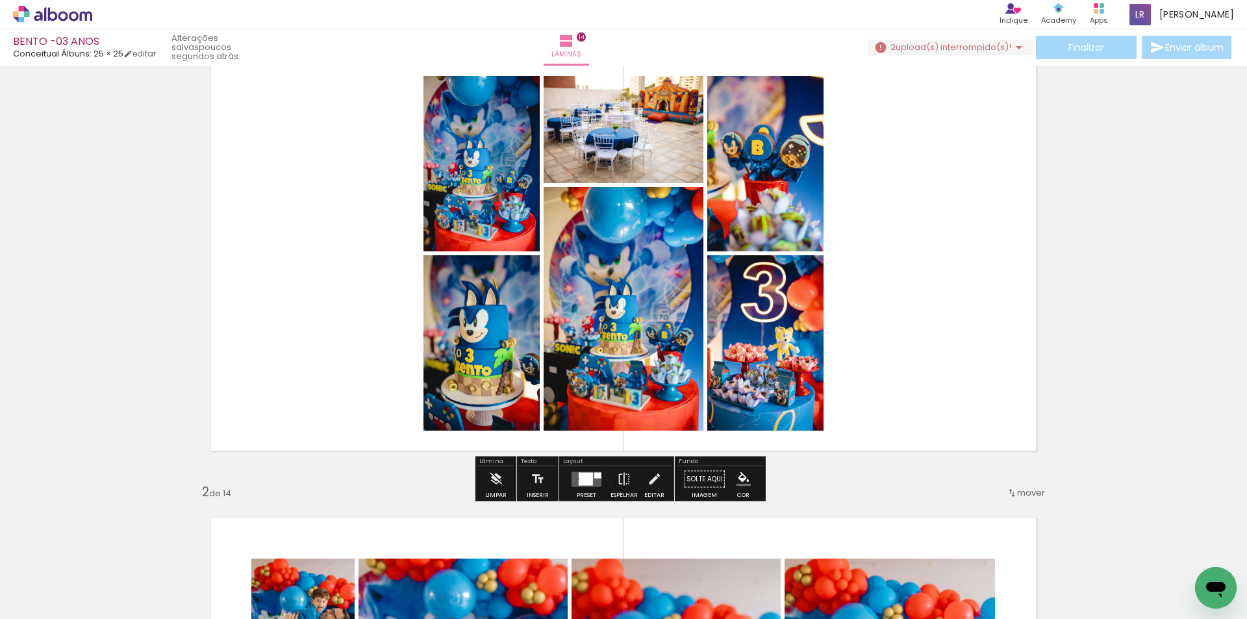
click at [588, 481] on div at bounding box center [586, 479] width 14 height 12
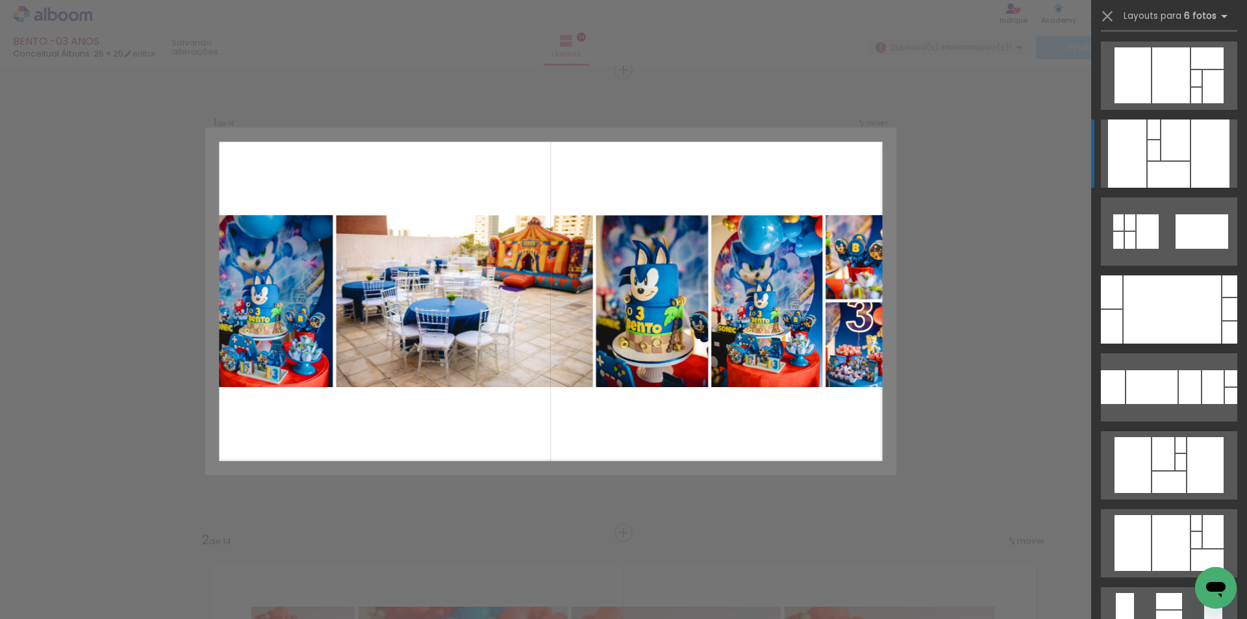
scroll to position [1624, 0]
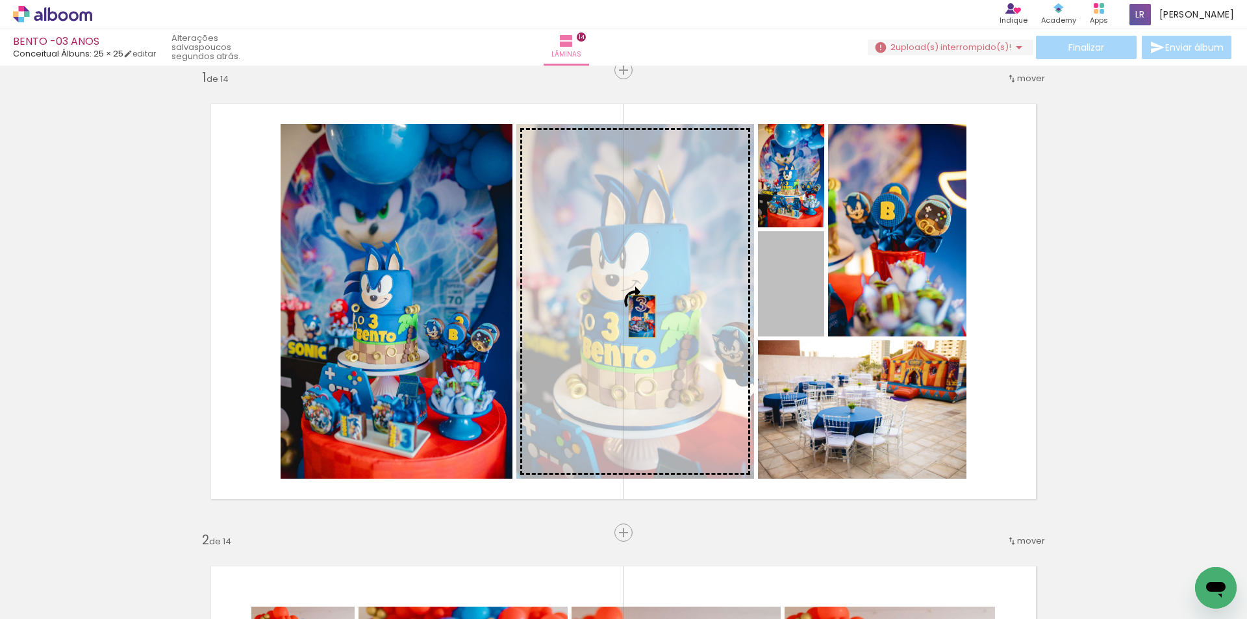
drag, startPoint x: 808, startPoint y: 274, endPoint x: 629, endPoint y: 319, distance: 184.2
click at [0, 0] on slot at bounding box center [0, 0] width 0 height 0
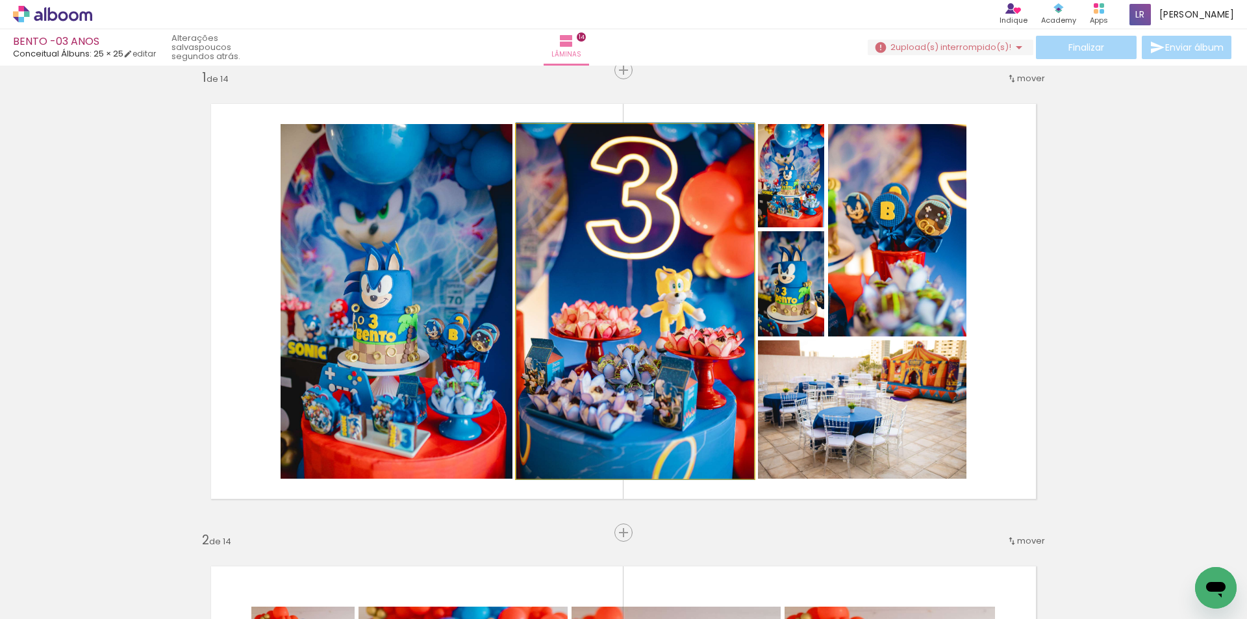
drag, startPoint x: 633, startPoint y: 366, endPoint x: 655, endPoint y: 354, distance: 25.3
click at [634, 366] on quentale-photo at bounding box center [635, 301] width 238 height 355
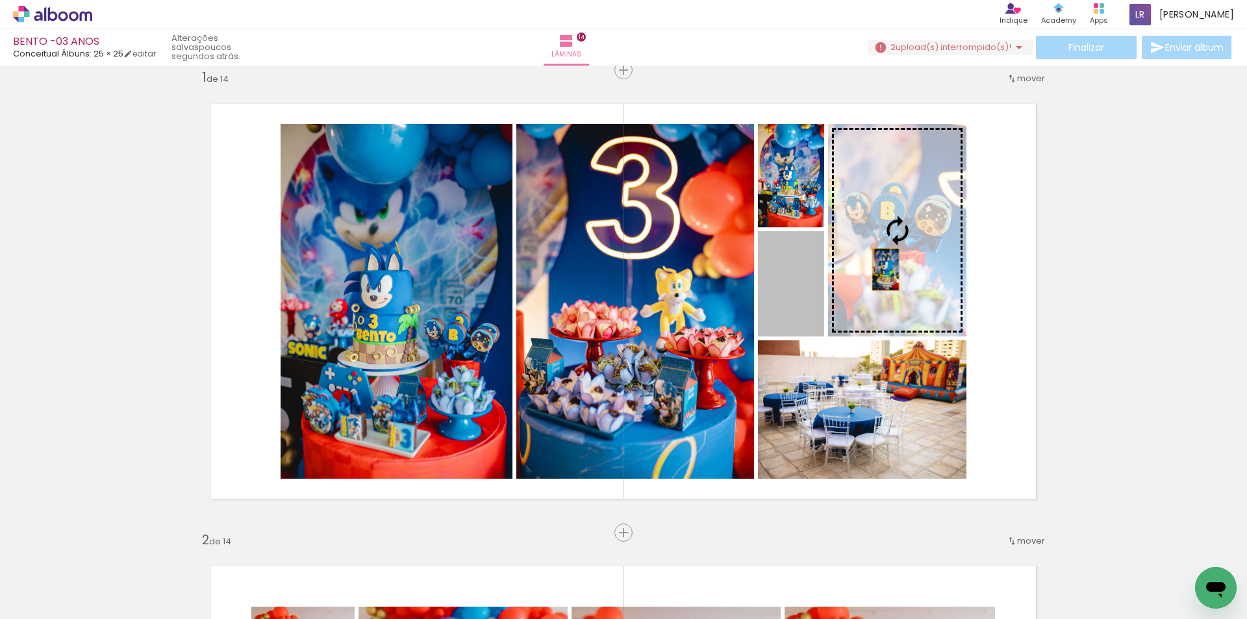
drag, startPoint x: 793, startPoint y: 299, endPoint x: 908, endPoint y: 264, distance: 120.2
click at [0, 0] on slot at bounding box center [0, 0] width 0 height 0
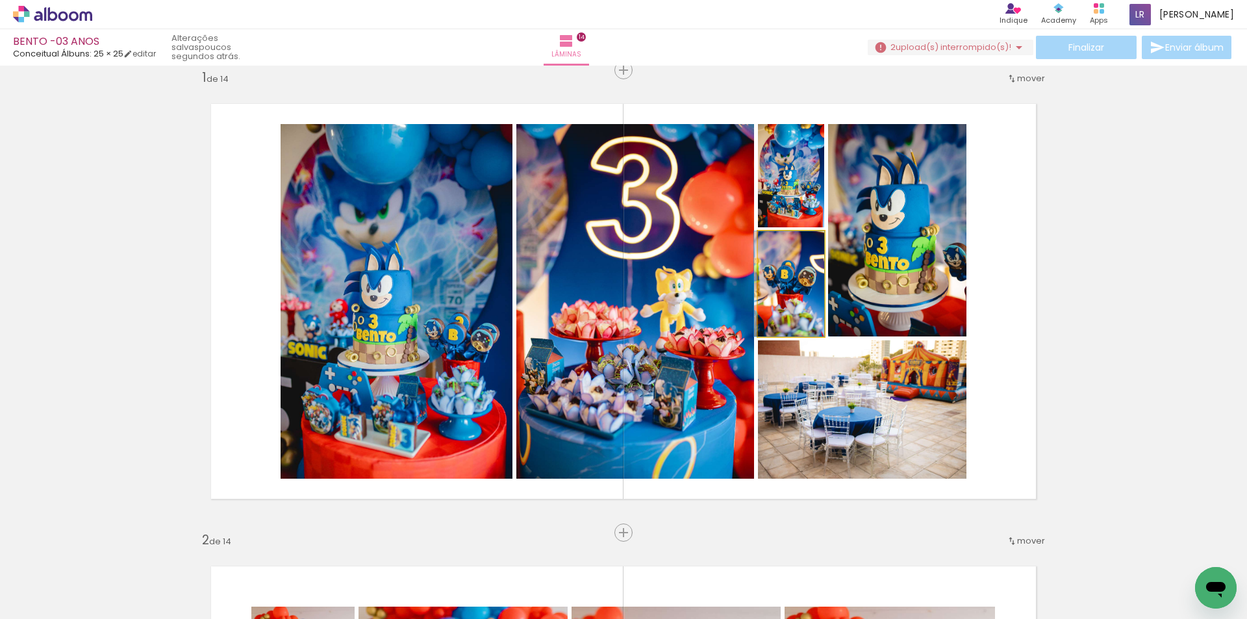
drag, startPoint x: 801, startPoint y: 294, endPoint x: 620, endPoint y: 331, distance: 184.8
click at [0, 0] on slot at bounding box center [0, 0] width 0 height 0
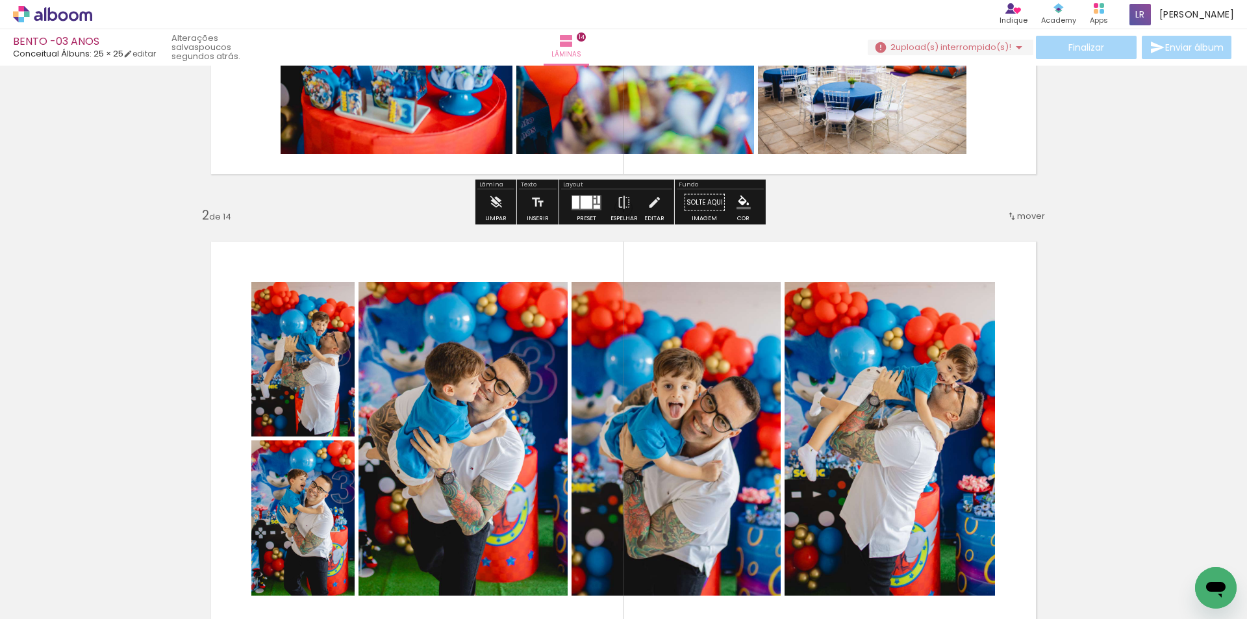
scroll to position [601, 0]
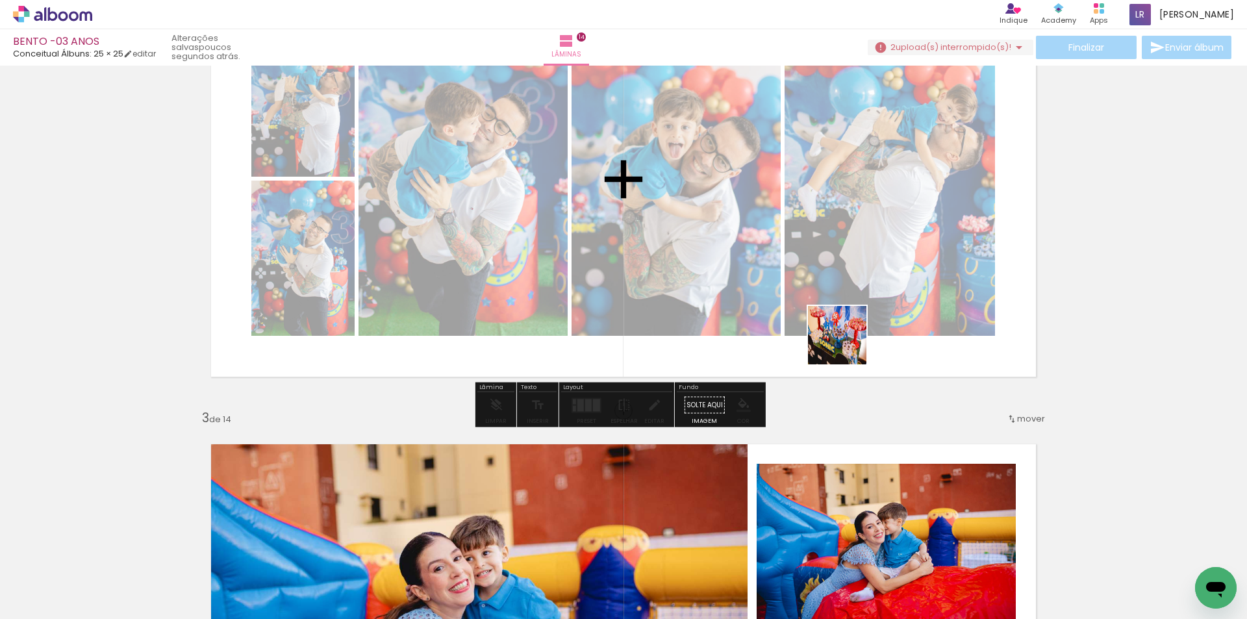
drag, startPoint x: 1228, startPoint y: 567, endPoint x: 846, endPoint y: 344, distance: 442.7
click at [846, 344] on quentale-workspace at bounding box center [623, 309] width 1247 height 619
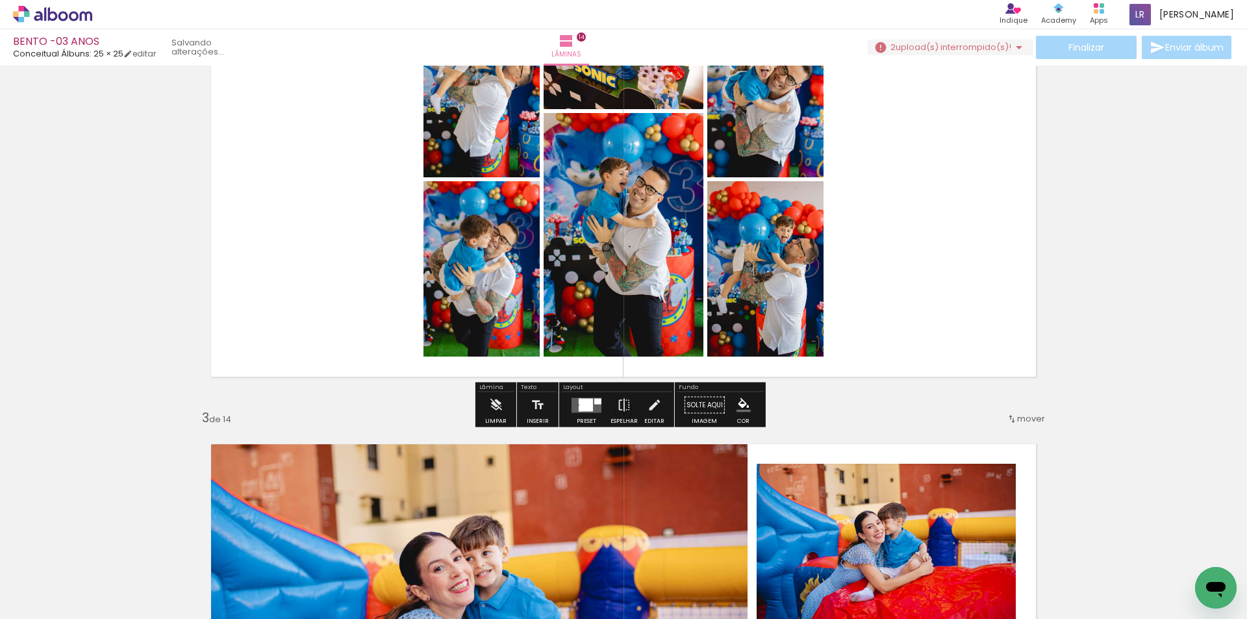
click at [846, 344] on quentale-layouter at bounding box center [624, 179] width 860 height 430
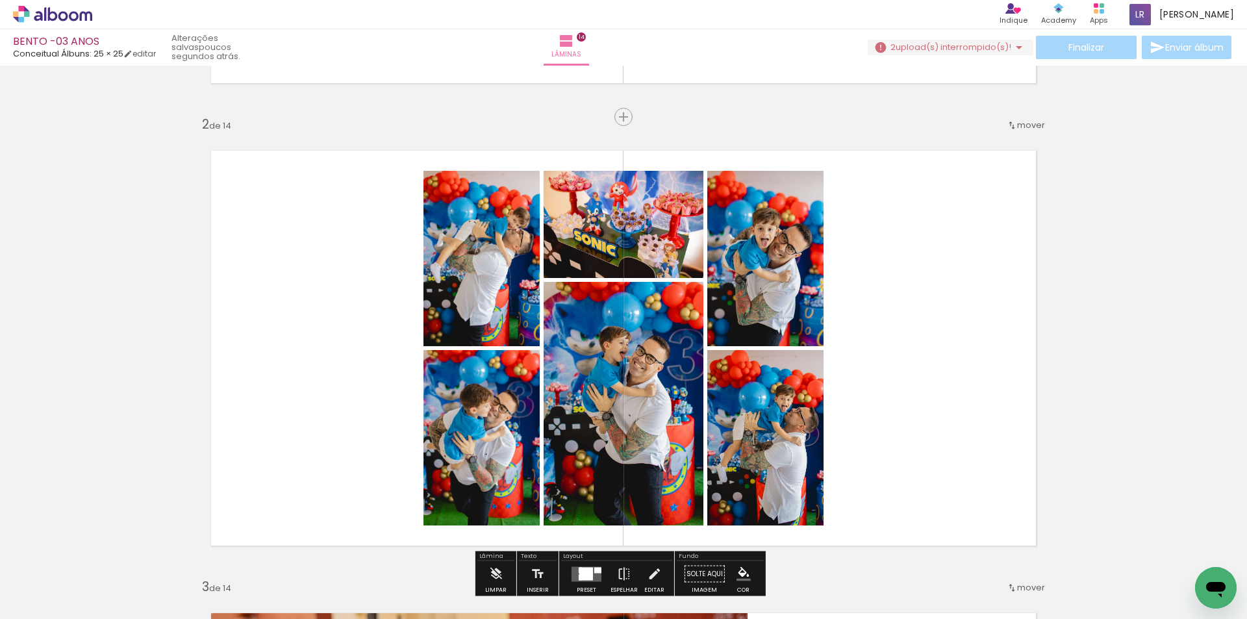
scroll to position [407, 0]
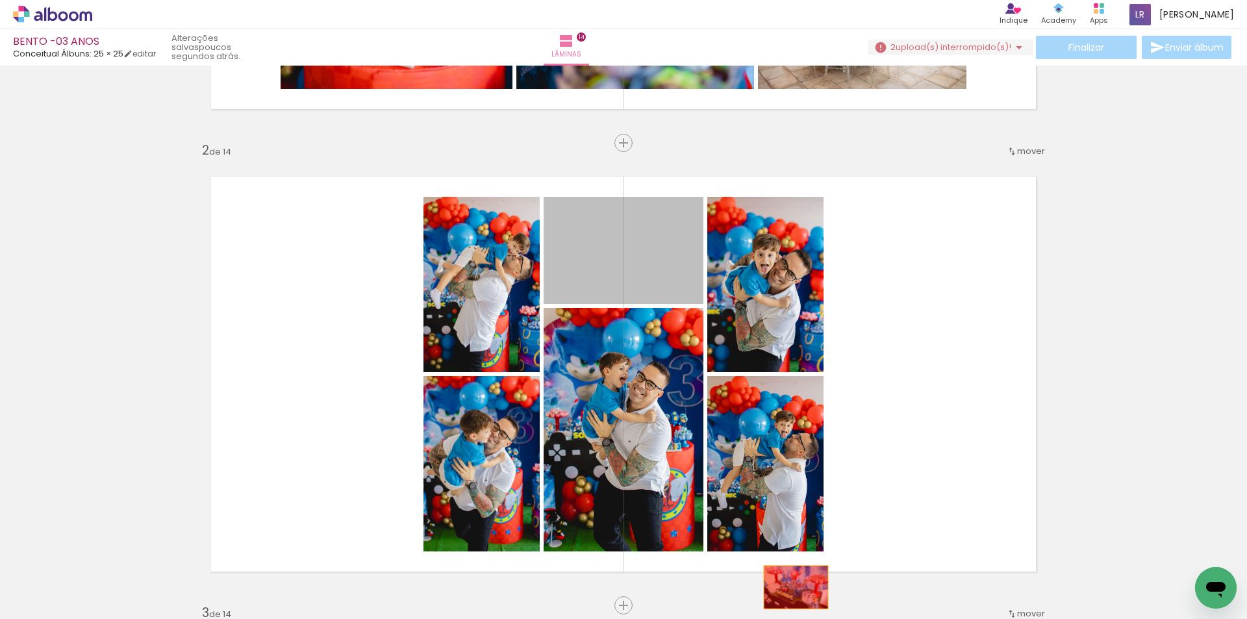
drag, startPoint x: 672, startPoint y: 270, endPoint x: 791, endPoint y: 587, distance: 338.5
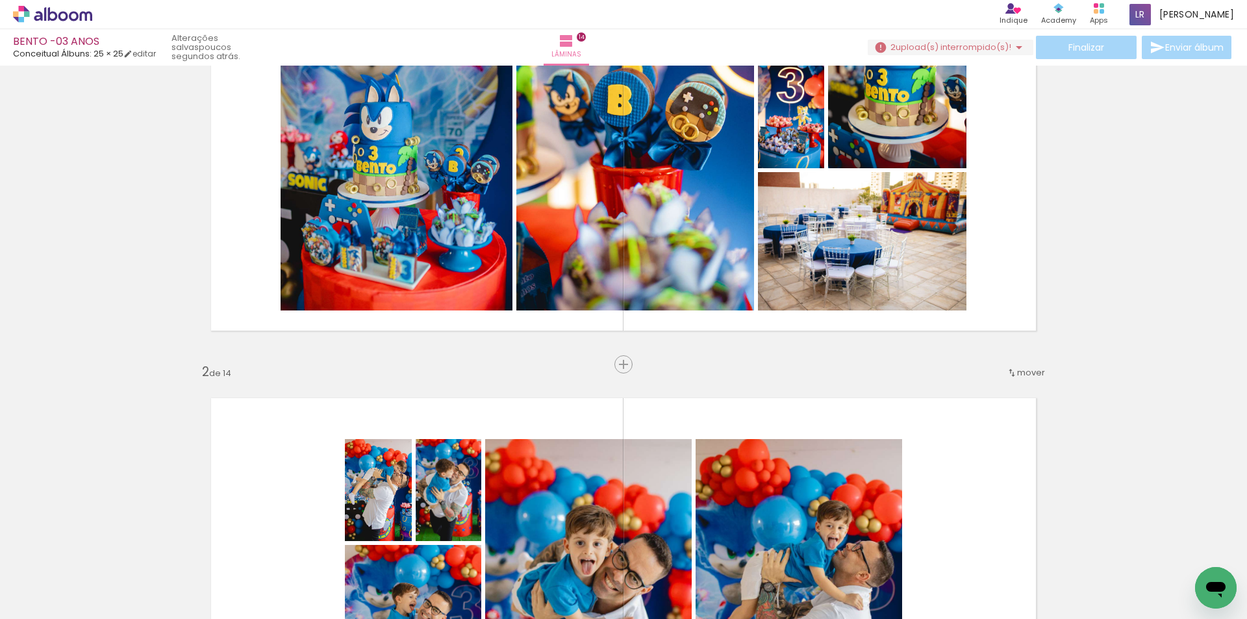
scroll to position [147, 0]
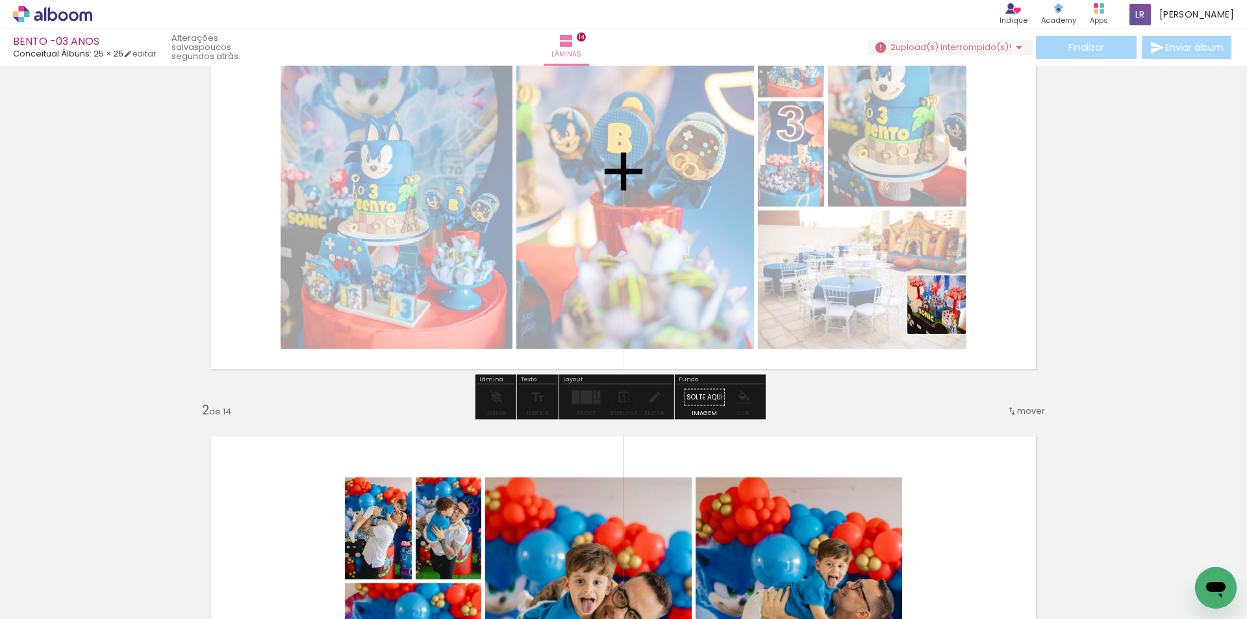
drag, startPoint x: 1228, startPoint y: 564, endPoint x: 934, endPoint y: 307, distance: 389.9
click at [934, 307] on quentale-workspace at bounding box center [623, 309] width 1247 height 619
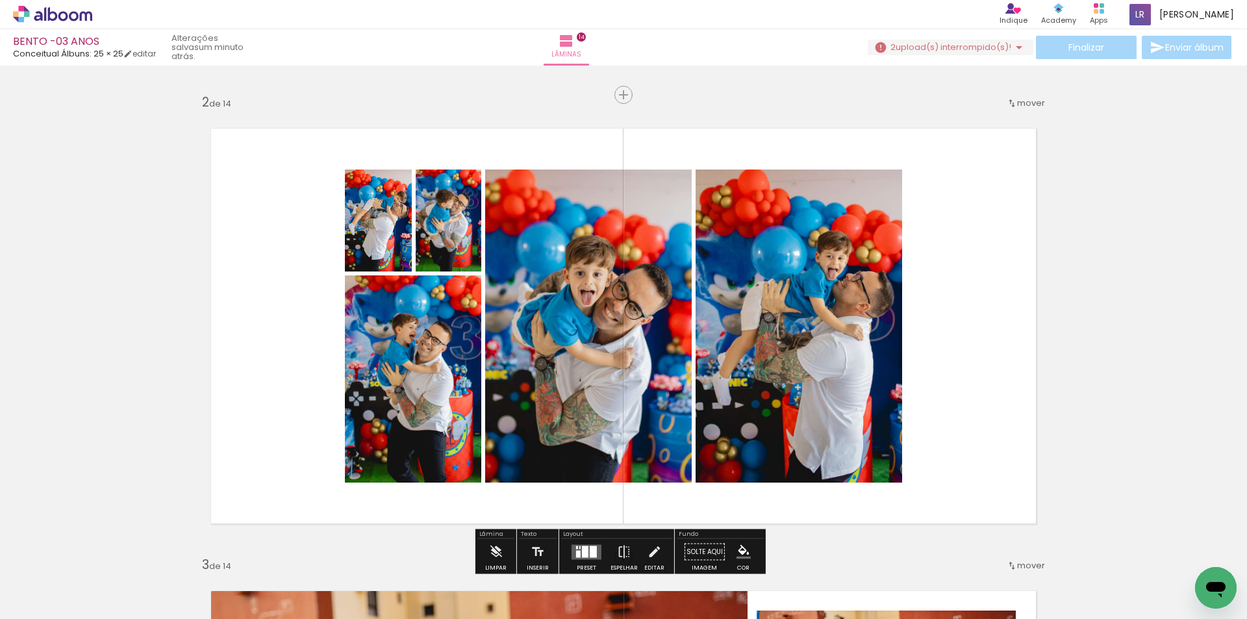
scroll to position [520, 0]
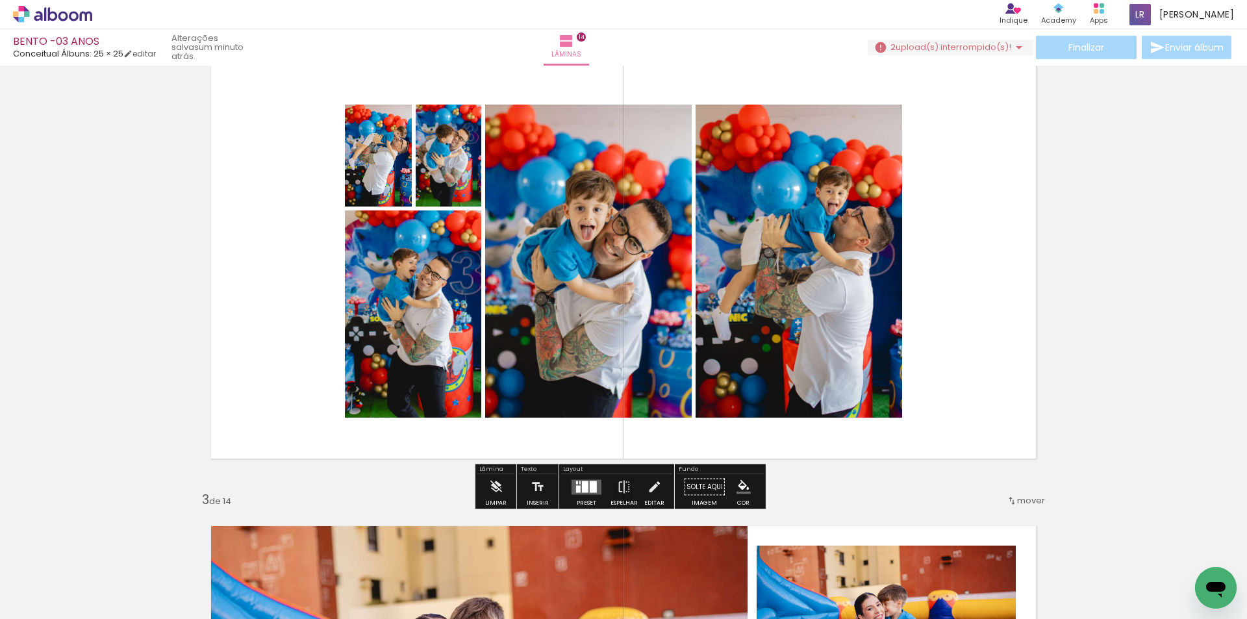
click at [585, 483] on div at bounding box center [585, 487] width 6 height 12
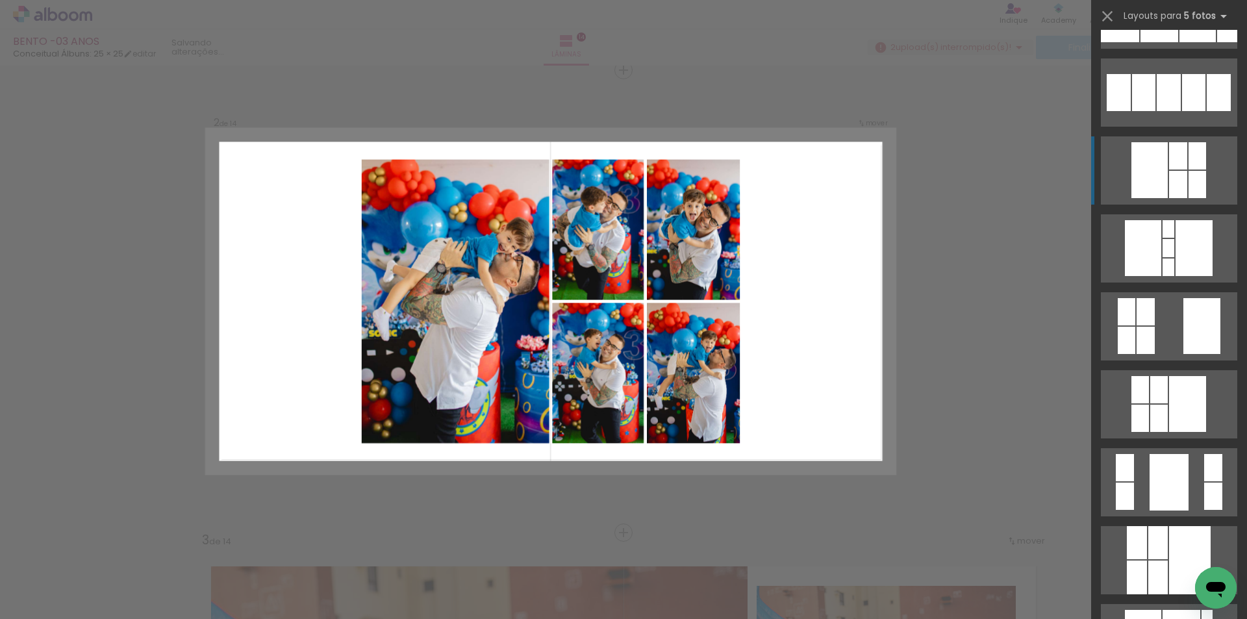
scroll to position [650, 0]
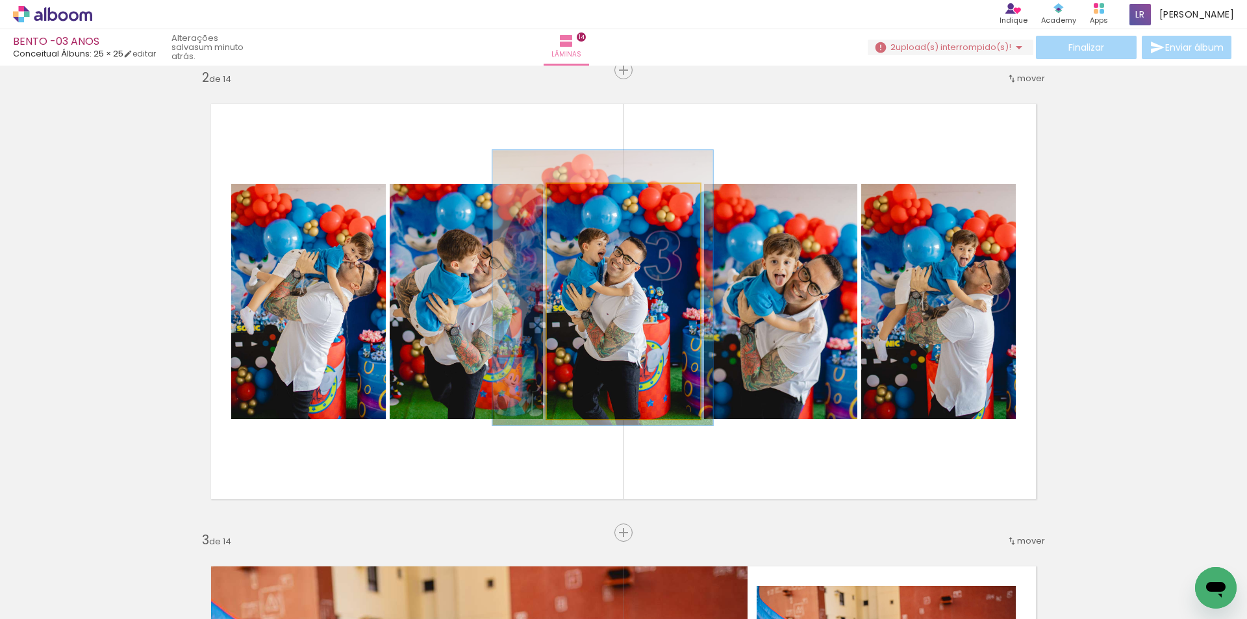
drag, startPoint x: 651, startPoint y: 318, endPoint x: 623, endPoint y: 320, distance: 28.7
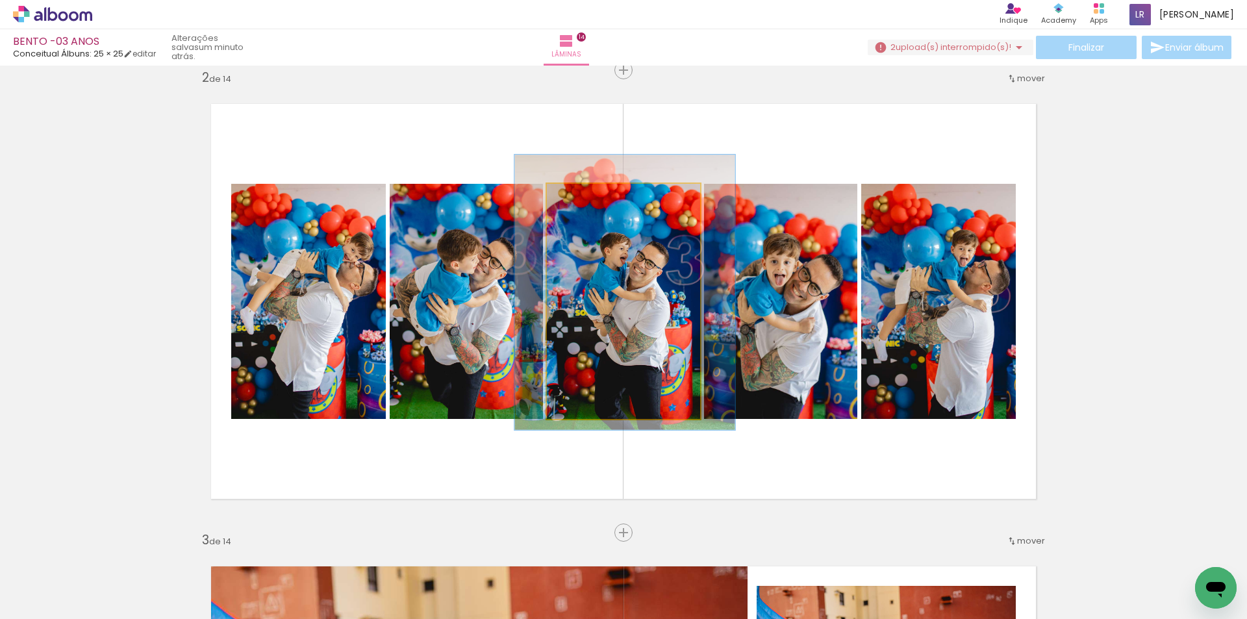
drag, startPoint x: 642, startPoint y: 322, endPoint x: 677, endPoint y: 325, distance: 35.2
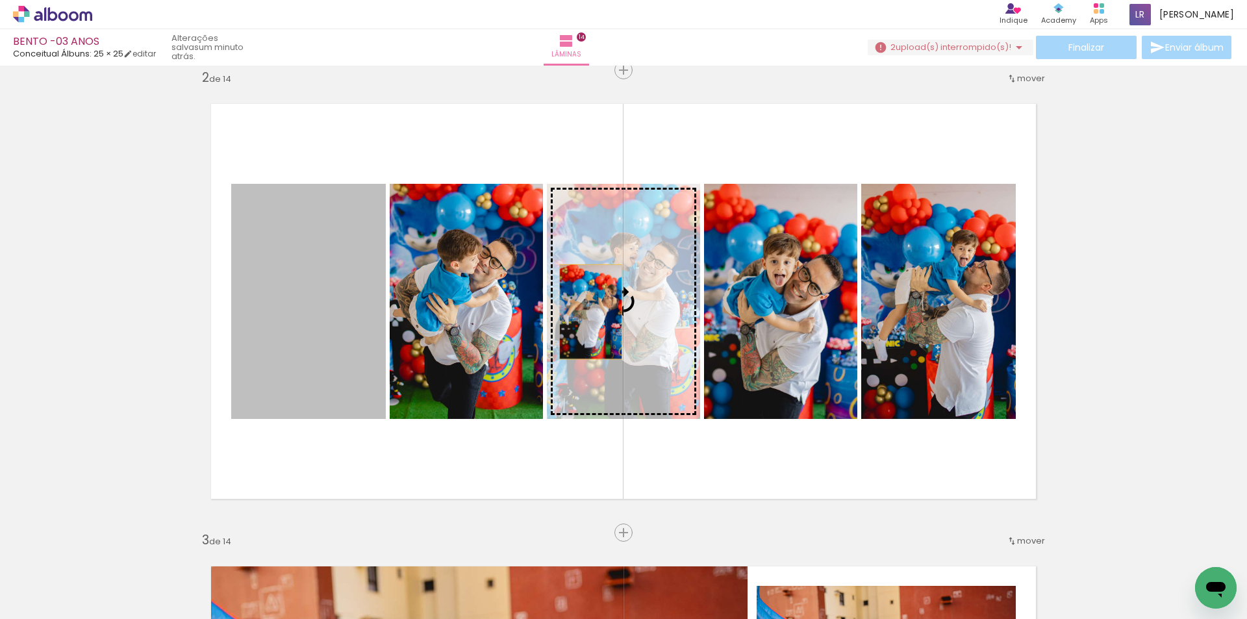
drag, startPoint x: 366, startPoint y: 312, endPoint x: 716, endPoint y: 313, distance: 350.1
click at [0, 0] on slot at bounding box center [0, 0] width 0 height 0
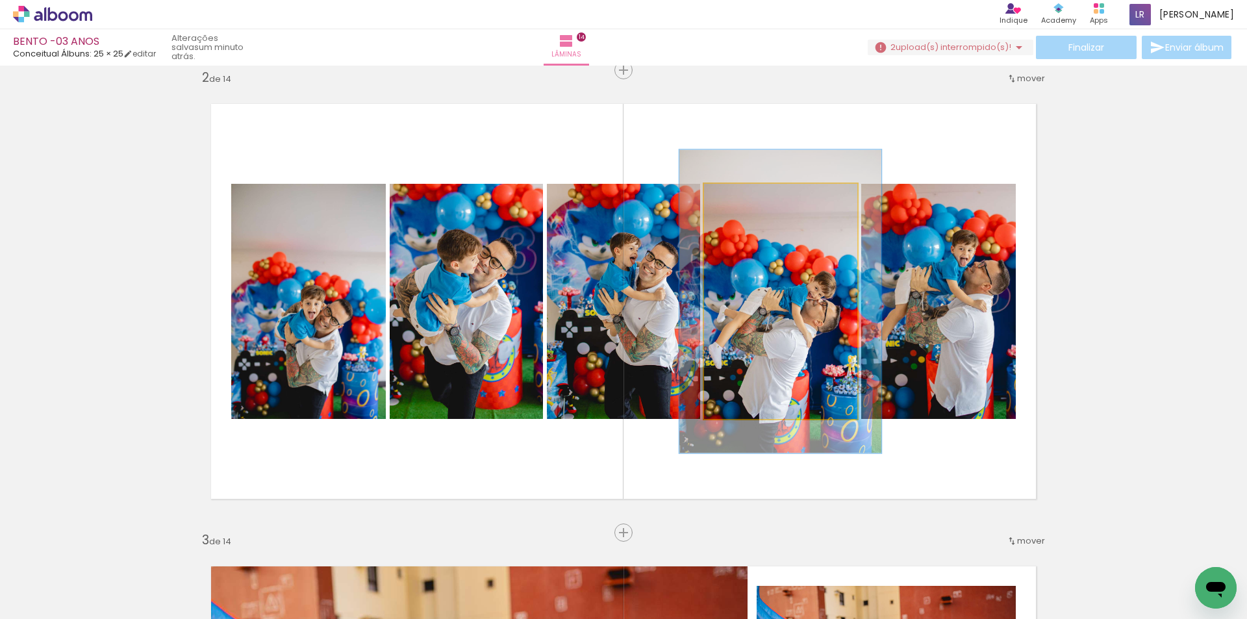
drag, startPoint x: 732, startPoint y: 200, endPoint x: 748, endPoint y: 199, distance: 16.3
type paper-slider "136"
click at [748, 199] on div at bounding box center [748, 198] width 12 height 12
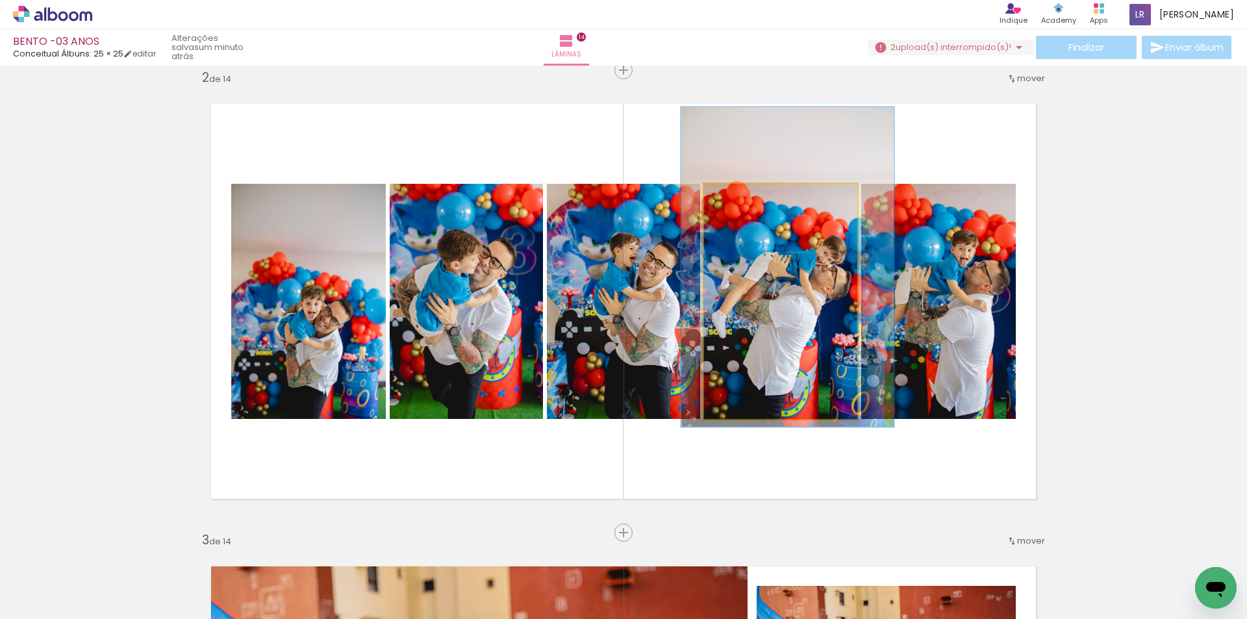
drag, startPoint x: 778, startPoint y: 279, endPoint x: 785, endPoint y: 245, distance: 35.2
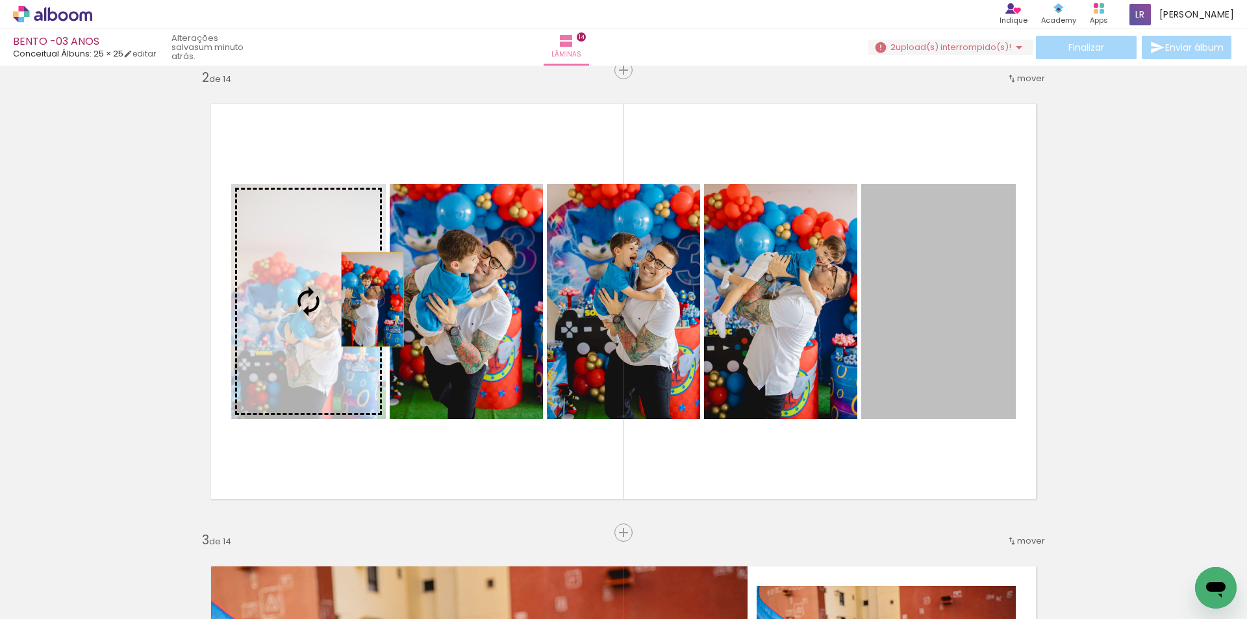
drag, startPoint x: 952, startPoint y: 288, endPoint x: 356, endPoint y: 303, distance: 596.5
click at [0, 0] on slot at bounding box center [0, 0] width 0 height 0
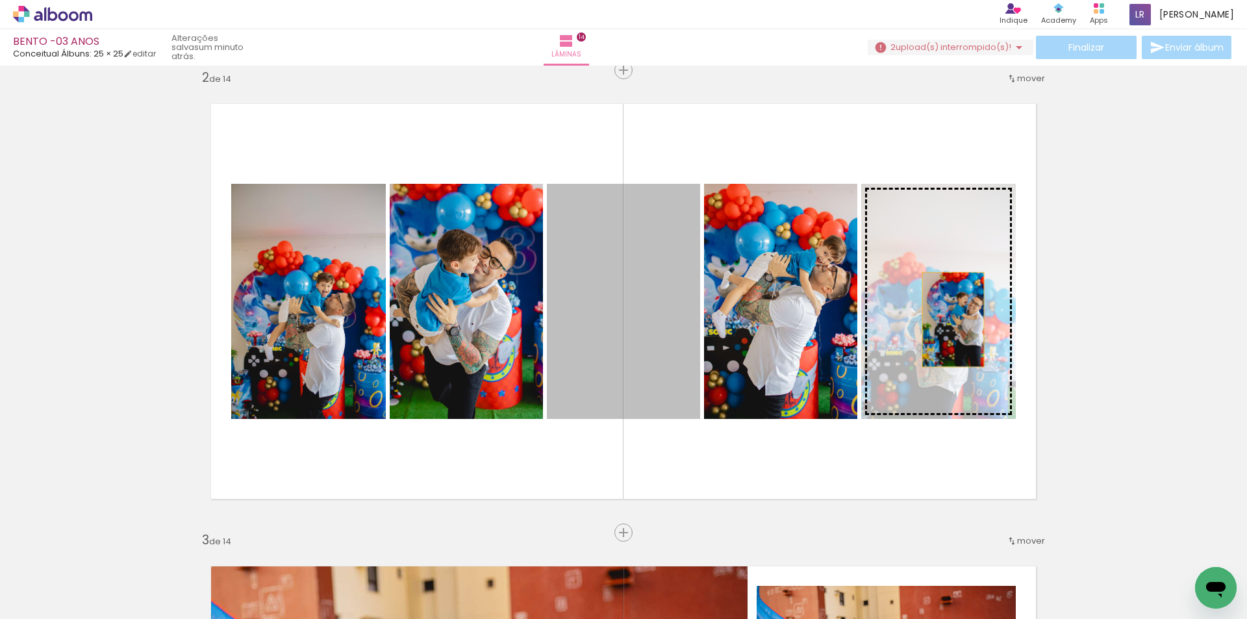
drag, startPoint x: 642, startPoint y: 319, endPoint x: 958, endPoint y: 320, distance: 316.3
click at [0, 0] on slot at bounding box center [0, 0] width 0 height 0
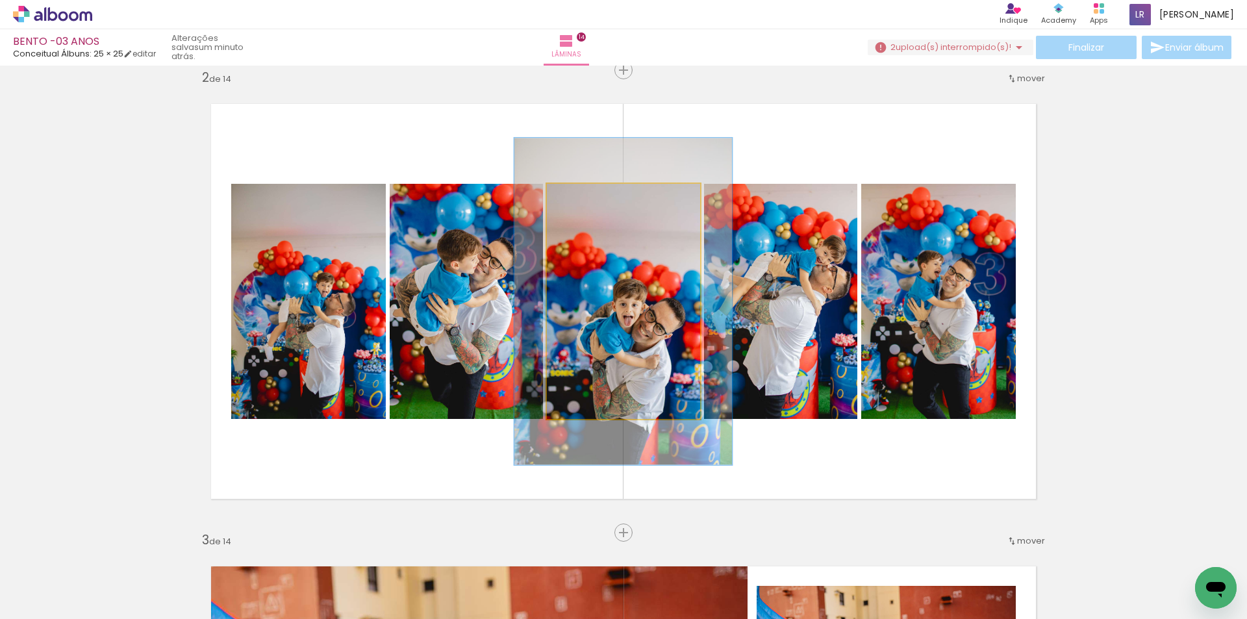
drag, startPoint x: 570, startPoint y: 197, endPoint x: 587, endPoint y: 198, distance: 17.5
type paper-slider "139"
click at [589, 198] on div at bounding box center [595, 198] width 12 height 12
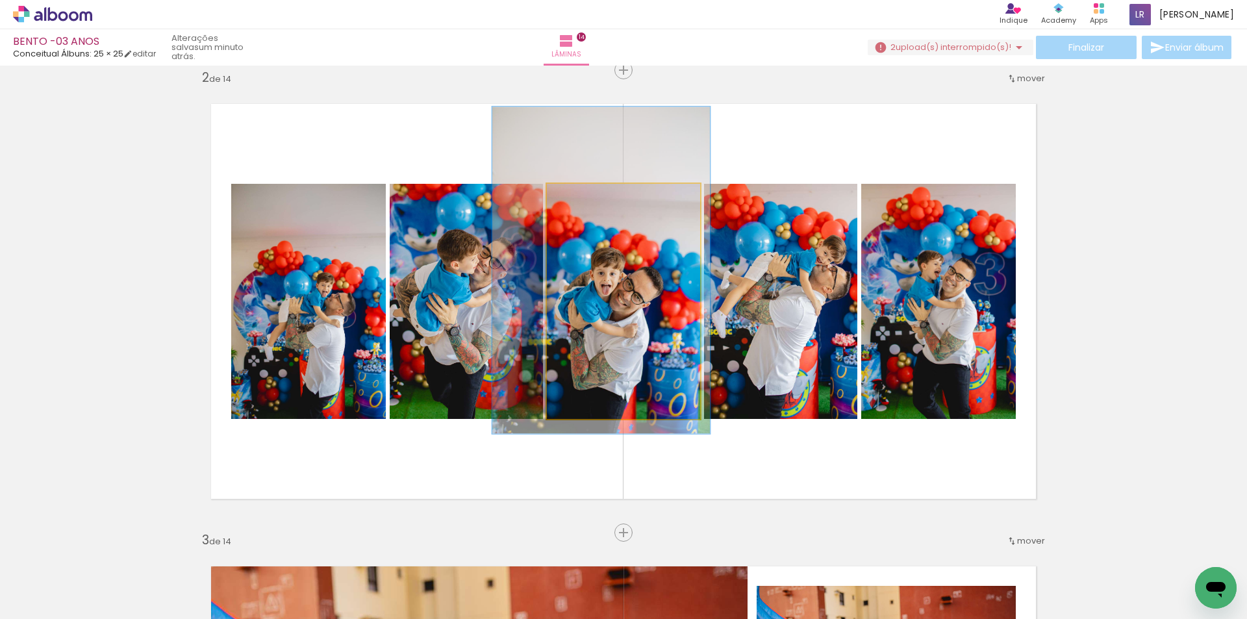
drag, startPoint x: 611, startPoint y: 268, endPoint x: 588, endPoint y: 237, distance: 38.2
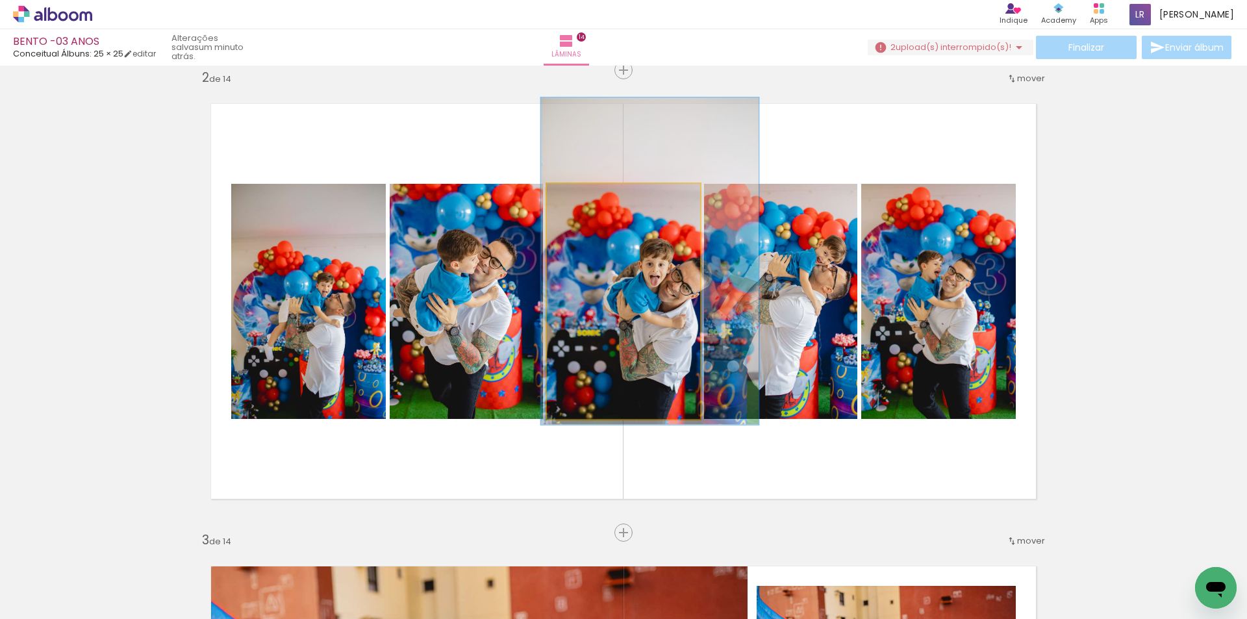
drag, startPoint x: 607, startPoint y: 257, endPoint x: 655, endPoint y: 248, distance: 49.6
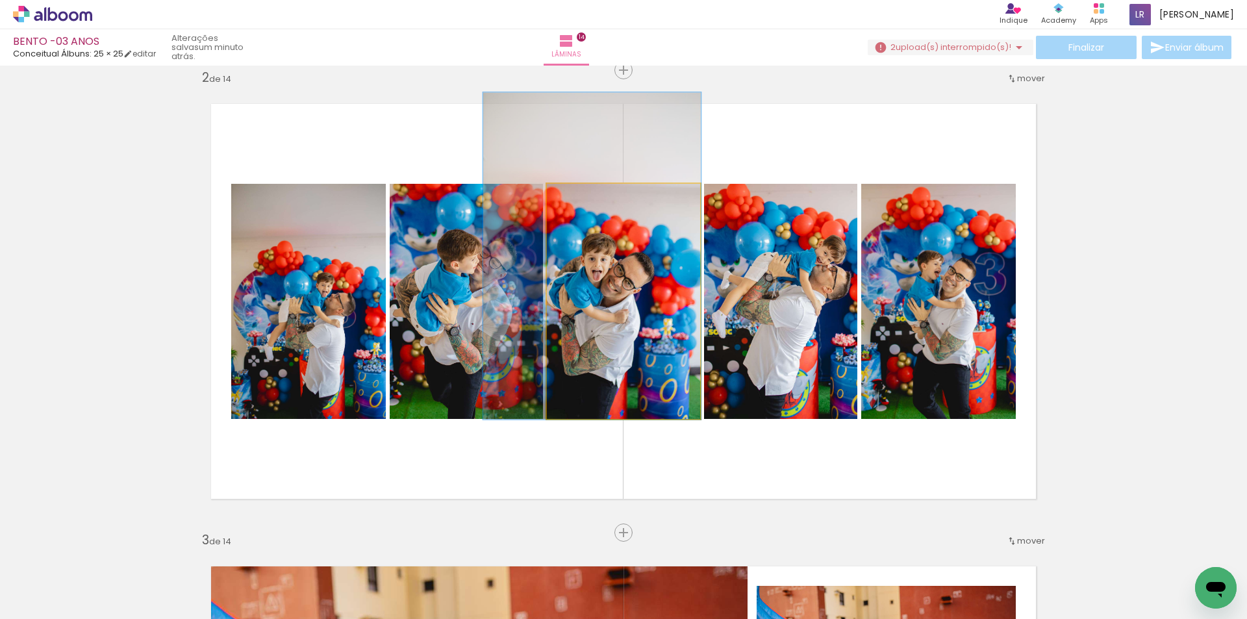
drag, startPoint x: 644, startPoint y: 255, endPoint x: 579, endPoint y: 249, distance: 65.2
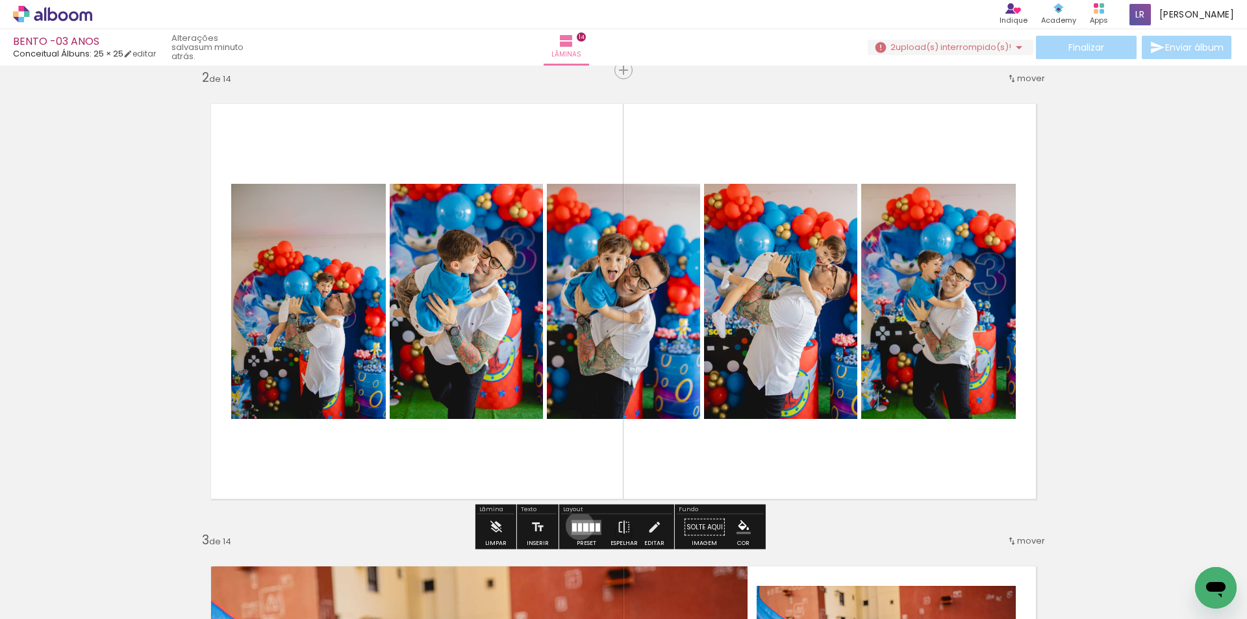
click at [578, 525] on div at bounding box center [580, 527] width 4 height 8
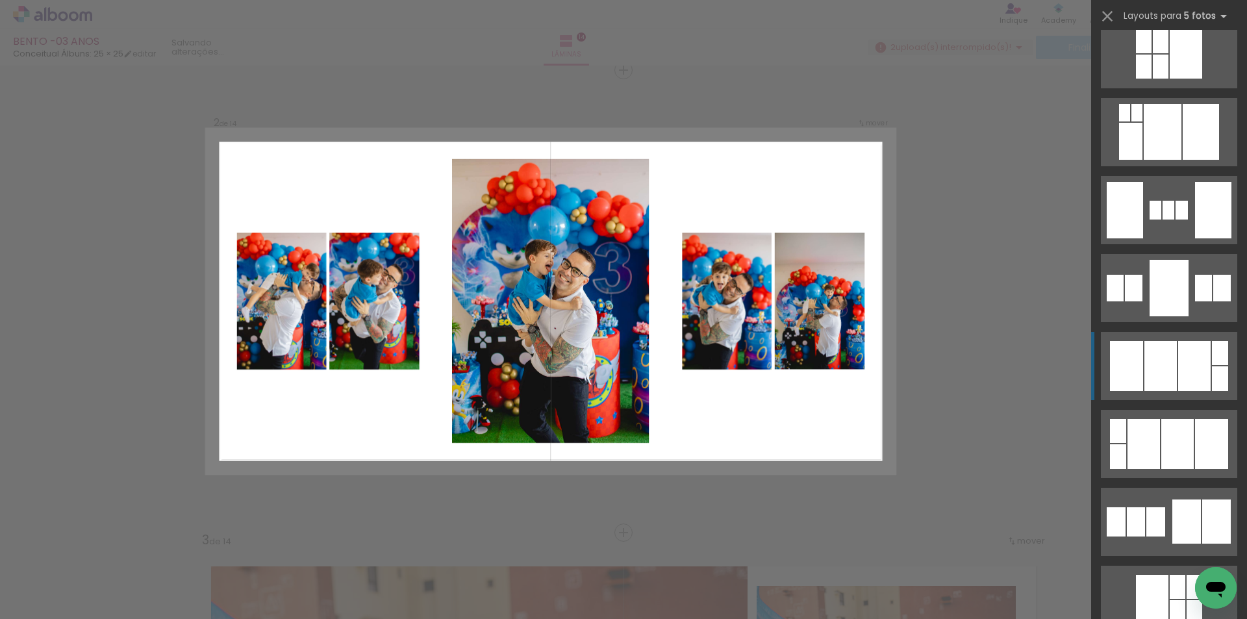
scroll to position [1273, 0]
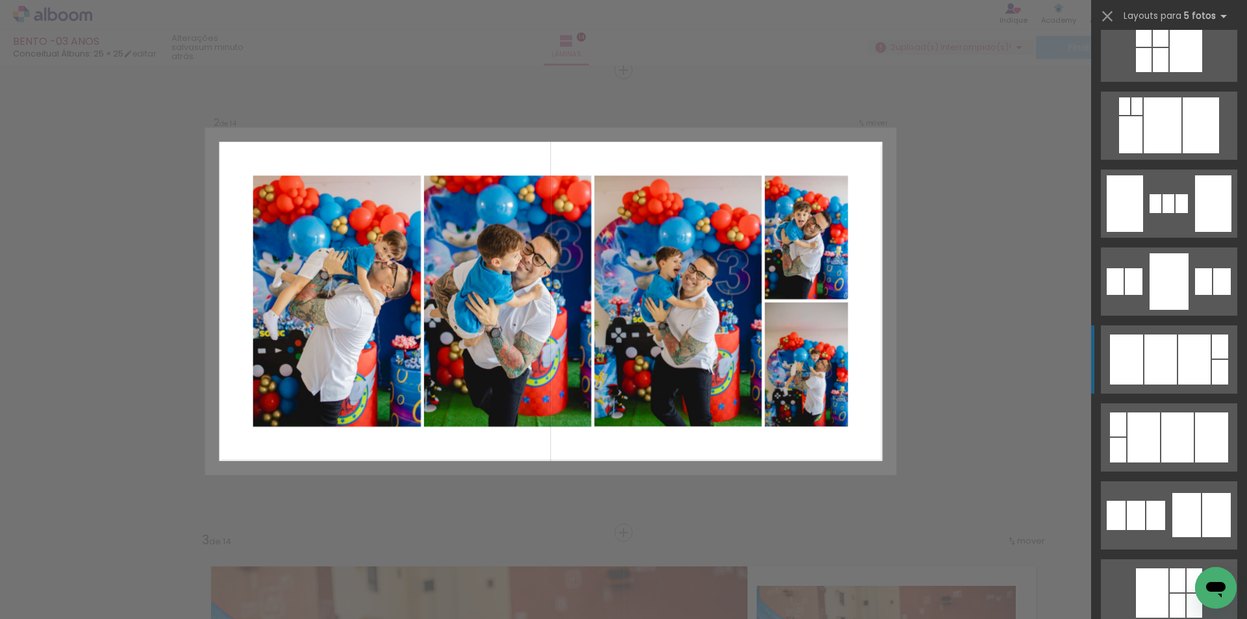
click at [1164, 360] on div at bounding box center [1161, 360] width 32 height 50
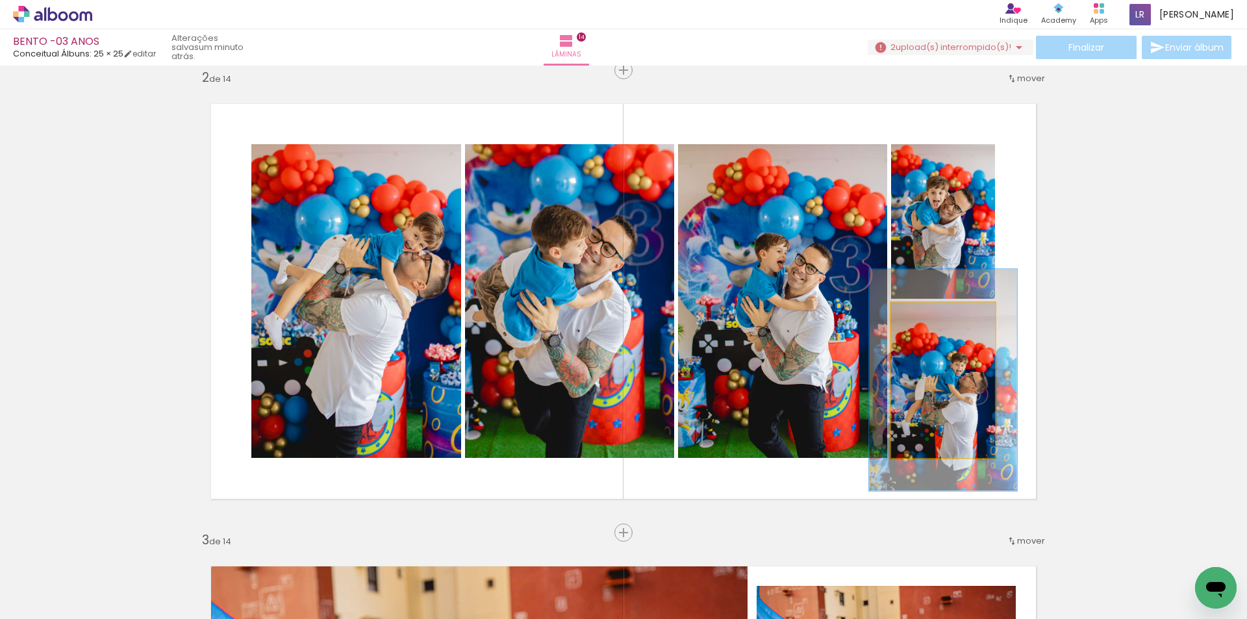
drag, startPoint x: 921, startPoint y: 318, endPoint x: 941, endPoint y: 319, distance: 19.5
type paper-slider "142"
click at [941, 319] on div at bounding box center [941, 316] width 21 height 21
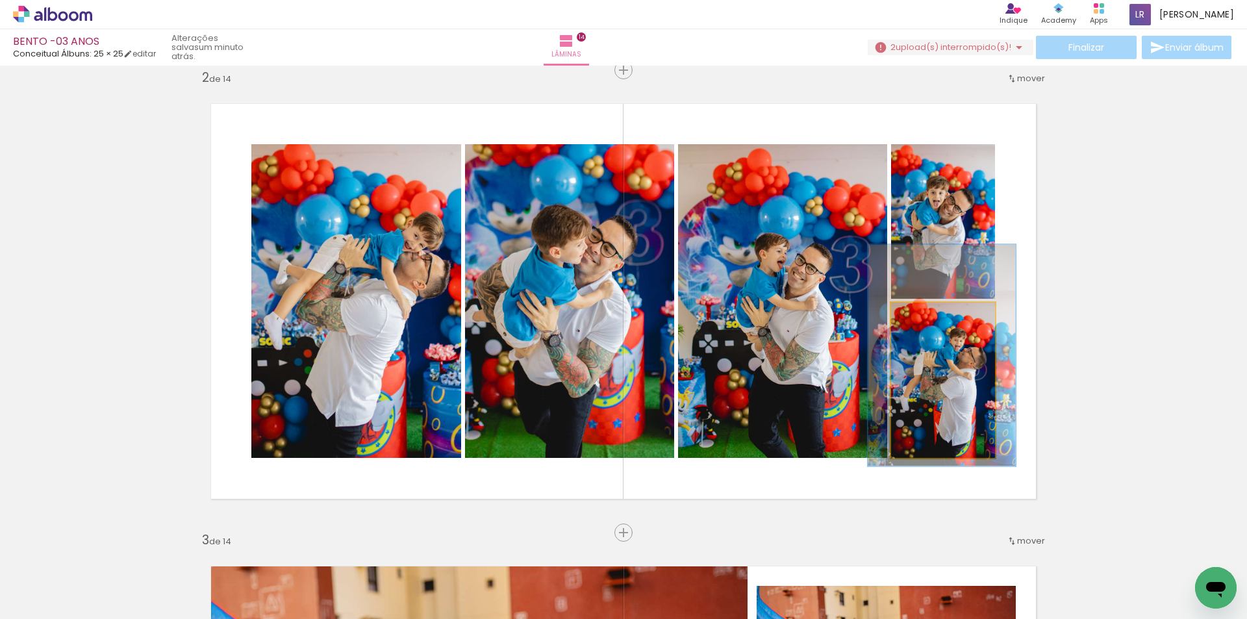
drag, startPoint x: 963, startPoint y: 379, endPoint x: 961, endPoint y: 353, distance: 26.1
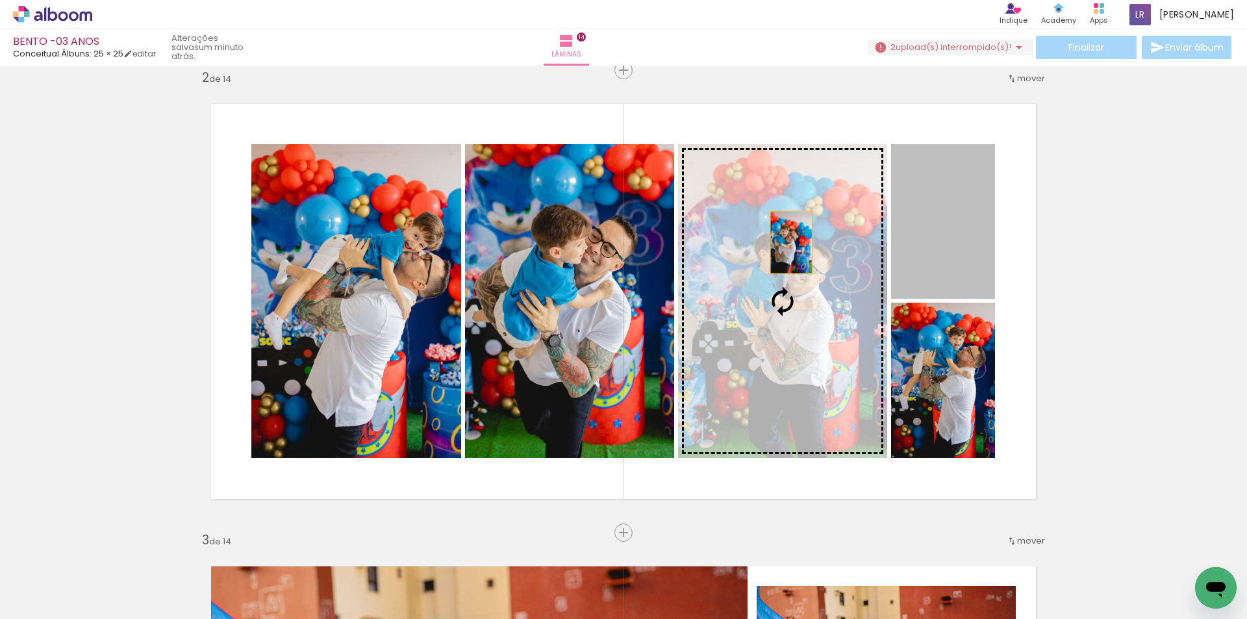
drag, startPoint x: 953, startPoint y: 225, endPoint x: 787, endPoint y: 242, distance: 167.1
click at [0, 0] on slot at bounding box center [0, 0] width 0 height 0
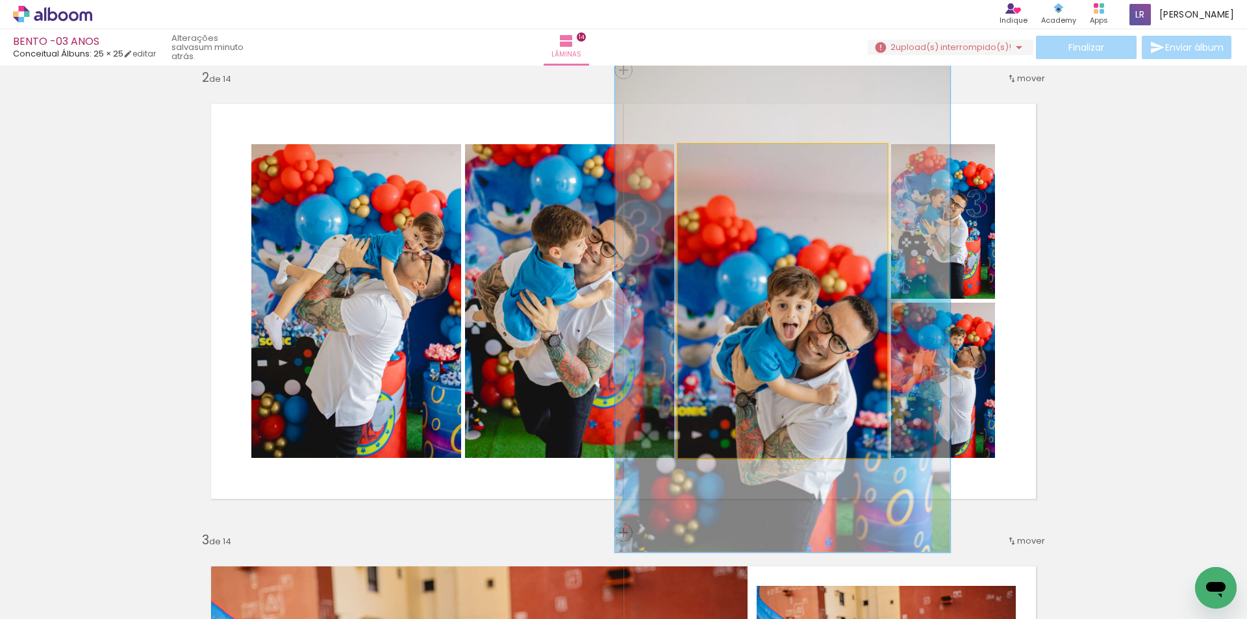
drag, startPoint x: 702, startPoint y: 162, endPoint x: 736, endPoint y: 167, distance: 34.7
type paper-slider "176"
click at [736, 167] on div at bounding box center [736, 157] width 21 height 21
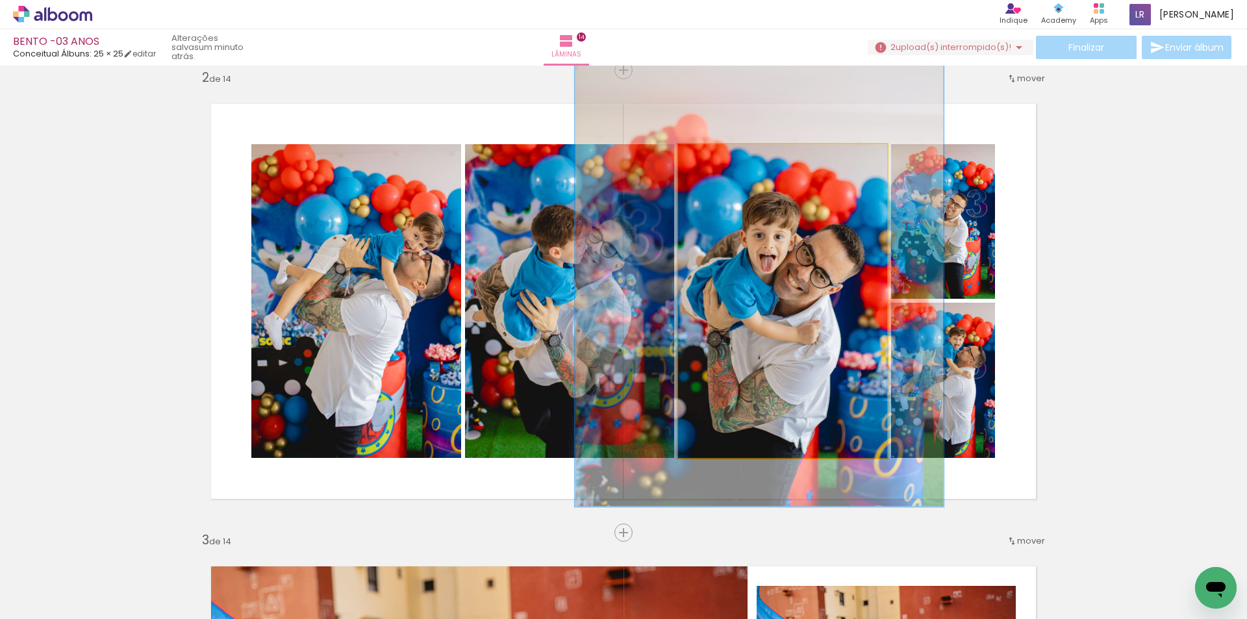
drag, startPoint x: 798, startPoint y: 289, endPoint x: 774, endPoint y: 218, distance: 74.6
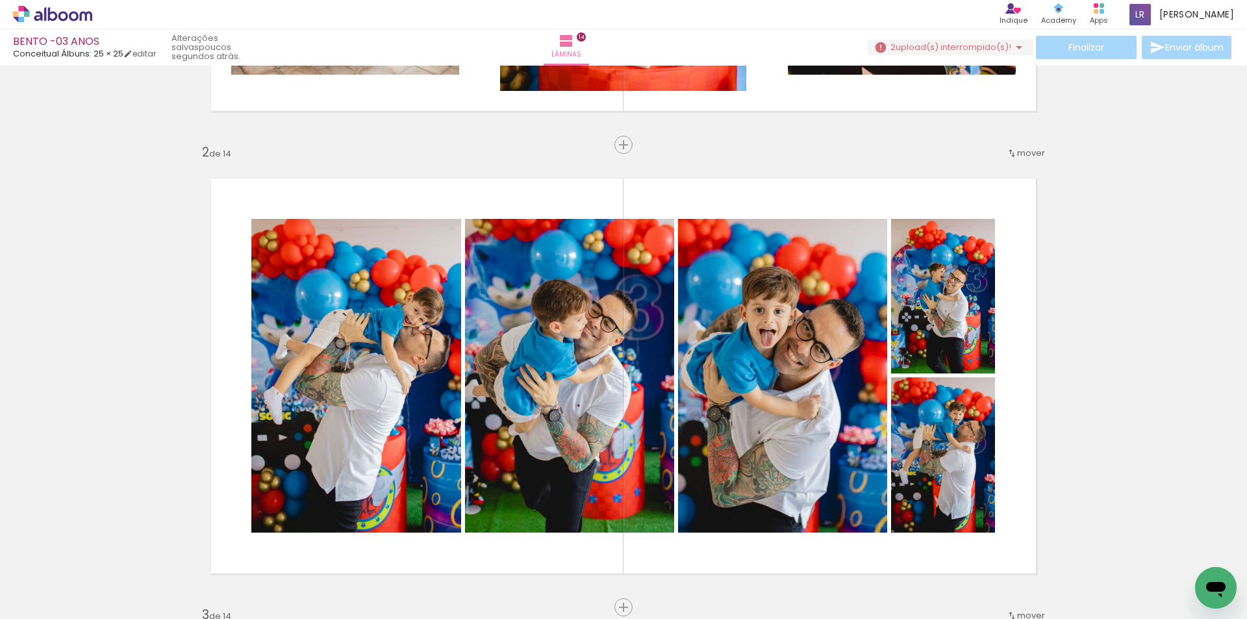
scroll to position [197, 0]
